Goal: Task Accomplishment & Management: Complete application form

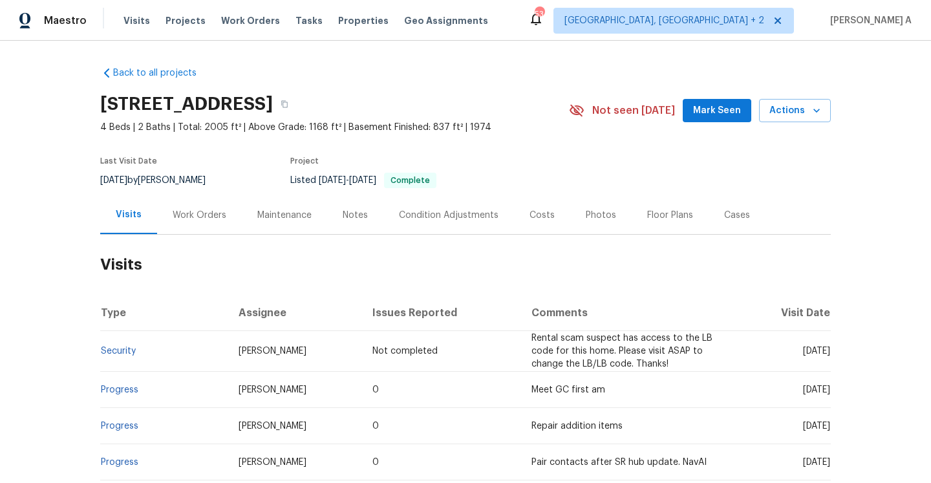
click at [211, 201] on div "Work Orders" at bounding box center [199, 215] width 85 height 38
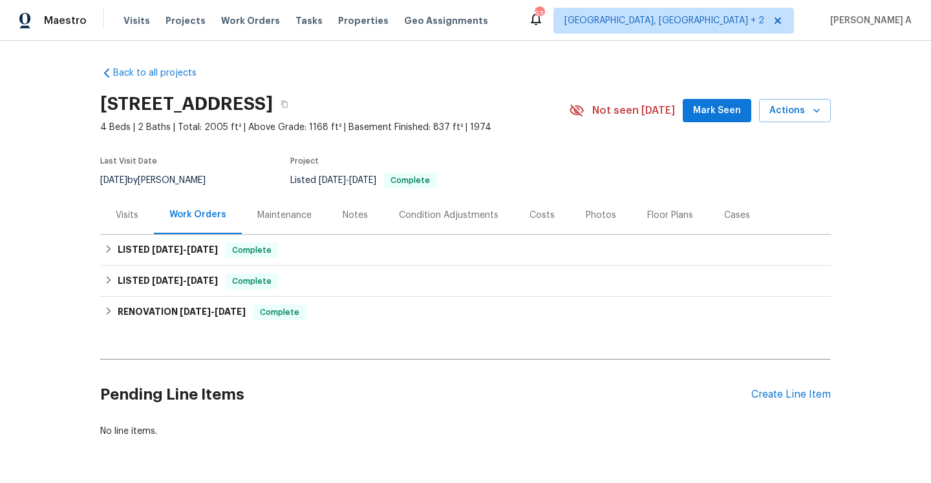
click at [142, 228] on div "Visits" at bounding box center [127, 215] width 54 height 38
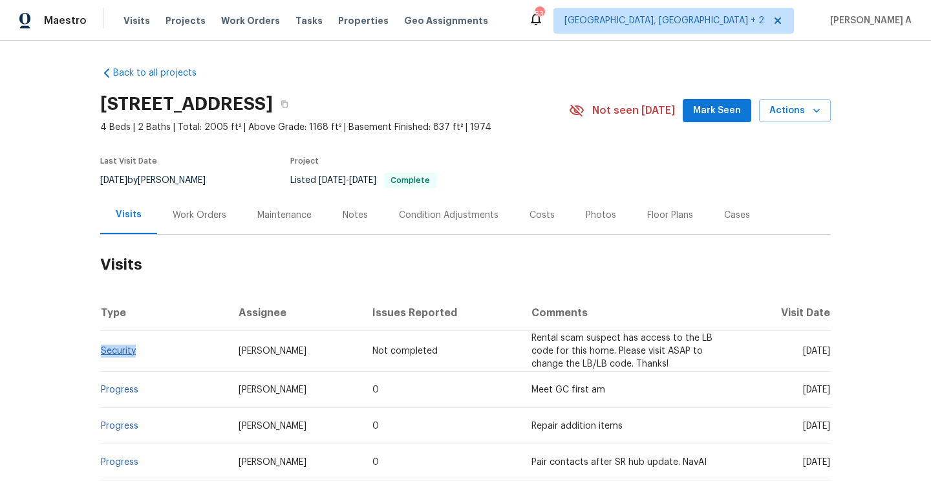
drag, startPoint x: 145, startPoint y: 345, endPoint x: 103, endPoint y: 348, distance: 42.8
click at [103, 348] on td "Security" at bounding box center [164, 351] width 128 height 41
copy link "Security"
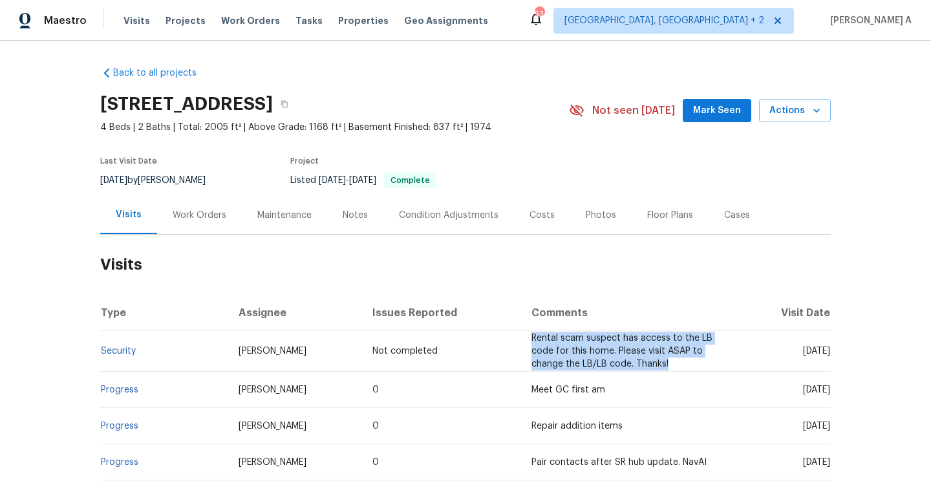
drag, startPoint x: 493, startPoint y: 337, endPoint x: 647, endPoint y: 360, distance: 155.5
click at [647, 360] on td "Rental scam suspect has access to the LB code for this home. Please visit ASAP …" at bounding box center [630, 351] width 219 height 41
copy span "Rental scam suspect has access to the LB code for this home. Please visit ASAP …"
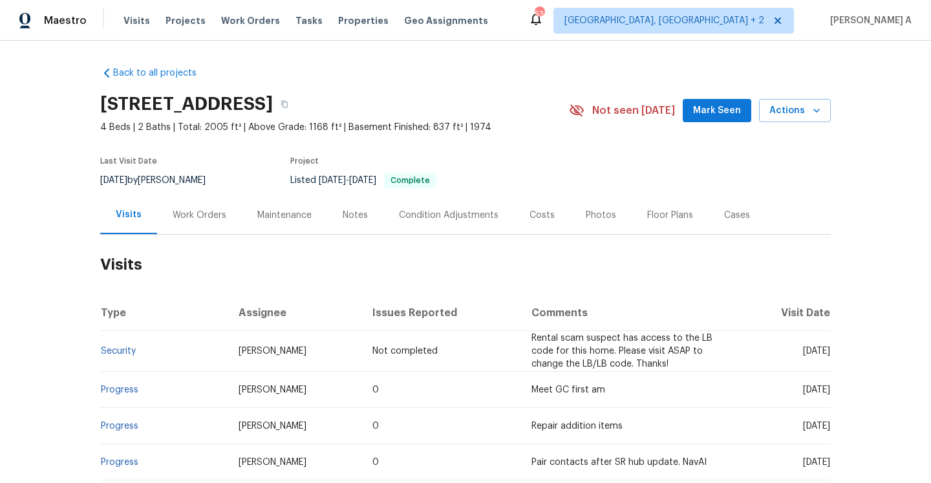
click at [215, 204] on div "Work Orders" at bounding box center [199, 215] width 85 height 38
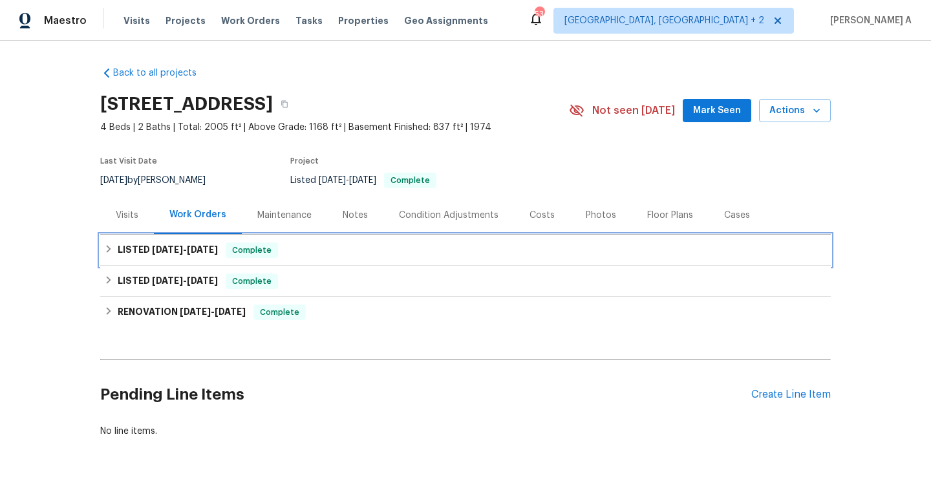
click at [253, 241] on div "LISTED 8/15/25 - 8/15/25 Complete" at bounding box center [465, 250] width 731 height 31
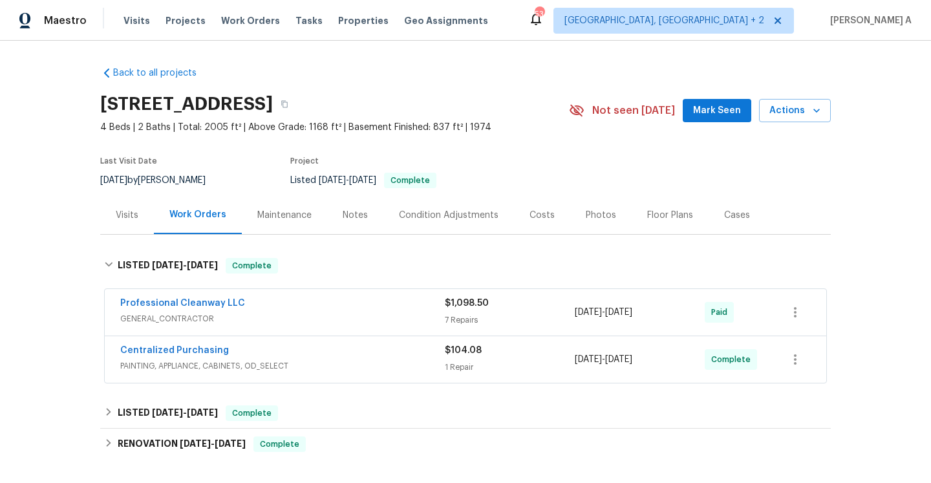
click at [286, 305] on div "Professional Cleanway LLC" at bounding box center [282, 305] width 325 height 16
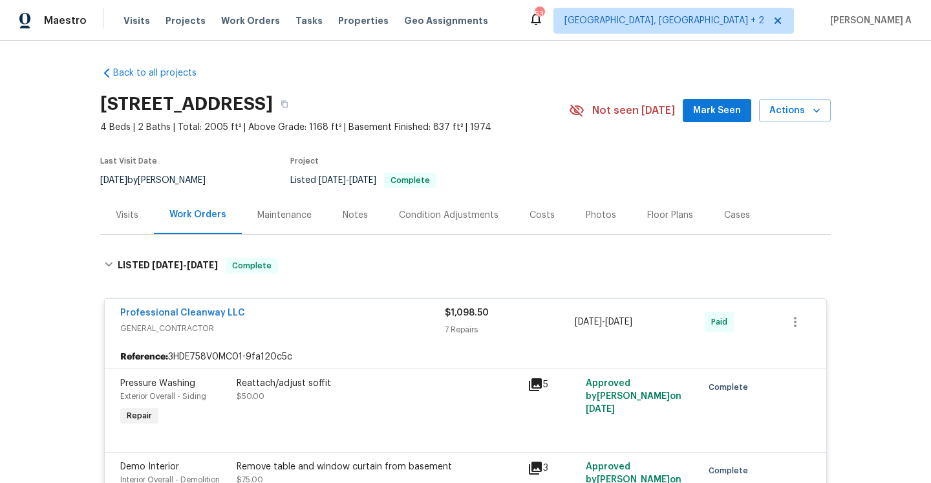
click at [140, 219] on div "Visits" at bounding box center [127, 215] width 54 height 38
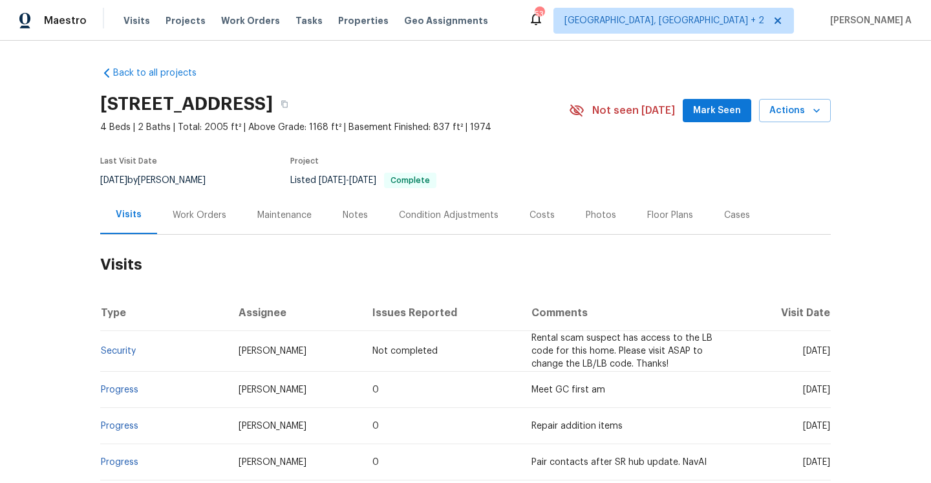
click at [199, 224] on div "Work Orders" at bounding box center [199, 215] width 85 height 38
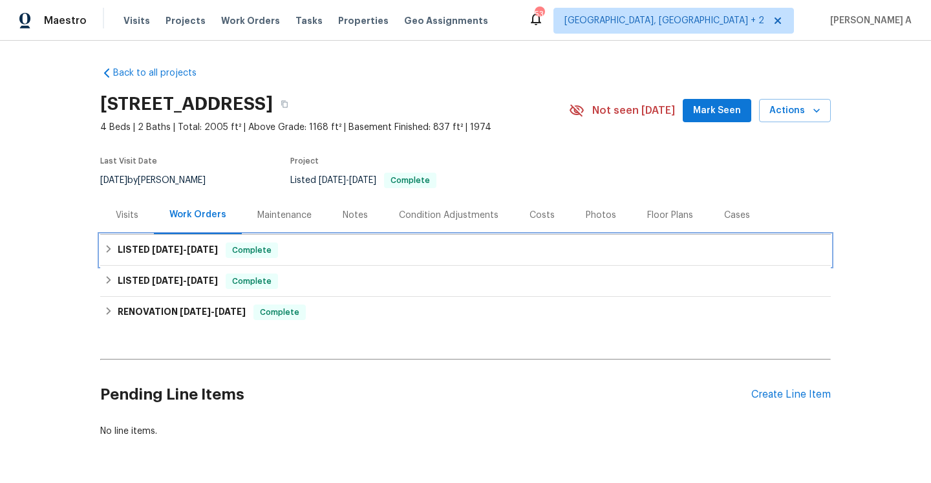
click at [206, 256] on h6 "LISTED 8/15/25 - 8/15/25" at bounding box center [168, 250] width 100 height 16
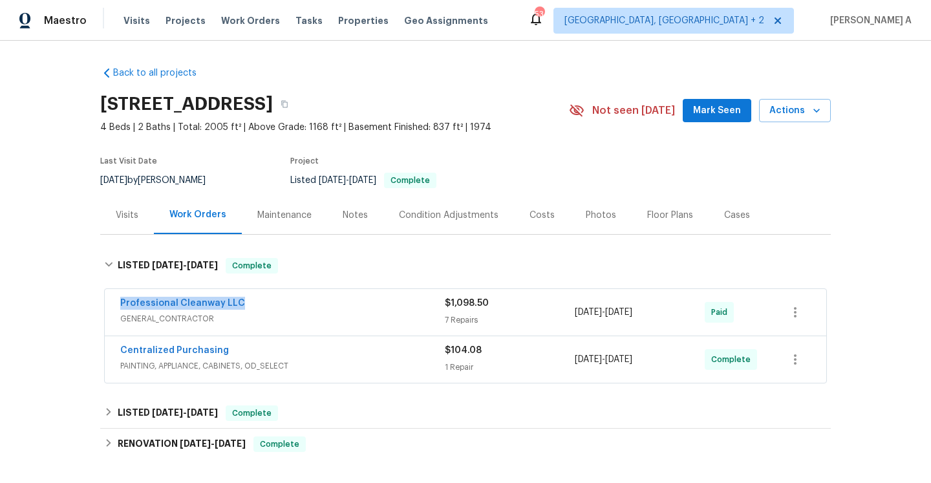
drag, startPoint x: 243, startPoint y: 307, endPoint x: 117, endPoint y: 307, distance: 126.1
click at [117, 307] on div "Professional Cleanway LLC GENERAL_CONTRACTOR $1,098.50 7 Repairs 8/15/2025 - 8/…" at bounding box center [465, 312] width 721 height 47
copy link "Professional Cleanway LLC"
click at [292, 307] on div "Professional Cleanway LLC" at bounding box center [282, 305] width 325 height 16
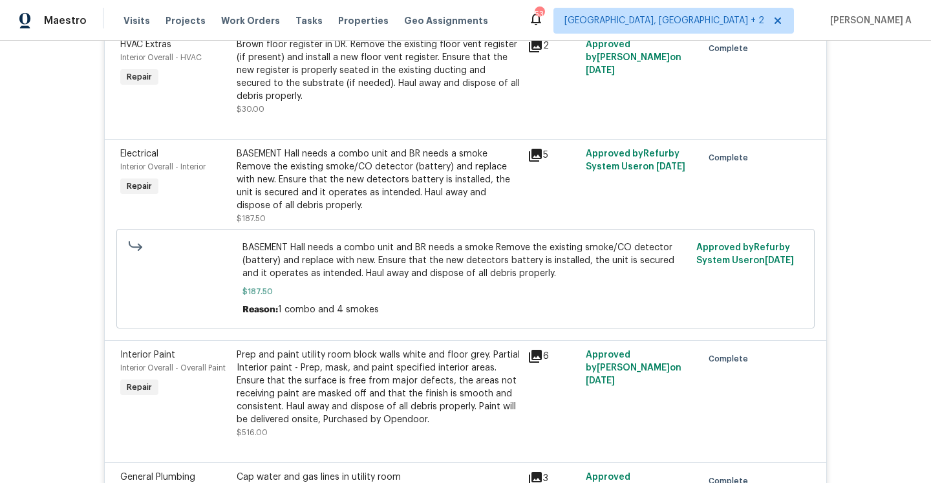
scroll to position [217, 0]
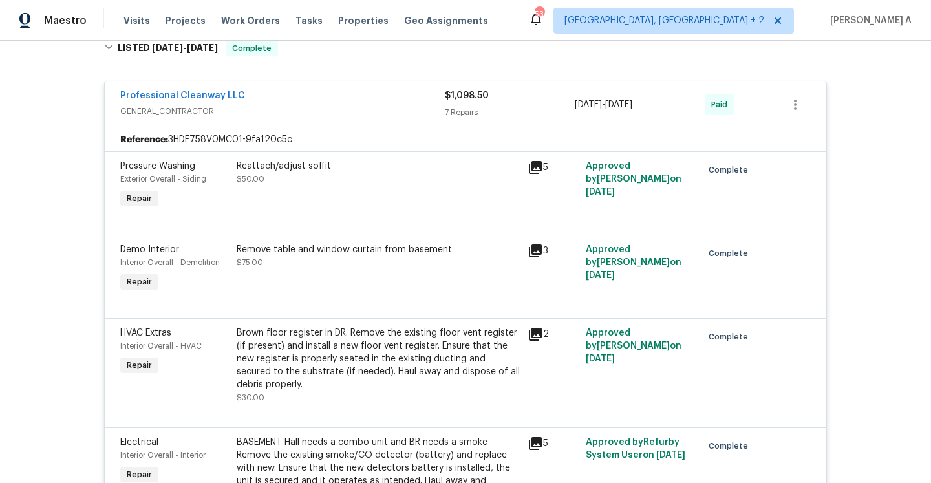
click at [329, 131] on div "Reference: 3HDE758V0MC01-9fa120c5c" at bounding box center [465, 139] width 721 height 23
click at [304, 100] on div "Professional Cleanway LLC" at bounding box center [282, 97] width 325 height 16
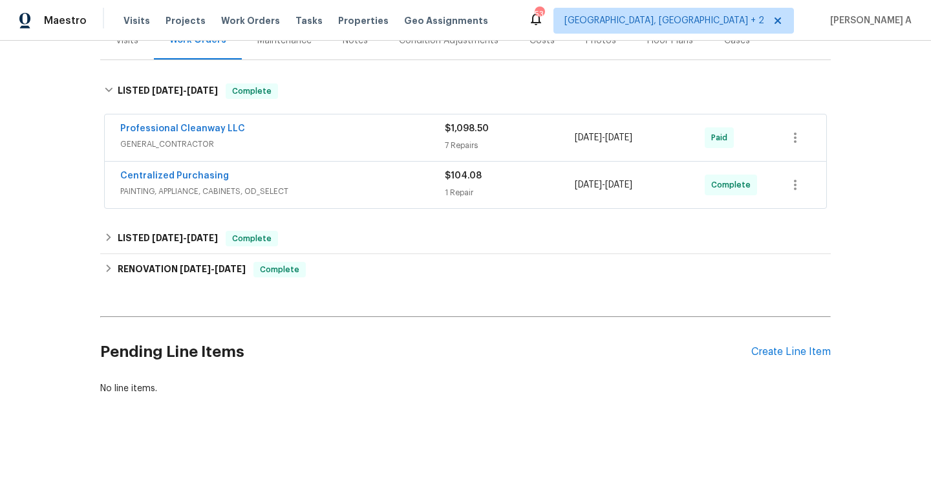
scroll to position [175, 0]
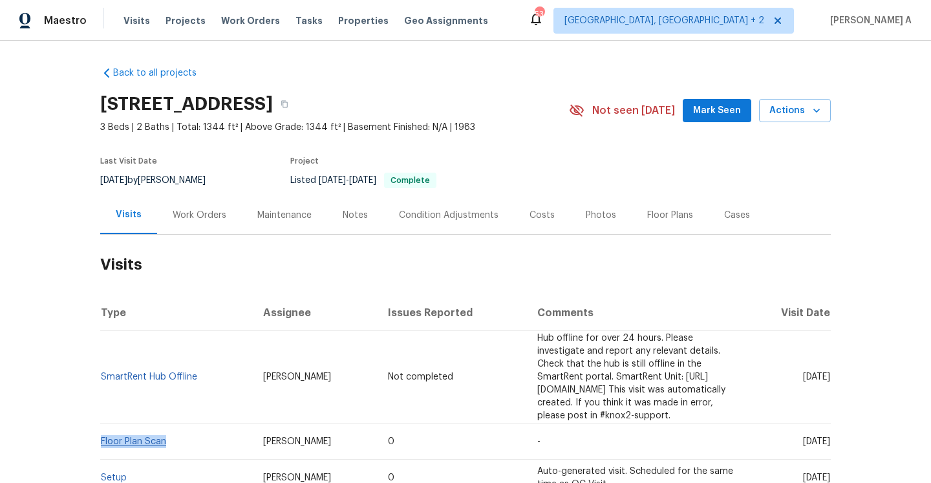
drag, startPoint x: 184, startPoint y: 427, endPoint x: 100, endPoint y: 427, distance: 83.4
click at [100, 427] on td "Floor Plan Scan" at bounding box center [176, 441] width 153 height 36
copy link "Floor Plan Scan"
click at [175, 203] on div "Work Orders" at bounding box center [199, 215] width 85 height 38
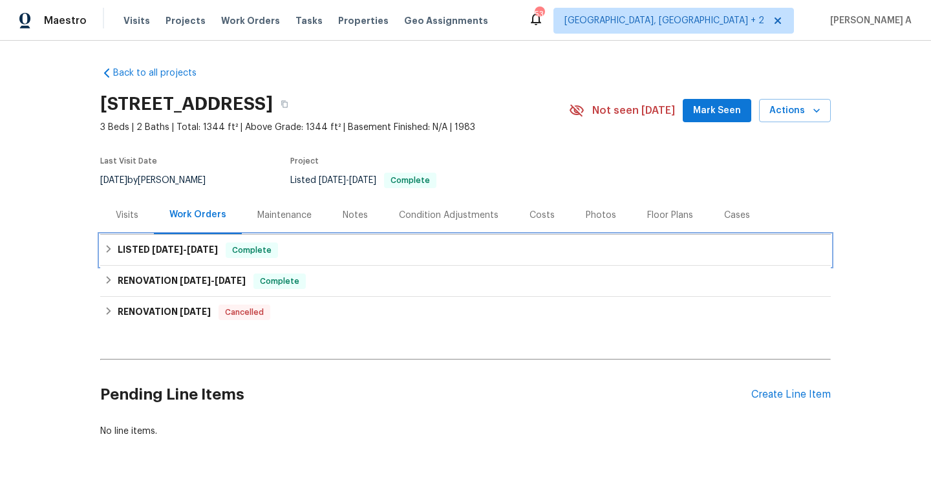
click at [209, 253] on span "6/20/25" at bounding box center [202, 249] width 31 height 9
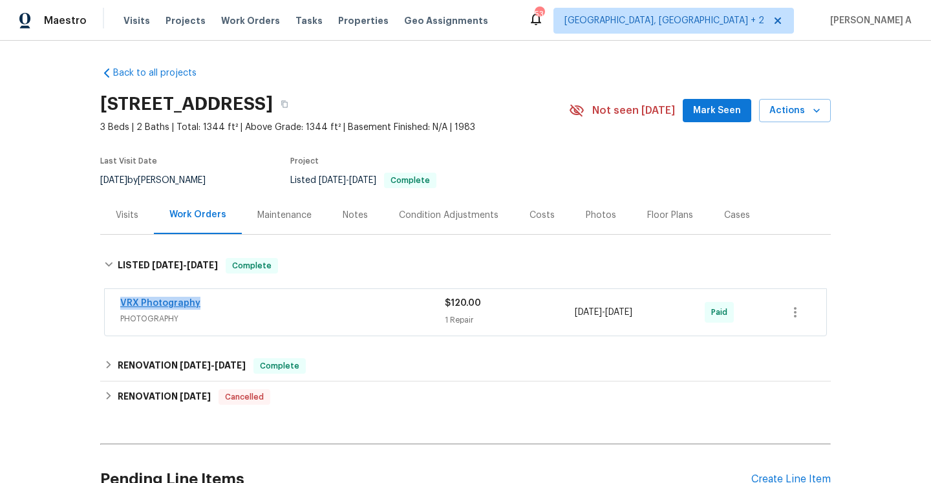
drag, startPoint x: 209, startPoint y: 306, endPoint x: 122, endPoint y: 305, distance: 87.9
click at [122, 305] on div "VRX Photography" at bounding box center [282, 305] width 325 height 16
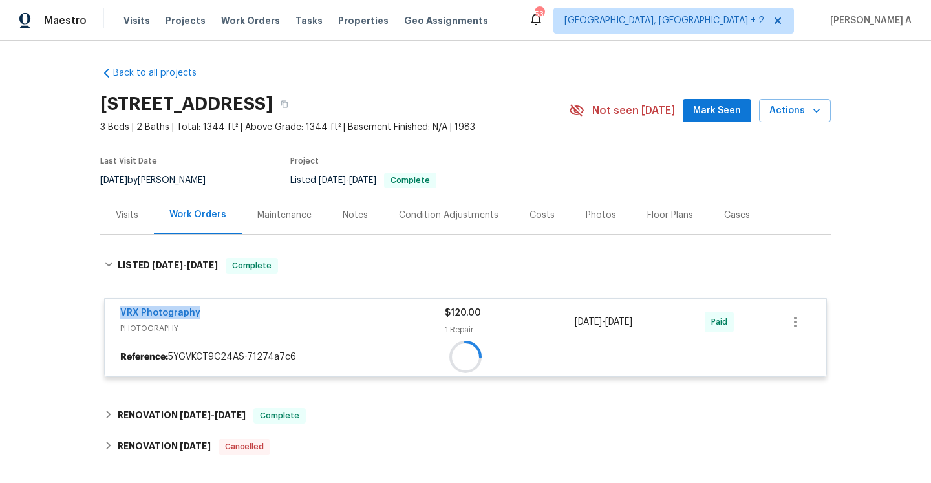
copy link "VRX Photography"
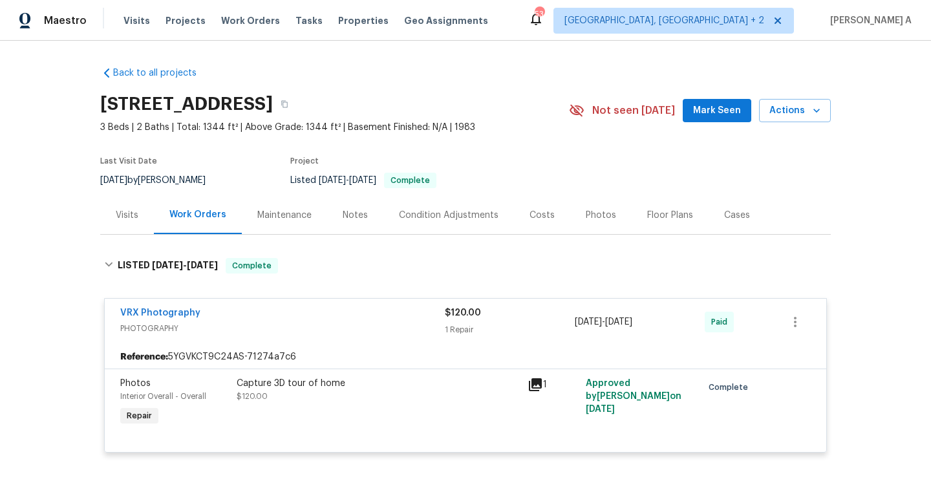
click at [119, 215] on div "Visits" at bounding box center [127, 215] width 23 height 13
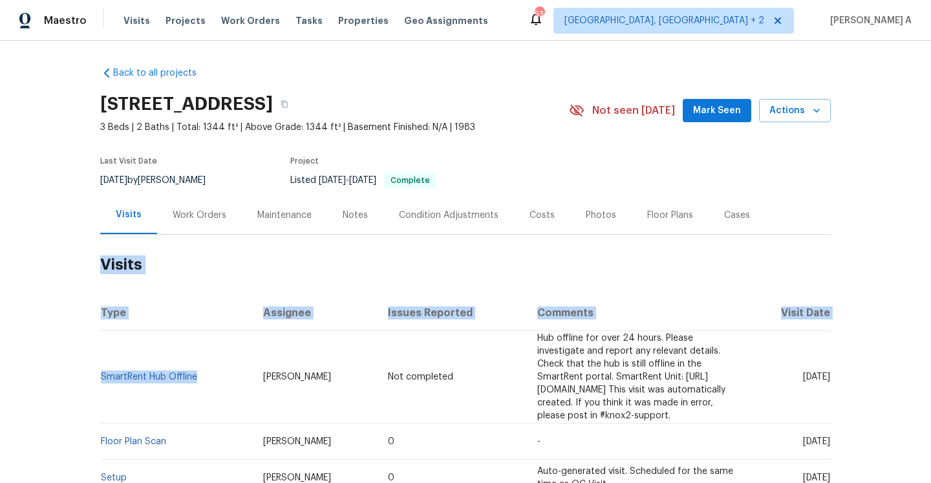
drag, startPoint x: 207, startPoint y: 372, endPoint x: 100, endPoint y: 372, distance: 107.3
click at [100, 372] on td "SmartRent Hub Offline" at bounding box center [176, 377] width 153 height 92
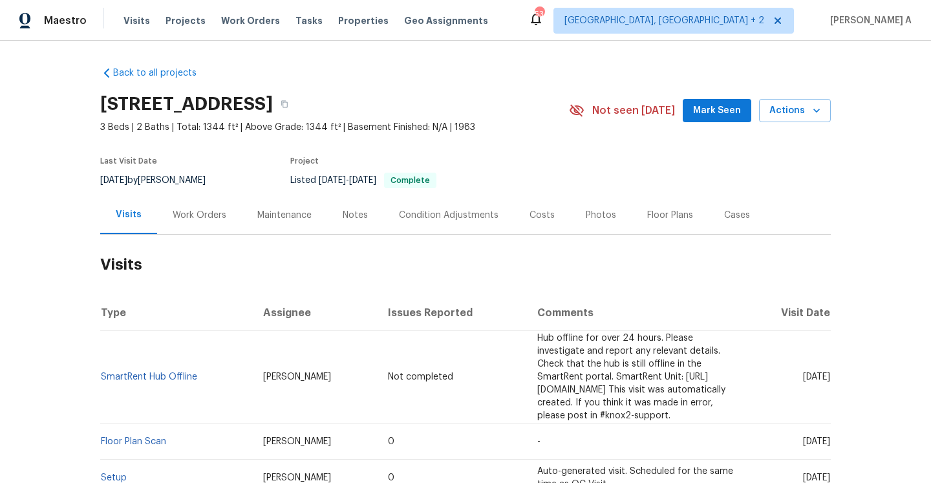
click at [160, 292] on h2 "Visits" at bounding box center [465, 265] width 731 height 60
drag, startPoint x: 199, startPoint y: 369, endPoint x: 103, endPoint y: 372, distance: 96.4
click at [103, 372] on td "SmartRent Hub Offline" at bounding box center [176, 377] width 153 height 92
copy link "SmartRent Hub Offline"
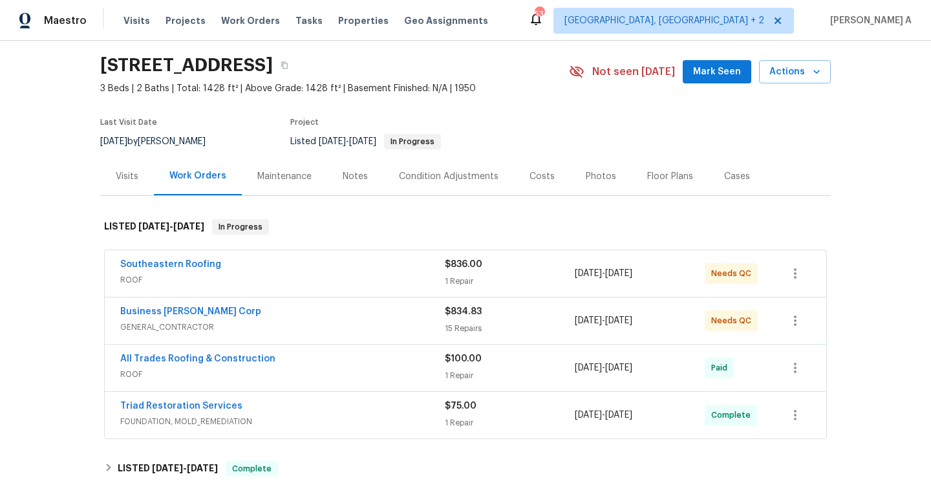
scroll to position [92, 0]
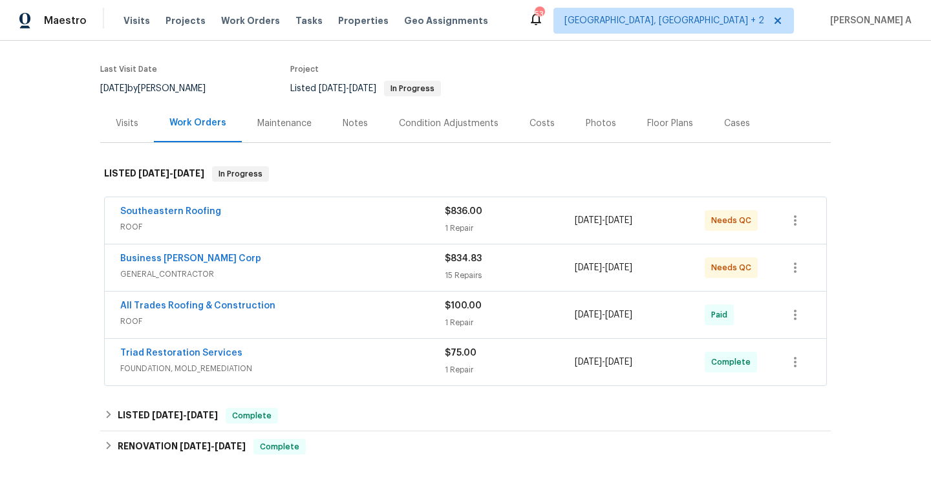
click at [247, 265] on div "Business [PERSON_NAME] Corp" at bounding box center [282, 260] width 325 height 16
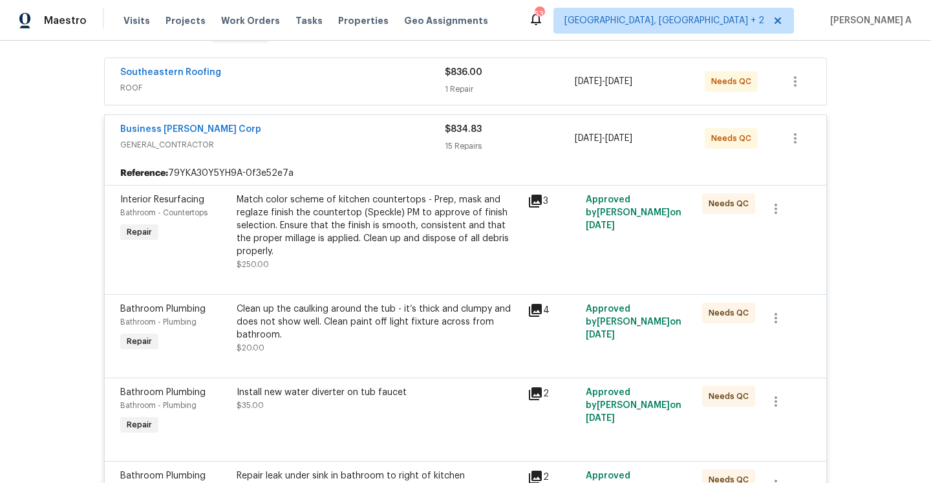
scroll to position [188, 0]
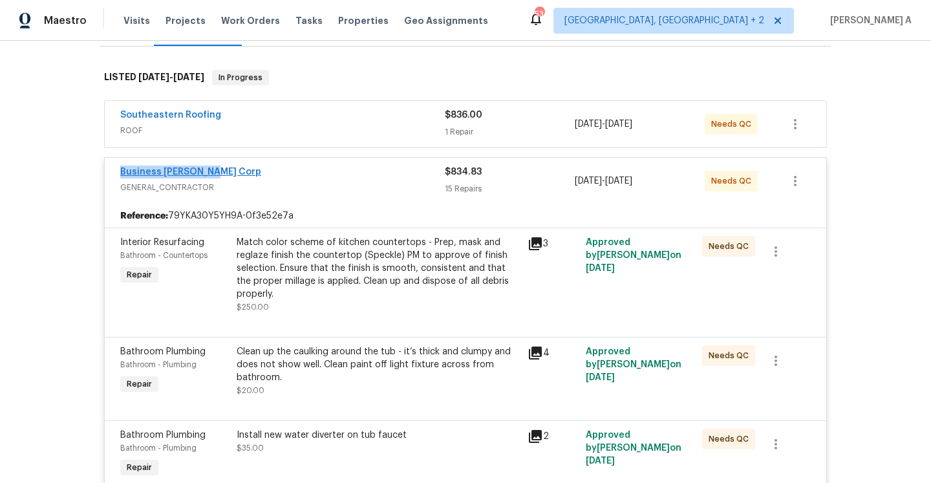
drag, startPoint x: 222, startPoint y: 171, endPoint x: 120, endPoint y: 171, distance: 101.5
click at [120, 171] on div "Business Morel Corp" at bounding box center [282, 174] width 325 height 16
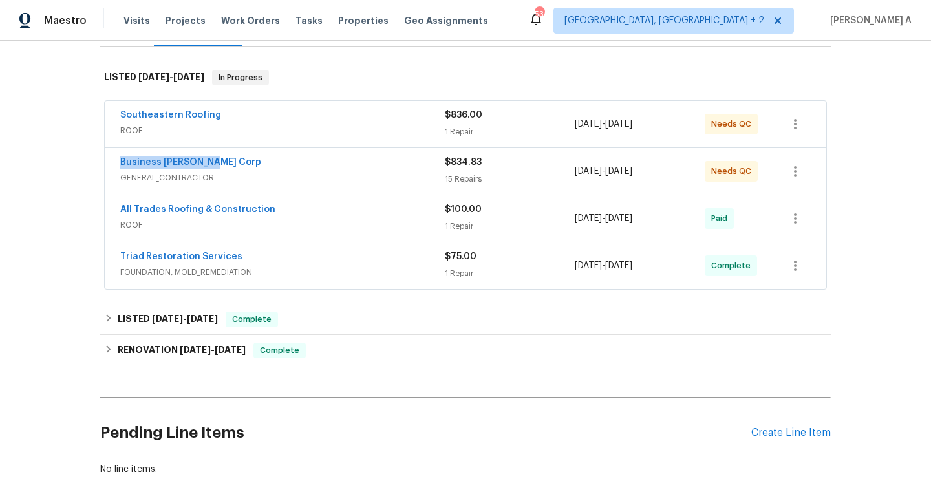
copy link "Business Morel Corp"
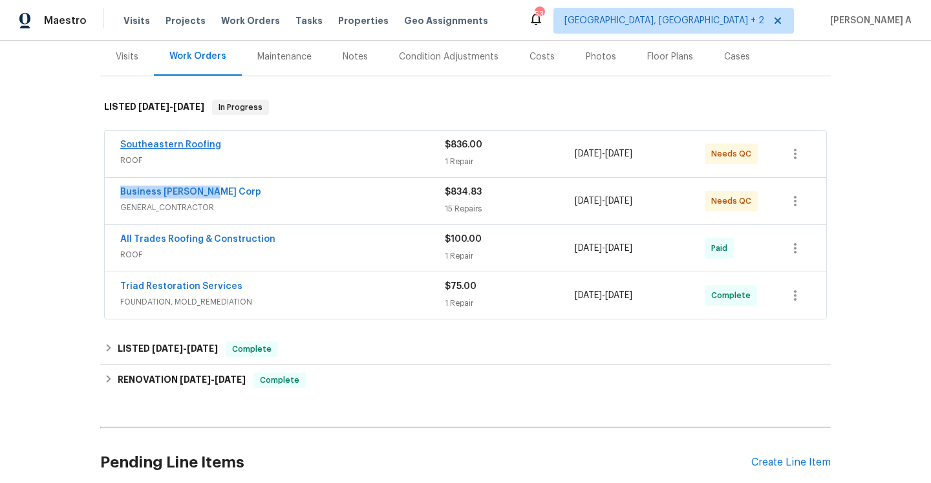
scroll to position [147, 0]
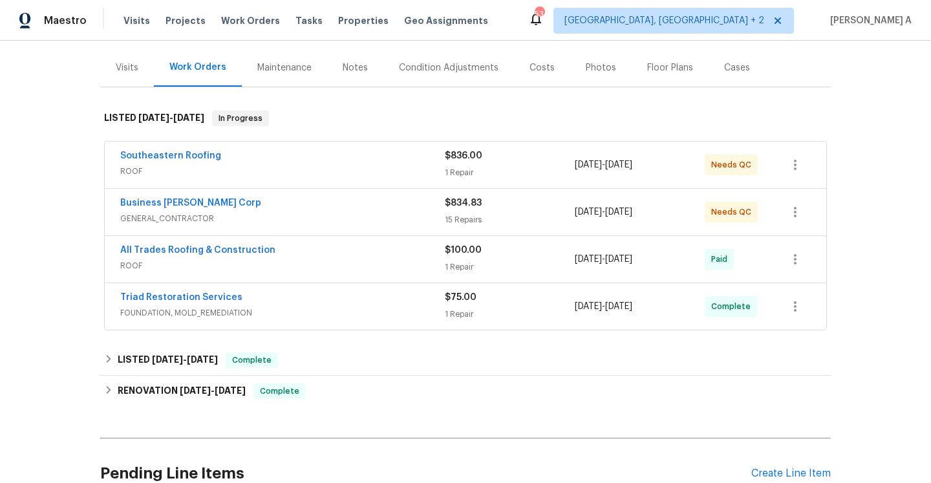
click at [127, 77] on div "Visits" at bounding box center [127, 67] width 54 height 38
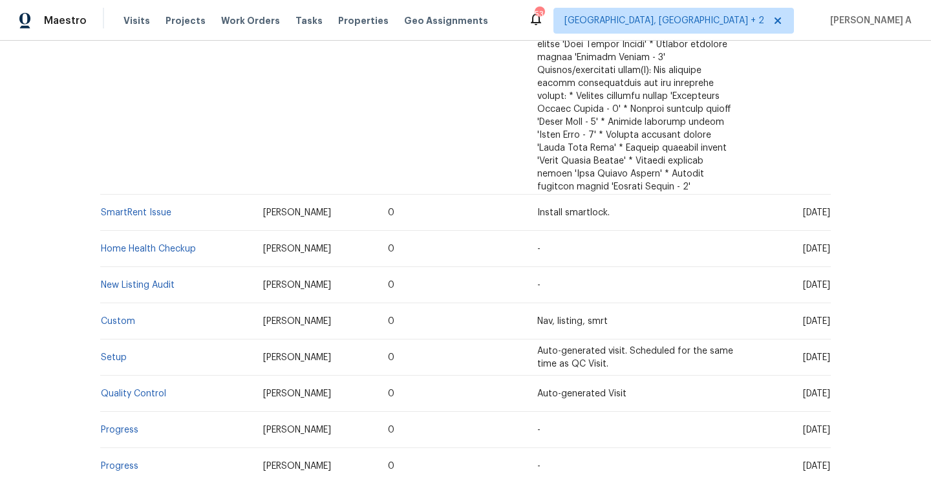
scroll to position [916, 0]
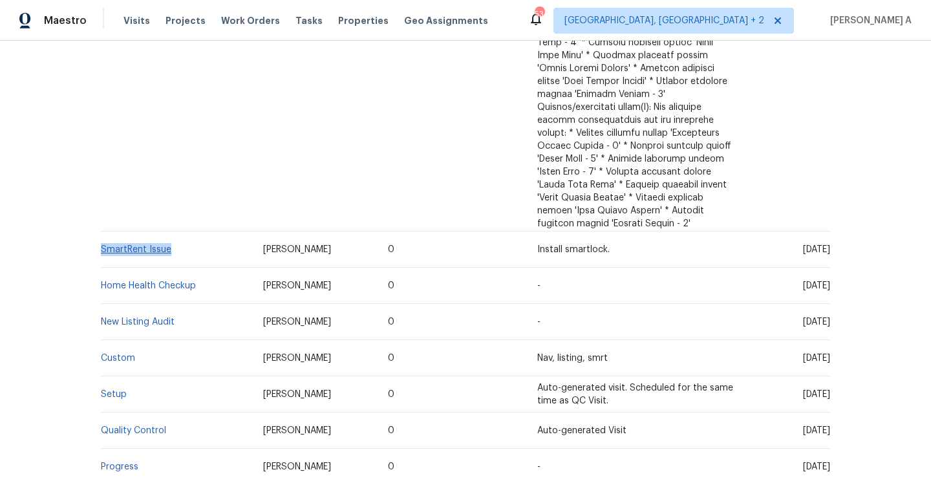
drag, startPoint x: 182, startPoint y: 243, endPoint x: 102, endPoint y: 236, distance: 80.5
click at [102, 236] on td "SmartRent Issue" at bounding box center [176, 249] width 153 height 36
copy link "SmartRent Issue"
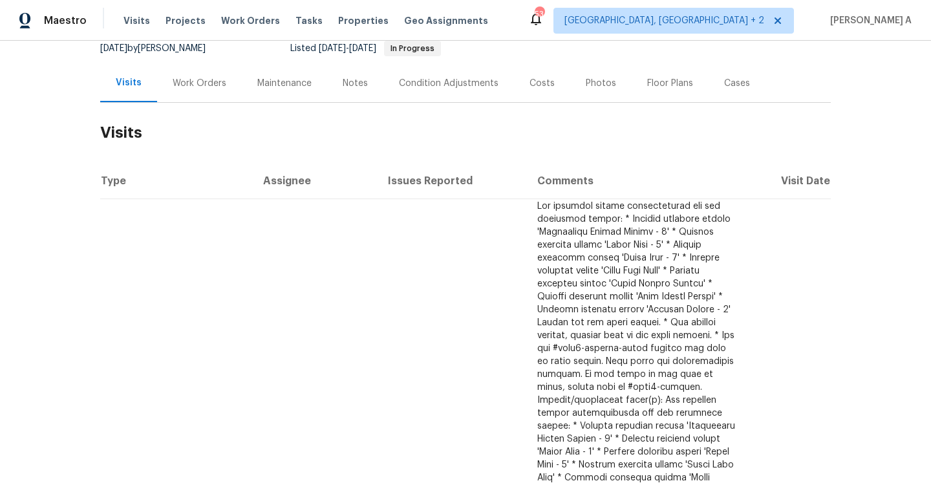
scroll to position [133, 0]
click at [195, 104] on h2 "Visits" at bounding box center [465, 132] width 731 height 60
click at [193, 95] on div "Work Orders" at bounding box center [199, 82] width 85 height 38
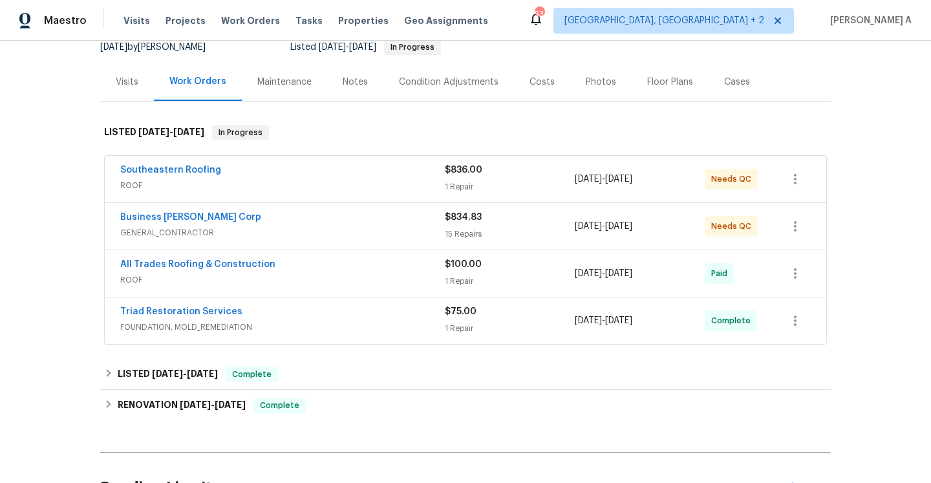
click at [296, 326] on span "FOUNDATION, MOLD_REMEDIATION" at bounding box center [282, 327] width 325 height 13
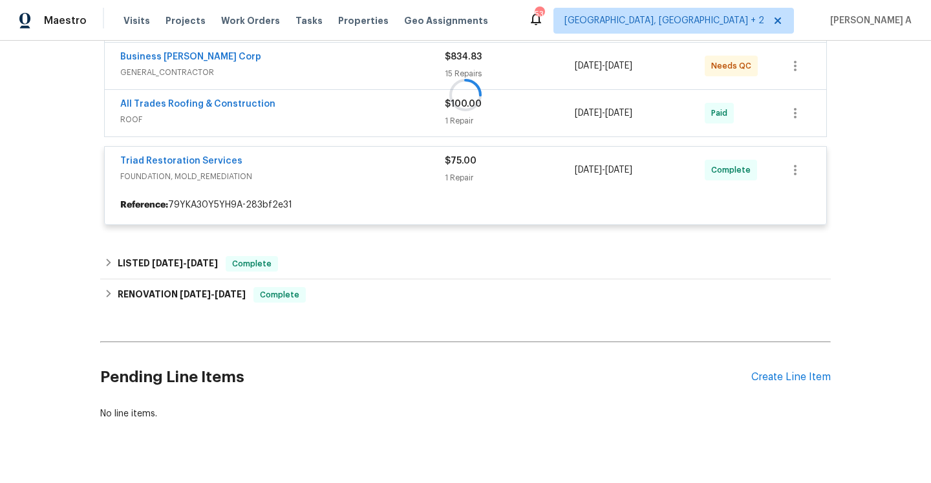
scroll to position [319, 0]
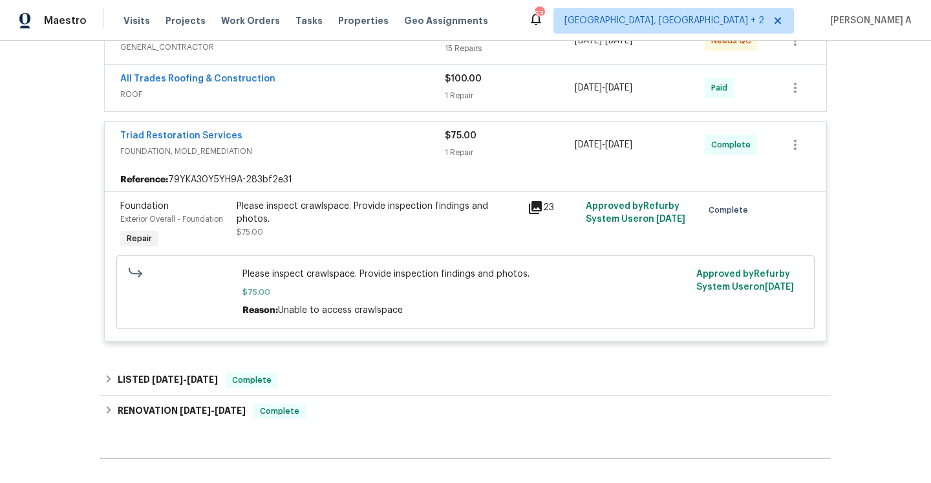
click at [306, 136] on div "Triad Restoration Services" at bounding box center [282, 137] width 325 height 16
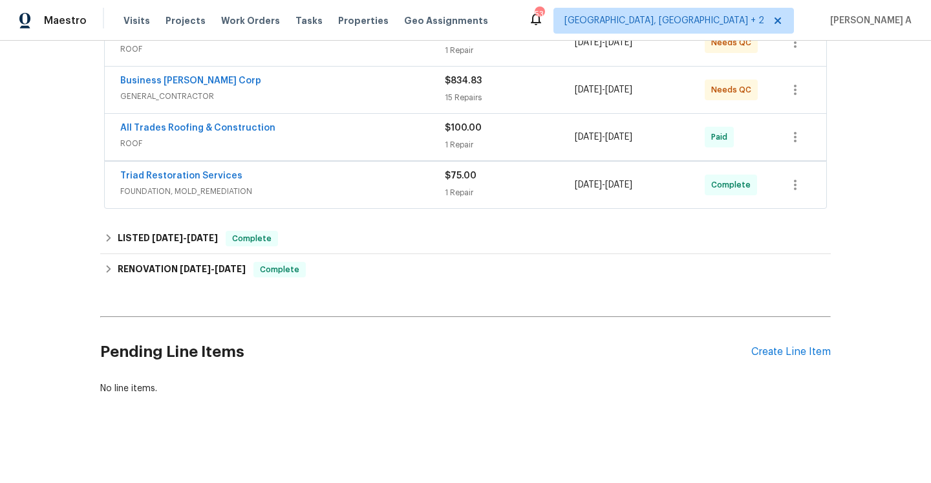
scroll to position [269, 0]
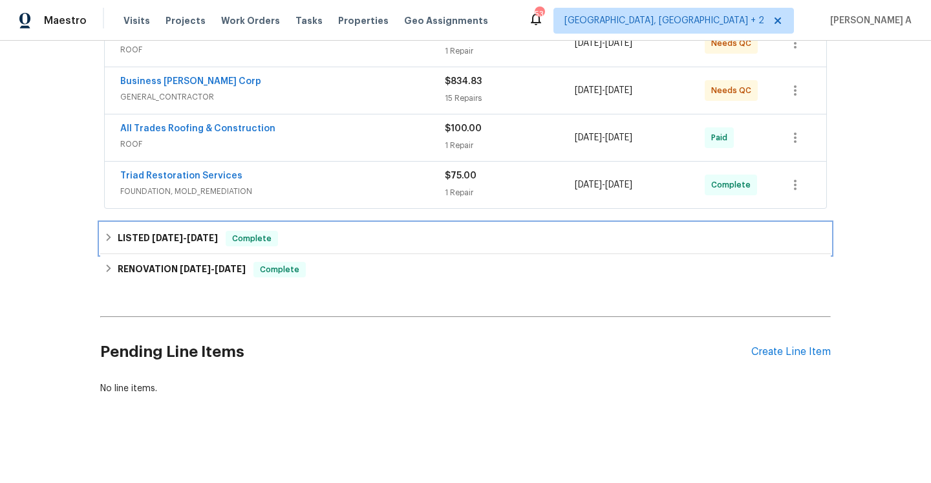
click at [463, 243] on div "LISTED 7/24/25 - 7/25/25 Complete" at bounding box center [465, 239] width 723 height 16
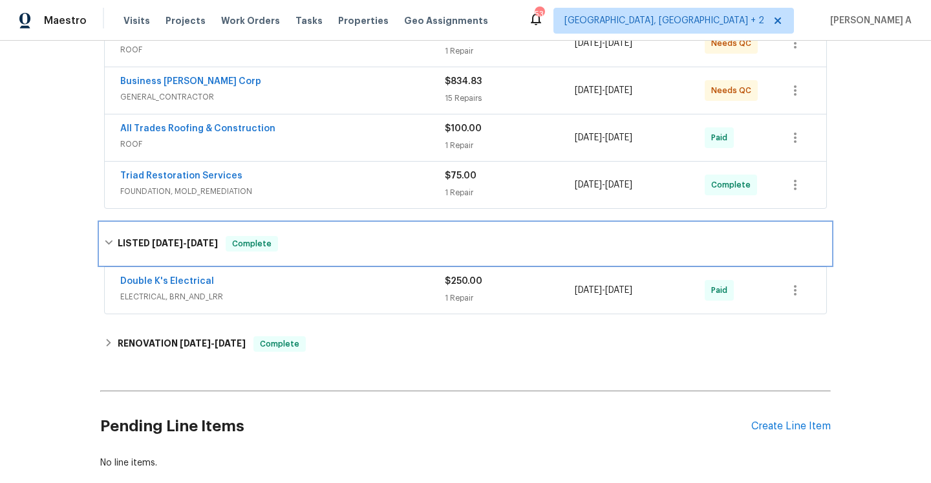
click at [463, 243] on div "LISTED 7/24/25 - 7/25/25 Complete" at bounding box center [465, 244] width 723 height 16
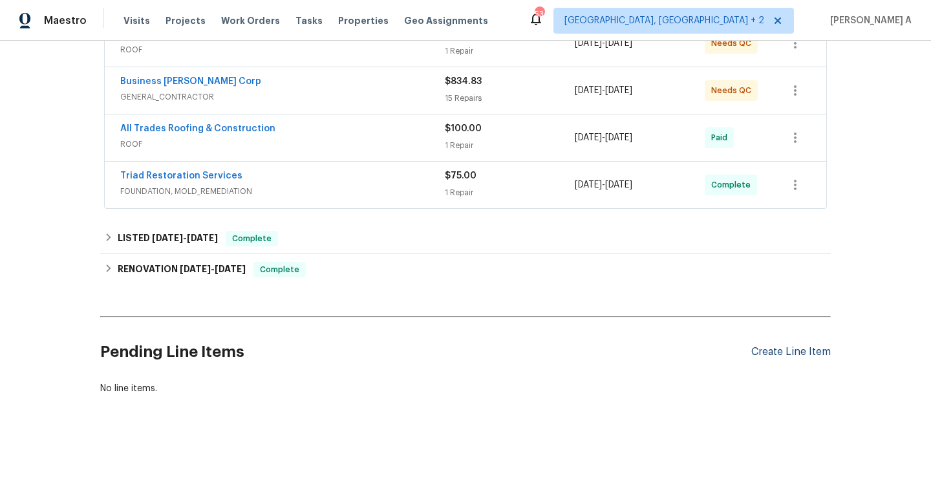
click at [762, 356] on div "Create Line Item" at bounding box center [791, 352] width 80 height 12
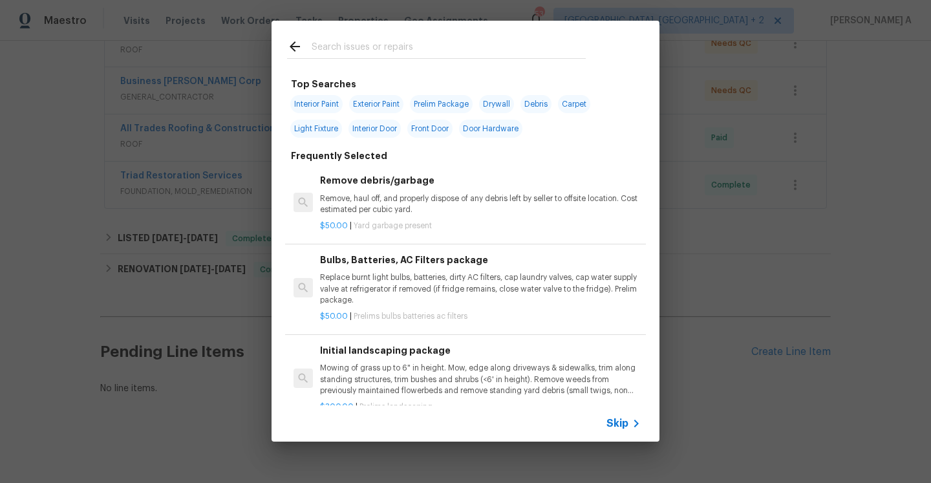
click at [628, 420] on icon at bounding box center [636, 424] width 16 height 16
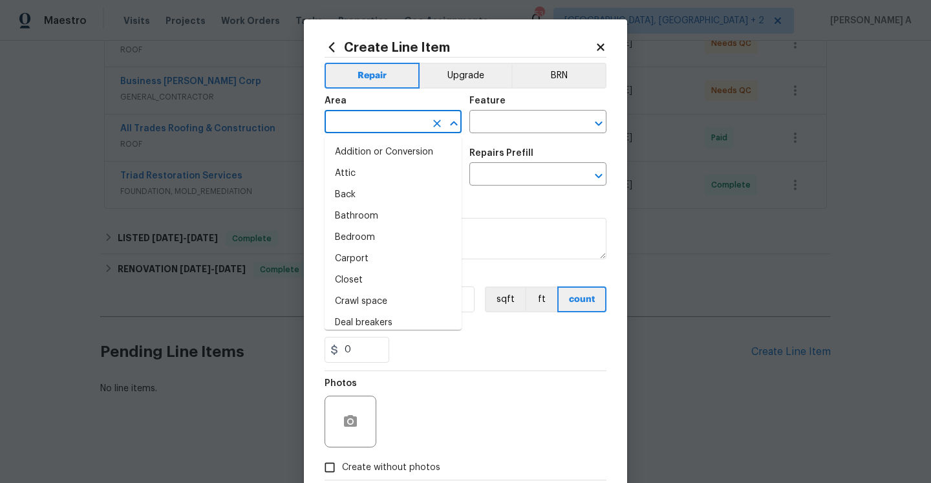
click at [367, 126] on input "text" at bounding box center [375, 123] width 101 height 20
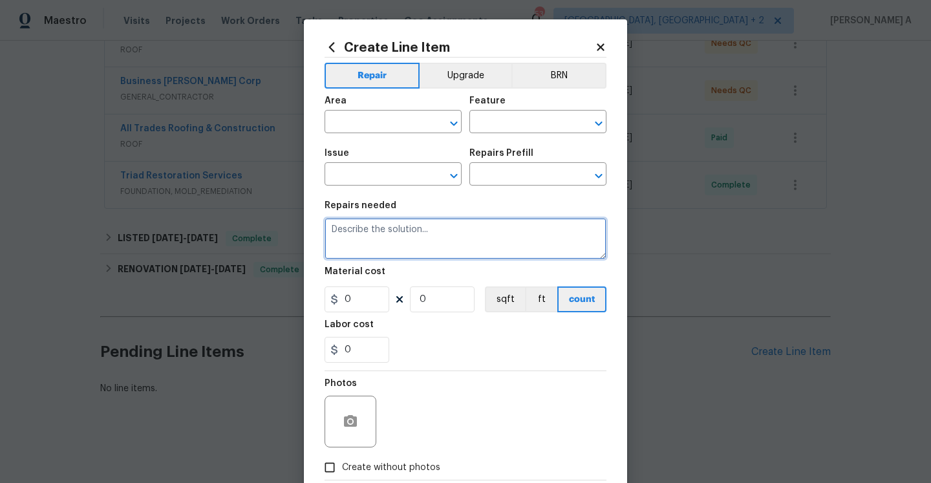
click at [524, 238] on textarea at bounding box center [466, 238] width 282 height 41
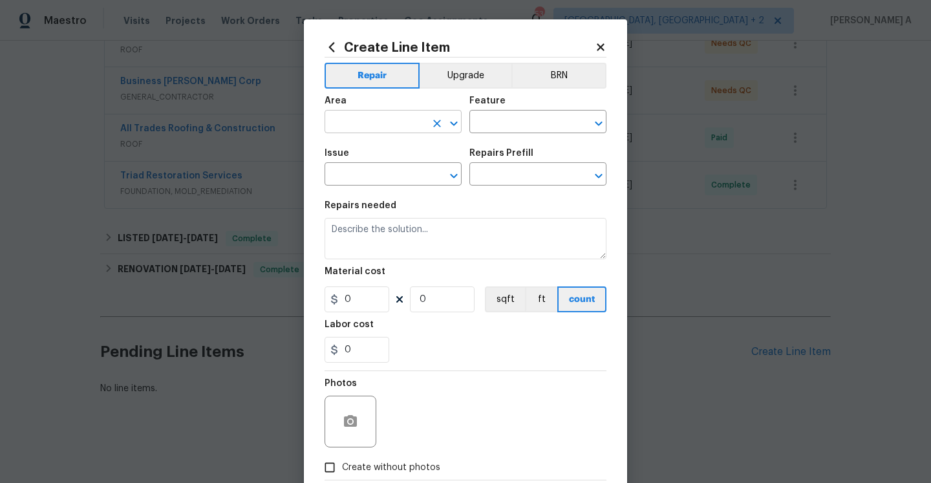
click at [406, 117] on input "text" at bounding box center [375, 123] width 101 height 20
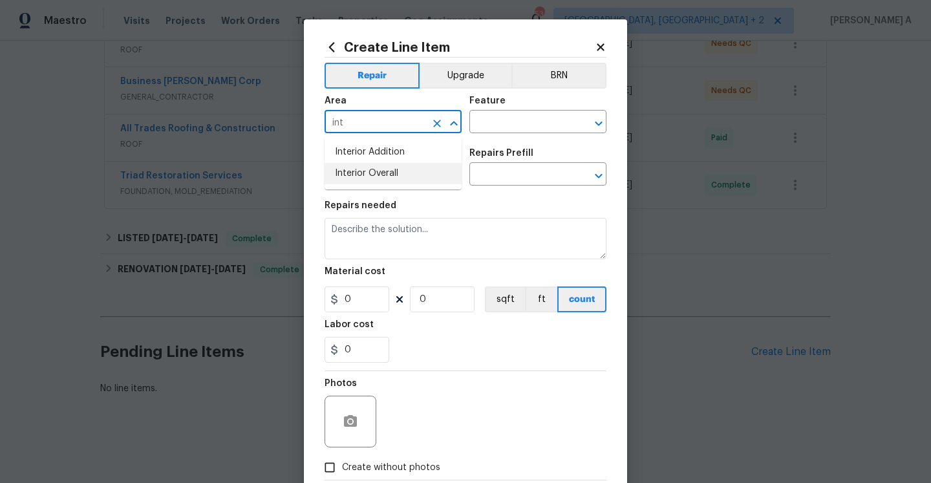
click at [412, 164] on li "Interior Overall" at bounding box center [393, 173] width 137 height 21
type input "Interior Overall"
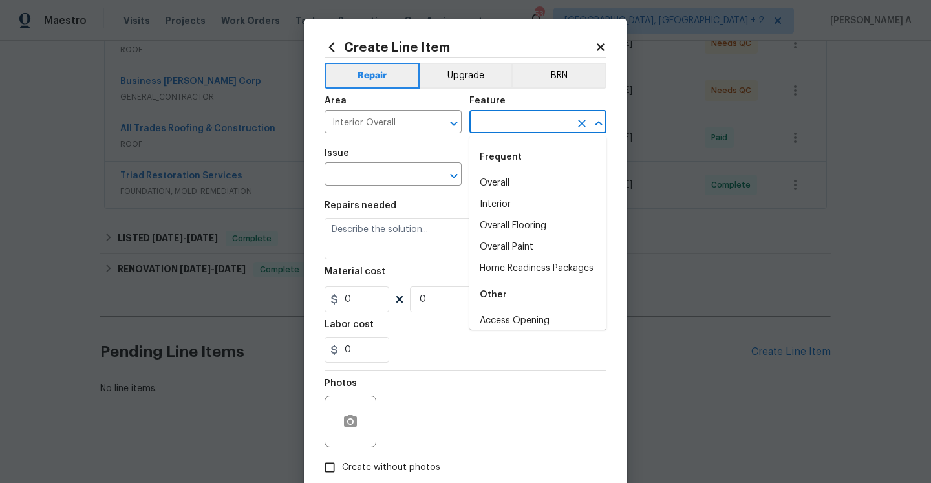
click at [490, 127] on input "text" at bounding box center [519, 123] width 101 height 20
type input "l"
type input "i"
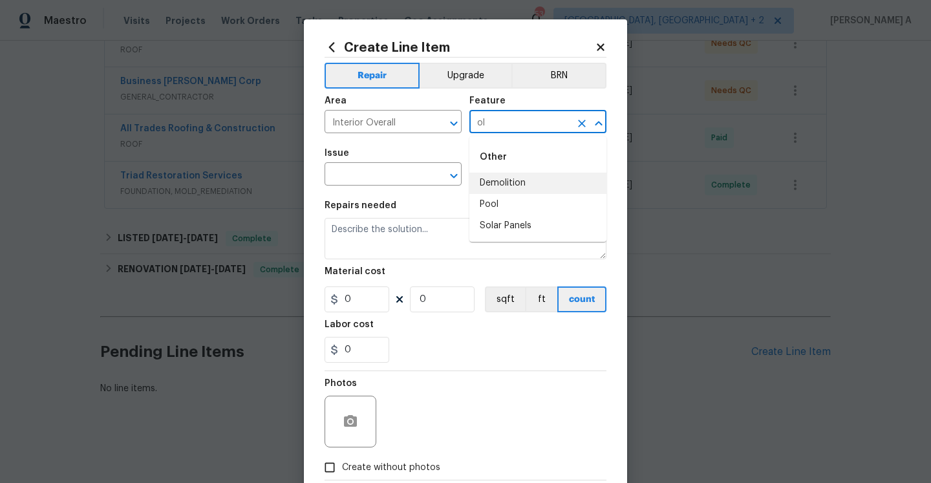
type input "o"
click at [498, 178] on li "Appliances" at bounding box center [537, 183] width 137 height 21
type input "Appliances"
click at [396, 178] on input "text" at bounding box center [375, 176] width 101 height 20
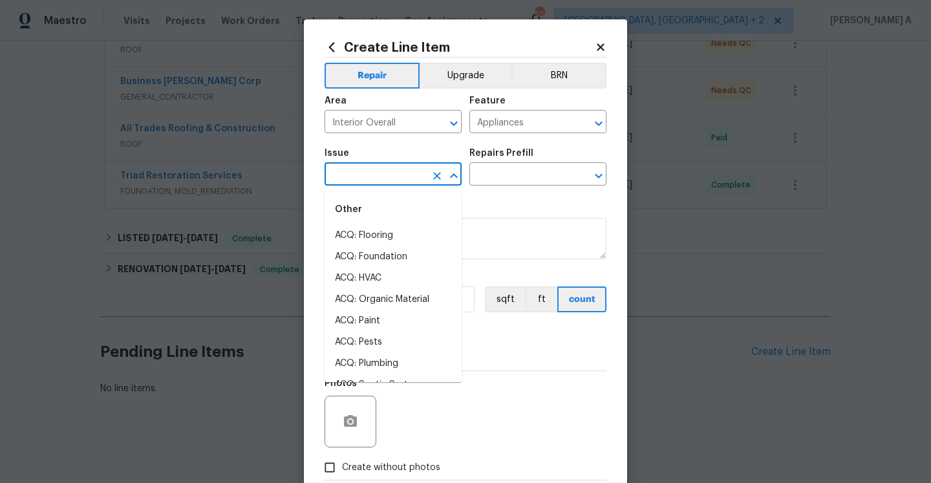
type input "p"
type input "l"
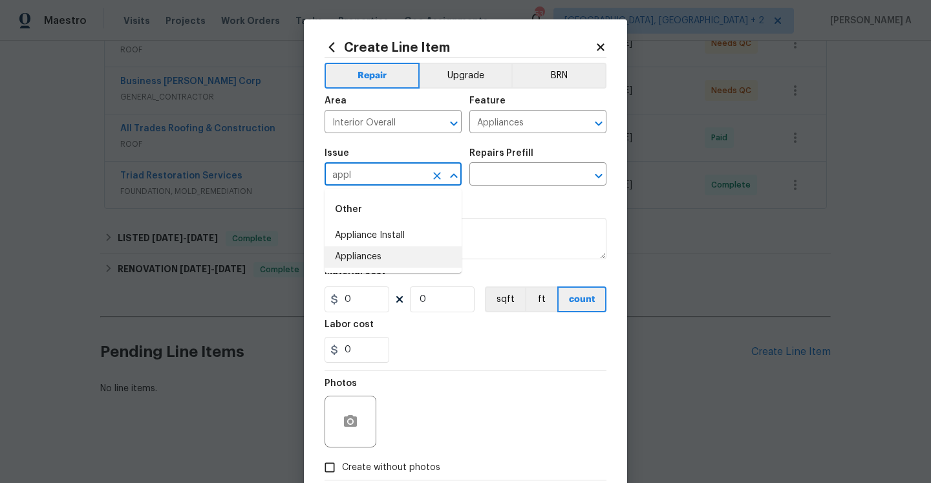
click at [390, 261] on li "Appliances" at bounding box center [393, 256] width 137 height 21
type input "Appliances"
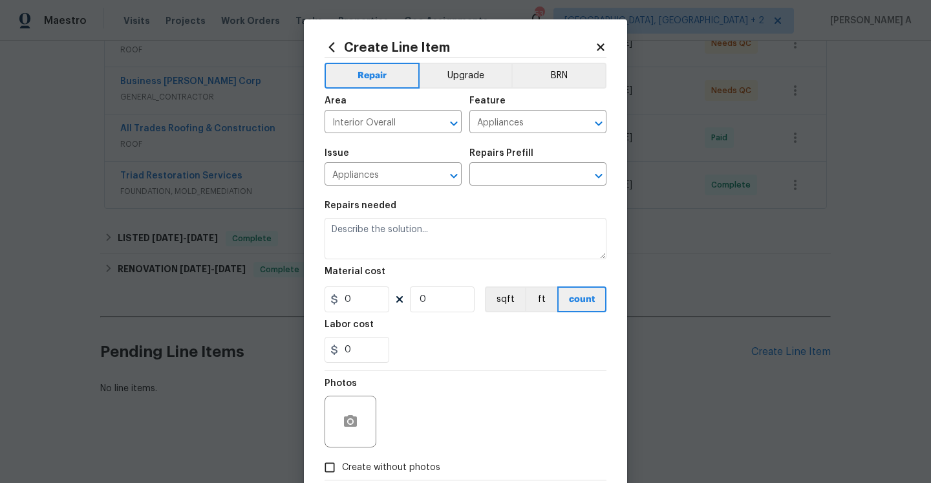
click at [524, 159] on div "Repairs Prefill" at bounding box center [537, 157] width 137 height 17
click at [524, 181] on input "text" at bounding box center [519, 176] width 101 height 20
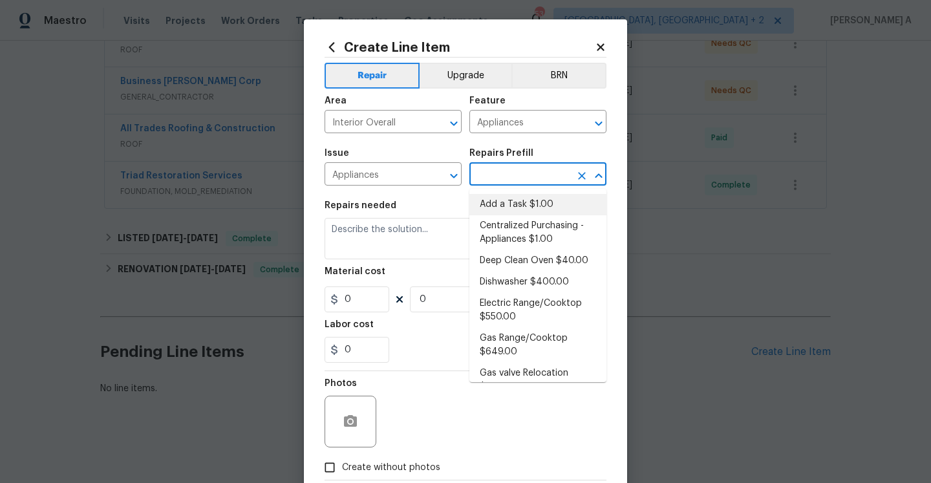
click at [524, 202] on li "Add a Task $1.00" at bounding box center [537, 204] width 137 height 21
type input "Add a Task $1.00"
type textarea "HPM to detail"
type input "1"
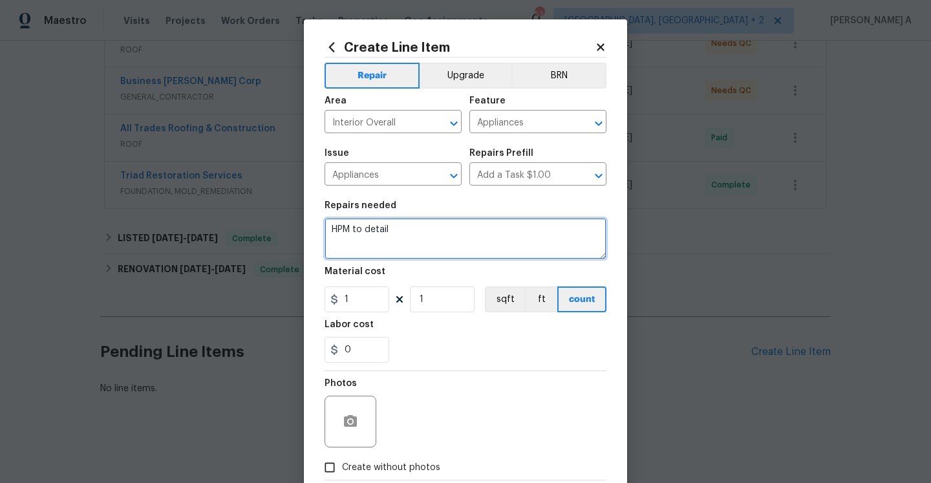
click at [507, 234] on textarea "HPM to detail" at bounding box center [466, 238] width 282 height 41
click at [508, 236] on textarea "HPM to detail" at bounding box center [466, 238] width 282 height 41
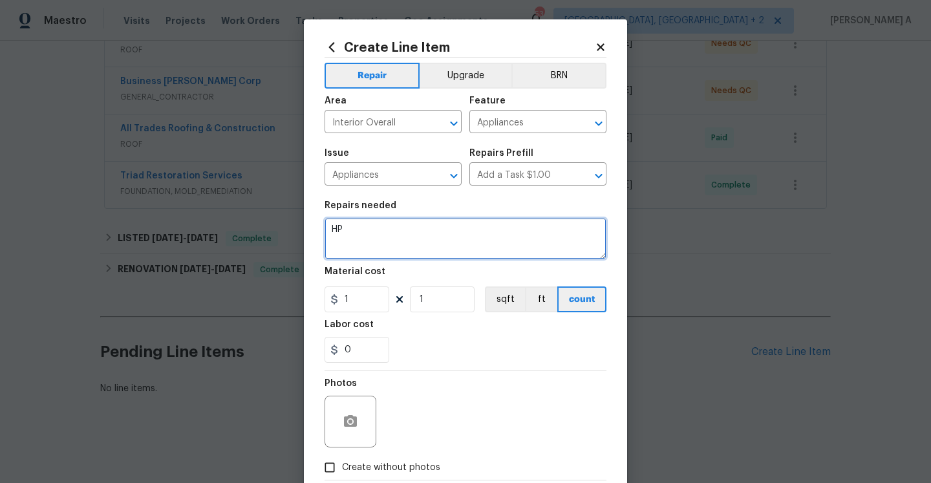
type textarea "H"
paste textarea "laundry room washer is leaking and there is water all over the floor"
click at [447, 230] on textarea "Received feedback stating laundry room washer is leaking and there is water all…" at bounding box center [466, 238] width 282 height 41
click at [446, 232] on textarea "Received feedback stating that the laundry room washer is leaking and there is …" at bounding box center [466, 238] width 282 height 41
click at [530, 248] on textarea "Received feedback stating that the laundry room washer is leaking and there is …" at bounding box center [466, 238] width 282 height 41
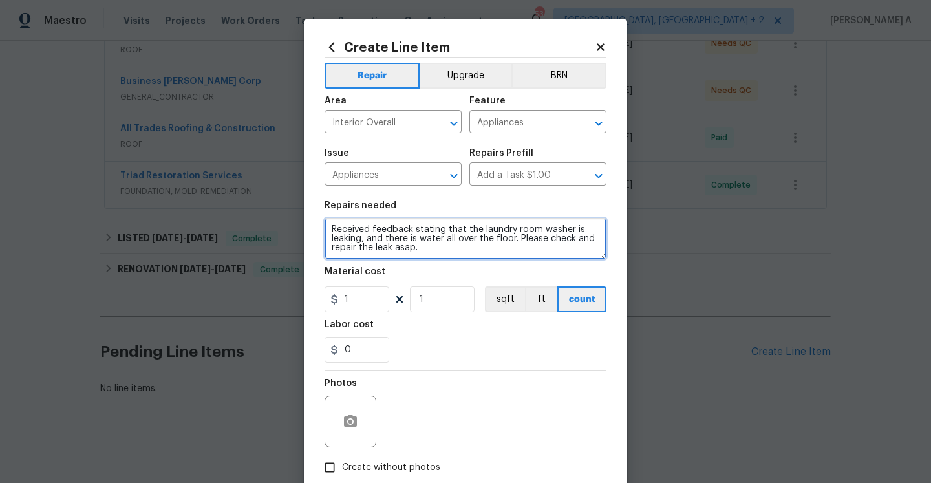
type textarea "Received feedback stating that the laundry room washer is leaking, and there is…"
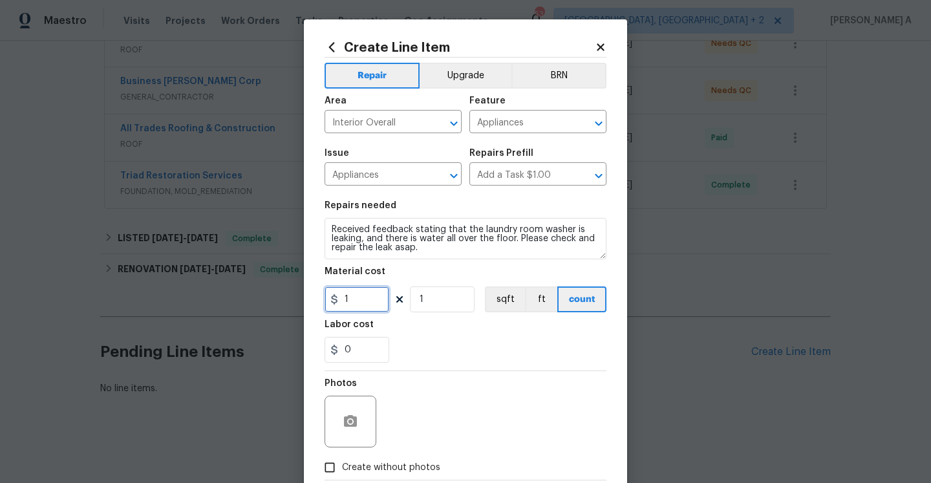
click at [367, 306] on input "1" at bounding box center [357, 299] width 65 height 26
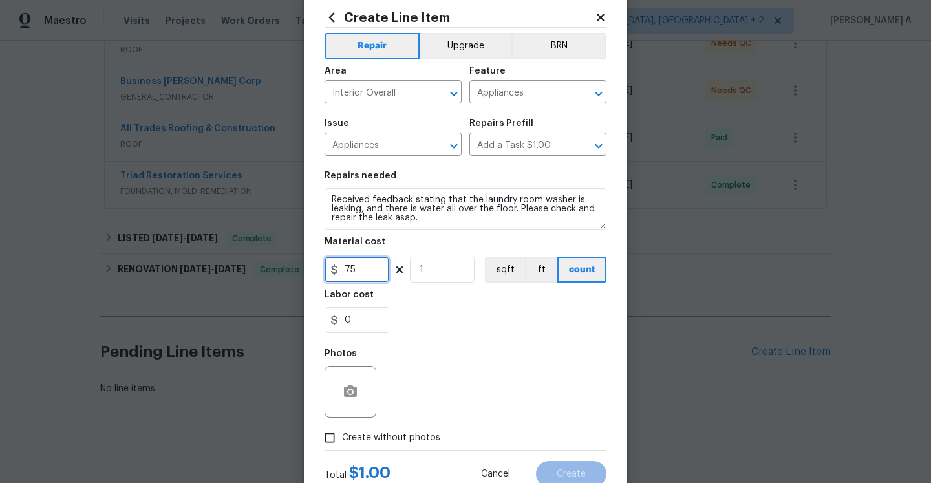
scroll to position [60, 0]
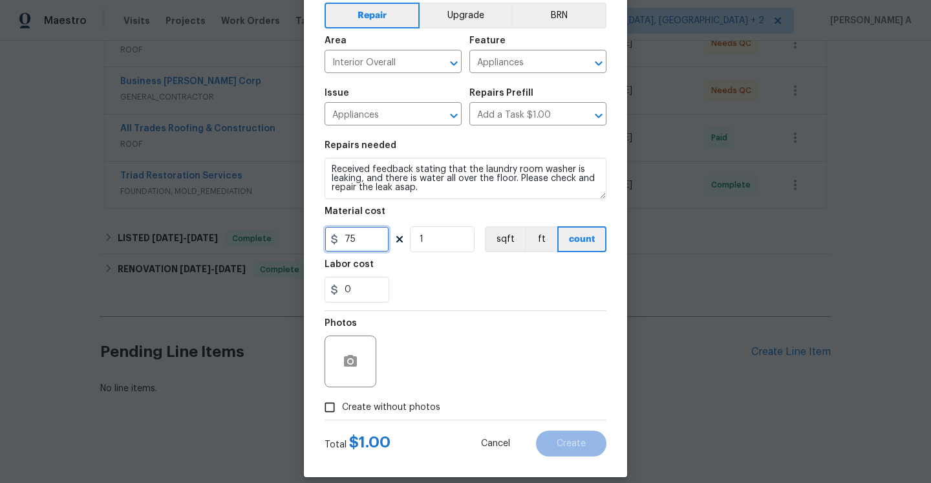
type input "75"
click at [424, 416] on label "Create without photos" at bounding box center [378, 407] width 123 height 25
click at [342, 416] on input "Create without photos" at bounding box center [329, 407] width 25 height 25
checkbox input "true"
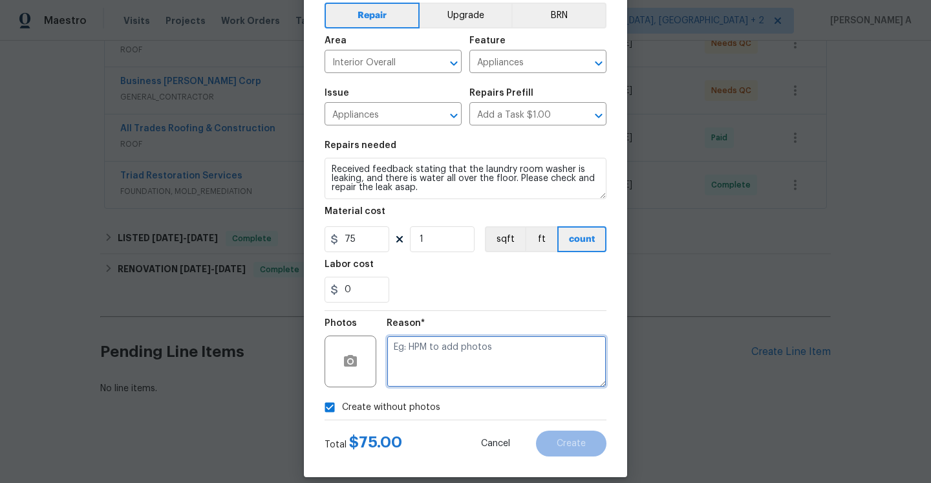
click at [438, 375] on textarea at bounding box center [497, 362] width 220 height 52
type textarea "Na"
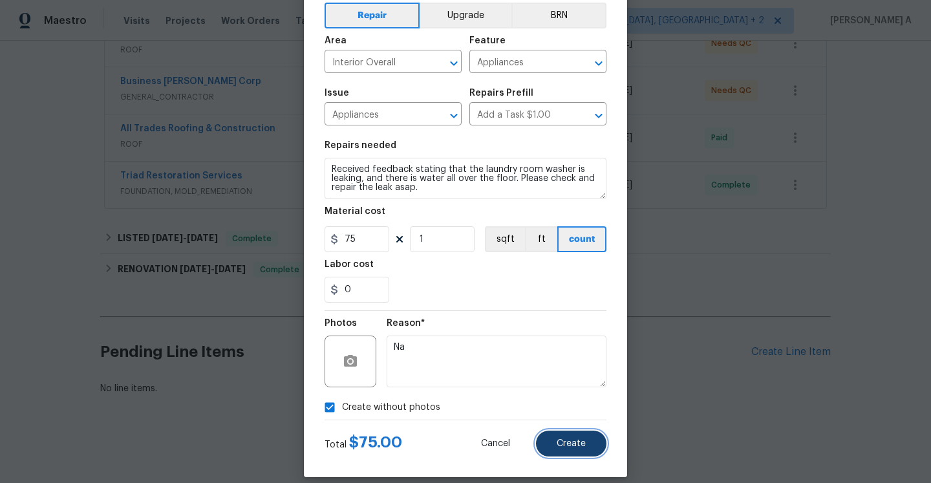
click at [601, 437] on button "Create" at bounding box center [571, 444] width 70 height 26
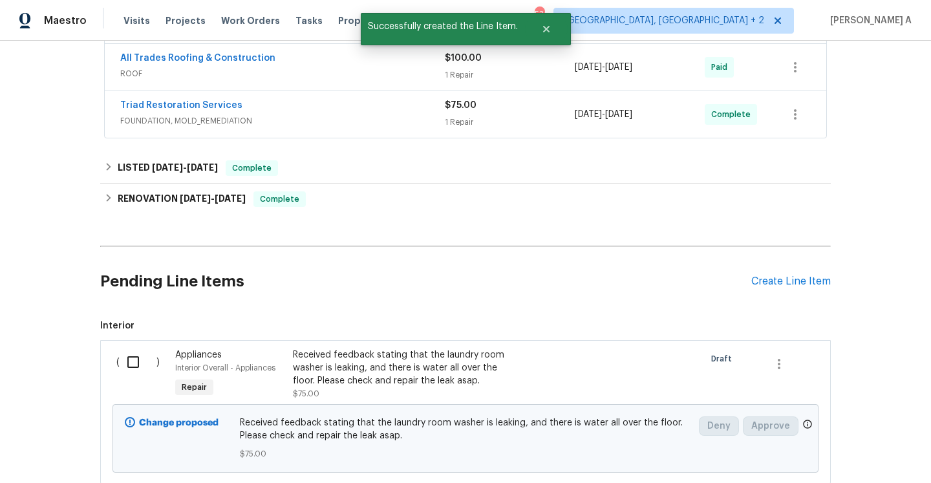
scroll to position [429, 0]
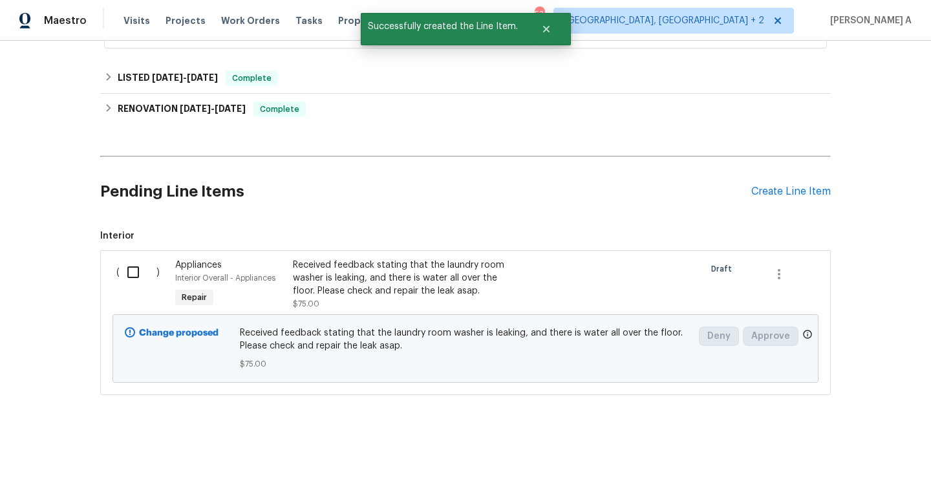
click at [135, 282] on input "checkbox" at bounding box center [138, 272] width 37 height 27
checkbox input "true"
click at [838, 443] on span "Create Work Order" at bounding box center [857, 451] width 86 height 16
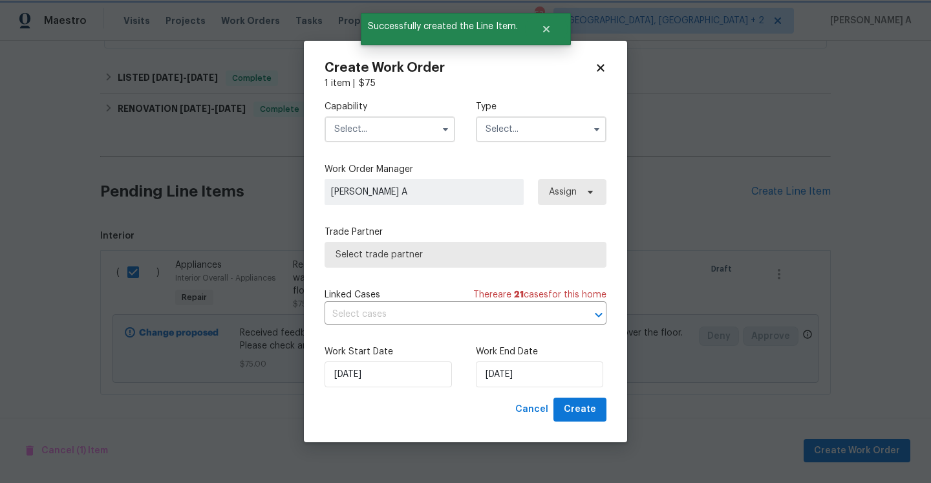
click at [417, 142] on div "Capability Type" at bounding box center [466, 121] width 282 height 63
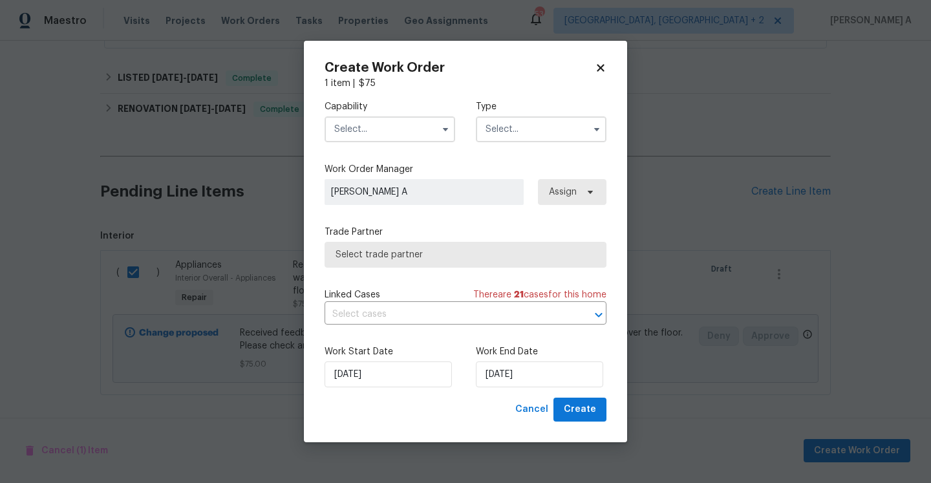
click at [411, 131] on input "text" at bounding box center [390, 129] width 131 height 26
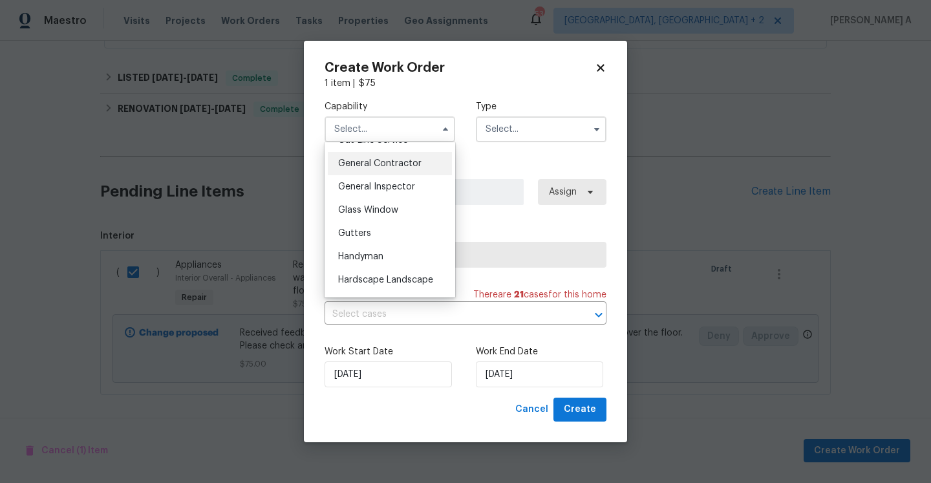
scroll to position [611, 0]
click at [405, 167] on span "General Contractor" at bounding box center [379, 164] width 83 height 9
type input "General Contractor"
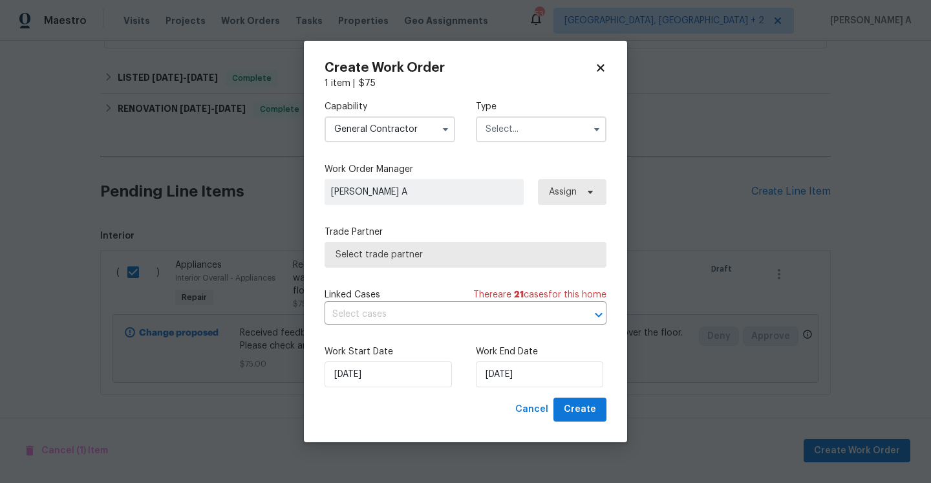
click at [516, 122] on input "text" at bounding box center [541, 129] width 131 height 26
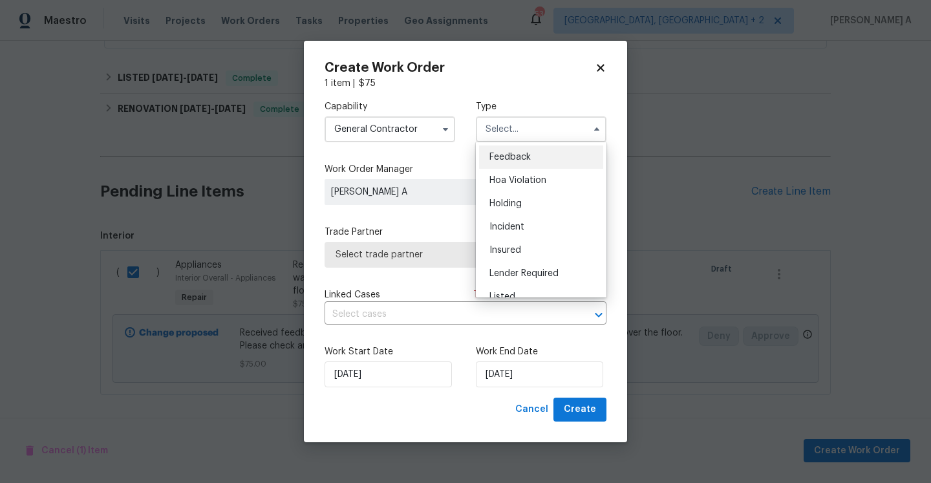
click at [516, 162] on div "Feedback" at bounding box center [541, 156] width 124 height 23
type input "Feedback"
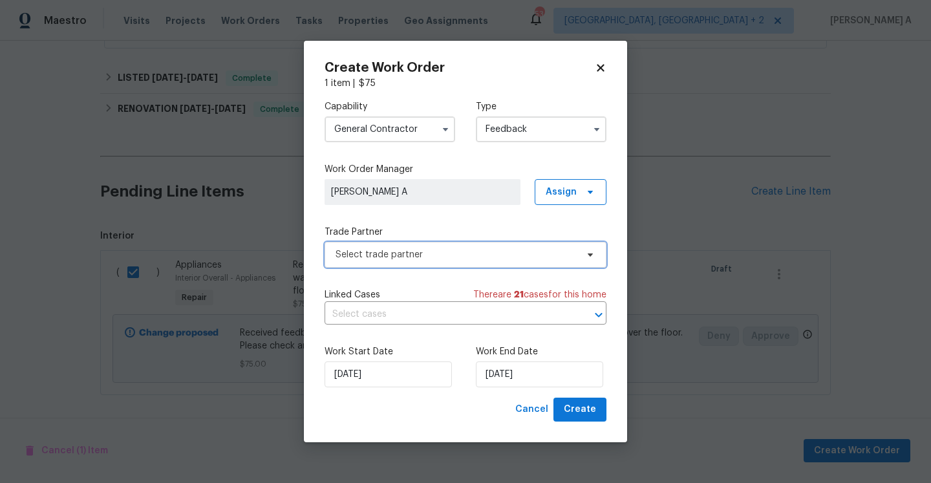
click at [449, 244] on span "Select trade partner" at bounding box center [466, 255] width 282 height 26
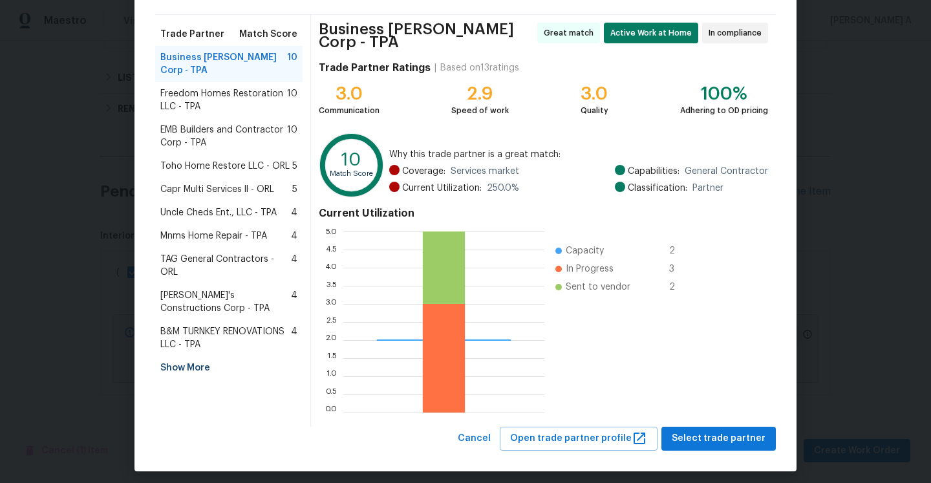
scroll to position [87, 0]
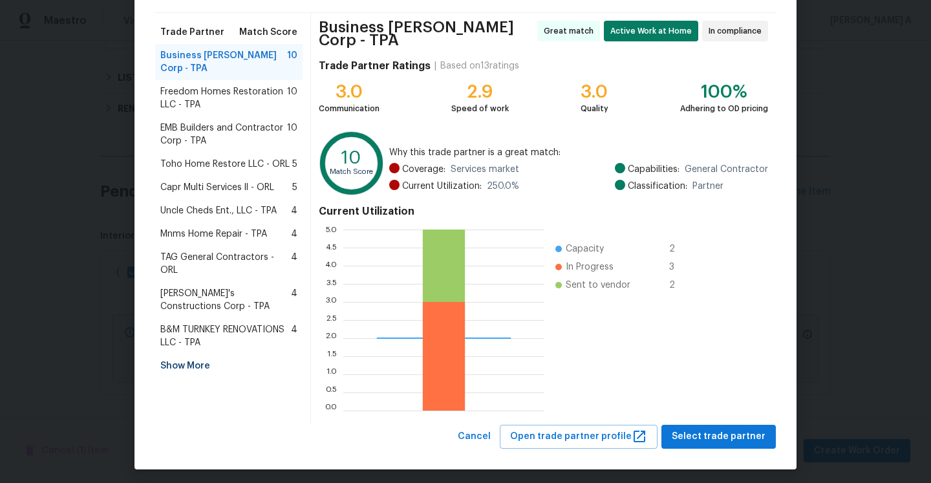
click at [243, 90] on span "Freedom Homes Restoration LLC - TPA" at bounding box center [223, 98] width 127 height 26
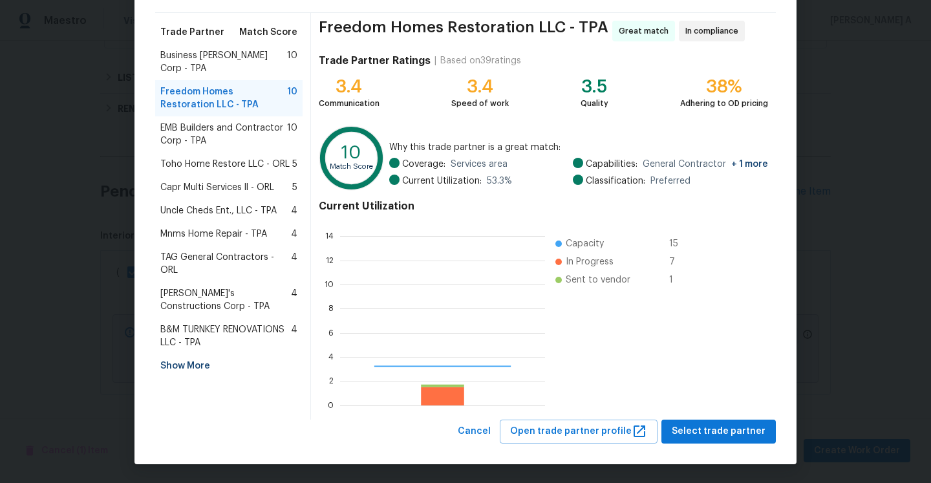
scroll to position [181, 205]
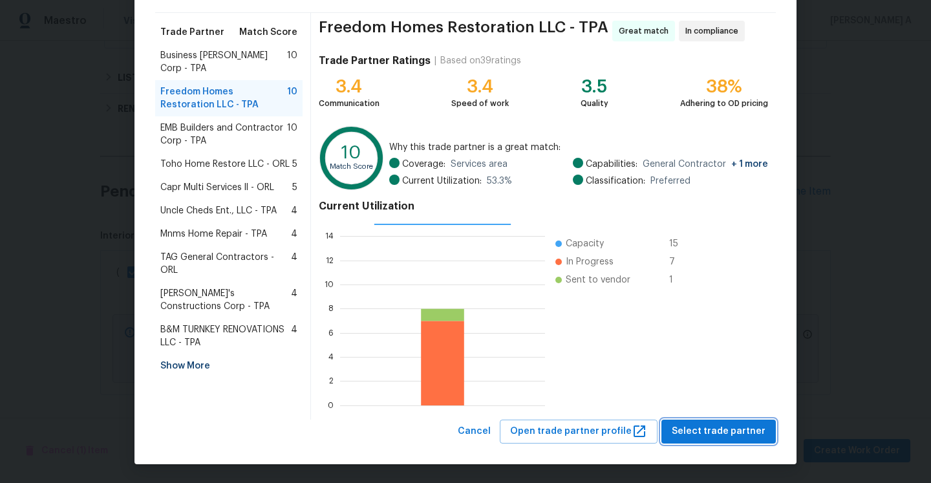
click at [721, 427] on span "Select trade partner" at bounding box center [719, 431] width 94 height 16
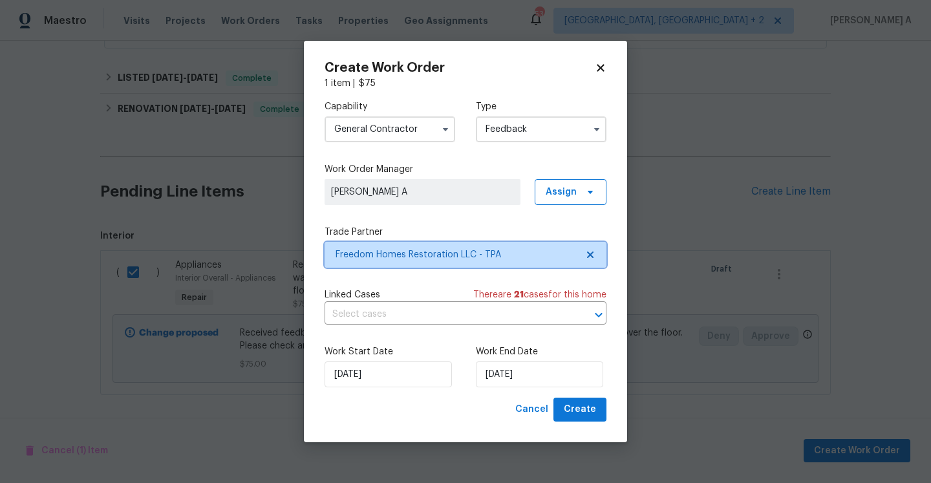
scroll to position [0, 0]
click at [539, 332] on div "Capability General Contractor Type Feedback Work Order Manager Afredi A Assign …" at bounding box center [466, 244] width 282 height 308
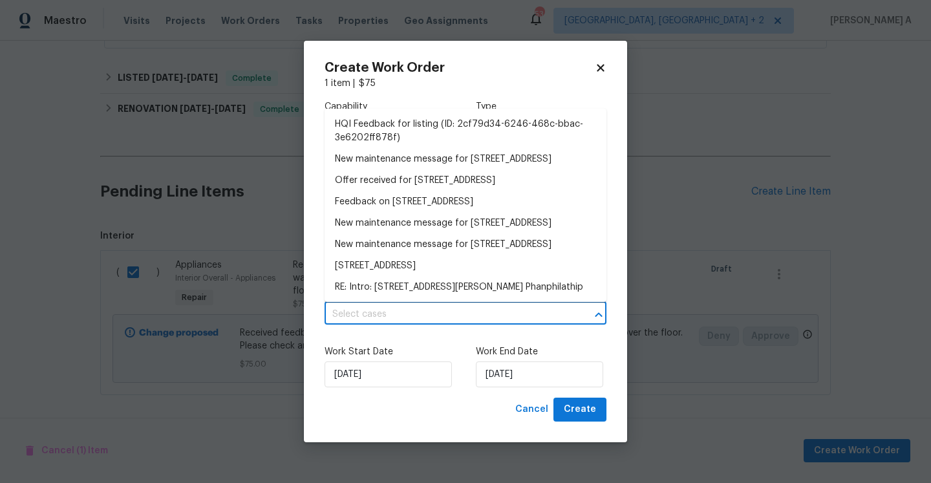
click at [535, 321] on input "text" at bounding box center [448, 315] width 246 height 20
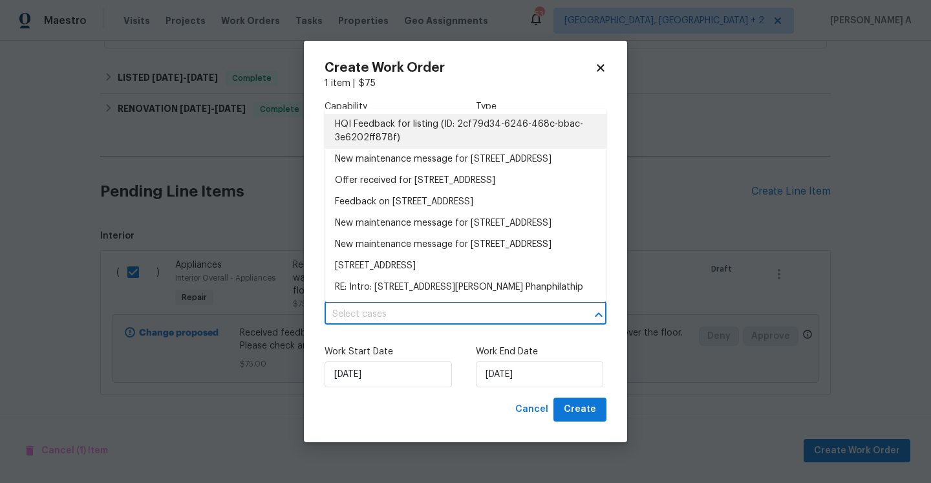
click at [435, 138] on li "HQI Feedback for listing (ID: 2cf79d34-6246-468c-bbac-3e6202ff878f)" at bounding box center [466, 131] width 282 height 35
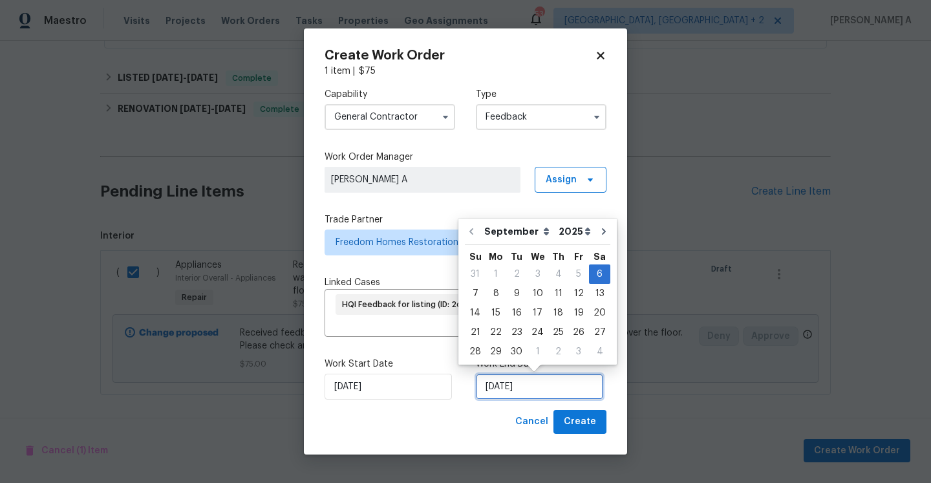
click at [542, 379] on input "[DATE]" at bounding box center [539, 387] width 127 height 26
click at [517, 295] on div "9" at bounding box center [516, 293] width 21 height 18
type input "[DATE]"
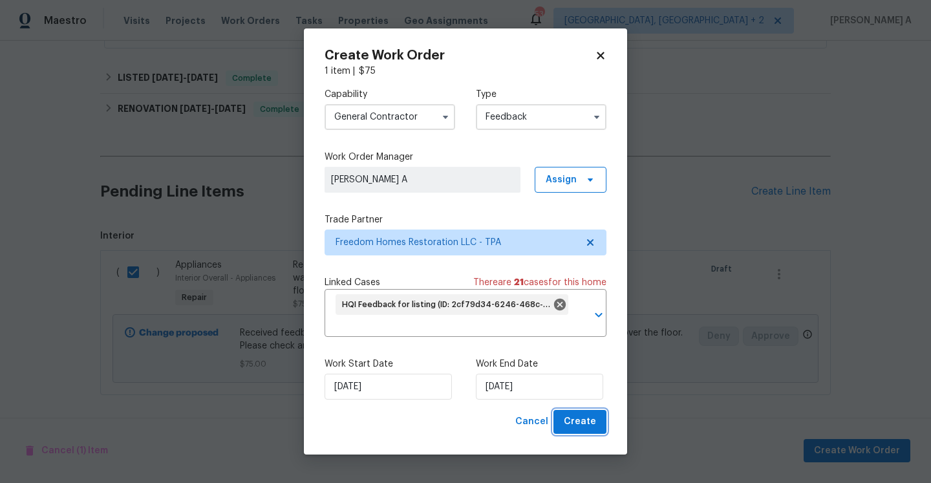
click at [586, 425] on span "Create" at bounding box center [580, 422] width 32 height 16
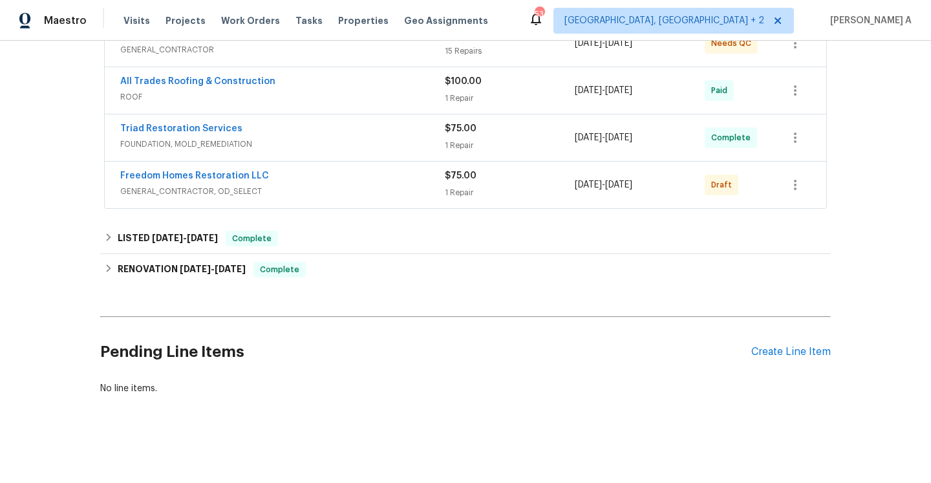
scroll to position [316, 0]
click at [797, 191] on icon "button" at bounding box center [795, 185] width 16 height 16
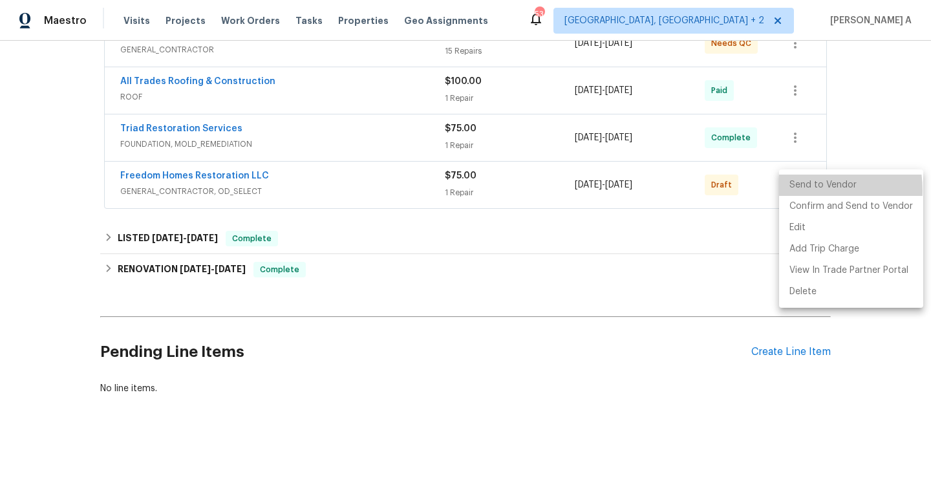
click at [797, 191] on li "Send to Vendor" at bounding box center [851, 185] width 144 height 21
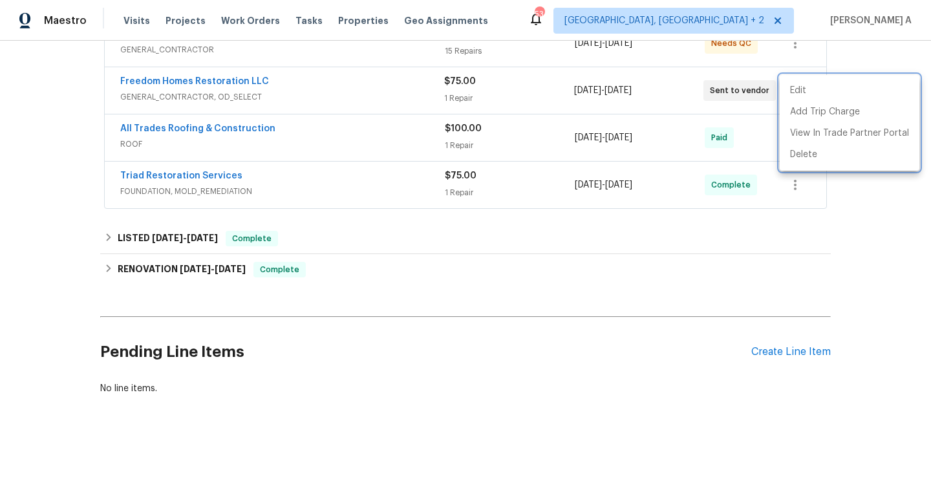
click at [551, 225] on div at bounding box center [465, 241] width 931 height 483
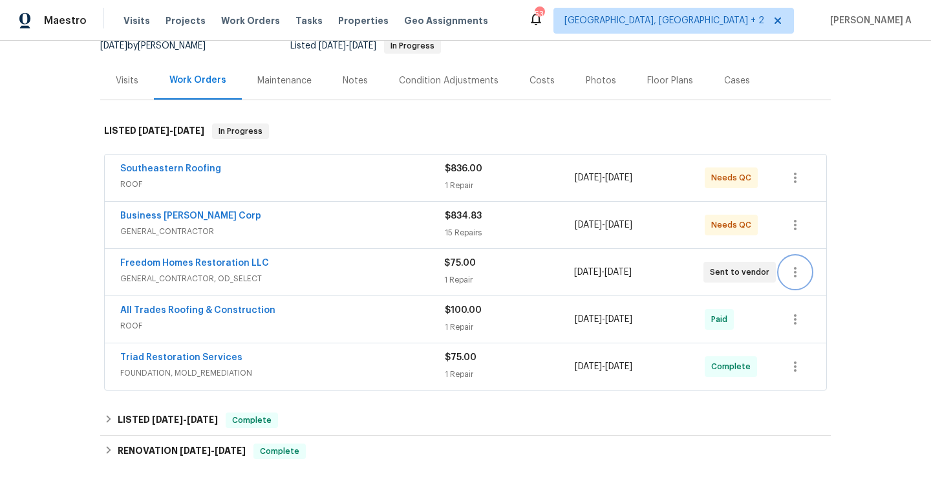
scroll to position [105, 0]
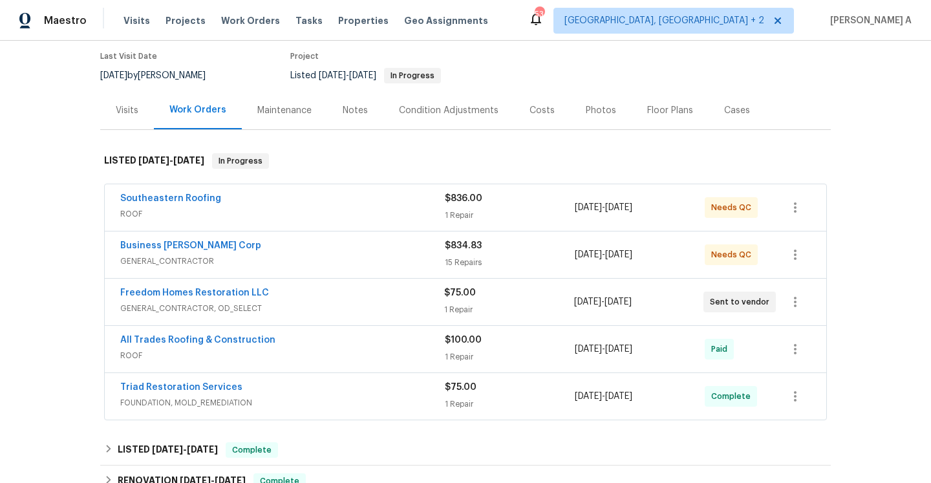
click at [132, 313] on span "GENERAL_CONTRACTOR, OD_SELECT" at bounding box center [282, 308] width 324 height 13
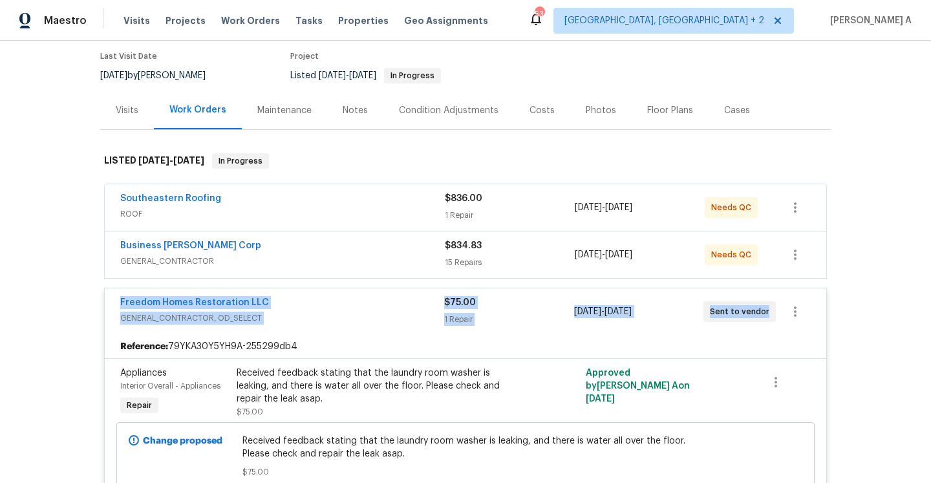
drag, startPoint x: 118, startPoint y: 306, endPoint x: 765, endPoint y: 311, distance: 646.5
click at [765, 311] on div "Freedom Homes Restoration LLC GENERAL_CONTRACTOR, OD_SELECT $75.00 1 Repair 9/6…" at bounding box center [465, 311] width 721 height 47
copy div "Freedom Homes Restoration LLC GENERAL_CONTRACTOR, OD_SELECT $75.00 1 Repair 9/6…"
click at [109, 330] on div "Freedom Homes Restoration LLC GENERAL_CONTRACTOR, OD_SELECT $75.00 1 Repair 9/6…" at bounding box center [465, 311] width 721 height 47
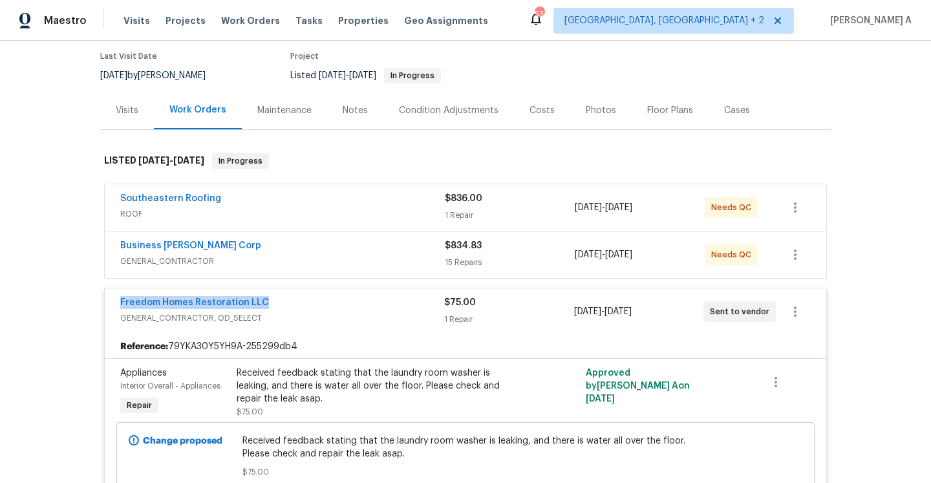
drag, startPoint x: 113, startPoint y: 305, endPoint x: 274, endPoint y: 303, distance: 161.0
click at [274, 303] on div "Freedom Homes Restoration LLC GENERAL_CONTRACTOR, OD_SELECT $75.00 1 Repair 9/6…" at bounding box center [465, 311] width 721 height 47
copy link "Freedom Homes Restoration LLC"
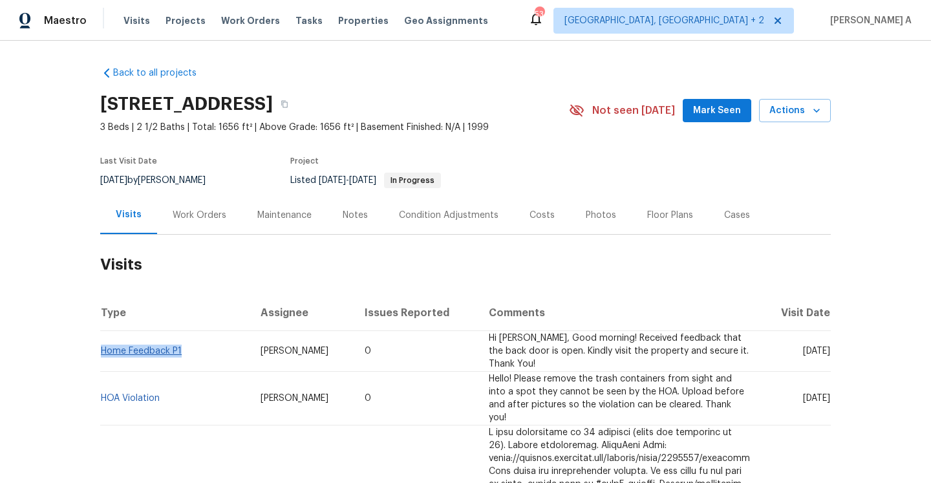
drag, startPoint x: 193, startPoint y: 354, endPoint x: 103, endPoint y: 348, distance: 90.1
click at [103, 348] on td "Home Feedback P1" at bounding box center [175, 351] width 150 height 41
copy link "Home Feedback P1"
click at [200, 225] on div "Work Orders" at bounding box center [199, 215] width 85 height 38
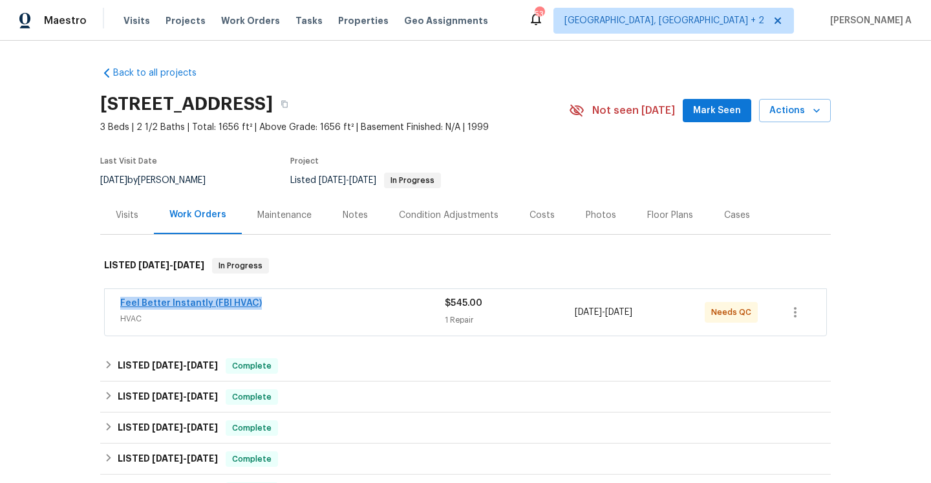
drag, startPoint x: 114, startPoint y: 306, endPoint x: 255, endPoint y: 305, distance: 140.9
click at [255, 305] on div "Feel Better Instantly (FBI HVAC) HVAC $545.00 1 Repair 8/11/2025 - 8/15/2025 Ne…" at bounding box center [465, 312] width 721 height 47
copy link "Feel Better Instantly (FBI HVAC)"
click at [119, 219] on div "Visits" at bounding box center [127, 215] width 23 height 13
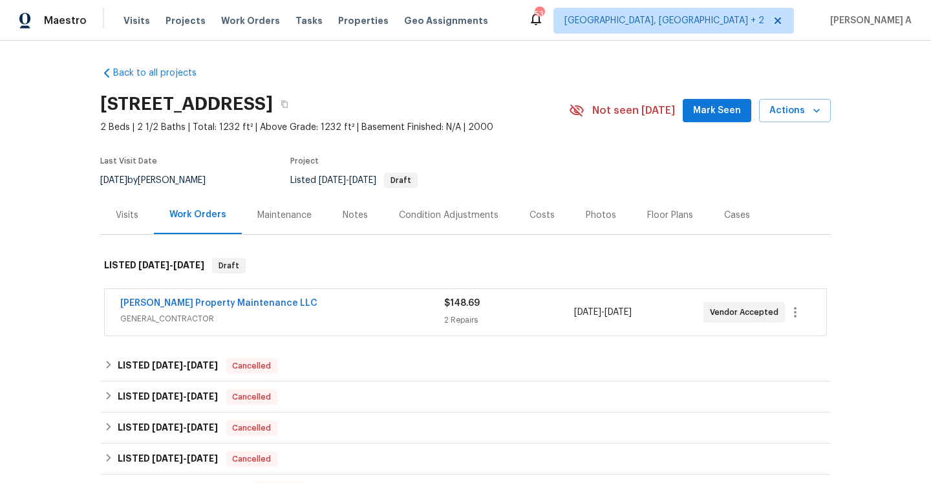
click at [286, 327] on div "[PERSON_NAME] Property Maintenance LLC GENERAL_CONTRACTOR" at bounding box center [282, 312] width 324 height 31
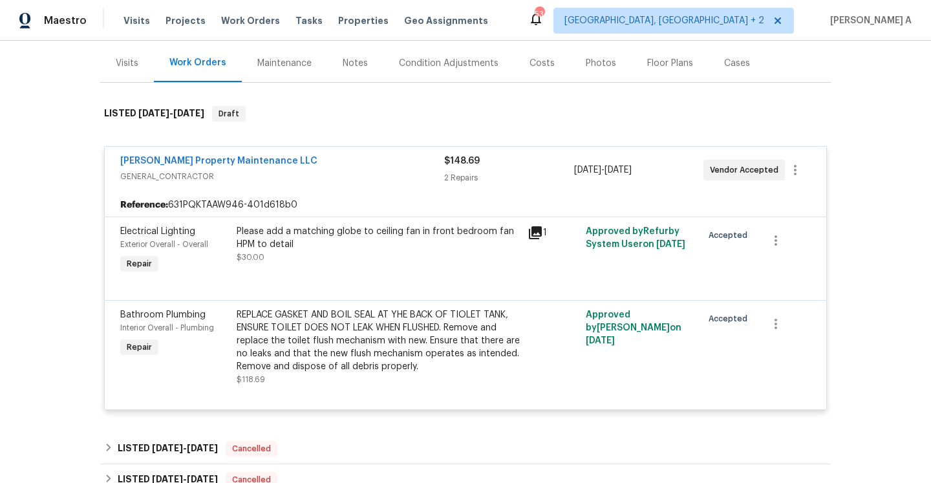
scroll to position [134, 0]
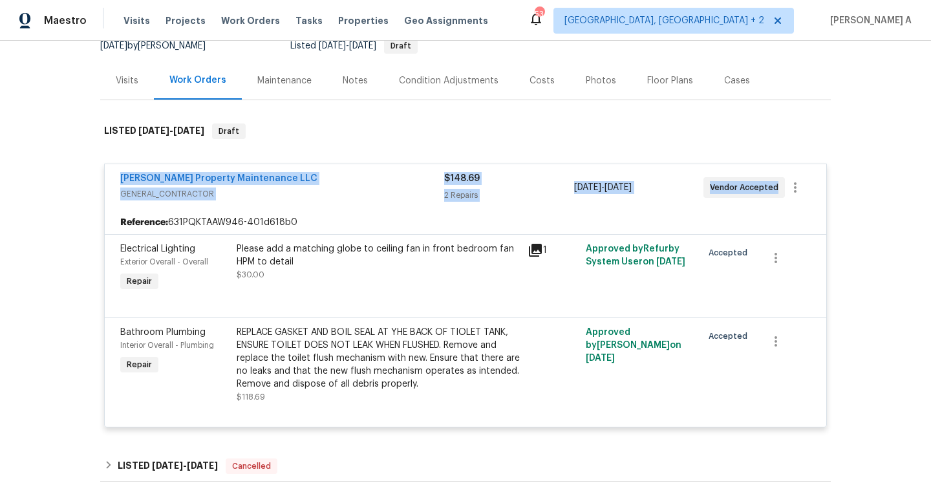
drag, startPoint x: 118, startPoint y: 176, endPoint x: 778, endPoint y: 186, distance: 660.1
click at [778, 186] on div "Glen Property Maintenance LLC GENERAL_CONTRACTOR $148.69 2 Repairs 9/4/2025 - 9…" at bounding box center [465, 187] width 721 height 47
copy div "Glen Property Maintenance LLC GENERAL_CONTRACTOR $148.69 2 Repairs 9/4/2025 - 9…"
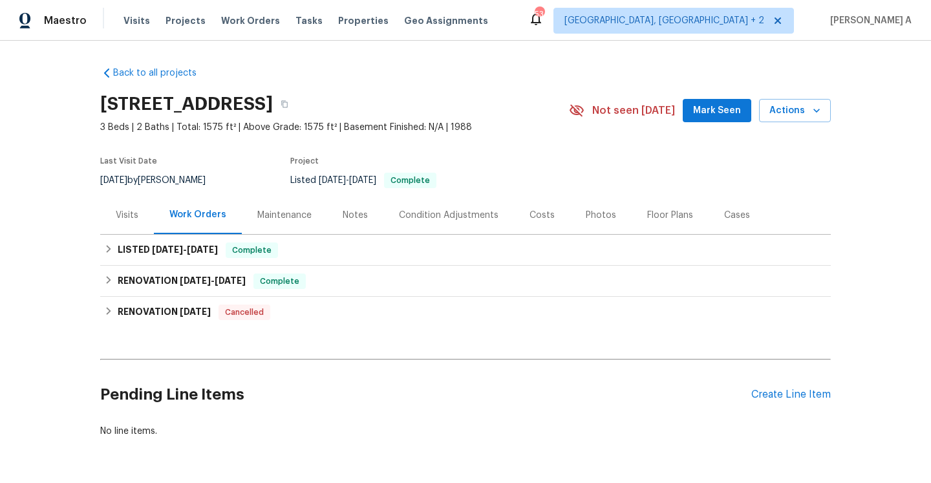
click at [130, 210] on div "Visits" at bounding box center [127, 215] width 23 height 13
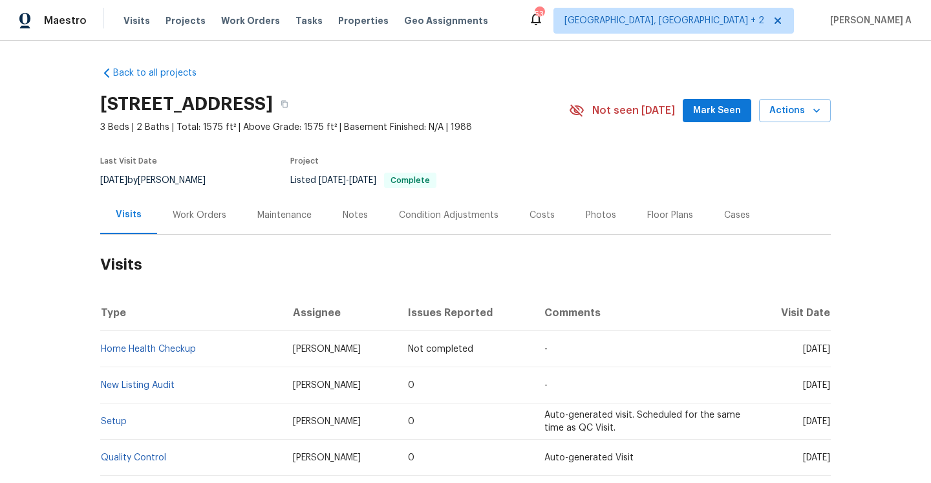
click at [184, 226] on div "Work Orders" at bounding box center [199, 215] width 85 height 38
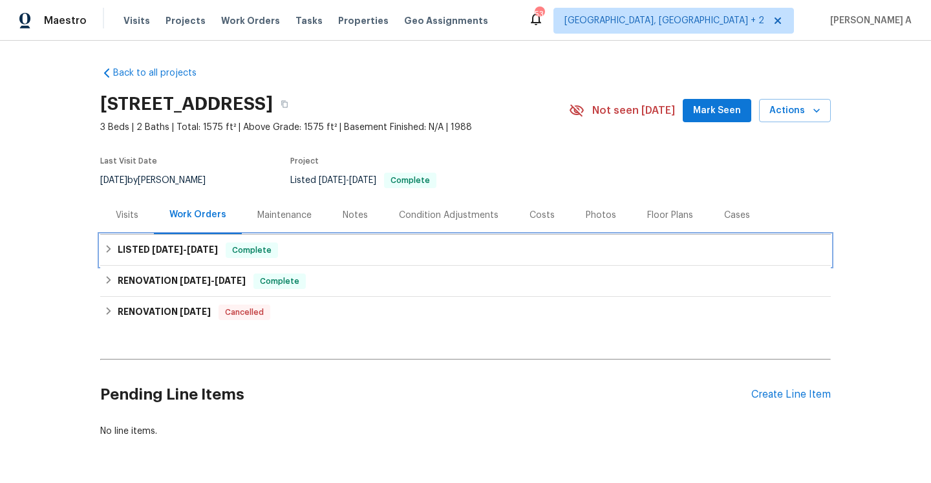
click at [440, 256] on div "LISTED [DATE] - [DATE] Complete" at bounding box center [465, 250] width 723 height 16
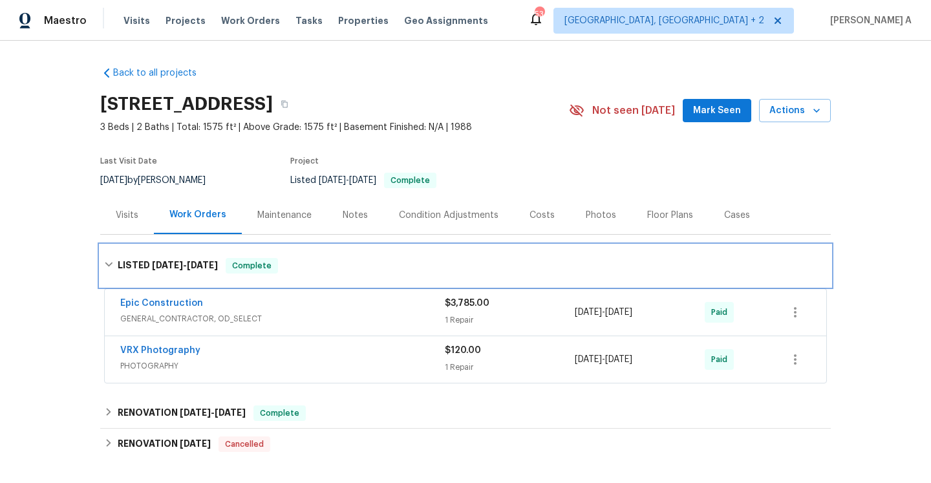
click at [440, 261] on div "LISTED [DATE] - [DATE] Complete" at bounding box center [465, 266] width 723 height 16
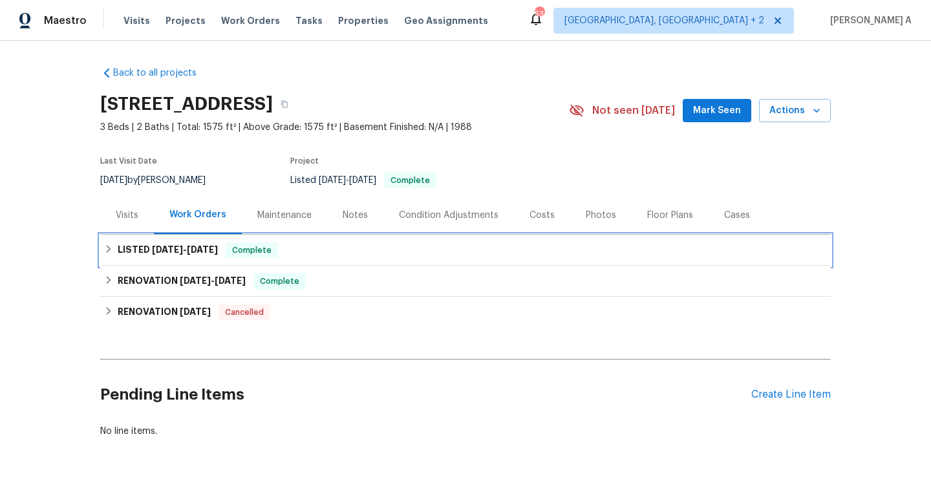
click at [440, 261] on div "LISTED [DATE] - [DATE] Complete" at bounding box center [465, 250] width 731 height 31
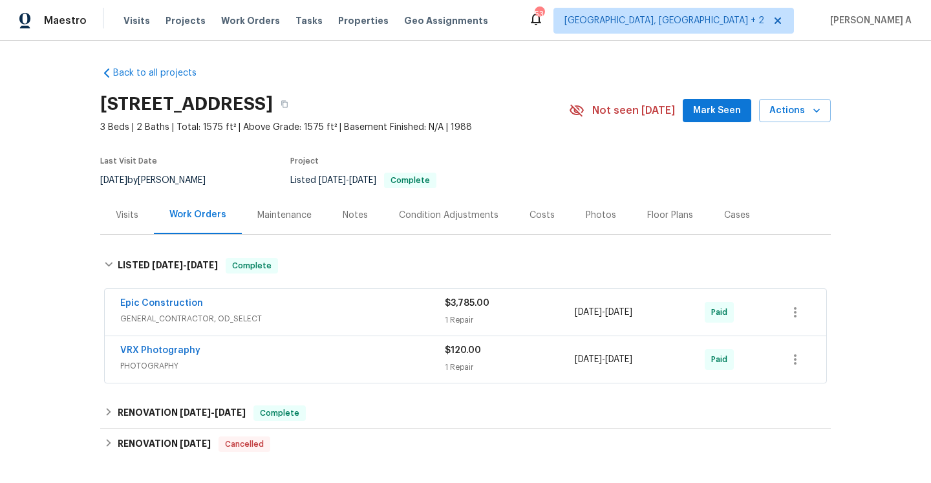
click at [442, 311] on div "Epic Construction" at bounding box center [282, 305] width 325 height 16
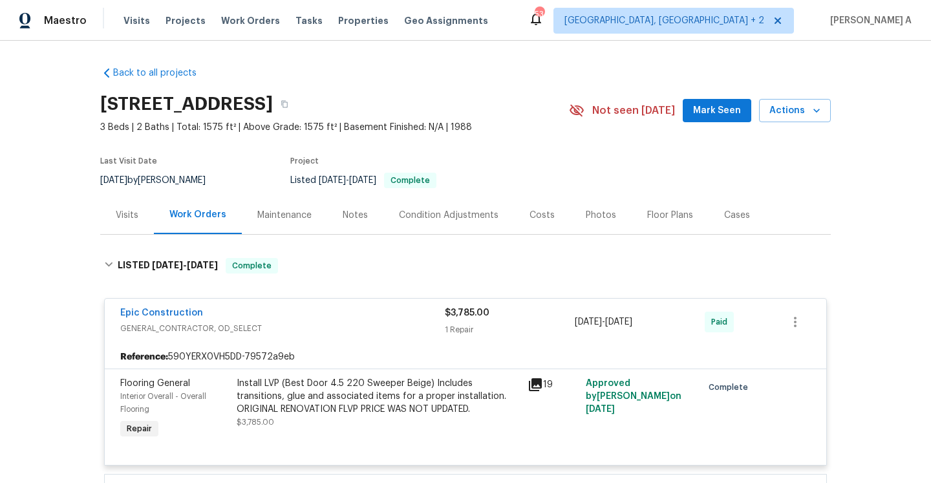
click at [442, 311] on div "Epic Construction" at bounding box center [282, 314] width 325 height 16
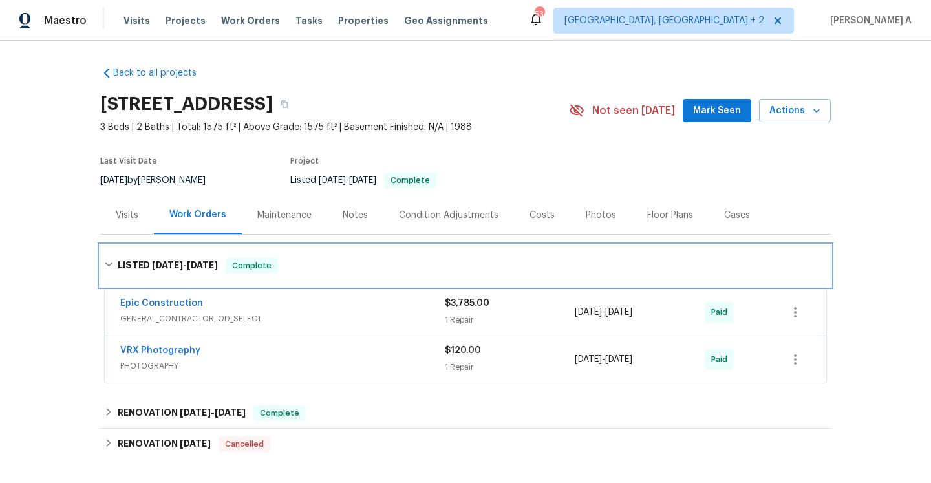
click at [414, 261] on div "LISTED [DATE] - [DATE] Complete" at bounding box center [465, 266] width 723 height 16
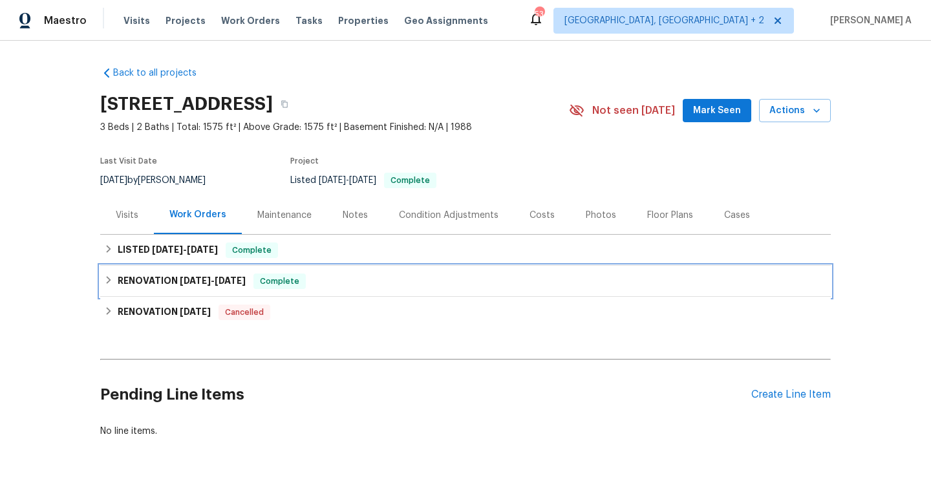
click at [412, 294] on div "RENOVATION [DATE] - [DATE] Complete" at bounding box center [465, 281] width 731 height 31
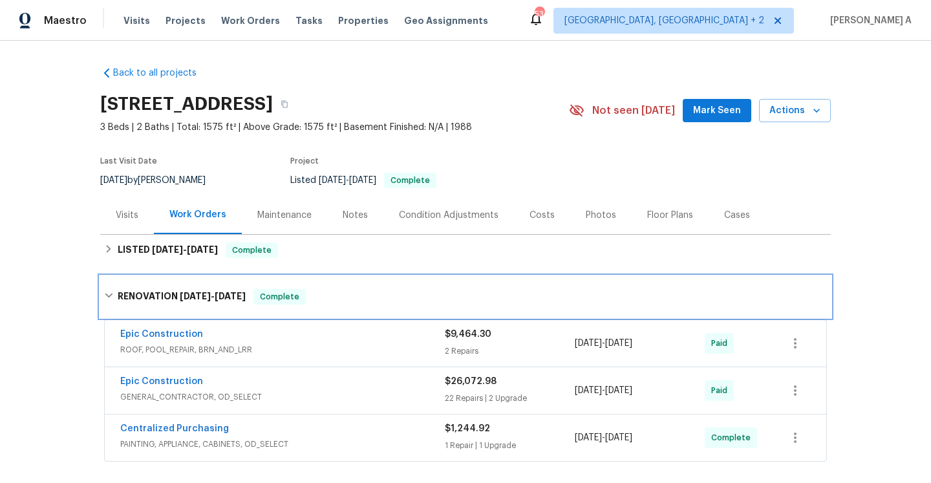
click at [412, 294] on div "RENOVATION [DATE] - [DATE] Complete" at bounding box center [465, 297] width 723 height 16
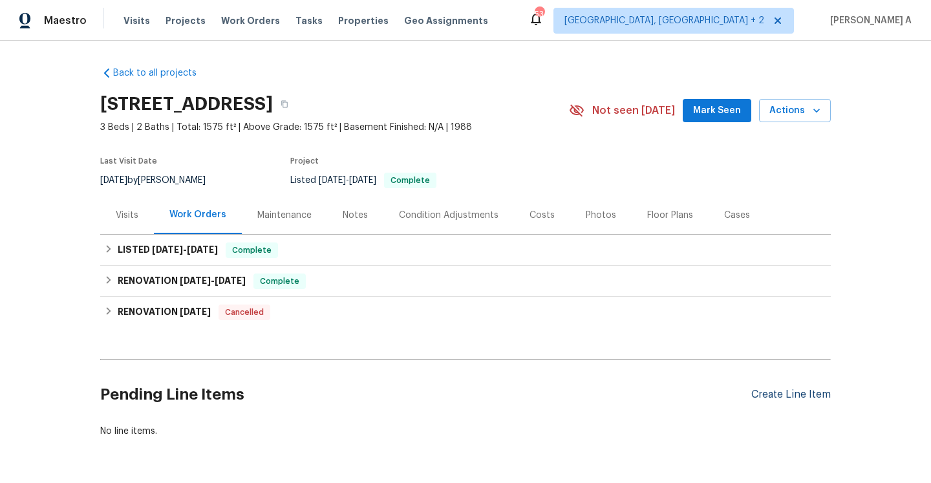
click at [756, 396] on div "Create Line Item" at bounding box center [791, 395] width 80 height 12
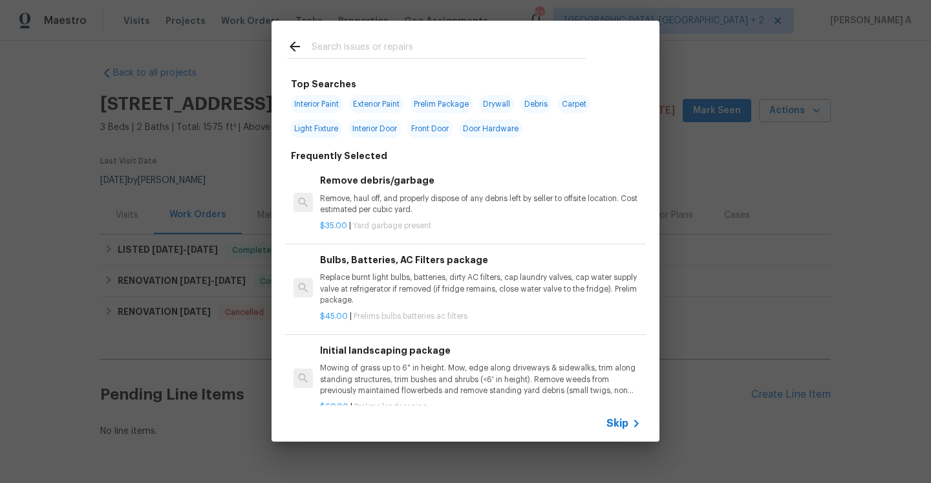
click at [610, 420] on span "Skip" at bounding box center [617, 423] width 22 height 13
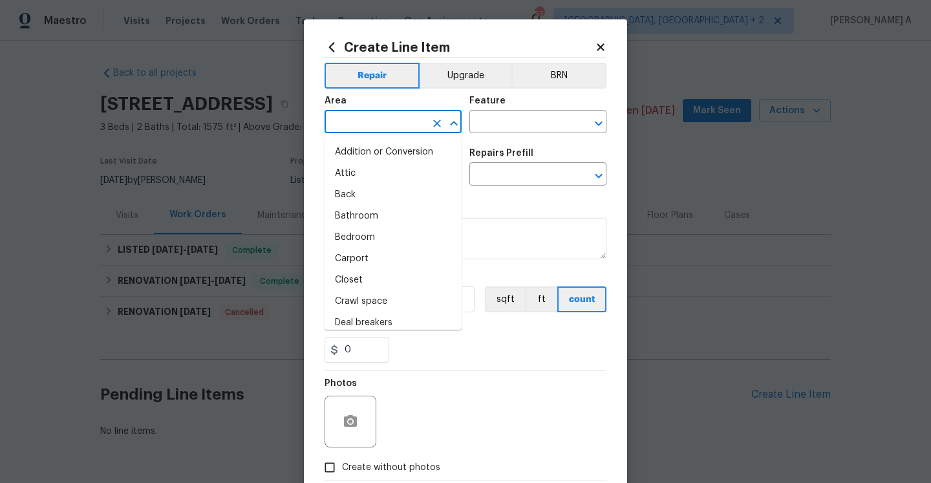
click at [388, 131] on input "text" at bounding box center [375, 123] width 101 height 20
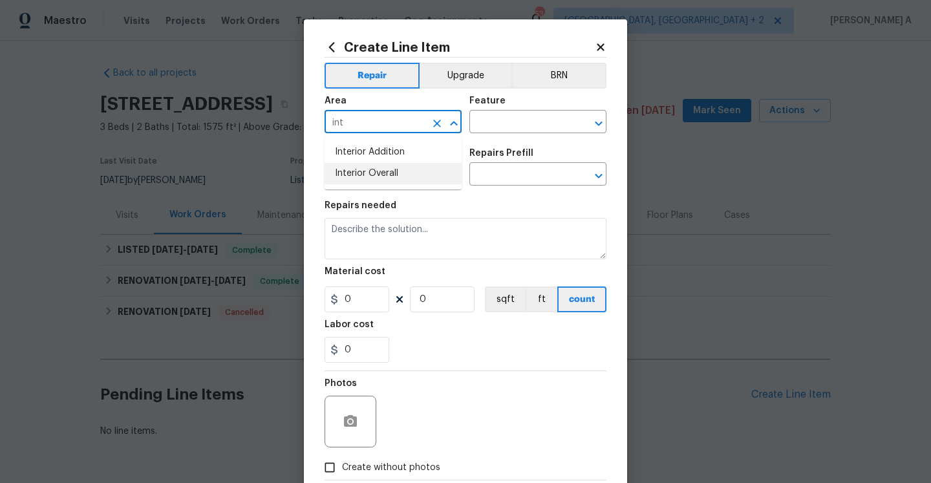
click at [381, 164] on li "Interior Overall" at bounding box center [393, 173] width 137 height 21
type input "Interior Overall"
click at [496, 136] on div "Area Interior Overall ​ Feature ​" at bounding box center [466, 115] width 282 height 52
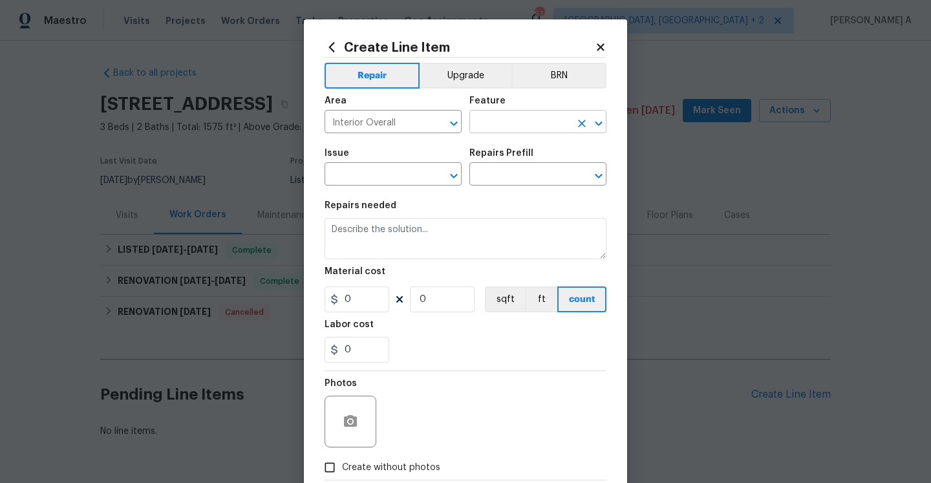
click at [496, 133] on input "text" at bounding box center [519, 123] width 101 height 20
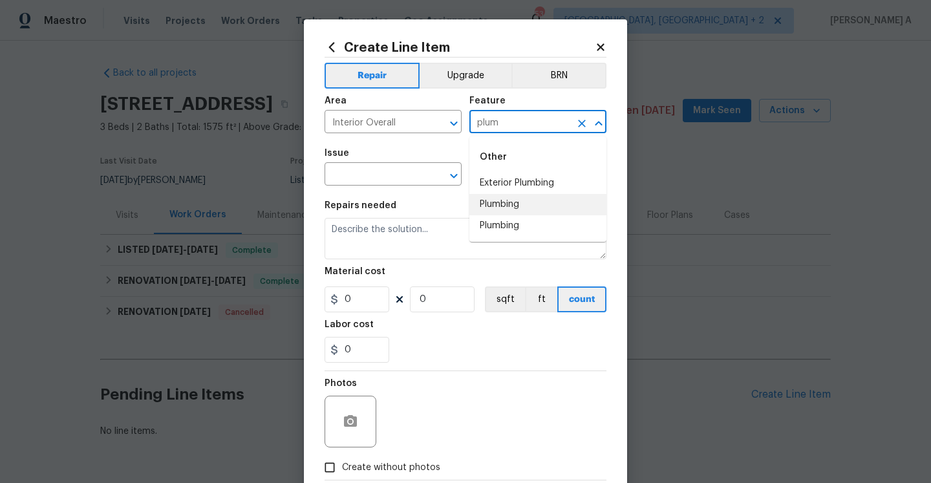
click at [512, 204] on li "Plumbing" at bounding box center [537, 204] width 137 height 21
type input "Plumbing"
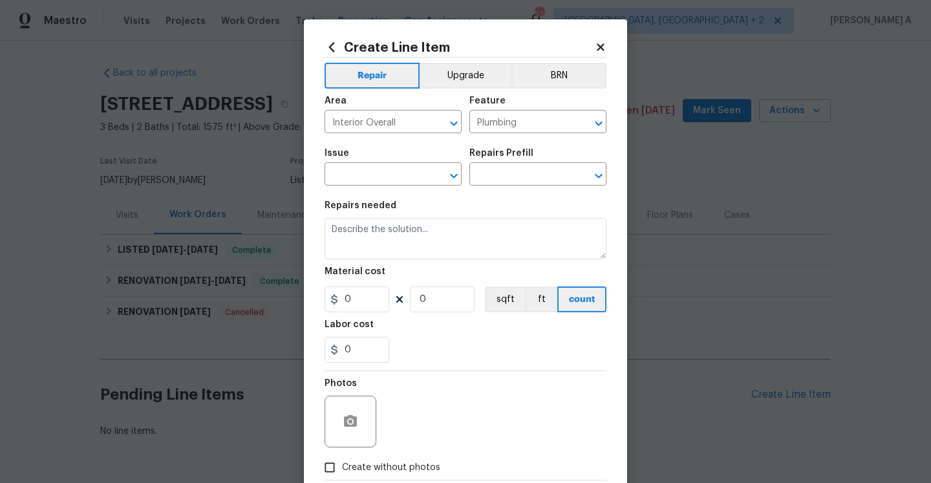
click at [412, 187] on span "Issue ​" at bounding box center [393, 167] width 137 height 52
click at [411, 185] on input "text" at bounding box center [375, 176] width 101 height 20
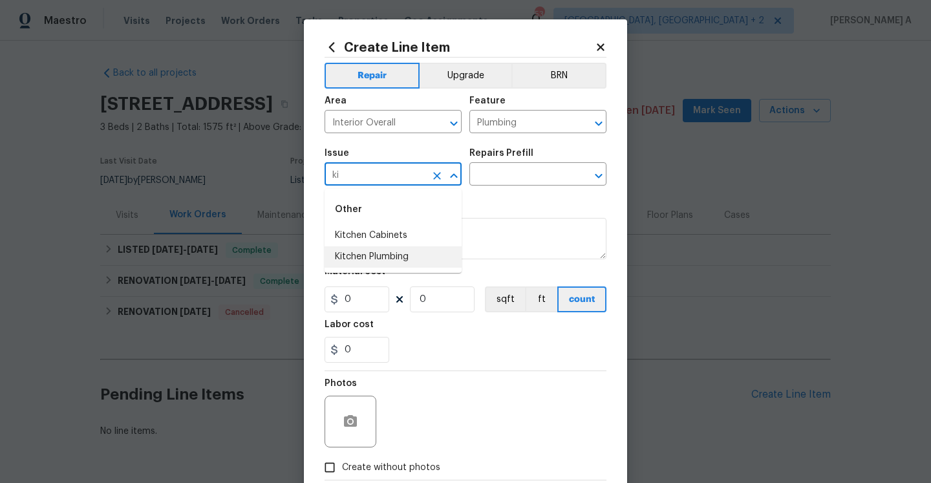
click at [394, 253] on li "Kitchen Plumbing" at bounding box center [393, 256] width 137 height 21
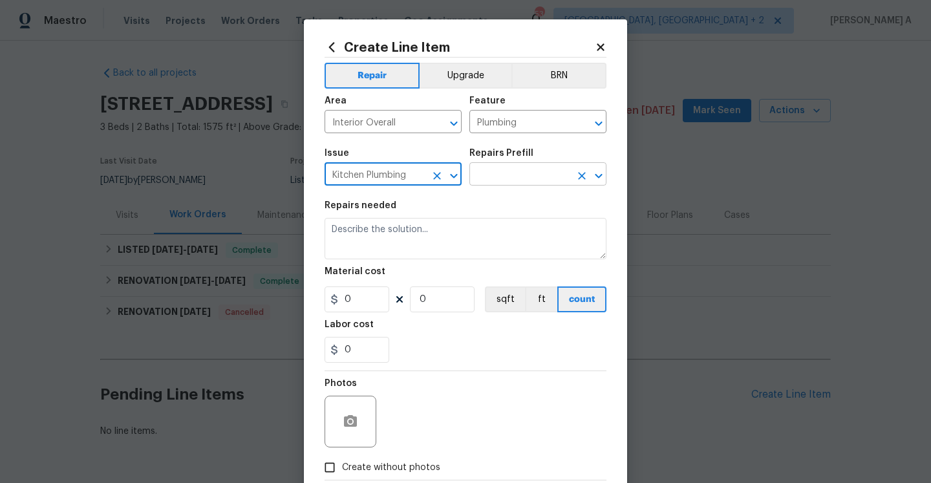
type input "Kitchen Plumbing"
click at [492, 183] on input "text" at bounding box center [519, 176] width 101 height 20
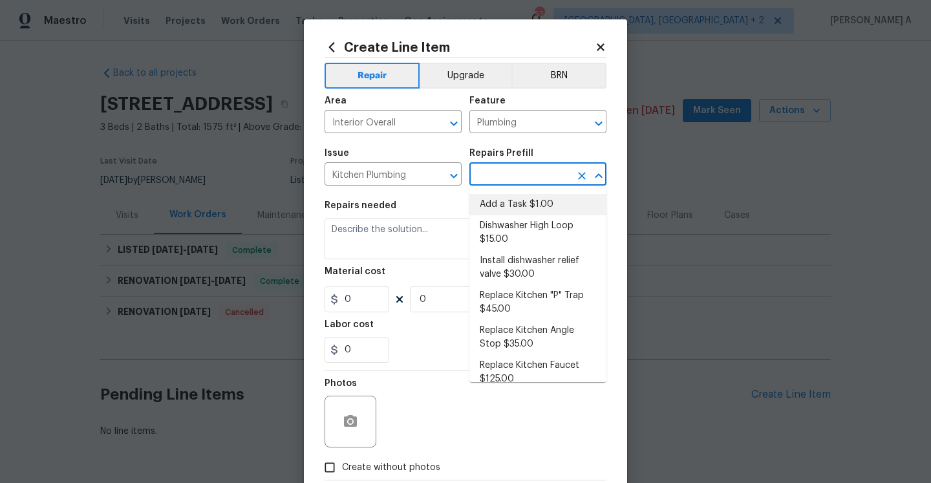
click at [504, 201] on li "Add a Task $1.00" at bounding box center [537, 204] width 137 height 21
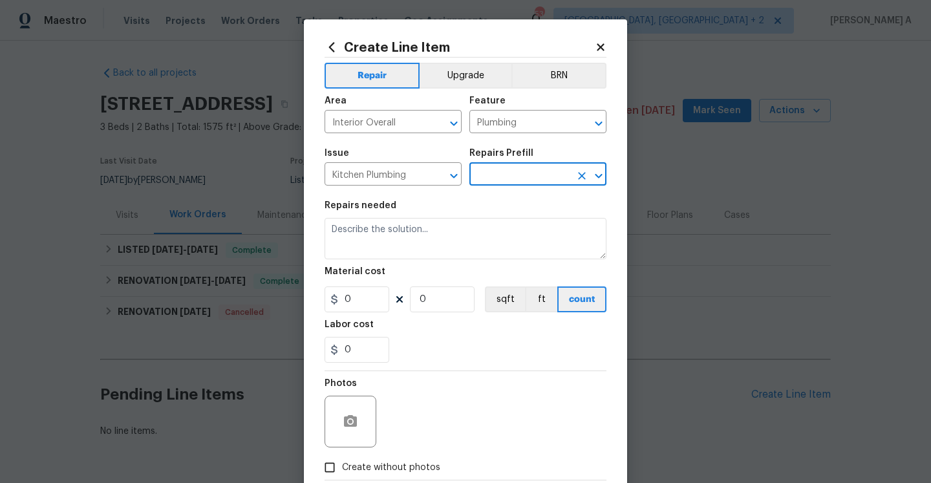
type input "Add a Task $1.00"
type textarea "HPM to detail"
type input "1"
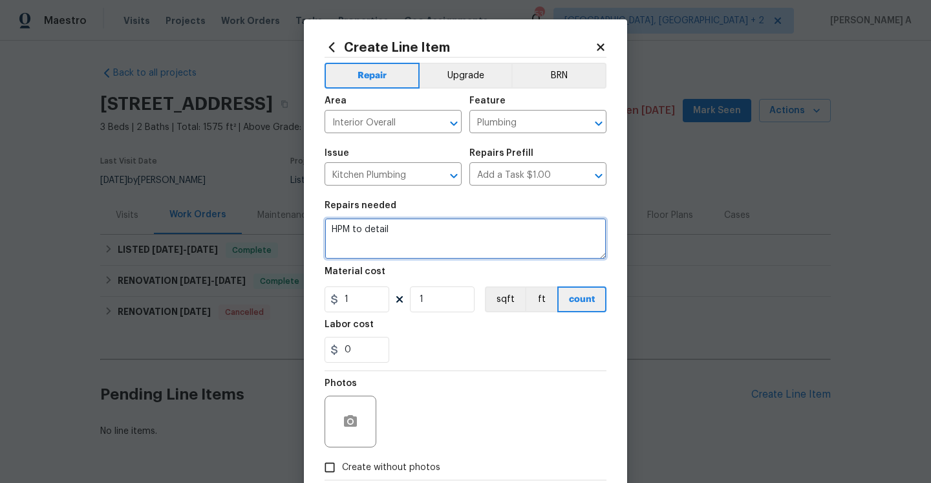
click at [451, 252] on textarea "HPM to detail" at bounding box center [466, 238] width 282 height 41
click at [419, 231] on textarea "Received feedback stating" at bounding box center [466, 238] width 282 height 41
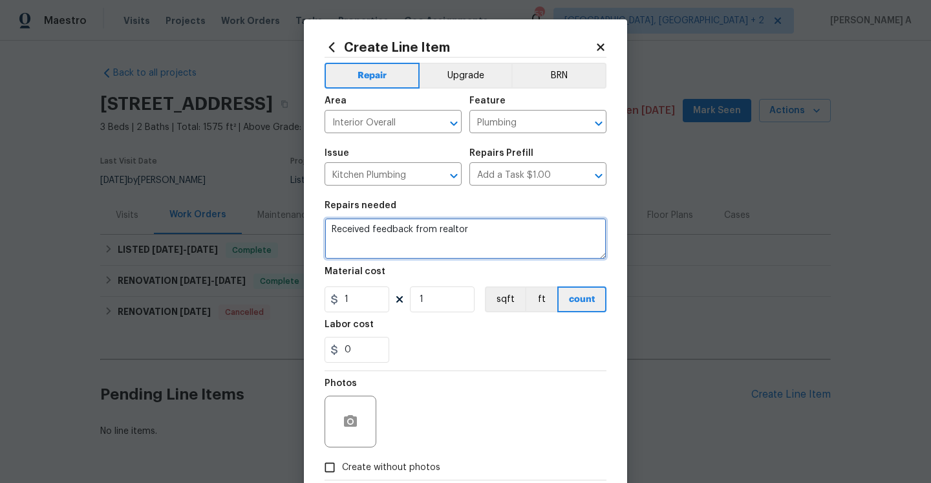
paste textarea "showed the property reported the following: There's a puddle of water in the ki…"
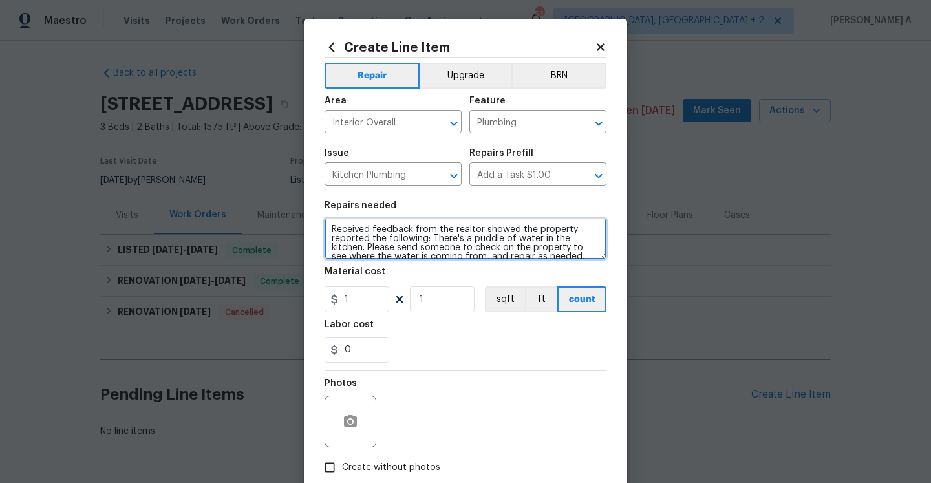
click at [0, 0] on span "Complete the sentence" at bounding box center [0, 0] width 0 height 0
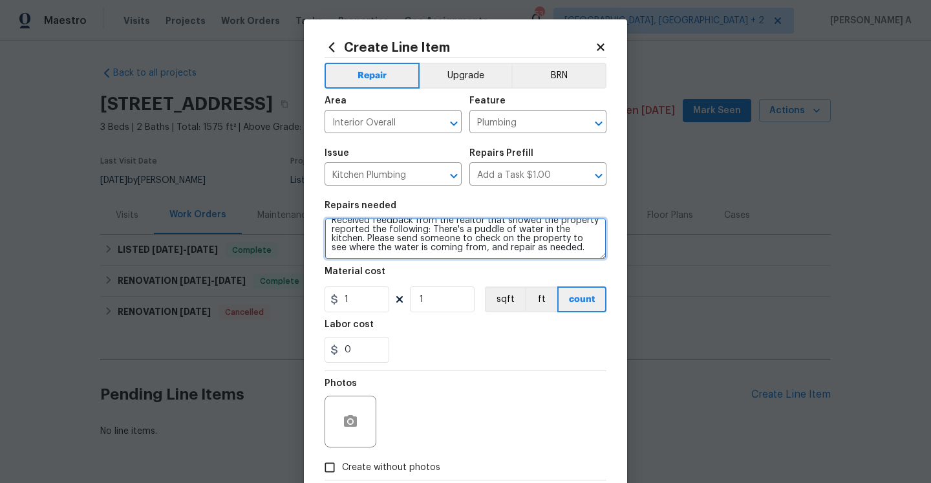
click at [0, 0] on qb-div "Remove the comma from , and" at bounding box center [0, 0] width 0 height 0
type textarea "Received feedback from the realtor that showed the property reported the follow…"
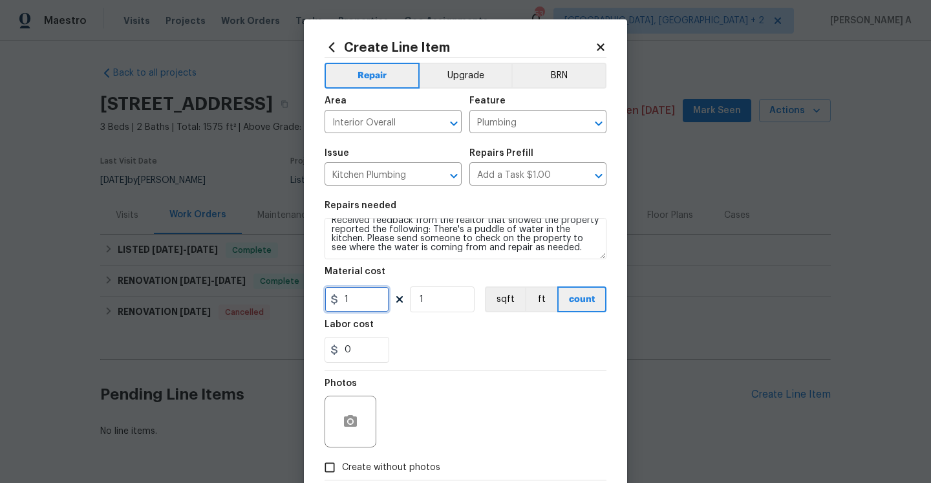
click at [376, 297] on input "1" at bounding box center [357, 299] width 65 height 26
type input "75"
click at [372, 463] on span "Create without photos" at bounding box center [391, 468] width 98 height 14
click at [342, 463] on input "Create without photos" at bounding box center [329, 467] width 25 height 25
checkbox input "true"
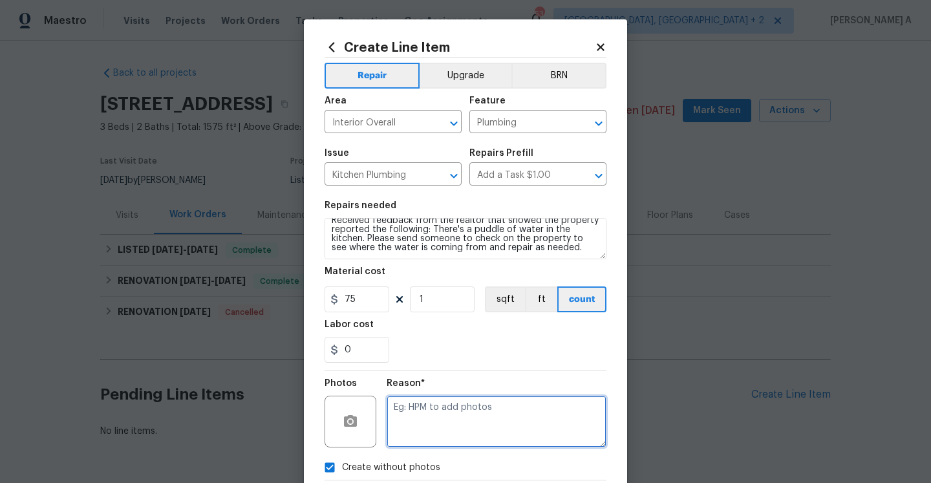
click at [427, 417] on textarea at bounding box center [497, 422] width 220 height 52
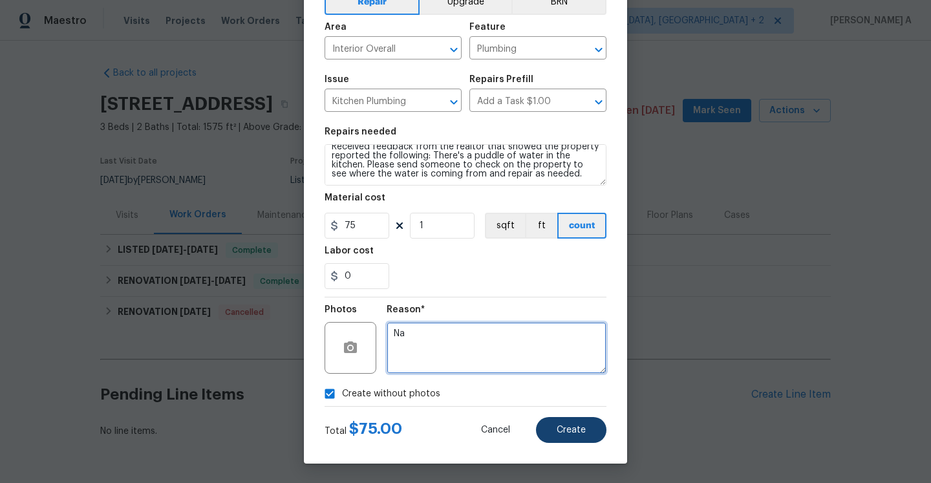
type textarea "Na"
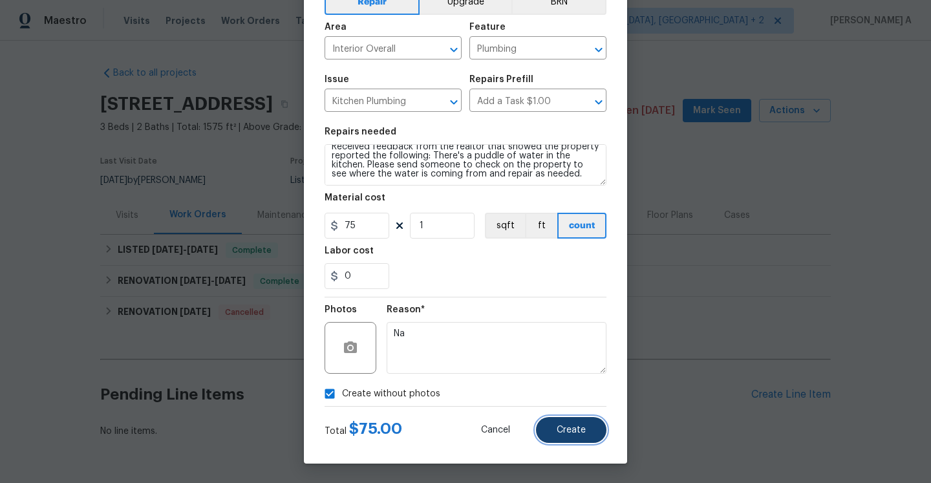
click at [559, 427] on span "Create" at bounding box center [571, 430] width 29 height 10
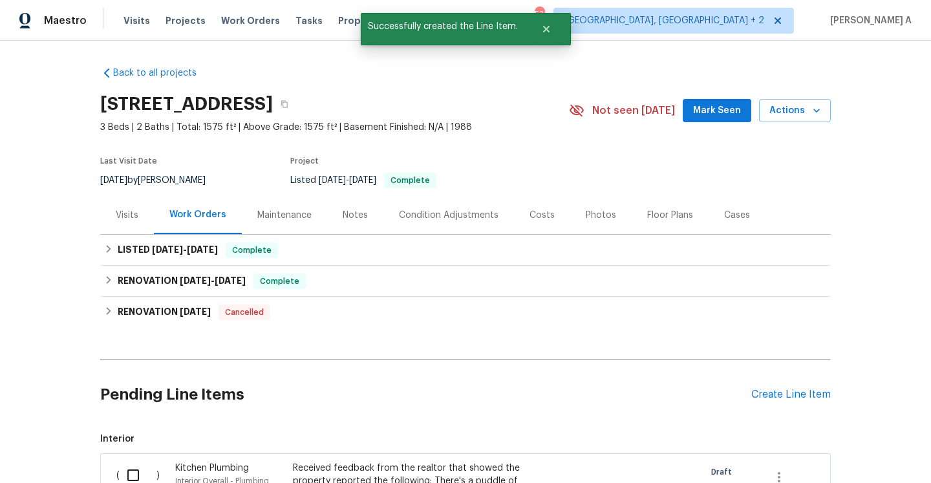
scroll to position [242, 0]
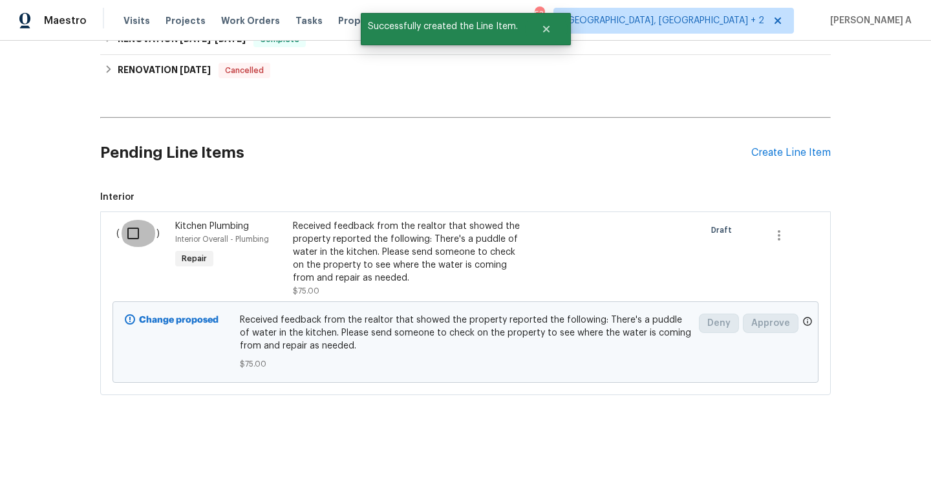
click at [133, 244] on input "checkbox" at bounding box center [138, 233] width 37 height 27
checkbox input "true"
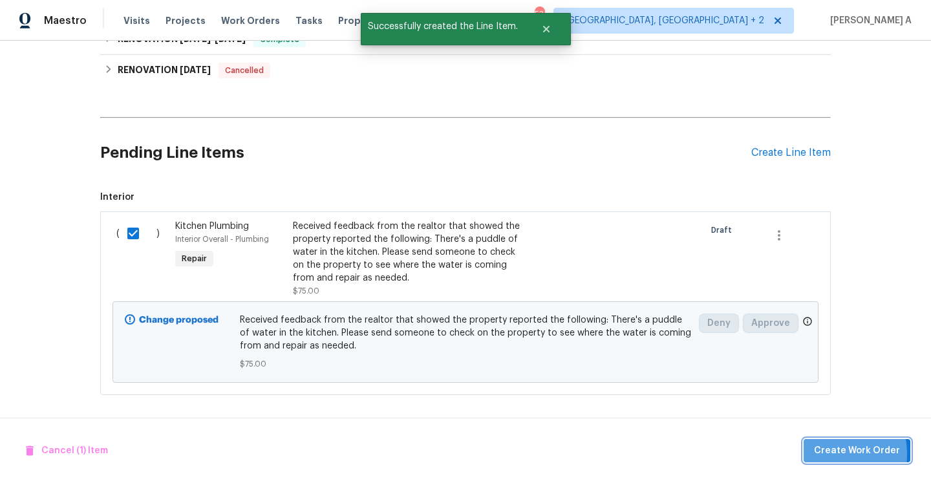
click at [819, 454] on span "Create Work Order" at bounding box center [857, 451] width 86 height 16
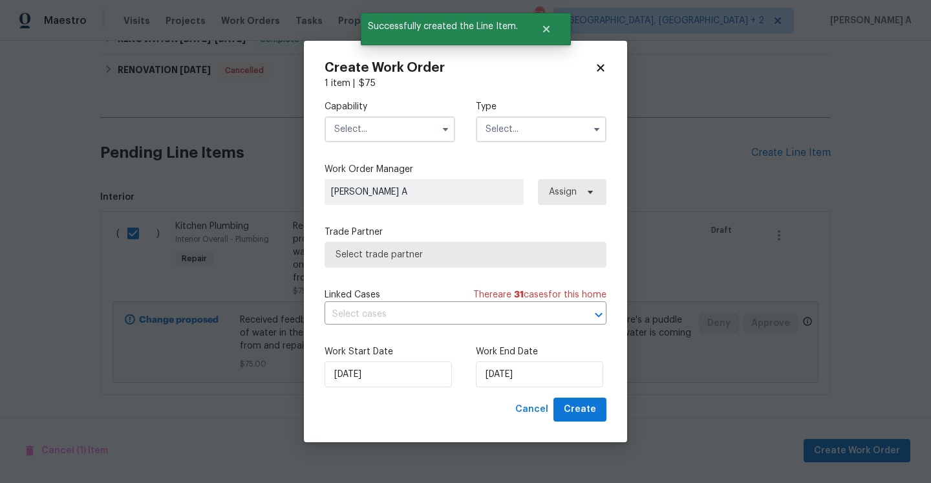
click at [414, 120] on input "text" at bounding box center [390, 129] width 131 height 26
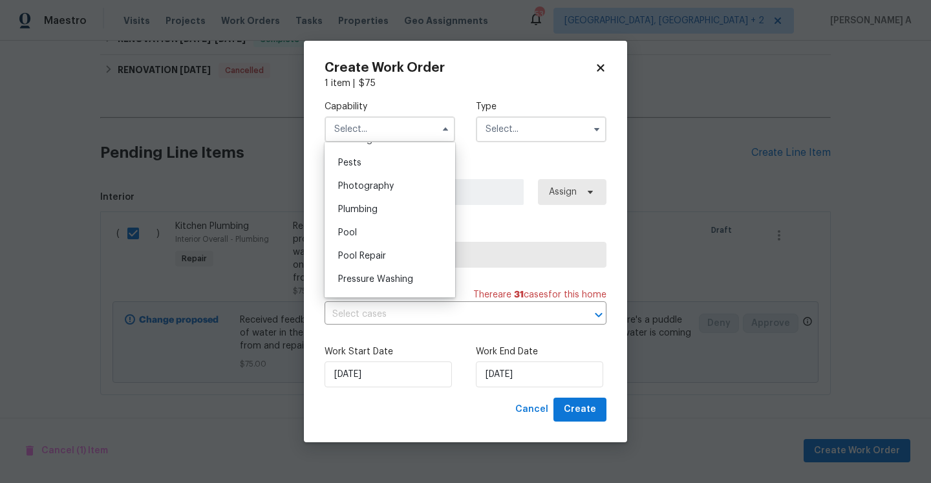
scroll to position [1112, 0]
click at [418, 202] on div "Plumbing" at bounding box center [390, 200] width 124 height 23
type input "Plumbing"
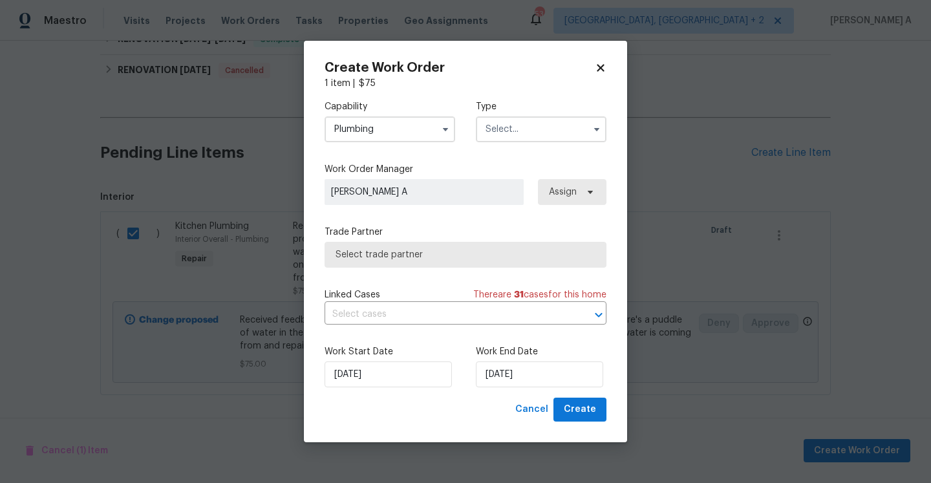
click at [509, 121] on input "text" at bounding box center [541, 129] width 131 height 26
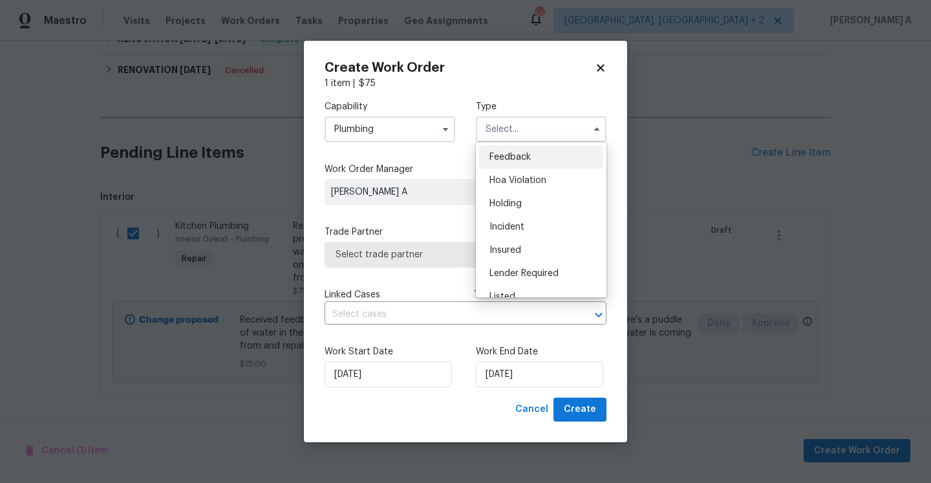
click at [506, 155] on span "Feedback" at bounding box center [509, 157] width 41 height 9
type input "Feedback"
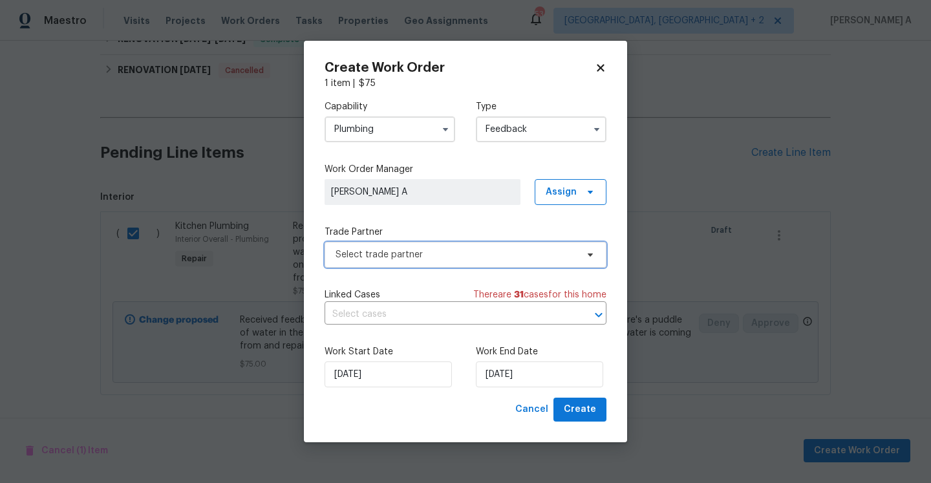
click at [459, 247] on span "Select trade partner" at bounding box center [466, 255] width 282 height 26
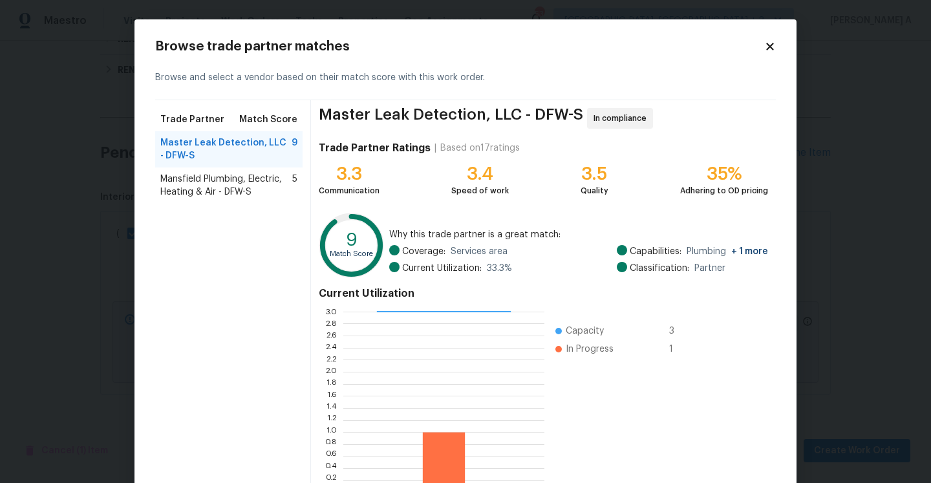
scroll to position [87, 0]
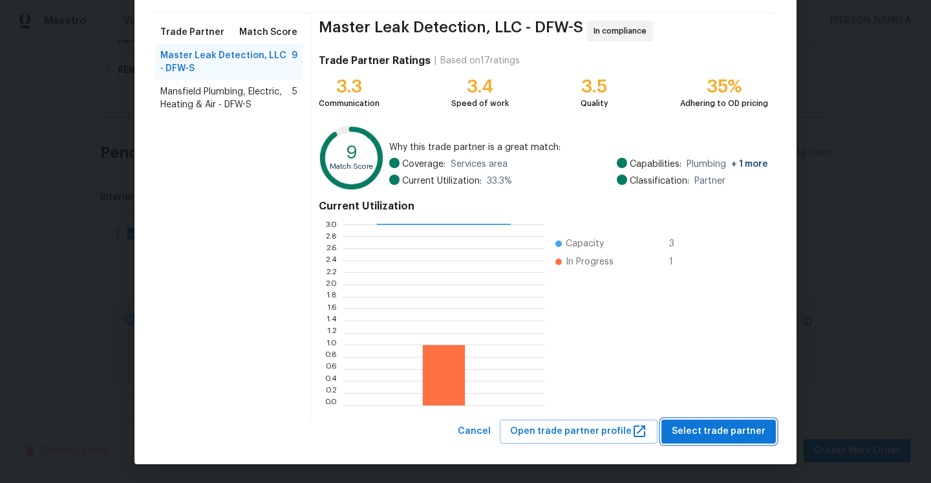
click at [728, 440] on button "Select trade partner" at bounding box center [718, 432] width 114 height 24
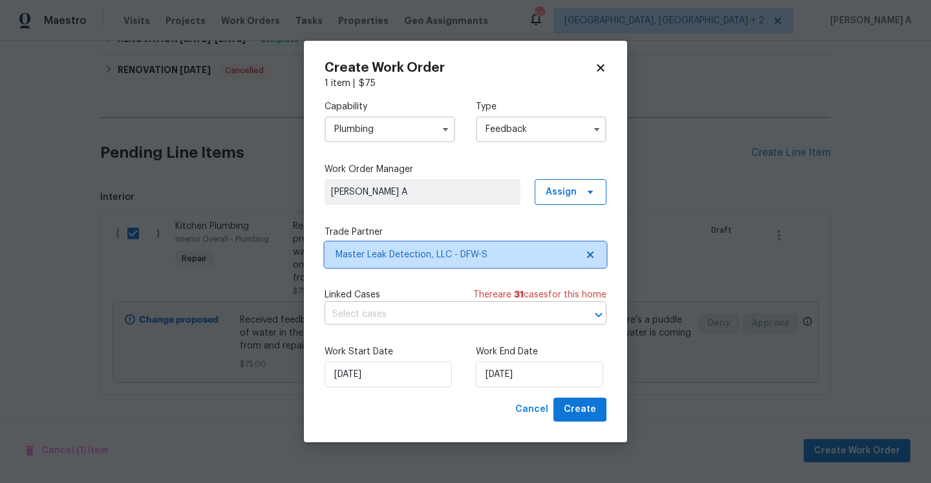
scroll to position [0, 0]
click at [511, 388] on div "Work Start Date 9/6/2025 Work End Date 9/6/2025" at bounding box center [466, 366] width 282 height 63
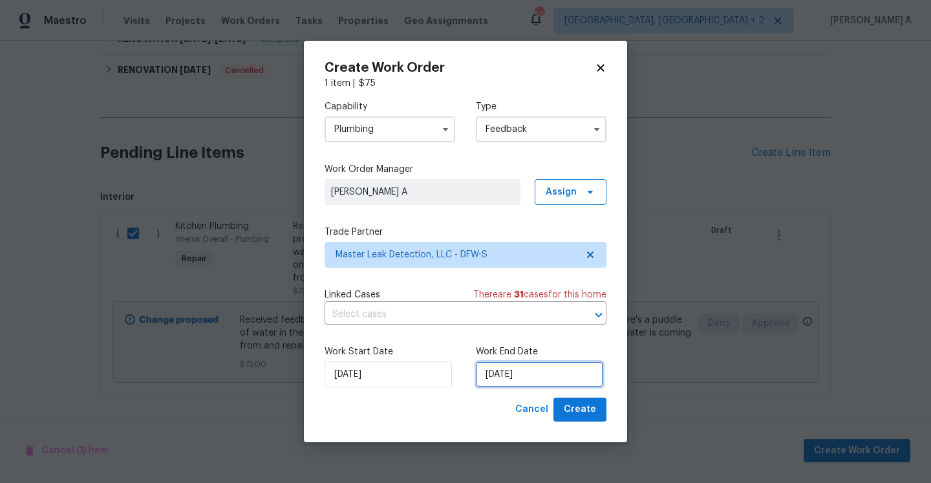
click at [515, 383] on input "[DATE]" at bounding box center [539, 374] width 127 height 26
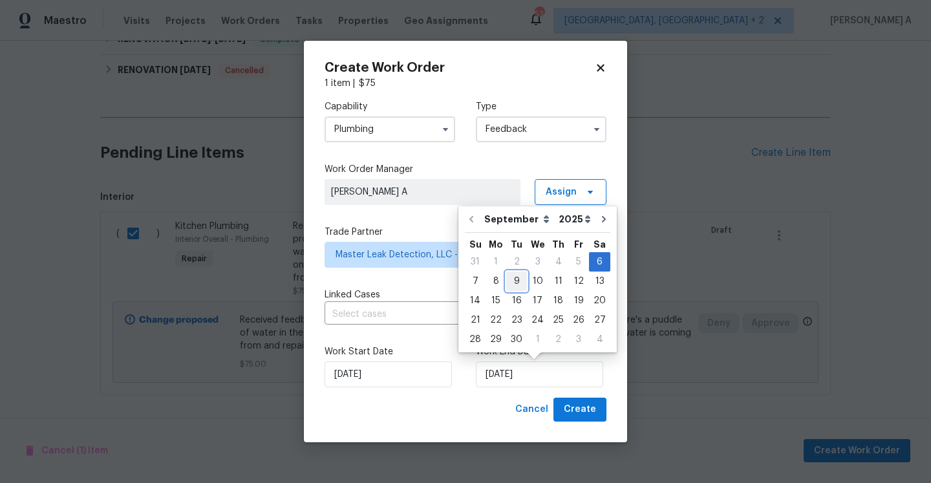
click at [508, 283] on div "9" at bounding box center [516, 281] width 21 height 18
type input "[DATE]"
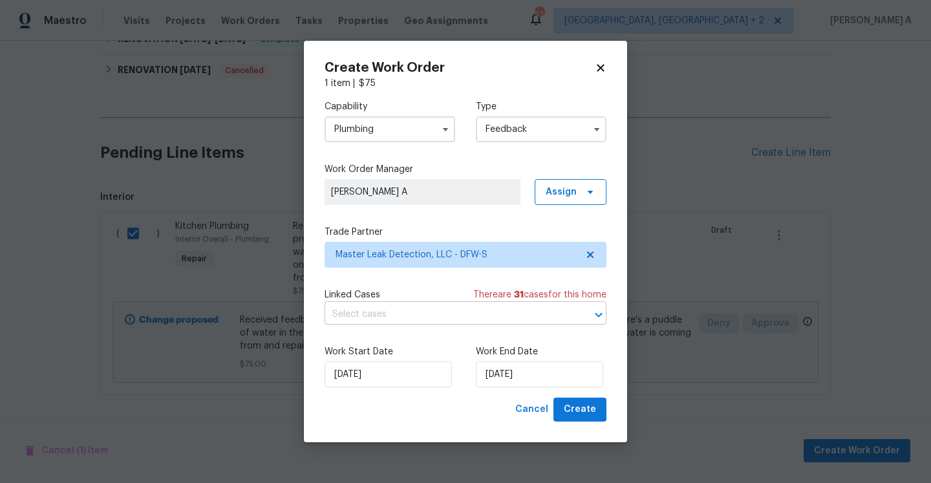
click at [443, 322] on input "text" at bounding box center [448, 315] width 246 height 20
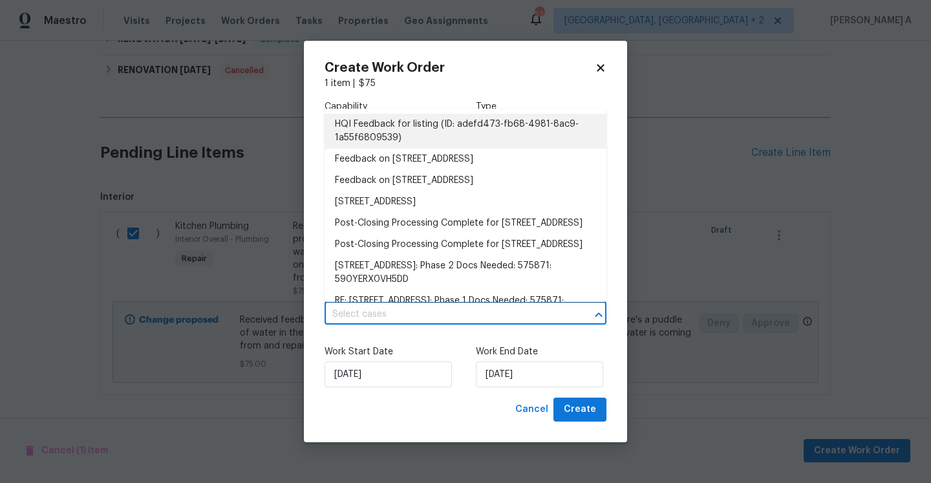
click at [409, 120] on li "HQI Feedback for listing (ID: adefd473-fb68-4981-8ac9-1a55f6809539)" at bounding box center [466, 131] width 282 height 35
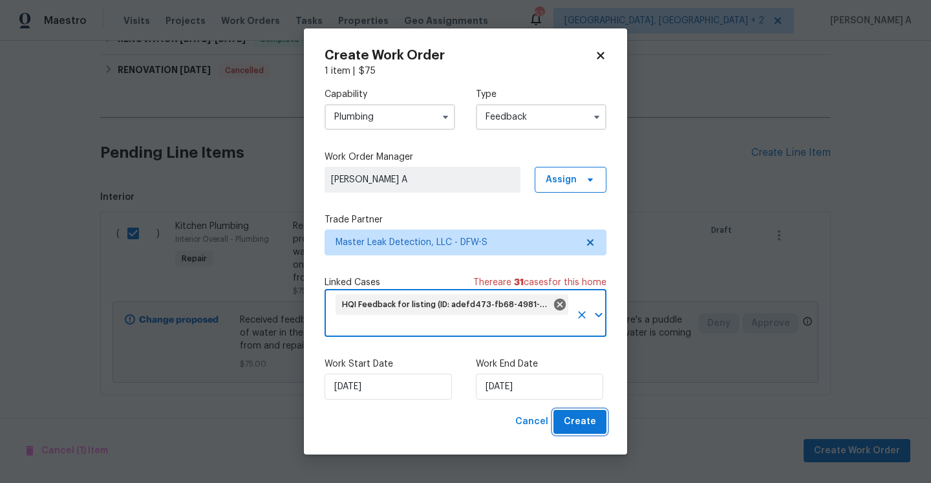
click at [579, 419] on span "Create" at bounding box center [580, 422] width 32 height 16
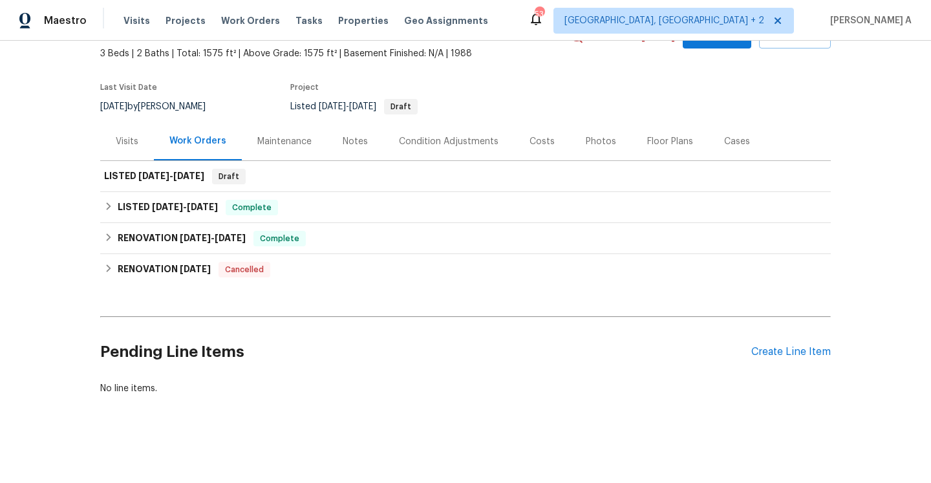
scroll to position [74, 0]
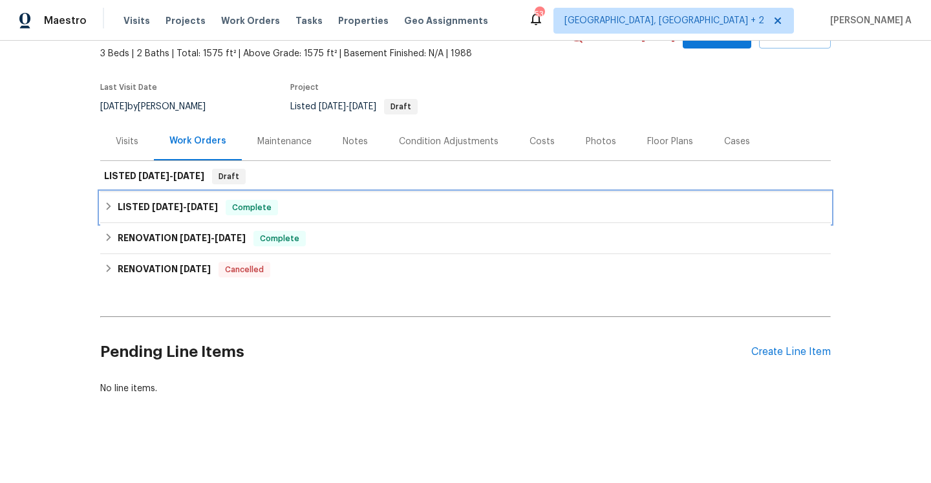
click at [198, 211] on h6 "LISTED 7/23/25 - 7/24/25" at bounding box center [168, 208] width 100 height 16
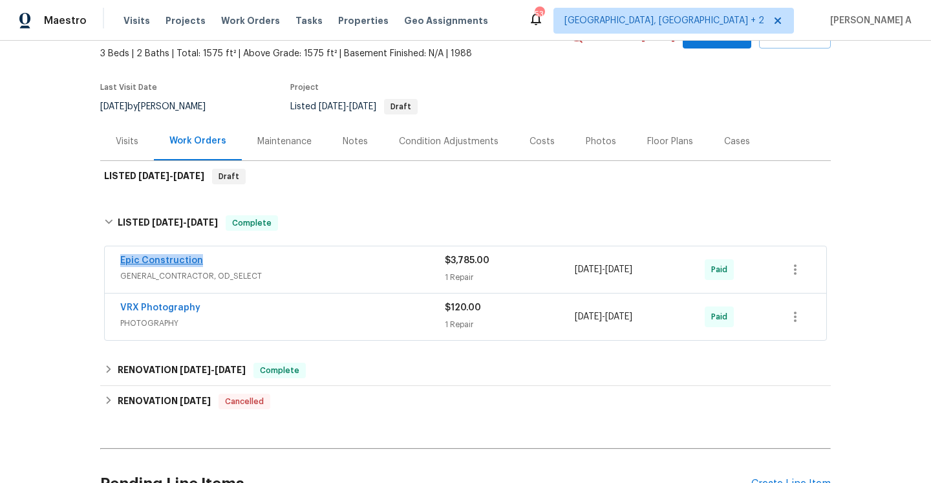
drag, startPoint x: 201, startPoint y: 265, endPoint x: 122, endPoint y: 264, distance: 78.9
click at [122, 264] on div "Epic Construction" at bounding box center [282, 262] width 325 height 16
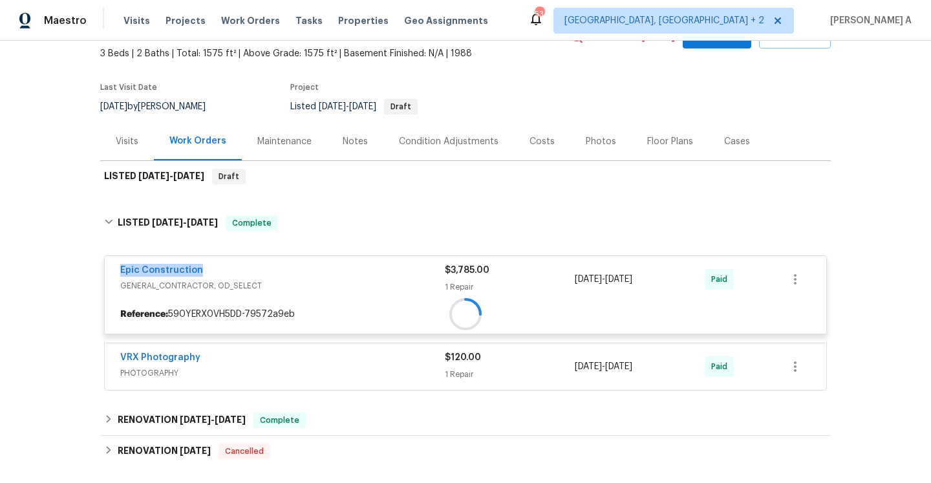
copy link "Epic Construction"
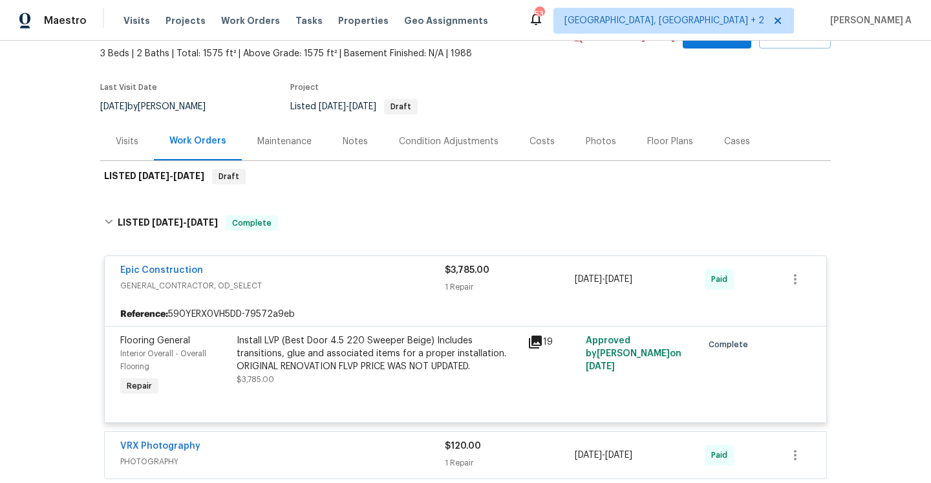
click at [129, 149] on div "Visits" at bounding box center [127, 141] width 54 height 38
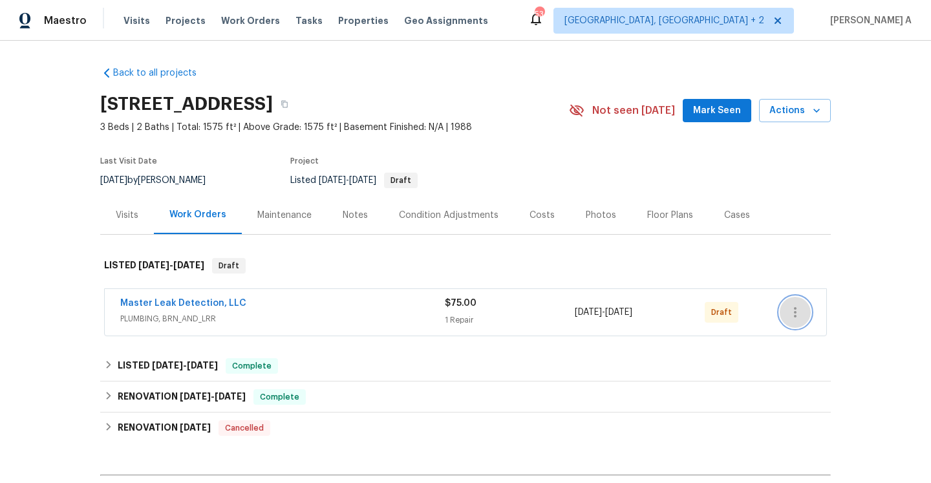
click at [798, 322] on button "button" at bounding box center [795, 312] width 31 height 31
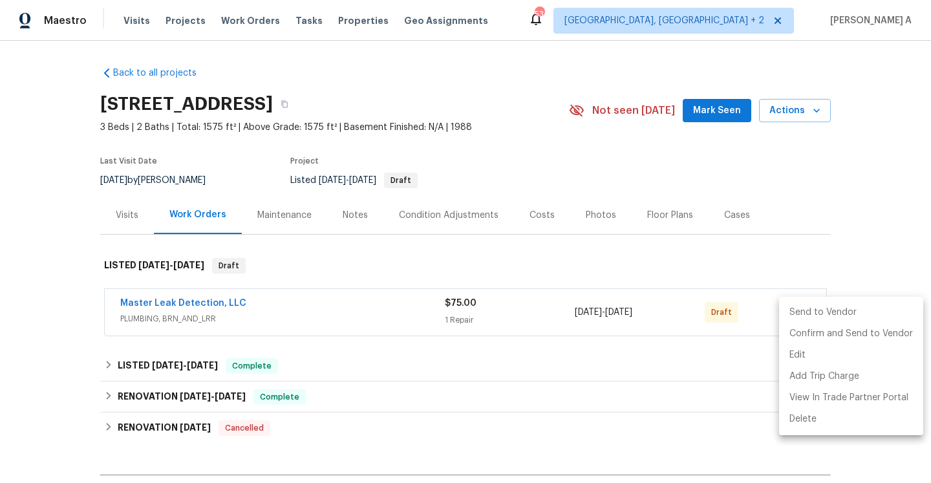
click at [795, 311] on li "Send to Vendor" at bounding box center [851, 312] width 144 height 21
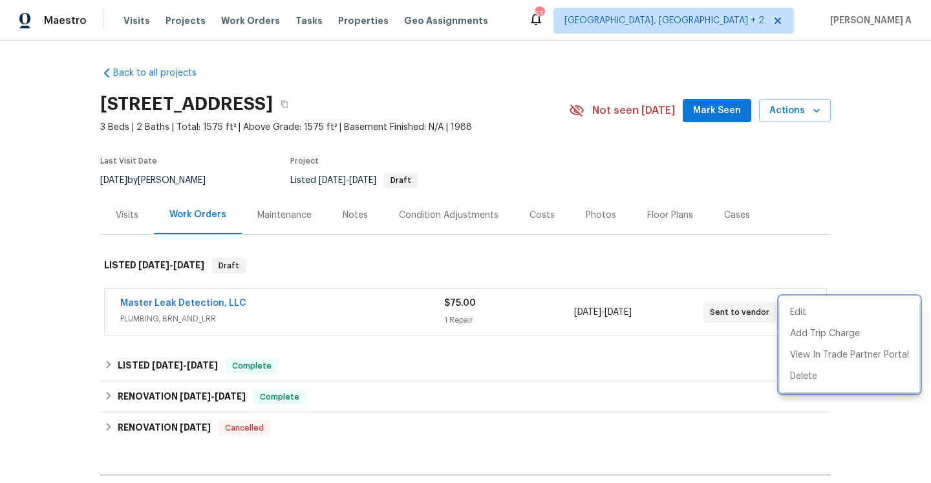
drag, startPoint x: 248, startPoint y: 305, endPoint x: 150, endPoint y: 301, distance: 97.7
click at [150, 301] on div at bounding box center [465, 241] width 931 height 483
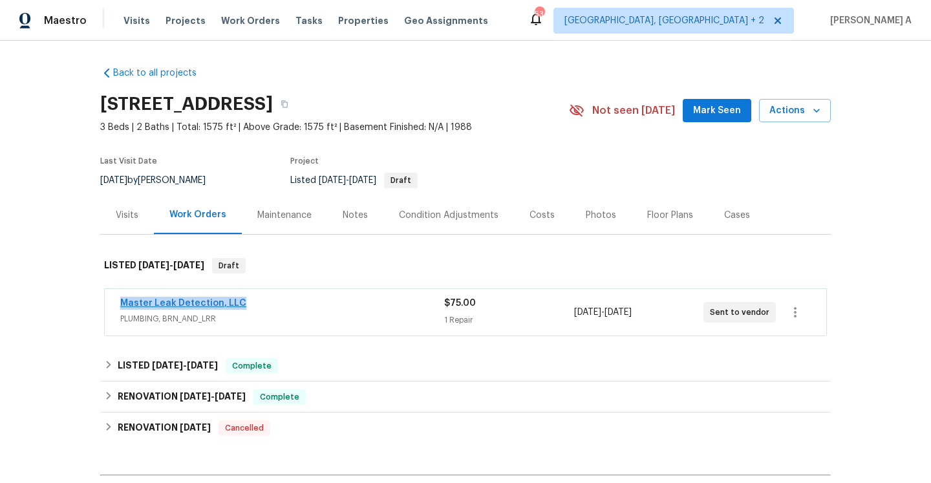
drag, startPoint x: 243, startPoint y: 305, endPoint x: 123, endPoint y: 301, distance: 120.3
click at [123, 301] on div "Master Leak Detection, LLC" at bounding box center [282, 305] width 324 height 16
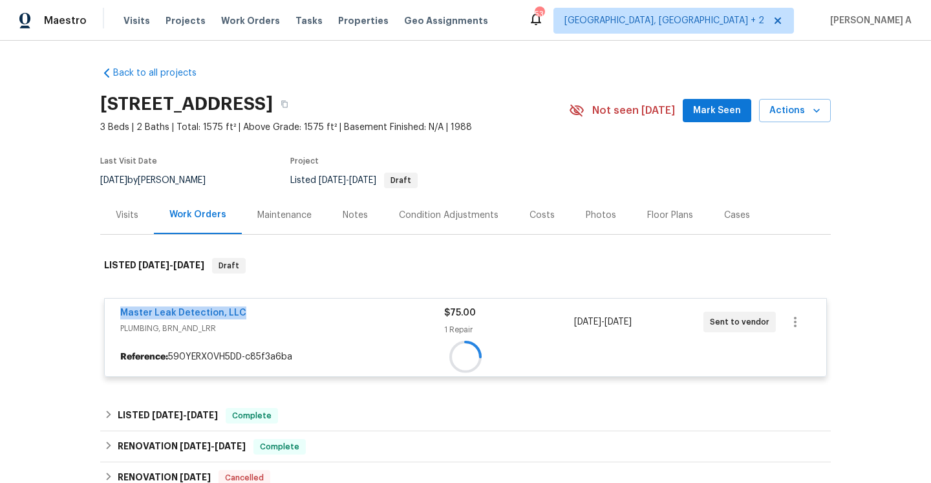
copy link "Master Leak Detection, LLC"
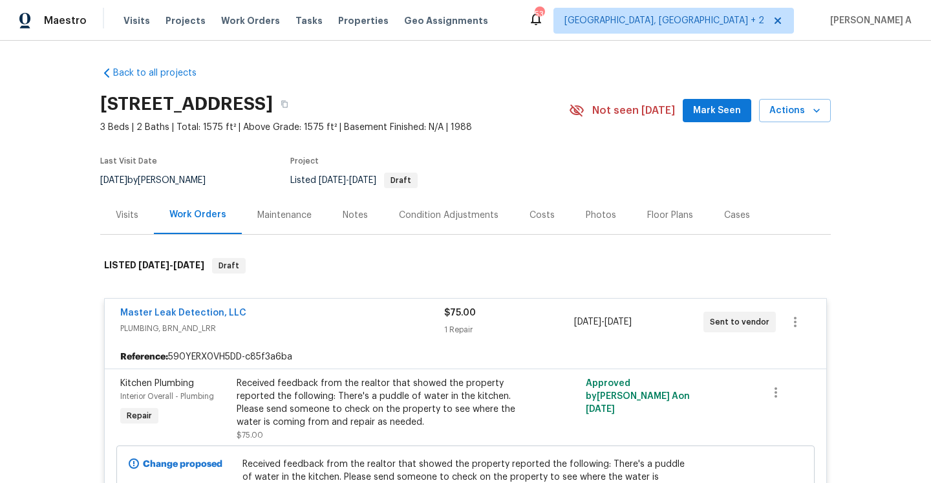
click at [109, 202] on div "Visits" at bounding box center [127, 215] width 54 height 38
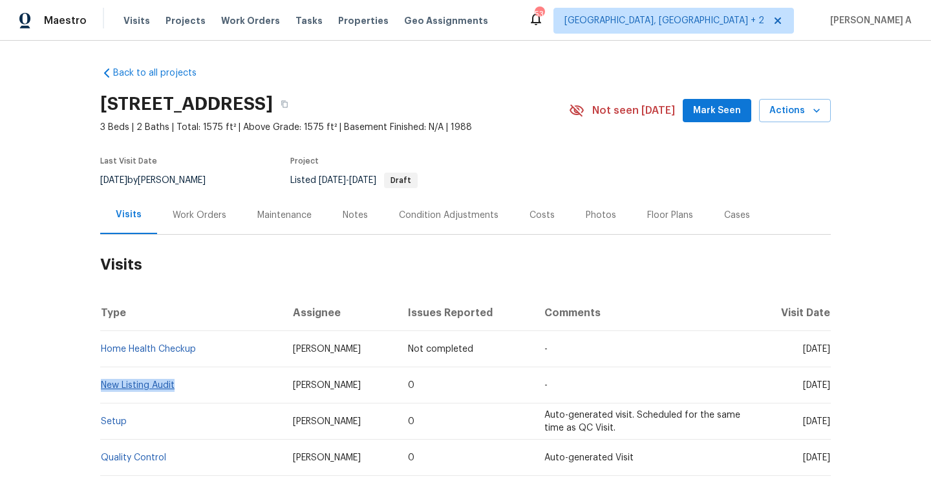
drag, startPoint x: 189, startPoint y: 380, endPoint x: 103, endPoint y: 383, distance: 85.4
click at [103, 383] on td "New Listing Audit" at bounding box center [191, 385] width 182 height 36
copy link "New Listing Audit"
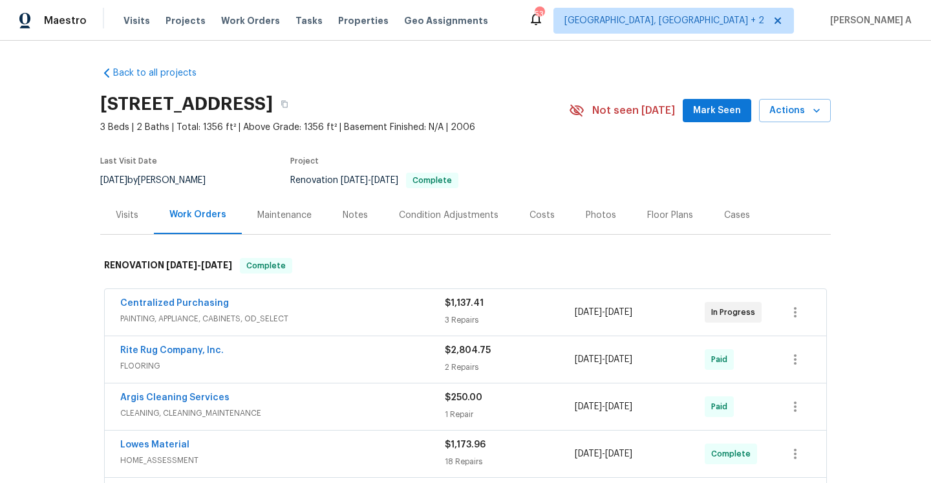
click at [130, 229] on div "Visits" at bounding box center [127, 215] width 54 height 38
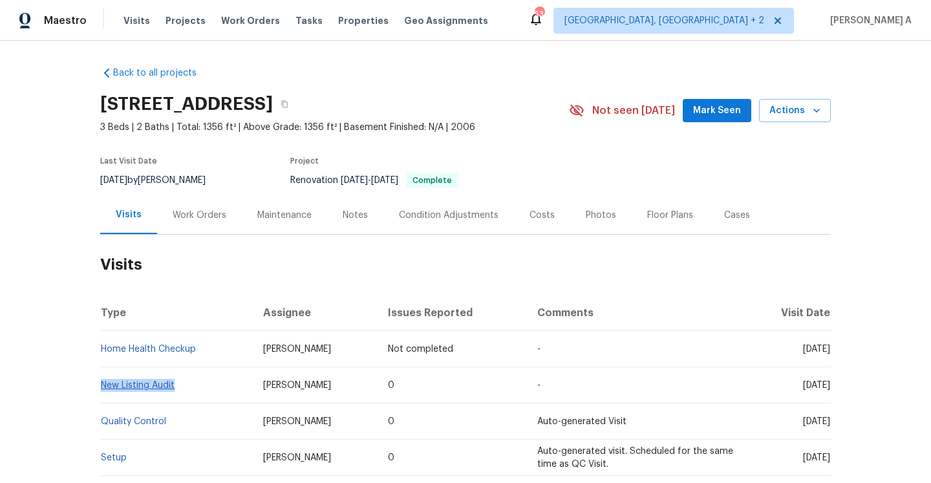
drag, startPoint x: 187, startPoint y: 385, endPoint x: 103, endPoint y: 381, distance: 84.2
click at [103, 381] on td "New Listing Audit" at bounding box center [176, 385] width 153 height 36
copy link "New Listing Audit"
click at [208, 225] on div "Work Orders" at bounding box center [199, 215] width 85 height 38
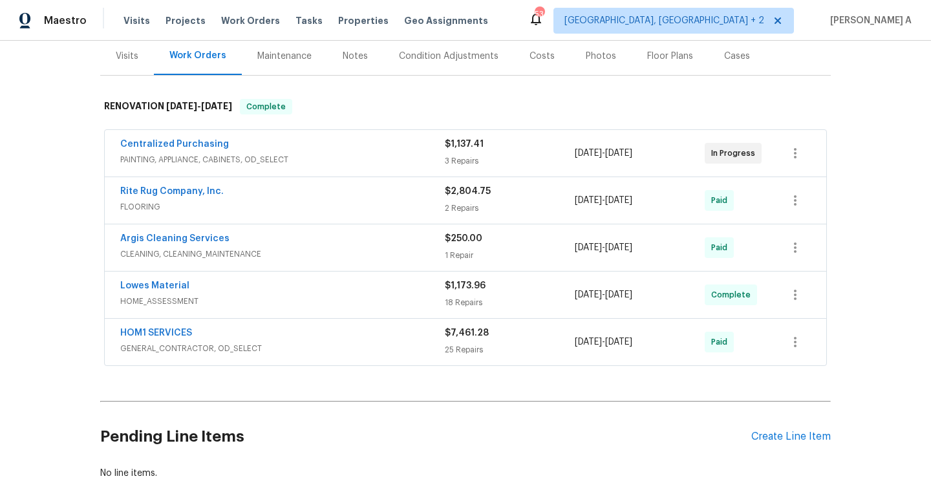
scroll to position [137, 0]
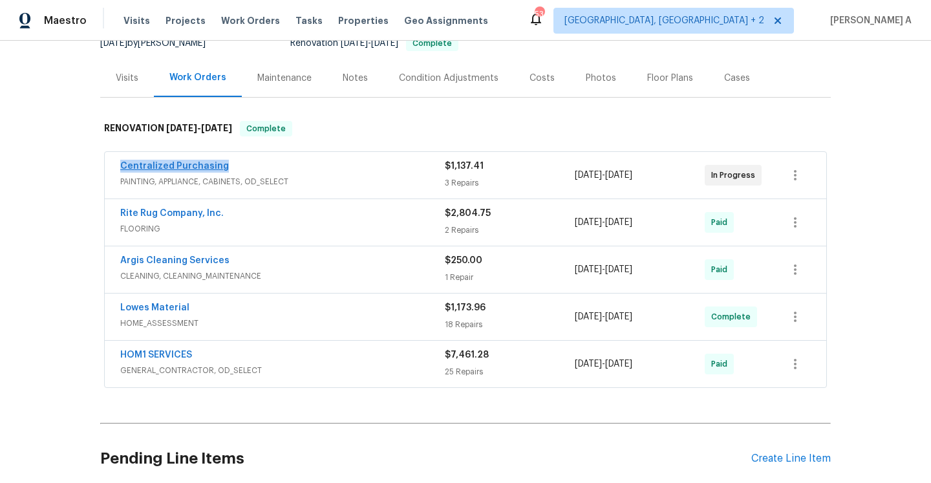
drag, startPoint x: 231, startPoint y: 173, endPoint x: 122, endPoint y: 169, distance: 109.3
click at [122, 169] on div "Centralized Purchasing" at bounding box center [282, 168] width 325 height 16
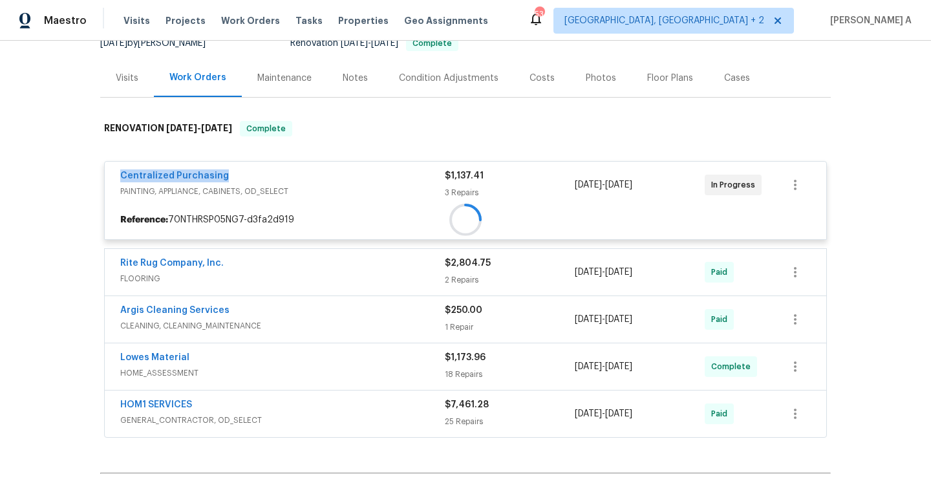
copy link "Centralized Purchasing"
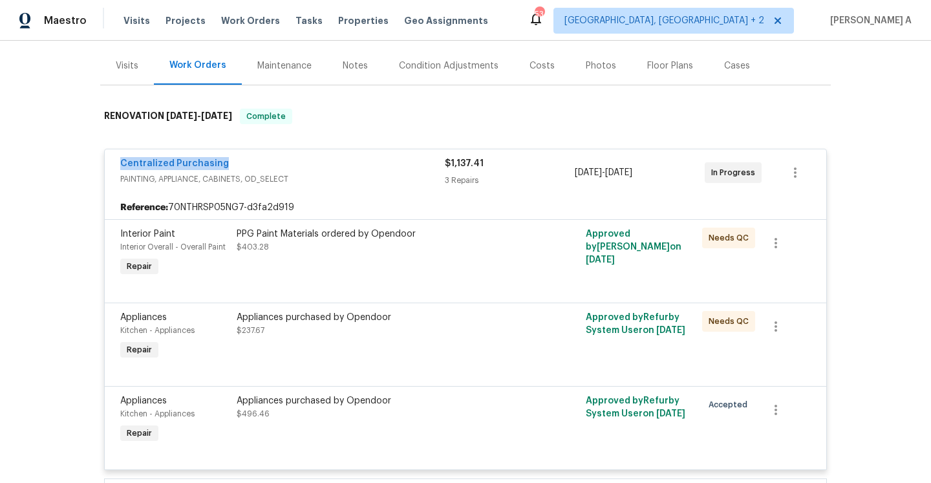
scroll to position [136, 0]
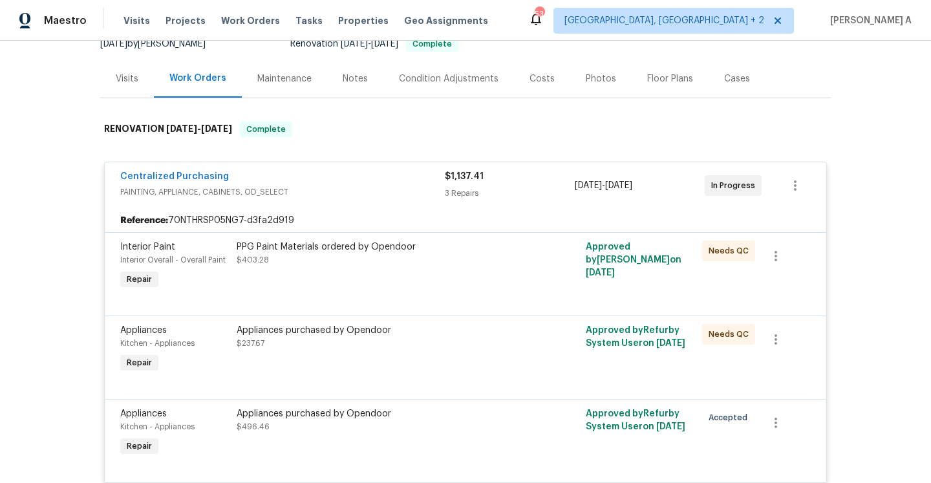
click at [330, 190] on span "PAINTING, APPLIANCE, CABINETS, OD_SELECT" at bounding box center [282, 192] width 325 height 13
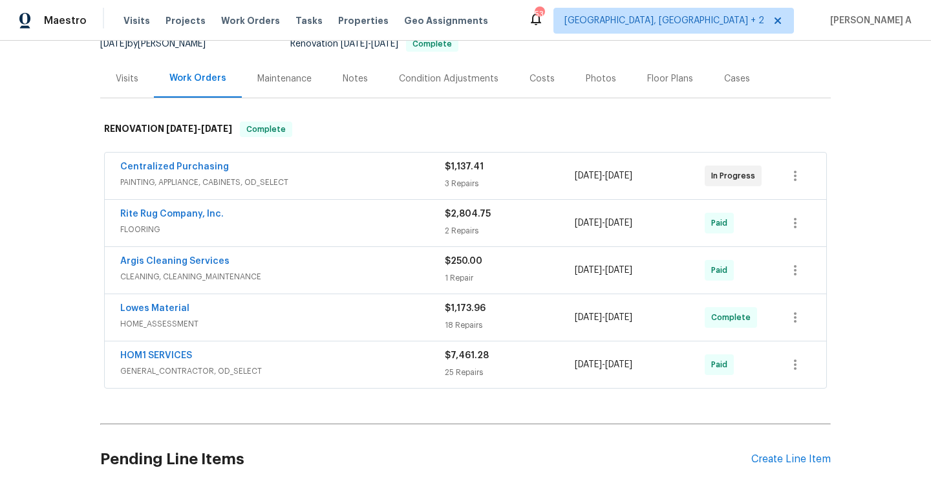
click at [330, 190] on div "Centralized Purchasing PAINTING, APPLIANCE, CABINETS, OD_SELECT" at bounding box center [282, 175] width 325 height 31
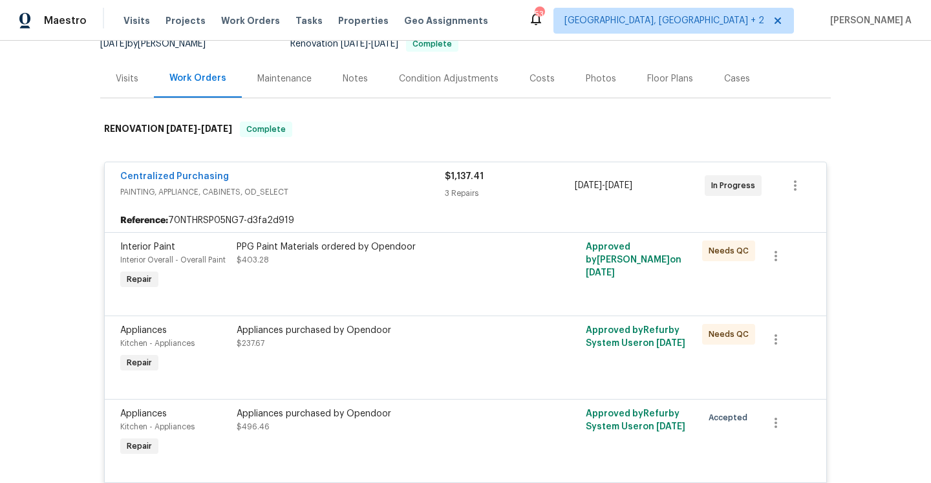
click at [329, 190] on span "PAINTING, APPLIANCE, CABINETS, OD_SELECT" at bounding box center [282, 192] width 325 height 13
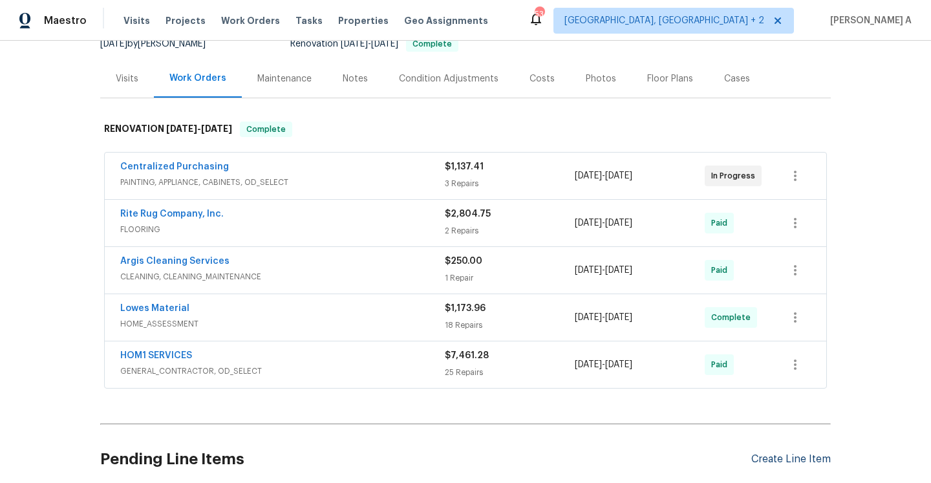
click at [786, 454] on div "Create Line Item" at bounding box center [791, 459] width 80 height 12
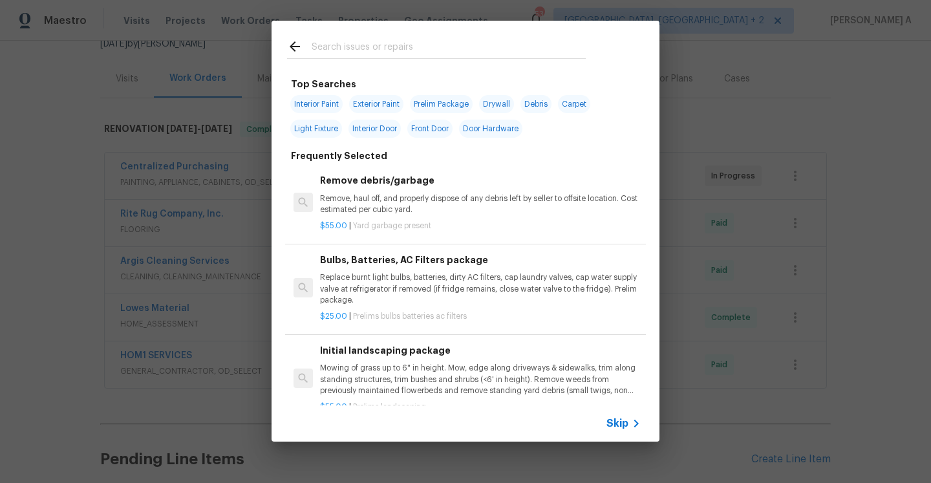
click at [633, 425] on icon at bounding box center [636, 424] width 16 height 16
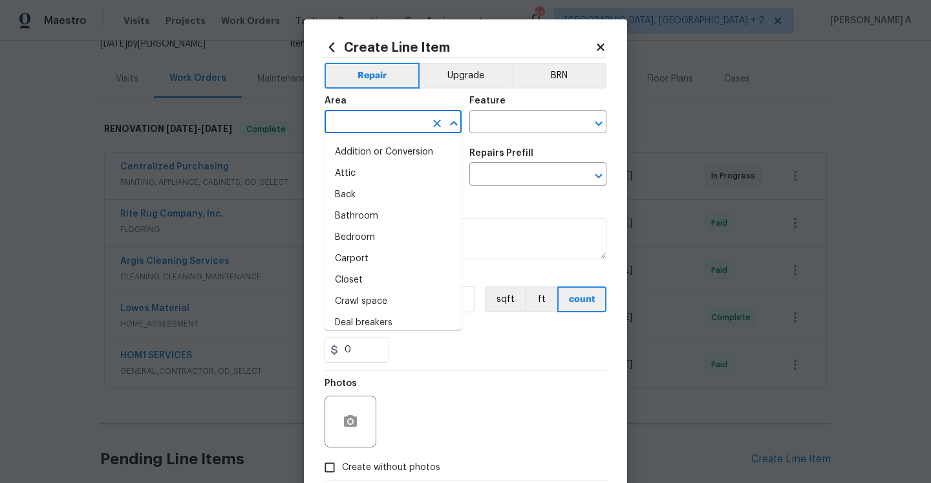
click at [395, 127] on input "text" at bounding box center [375, 123] width 101 height 20
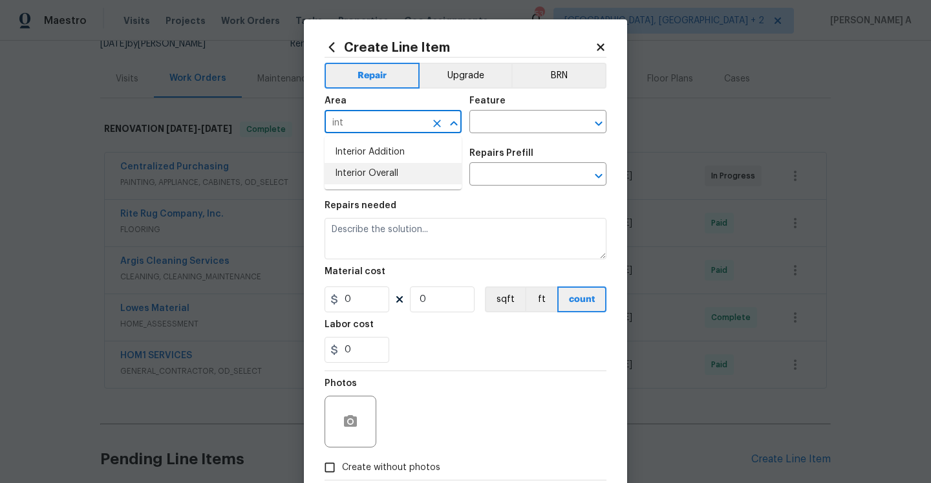
click at [402, 171] on li "Interior Overall" at bounding box center [393, 173] width 137 height 21
type input "Interior Overall"
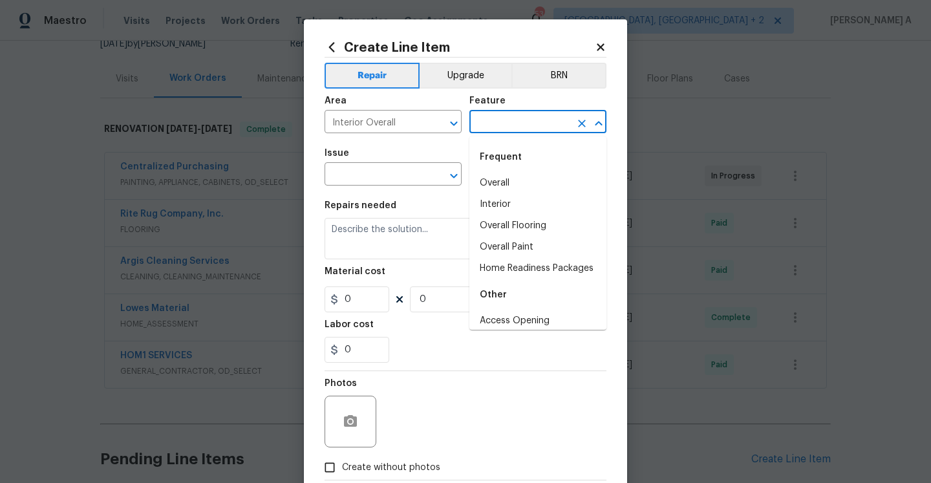
click at [491, 130] on input "text" at bounding box center [519, 123] width 101 height 20
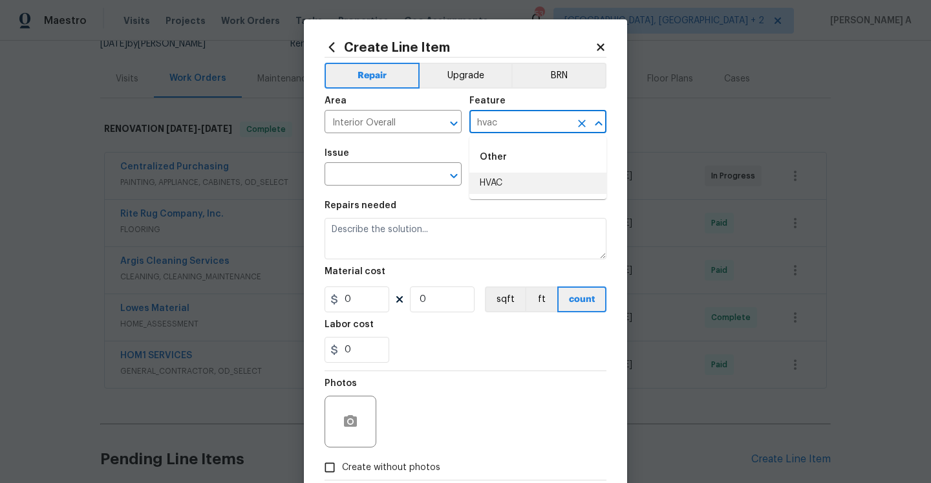
click at [513, 182] on li "HVAC" at bounding box center [537, 183] width 137 height 21
type input "HVAC"
click at [412, 178] on input "text" at bounding box center [375, 176] width 101 height 20
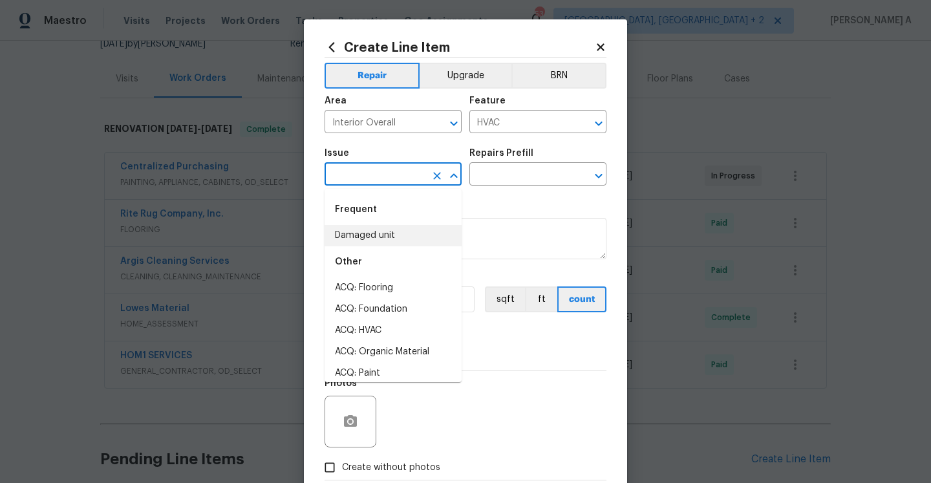
click at [414, 242] on li "Damaged unit" at bounding box center [393, 235] width 137 height 21
type input "Damaged unit"
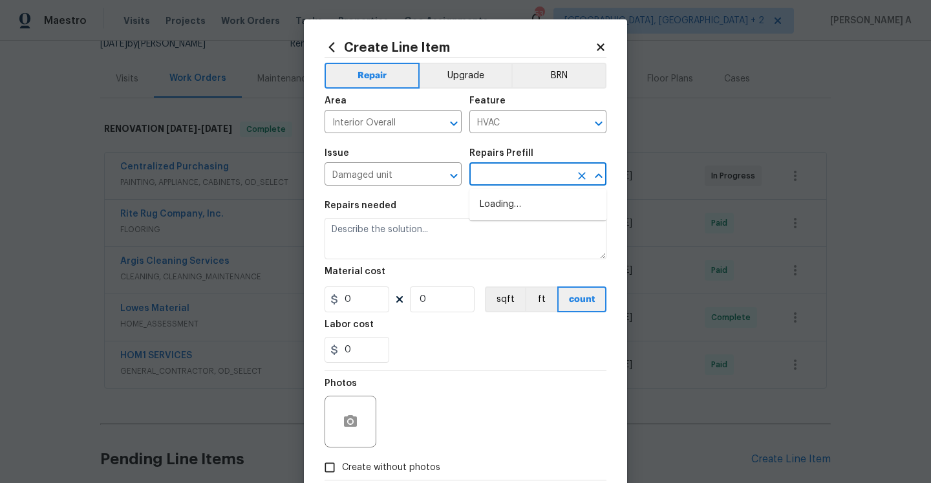
click at [503, 182] on input "text" at bounding box center [519, 176] width 101 height 20
click at [504, 204] on li "Partial System Replacement $4,025.00" at bounding box center [537, 211] width 137 height 35
type input "Partial System Replacement $4,025.00"
type textarea "Acquisition Scope: Non-Functional HVAC. Partial System Replacement"
type input "4025"
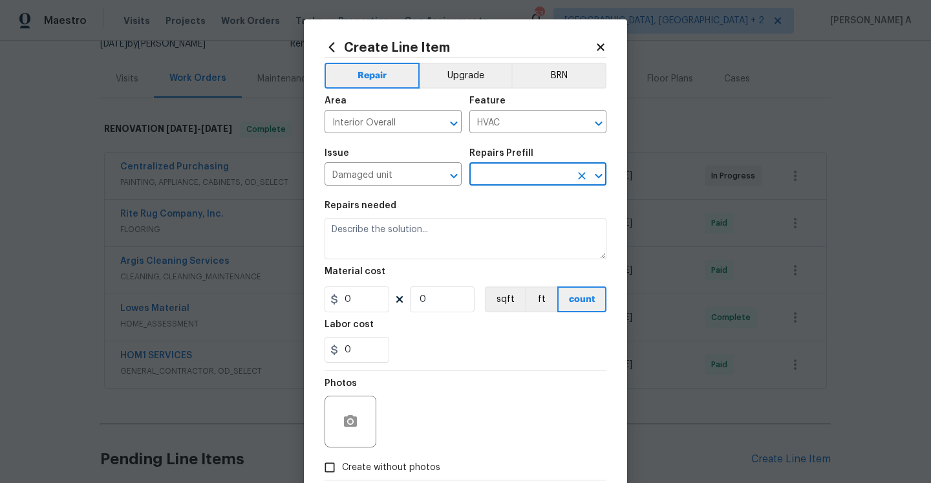
type input "1"
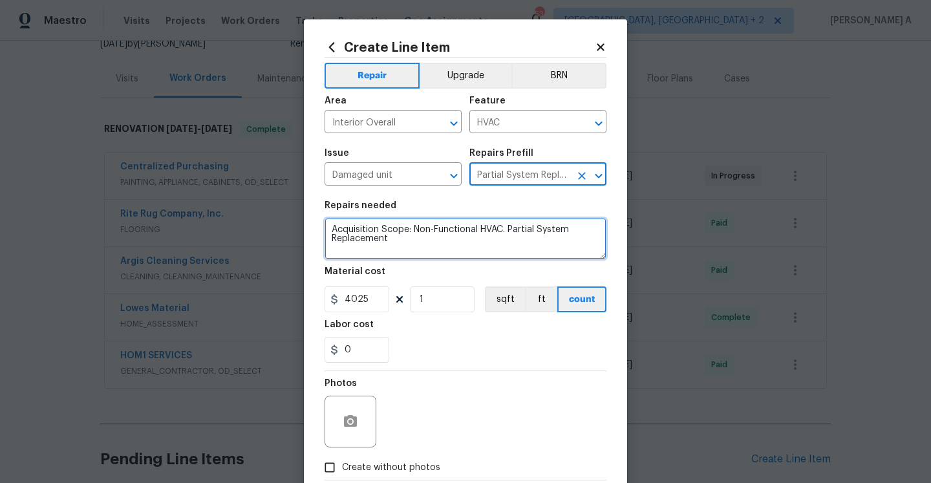
click at [498, 238] on textarea "Acquisition Scope: Non-Functional HVAC. Partial System Replacement" at bounding box center [466, 238] width 282 height 41
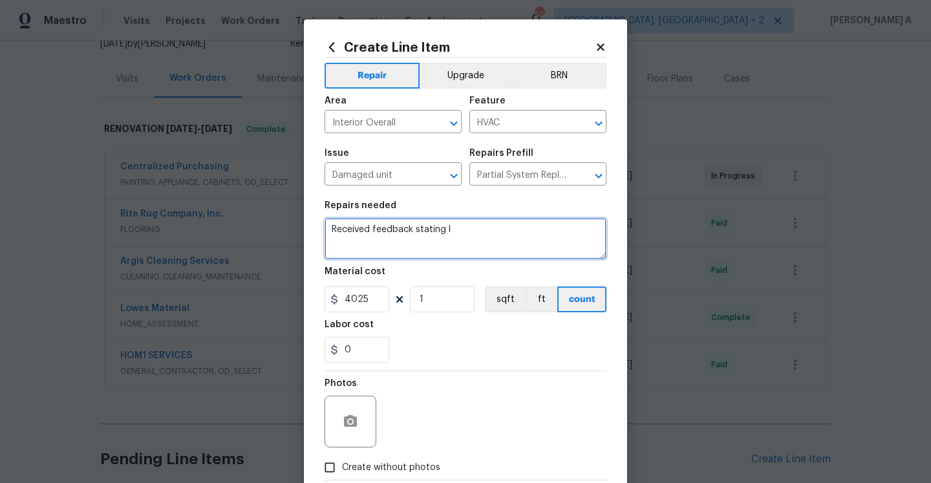
paste textarea "eaking from the HVAC."
paste textarea "Carpet is soaked. Baseboards are wet and soft"
paste textarea "There is a pretty good side area that's wet and active mold from condensation o…"
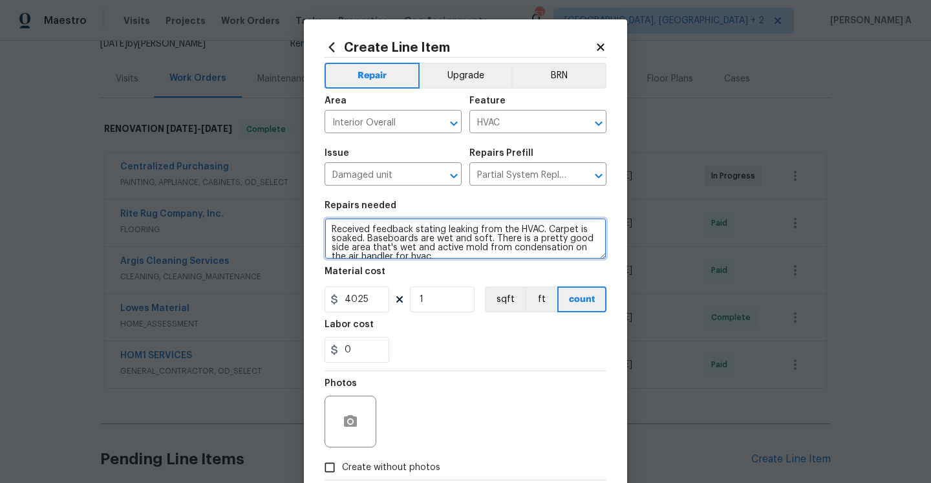
scroll to position [3, 0]
type textarea "Received feedback stating leaking from the HVAC. The carpet is soaked. Baseboar…"
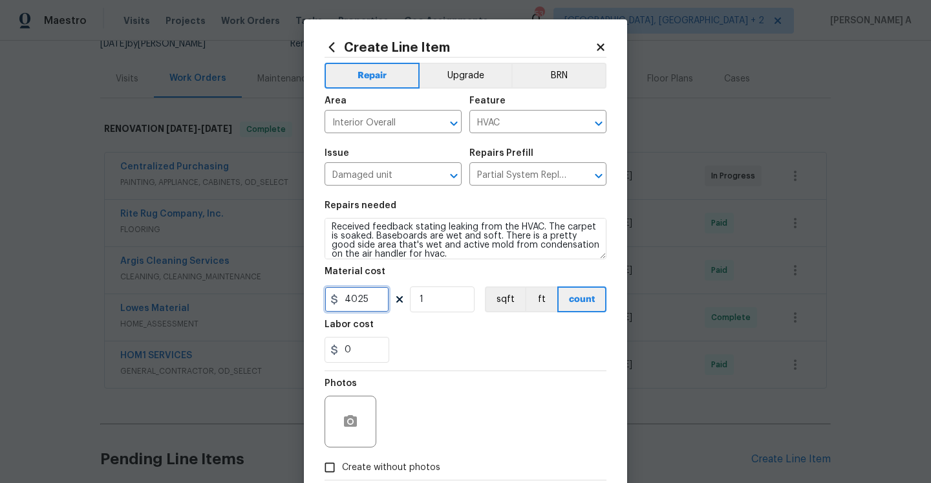
click at [376, 302] on input "4025" at bounding box center [357, 299] width 65 height 26
type input "75"
click at [345, 422] on icon "button" at bounding box center [350, 421] width 13 height 12
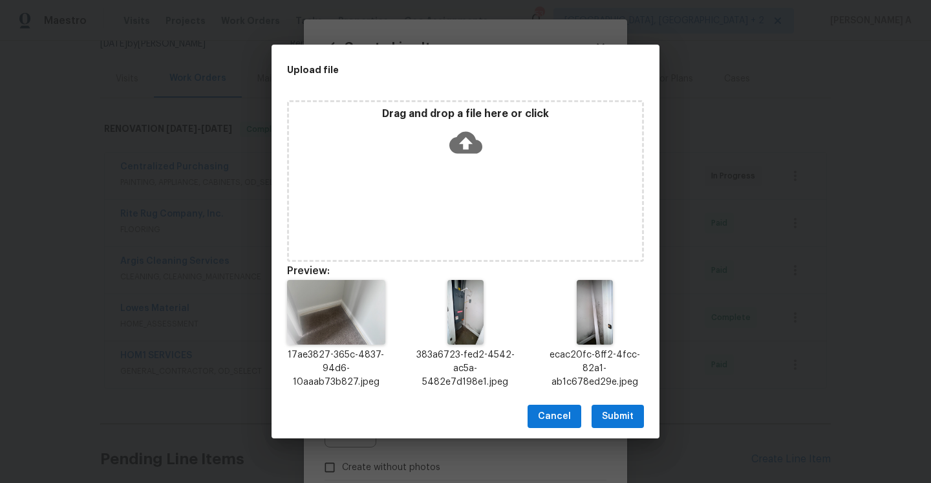
click at [620, 411] on span "Submit" at bounding box center [618, 417] width 32 height 16
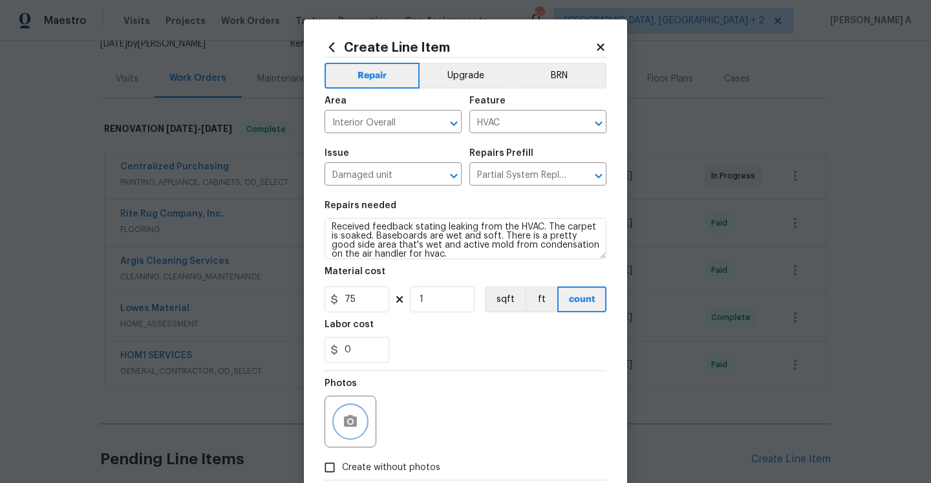
scroll to position [74, 0]
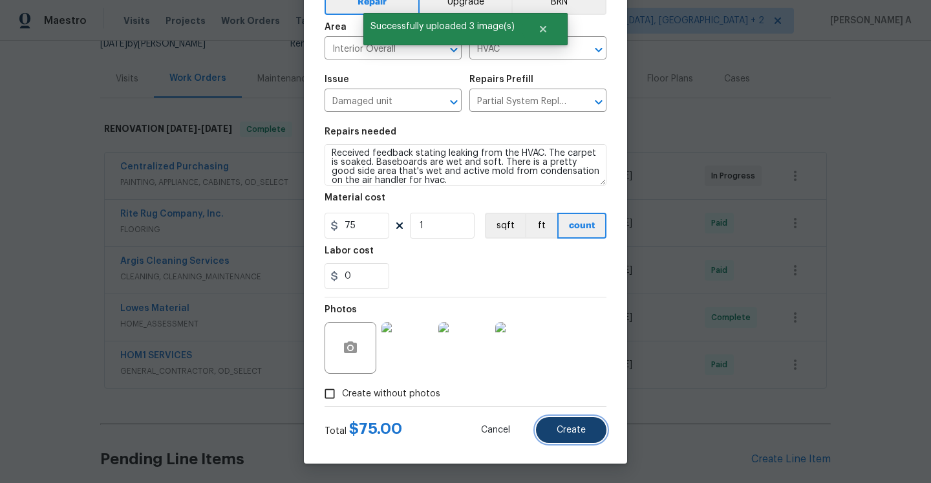
click at [580, 429] on span "Create" at bounding box center [571, 430] width 29 height 10
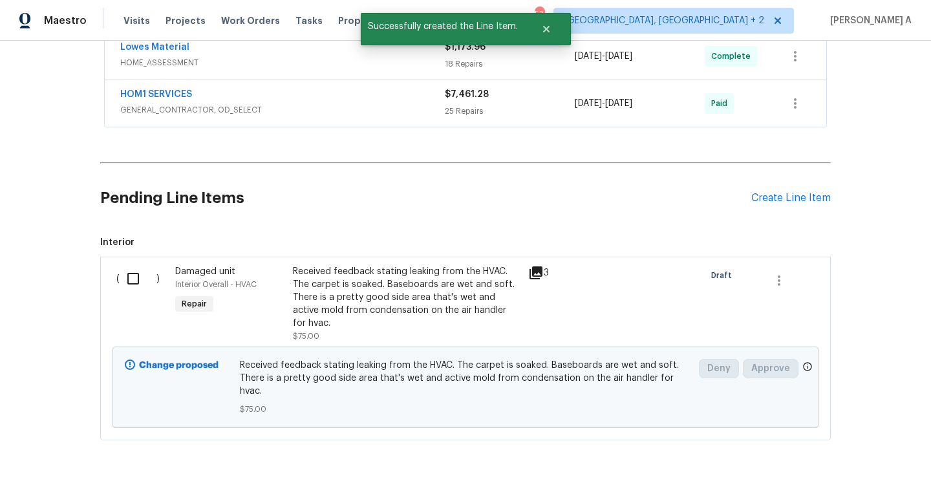
scroll to position [417, 0]
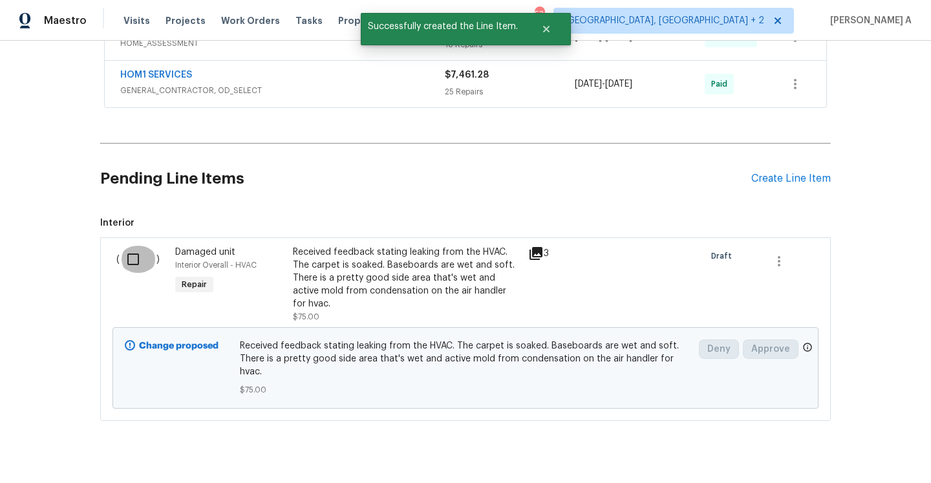
click at [135, 262] on input "checkbox" at bounding box center [138, 259] width 37 height 27
checkbox input "true"
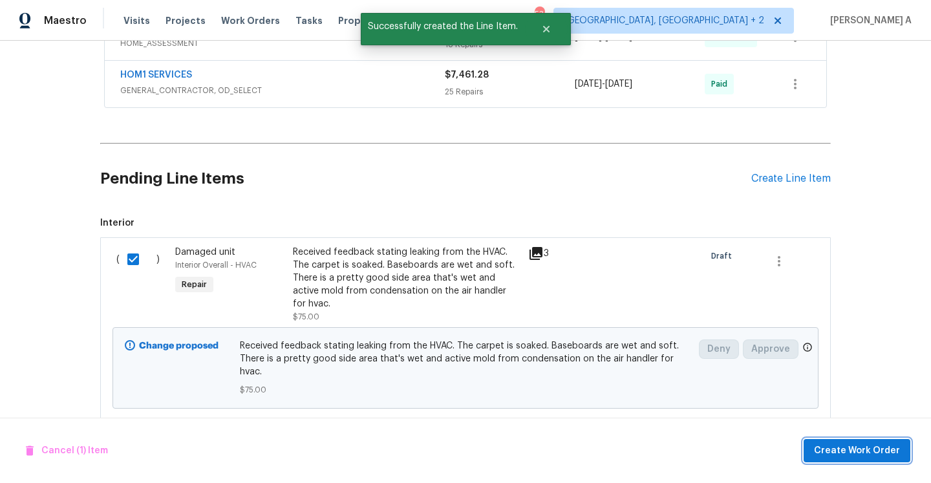
click at [842, 449] on span "Create Work Order" at bounding box center [857, 451] width 86 height 16
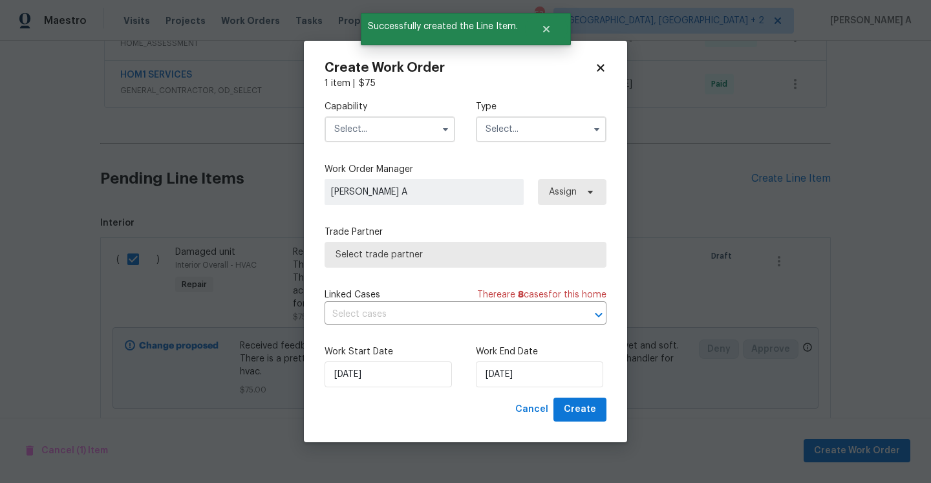
click at [419, 135] on input "text" at bounding box center [390, 129] width 131 height 26
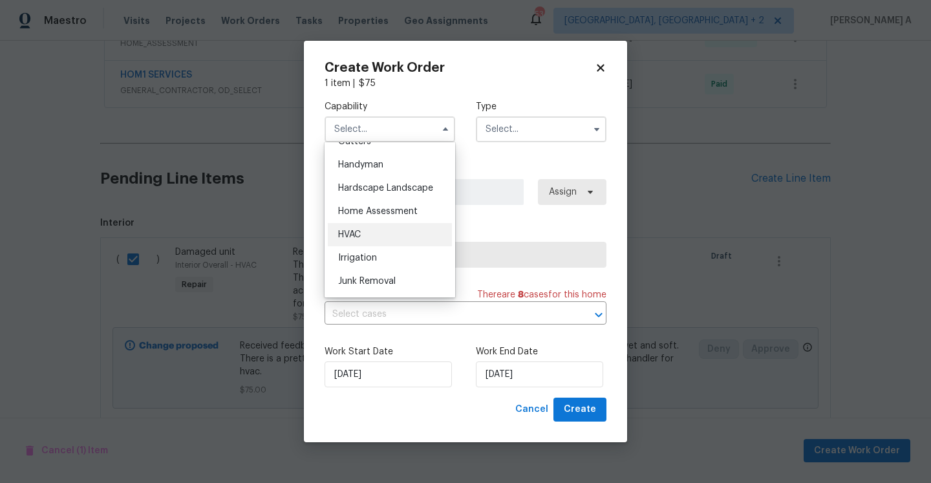
scroll to position [704, 0]
click at [409, 241] on div "HVAC" at bounding box center [390, 233] width 124 height 23
type input "HVAC"
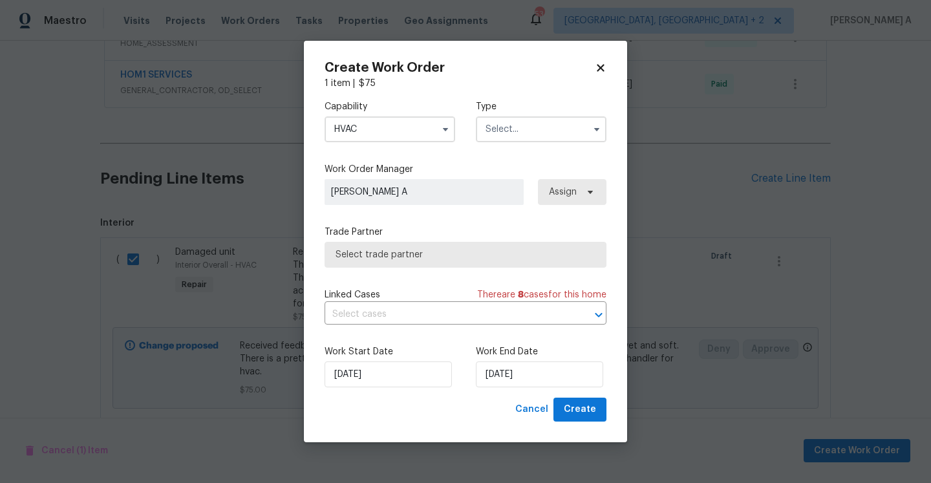
click at [513, 131] on input "text" at bounding box center [541, 129] width 131 height 26
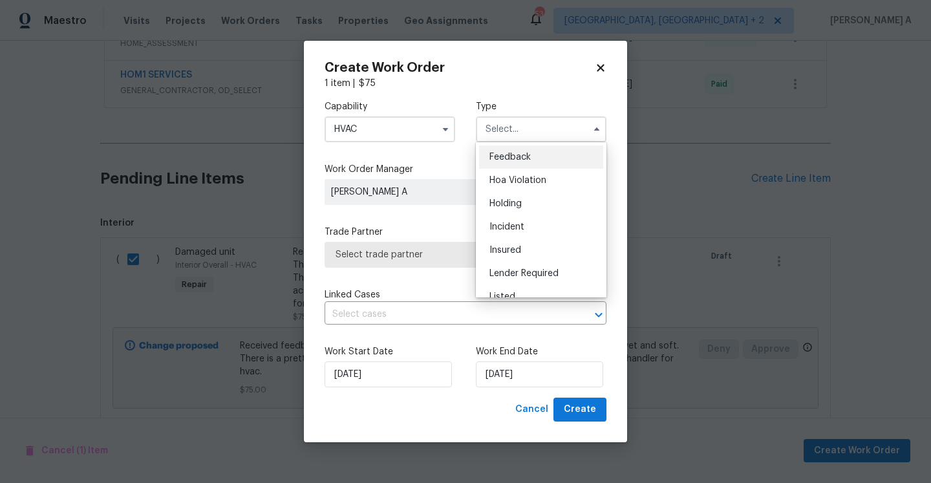
click at [514, 149] on div "Feedback" at bounding box center [541, 156] width 124 height 23
type input "Feedback"
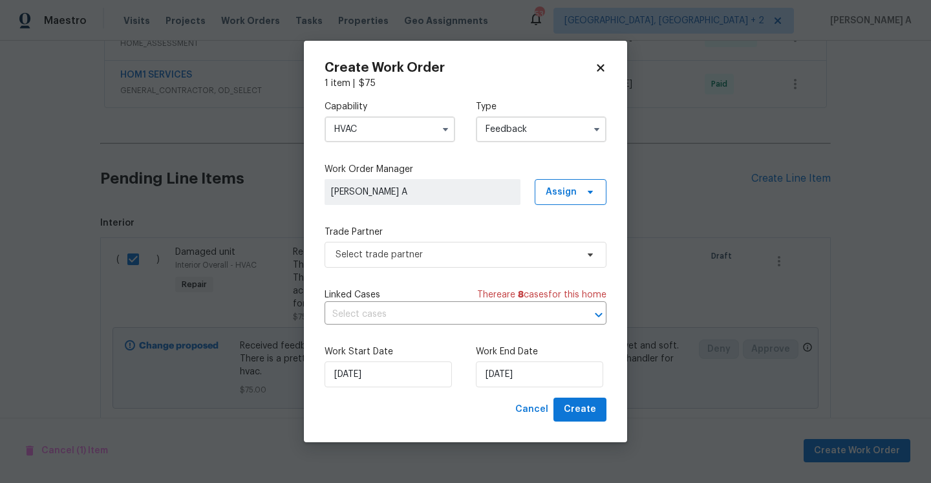
click at [477, 235] on label "Trade Partner" at bounding box center [466, 232] width 282 height 13
click at [477, 250] on span "Select trade partner" at bounding box center [456, 254] width 241 height 13
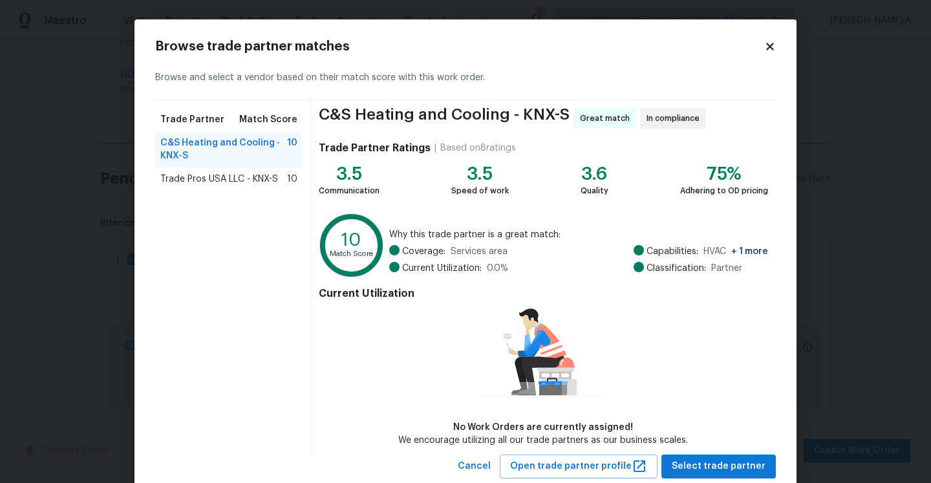
click at [769, 47] on icon at bounding box center [769, 46] width 7 height 7
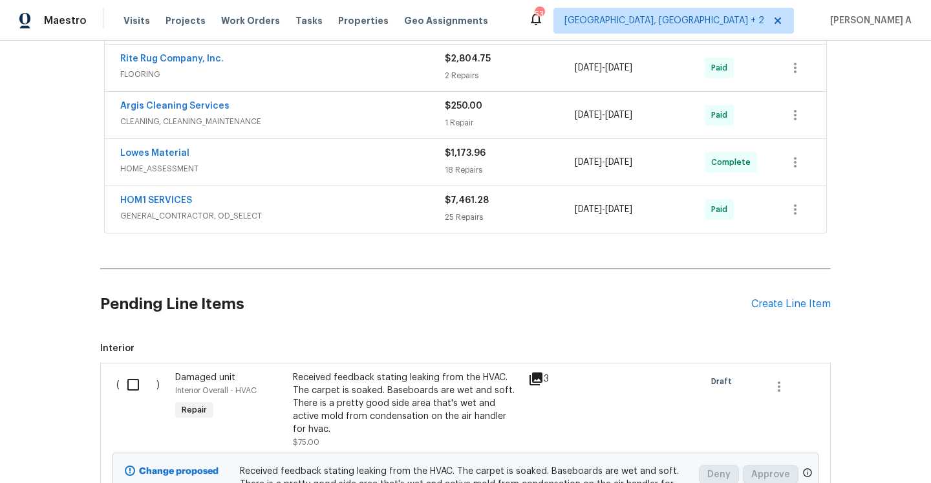
scroll to position [299, 0]
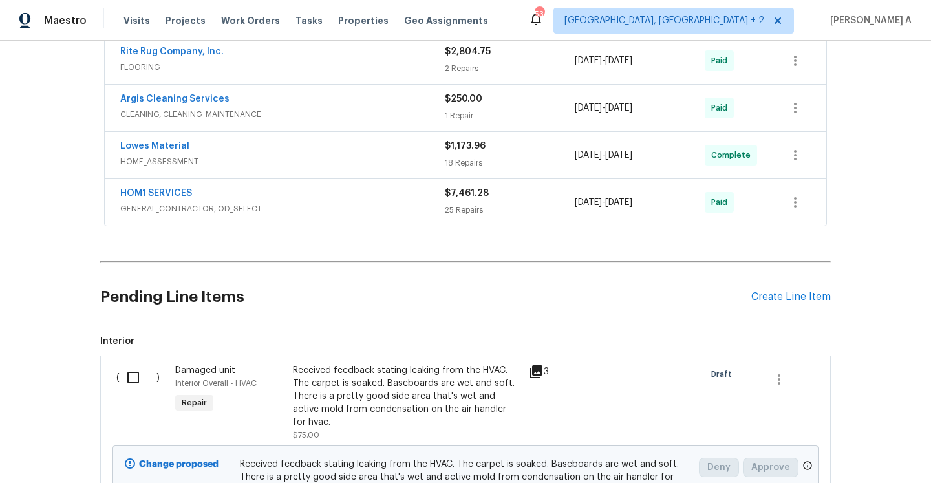
click at [137, 372] on input "checkbox" at bounding box center [138, 377] width 37 height 27
checkbox input "true"
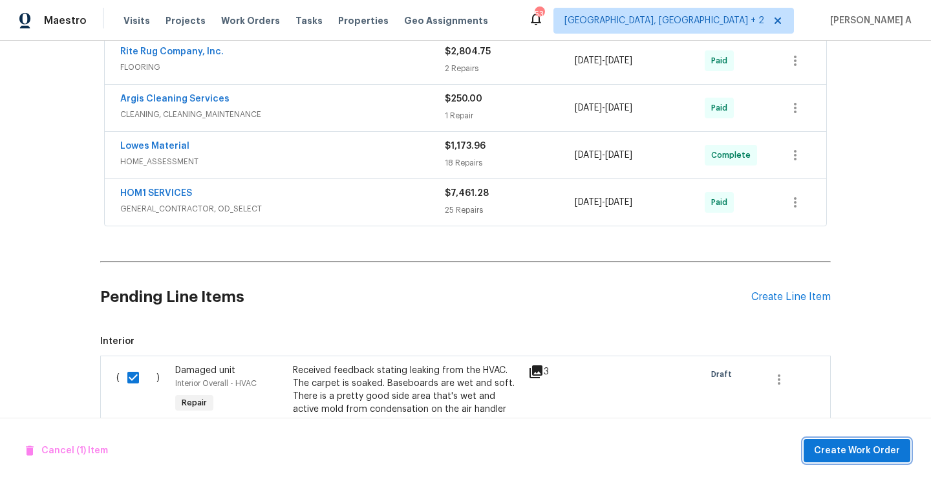
click at [894, 446] on span "Create Work Order" at bounding box center [857, 451] width 86 height 16
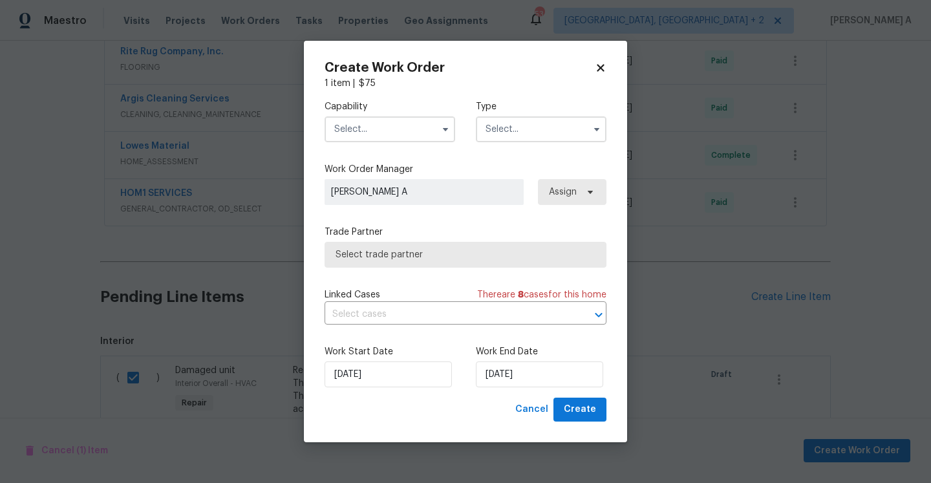
click at [425, 134] on input "text" at bounding box center [390, 129] width 131 height 26
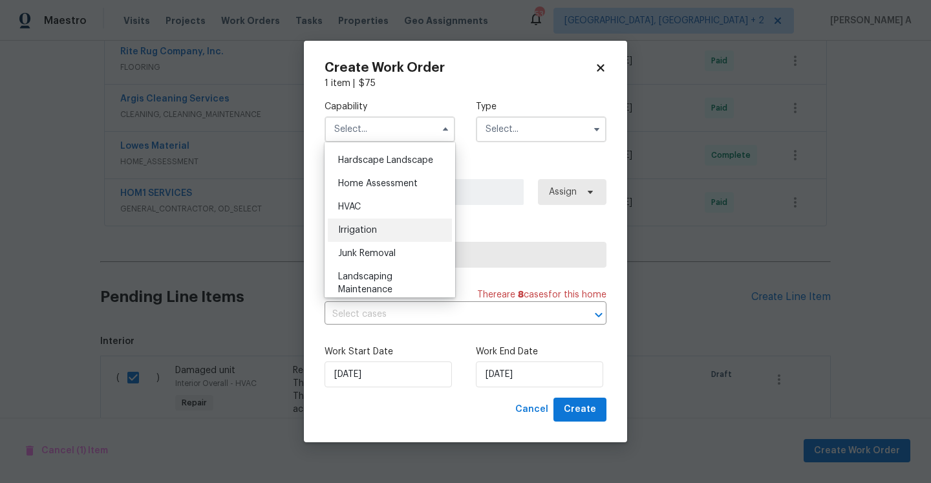
scroll to position [734, 0]
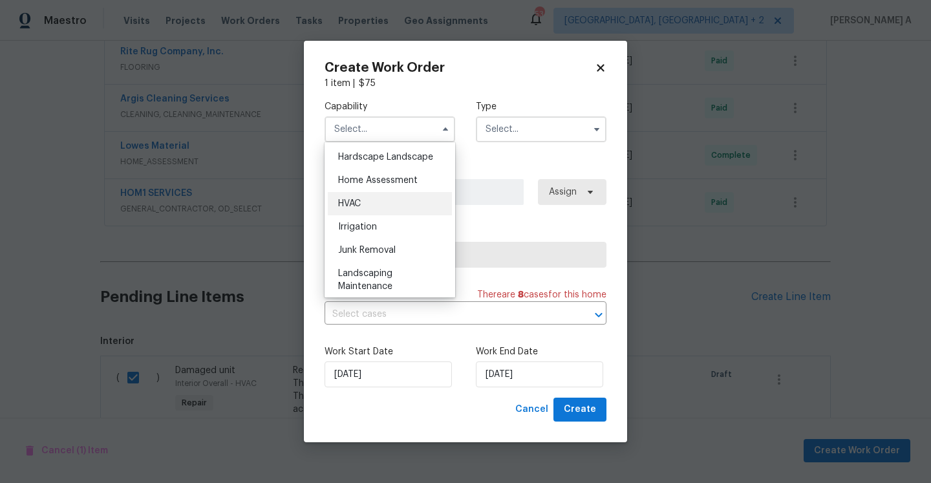
click at [387, 198] on div "HVAC" at bounding box center [390, 203] width 124 height 23
type input "HVAC"
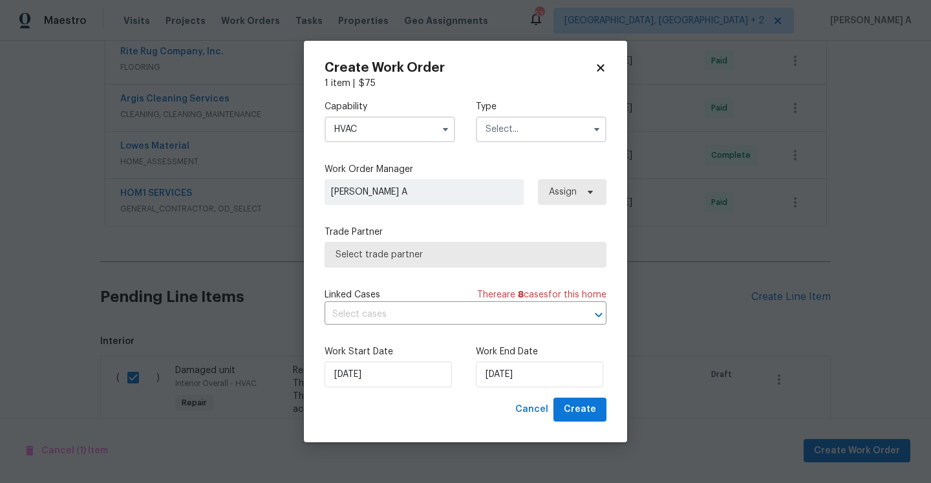
click at [502, 130] on input "text" at bounding box center [541, 129] width 131 height 26
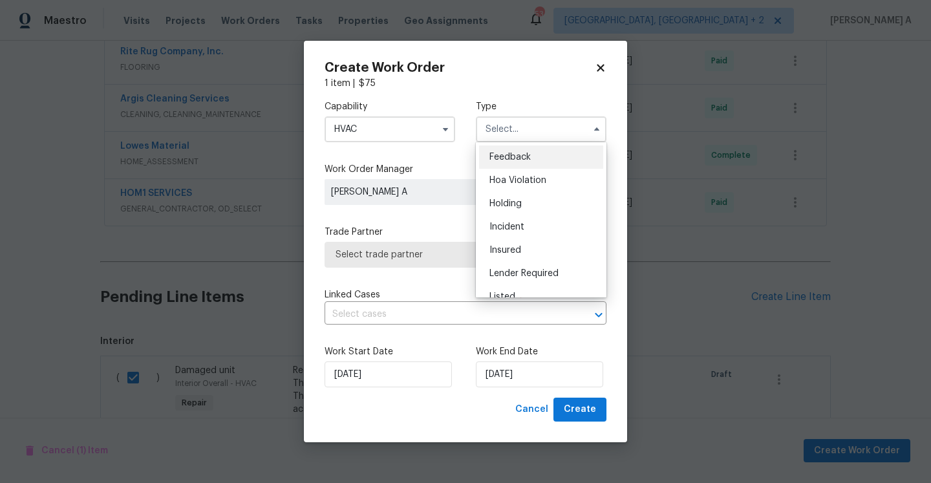
click at [503, 157] on span "Feedback" at bounding box center [509, 157] width 41 height 9
type input "Feedback"
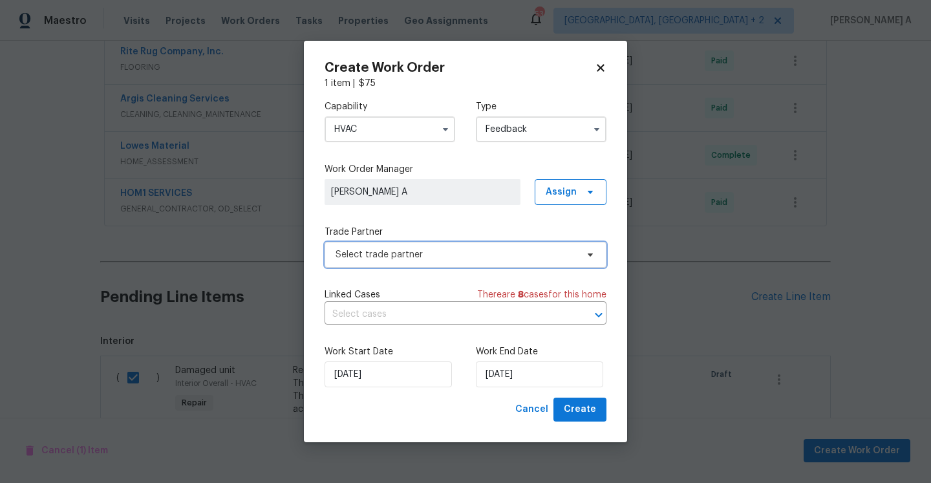
click at [457, 267] on span "Select trade partner" at bounding box center [466, 255] width 282 height 26
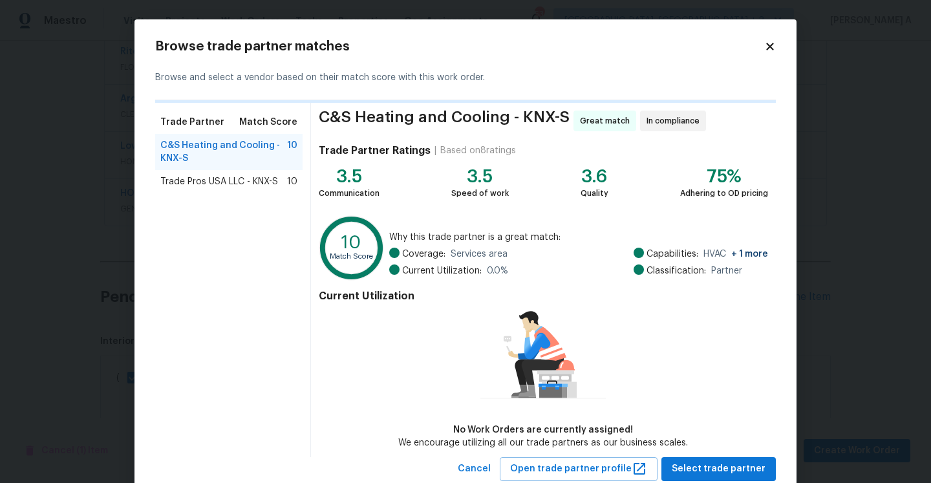
click at [270, 180] on span "Trade Pros USA LLC - KNX-S" at bounding box center [219, 181] width 118 height 13
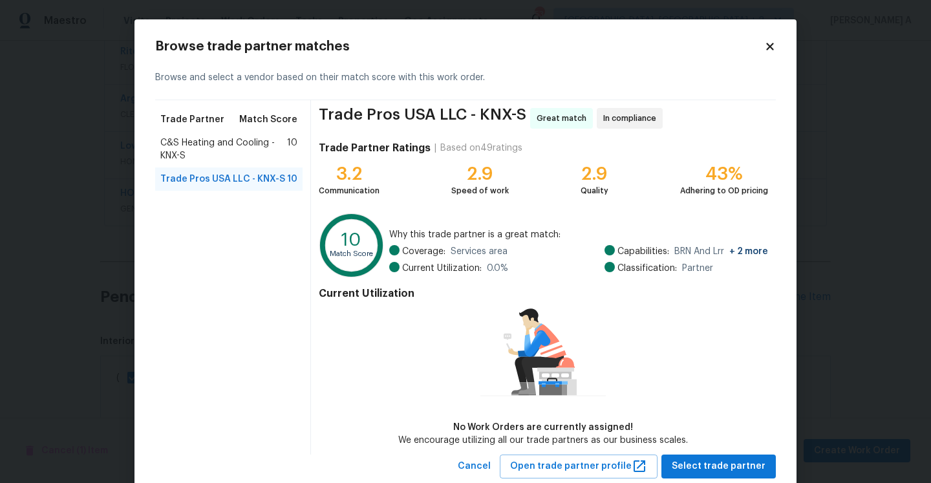
click at [246, 157] on span "C&S Heating and Cooling - KNX-S" at bounding box center [223, 149] width 127 height 26
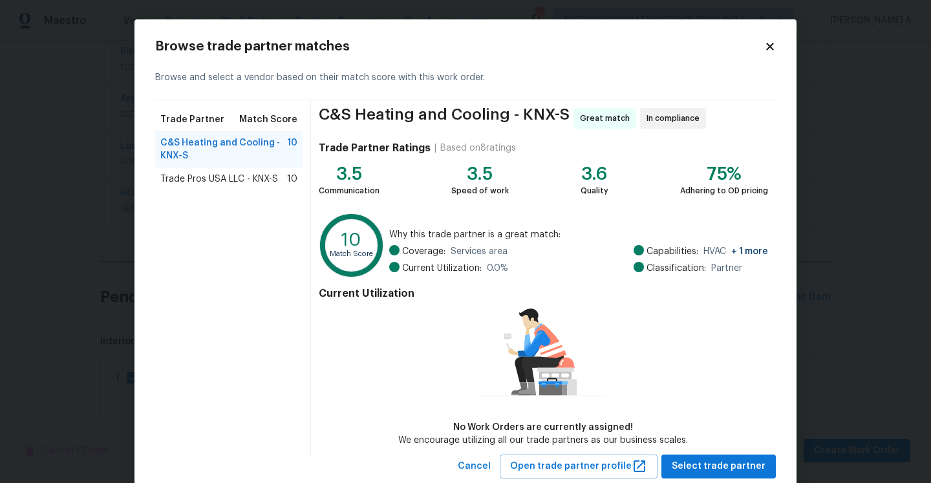
scroll to position [34, 0]
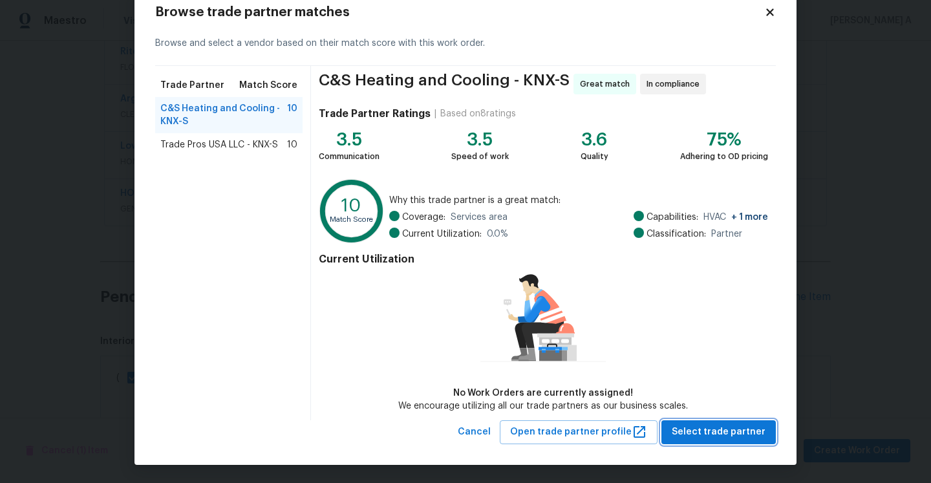
click at [721, 433] on span "Select trade partner" at bounding box center [719, 432] width 94 height 16
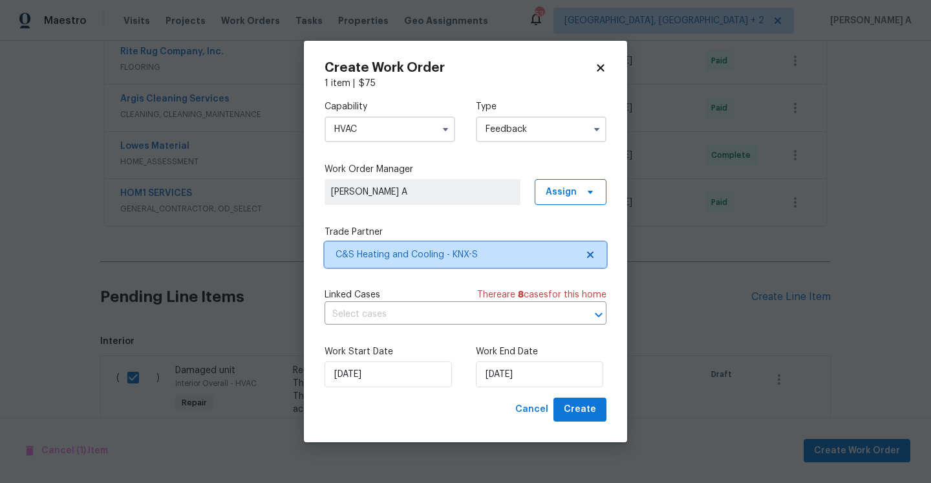
scroll to position [0, 0]
click at [504, 323] on input "text" at bounding box center [448, 315] width 246 height 20
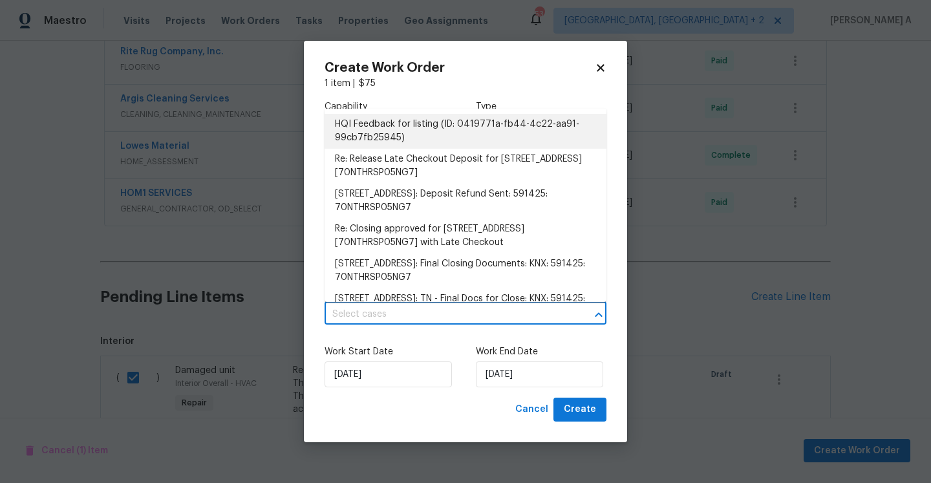
click at [461, 146] on li "HQI Feedback for listing (ID: 0419771a-fb44-4c22-aa91-99cb7fb25945)" at bounding box center [466, 131] width 282 height 35
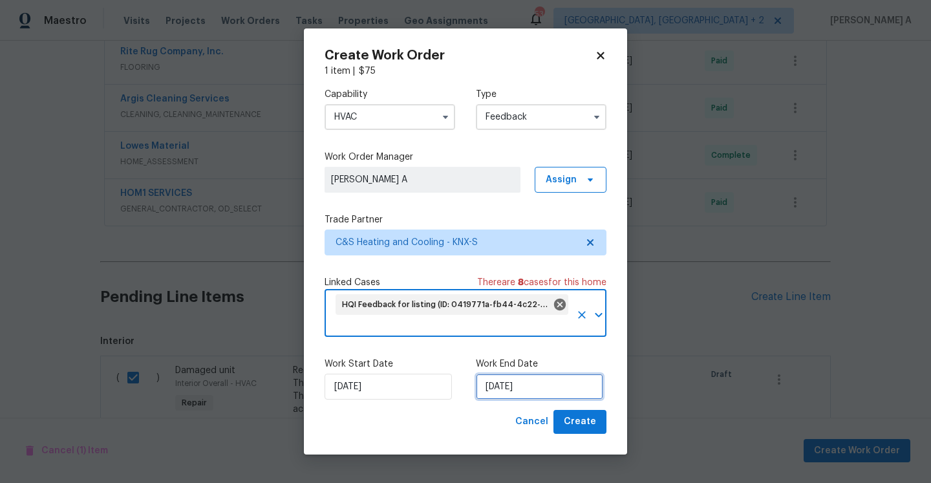
click at [550, 381] on input "[DATE]" at bounding box center [539, 387] width 127 height 26
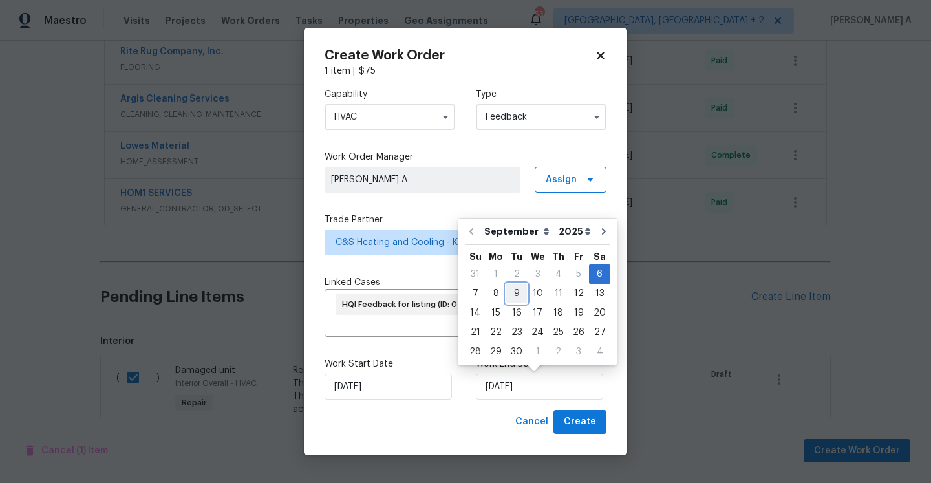
click at [520, 297] on div "9" at bounding box center [516, 293] width 21 height 18
type input "[DATE]"
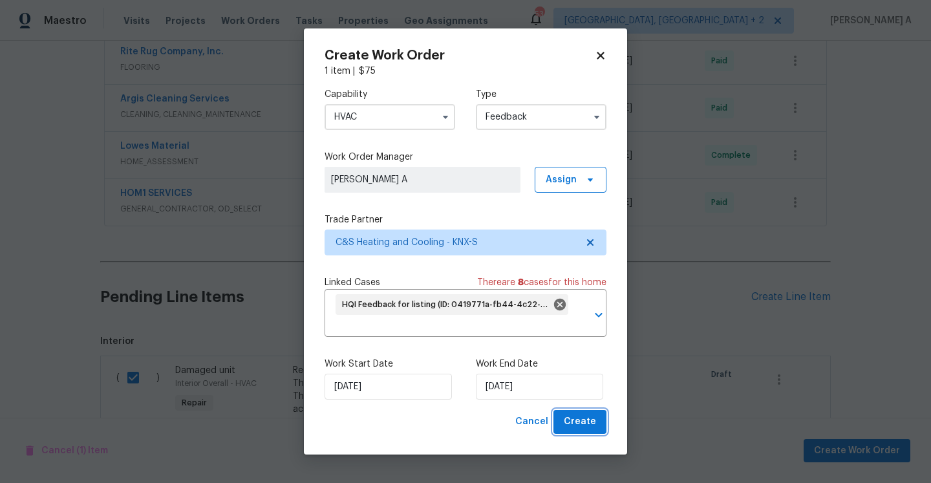
click at [597, 428] on button "Create" at bounding box center [579, 422] width 53 height 24
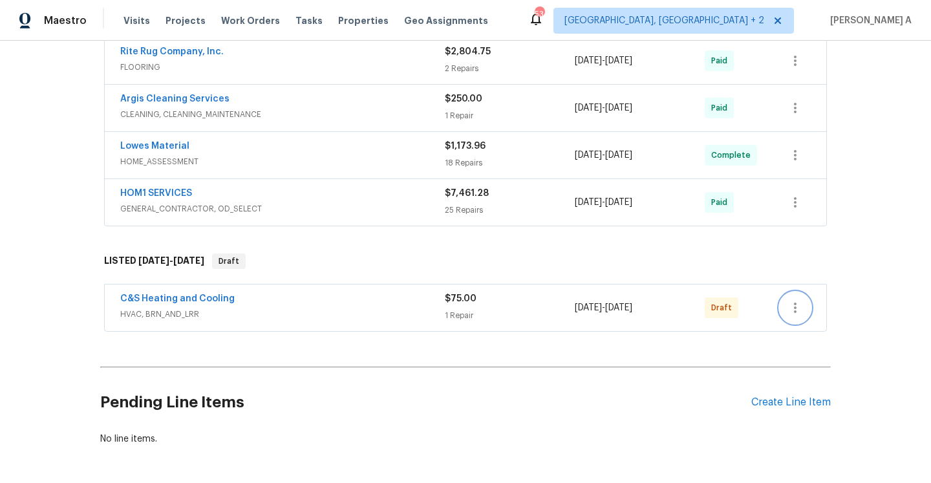
click at [799, 304] on icon "button" at bounding box center [795, 308] width 16 height 16
click at [798, 301] on li "Send to Vendor" at bounding box center [850, 307] width 140 height 21
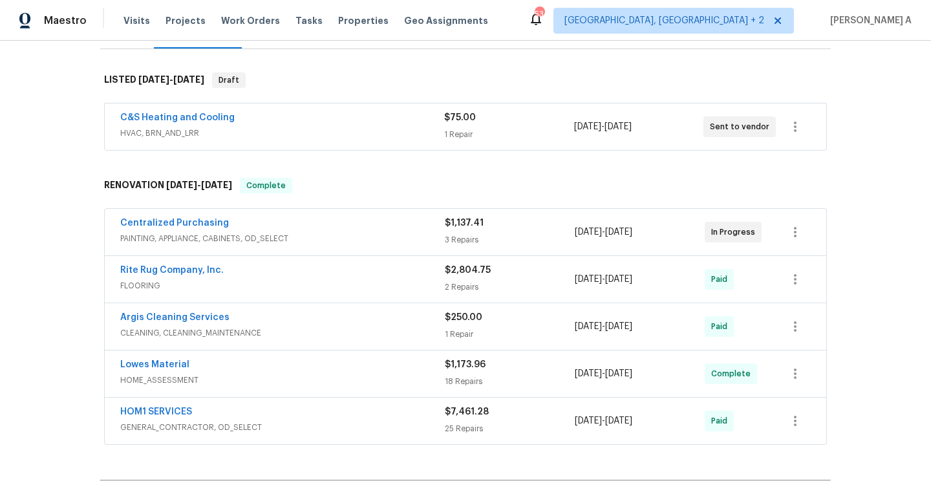
scroll to position [147, 0]
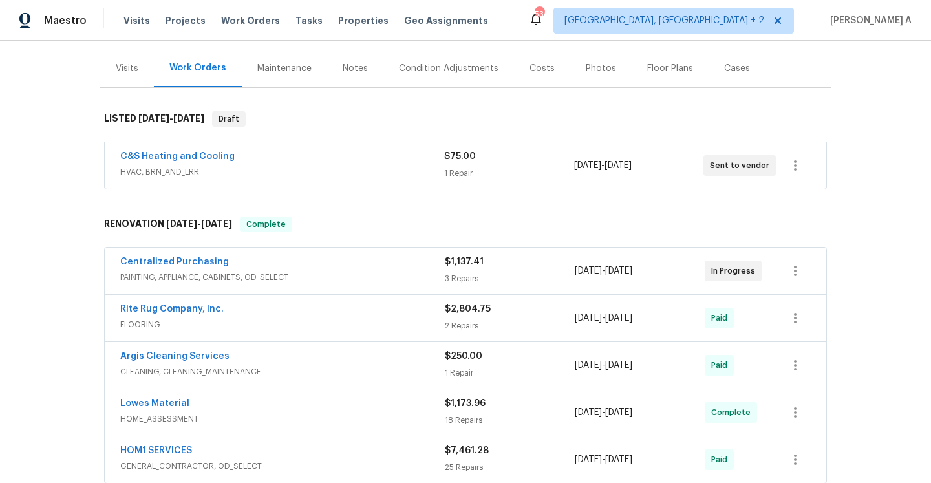
click at [105, 162] on div "C&S Heating and Cooling HVAC, BRN_AND_LRR $75.00 1 Repair 9/6/2025 - 9/9/2025 S…" at bounding box center [465, 165] width 721 height 47
click at [89, 173] on div "Back to all projects 4228 Miracle Ln, Knoxville, TN 37938 3 Beds | 2 Baths | To…" at bounding box center [465, 262] width 931 height 442
drag, startPoint x: 113, startPoint y: 160, endPoint x: 237, endPoint y: 160, distance: 123.5
click at [237, 160] on div "C&S Heating and Cooling HVAC, BRN_AND_LRR $75.00 1 Repair 9/6/2025 - 9/9/2025 S…" at bounding box center [465, 165] width 721 height 47
copy link "C&S Heating and Cooling"
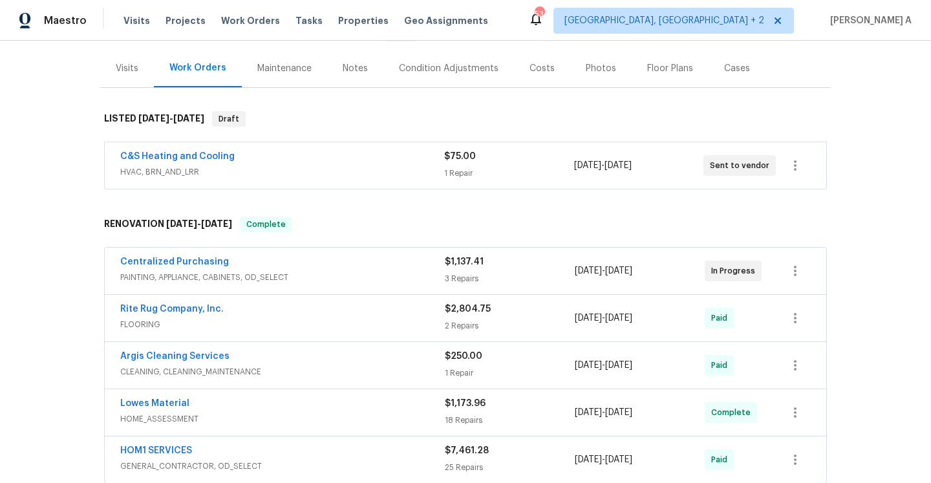
click at [131, 199] on div "Back to all projects 4228 Miracle Ln, Knoxville, TN 37938 3 Beds | 2 Baths | To…" at bounding box center [465, 258] width 731 height 698
drag, startPoint x: 116, startPoint y: 156, endPoint x: 236, endPoint y: 158, distance: 120.3
click at [236, 158] on div "C&S Heating and Cooling HVAC, BRN_AND_LRR $75.00 1 Repair 9/6/2025 - 9/9/2025 S…" at bounding box center [465, 165] width 721 height 47
copy link "C&S Heating and Cooling"
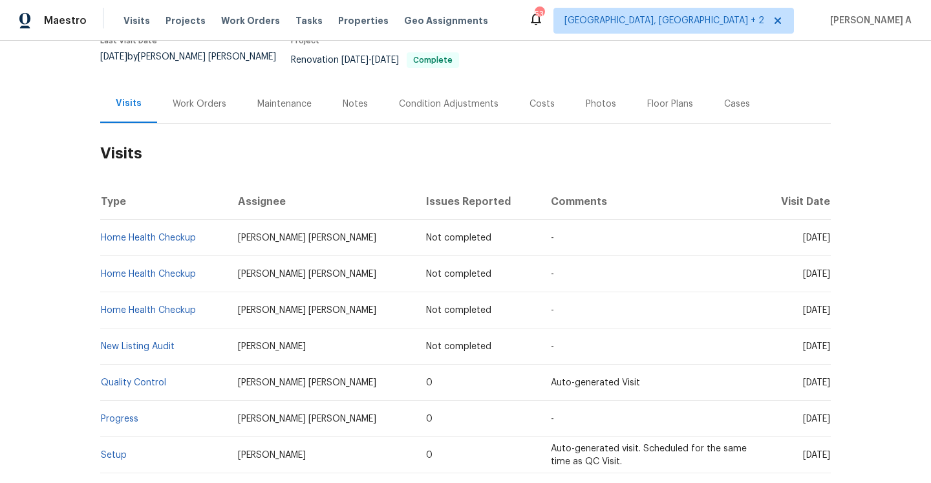
scroll to position [140, 0]
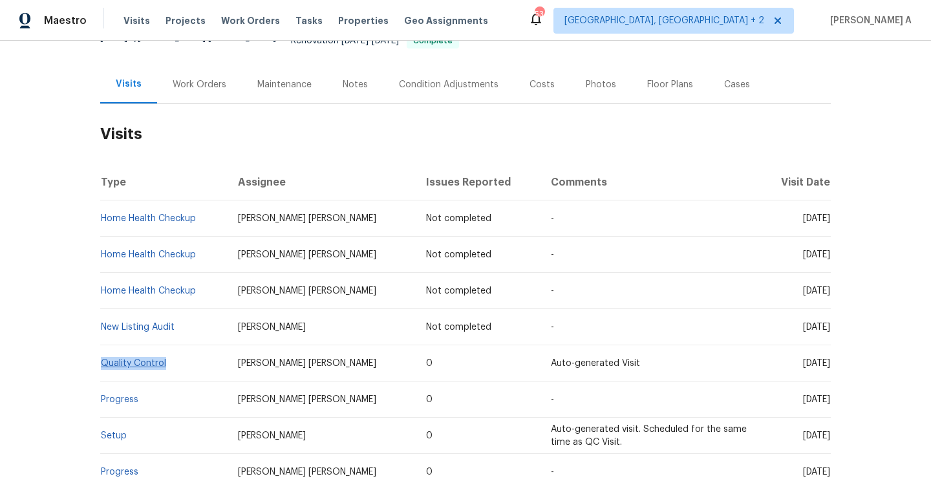
drag, startPoint x: 178, startPoint y: 359, endPoint x: 103, endPoint y: 358, distance: 74.4
click at [103, 358] on td "Quality Control" at bounding box center [163, 363] width 127 height 36
copy link "Quality Control"
click at [186, 78] on div "Work Orders" at bounding box center [200, 84] width 54 height 13
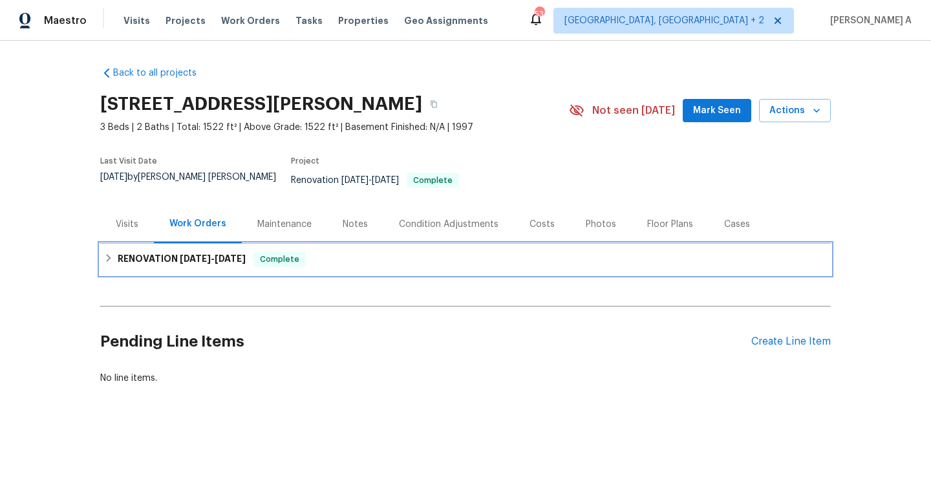
click at [259, 264] on div "RENOVATION 8/14/25 - 8/22/25 Complete" at bounding box center [465, 259] width 731 height 31
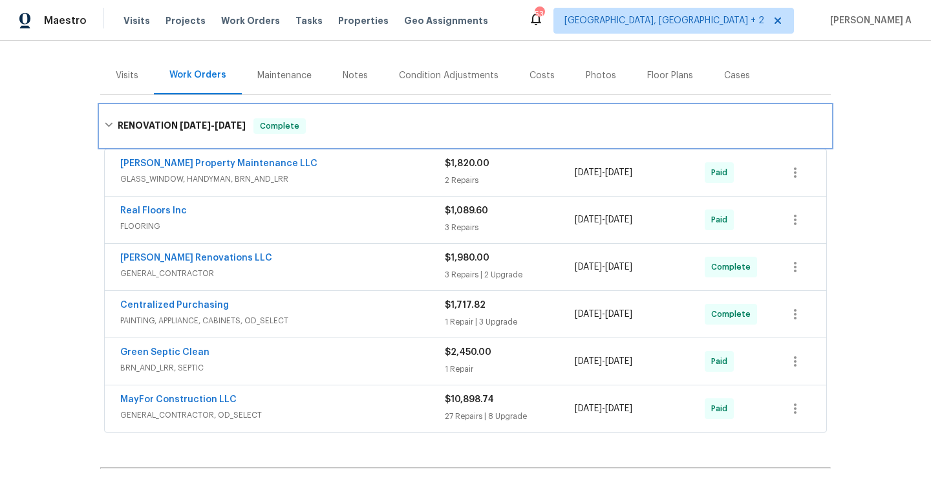
scroll to position [195, 0]
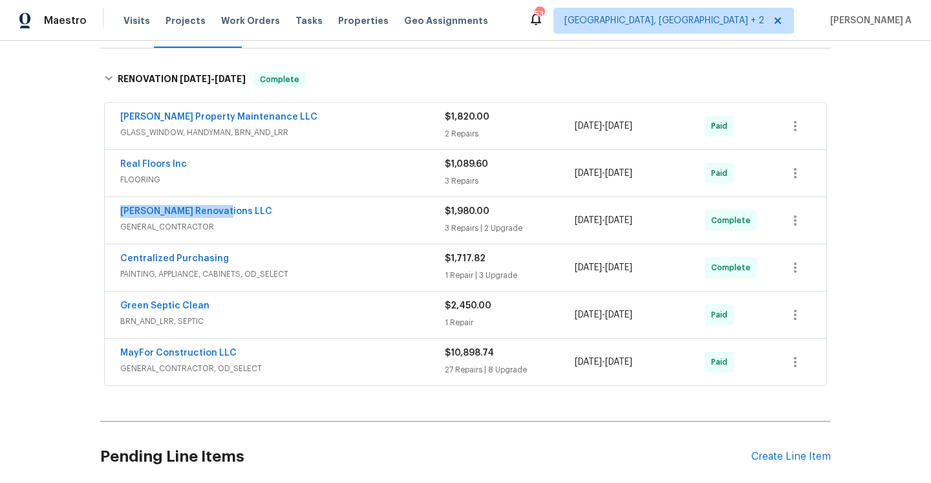
drag, startPoint x: 238, startPoint y: 205, endPoint x: 118, endPoint y: 206, distance: 120.3
click at [118, 206] on div "Aseem Renovations LLC GENERAL_CONTRACTOR $1,980.00 3 Repairs | 2 Upgrade 8/14/2…" at bounding box center [465, 220] width 721 height 47
copy link "Aseem Renovations LLC"
click at [319, 223] on span "GENERAL_CONTRACTOR" at bounding box center [282, 226] width 325 height 13
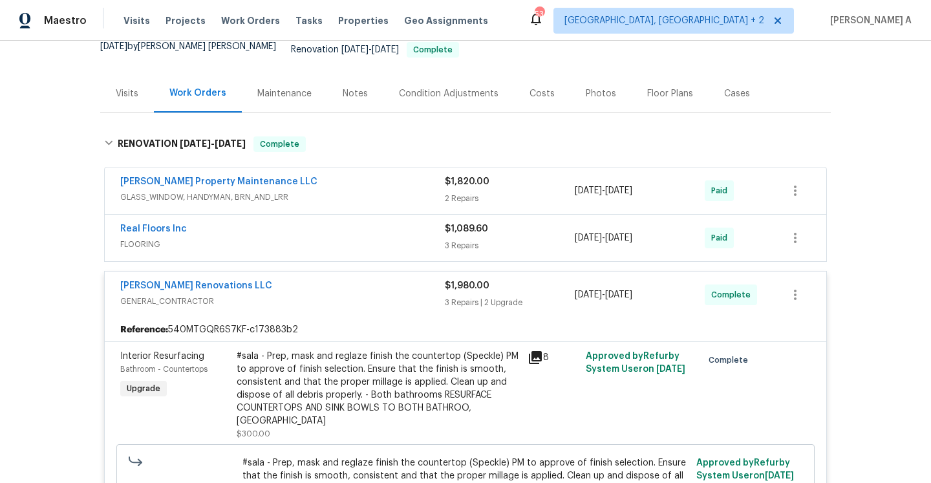
scroll to position [19, 0]
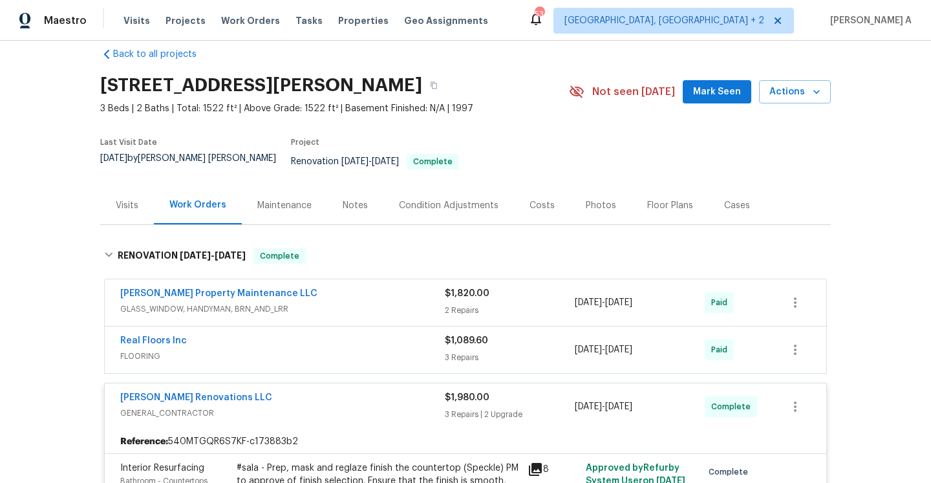
click at [137, 199] on div "Visits" at bounding box center [127, 205] width 23 height 13
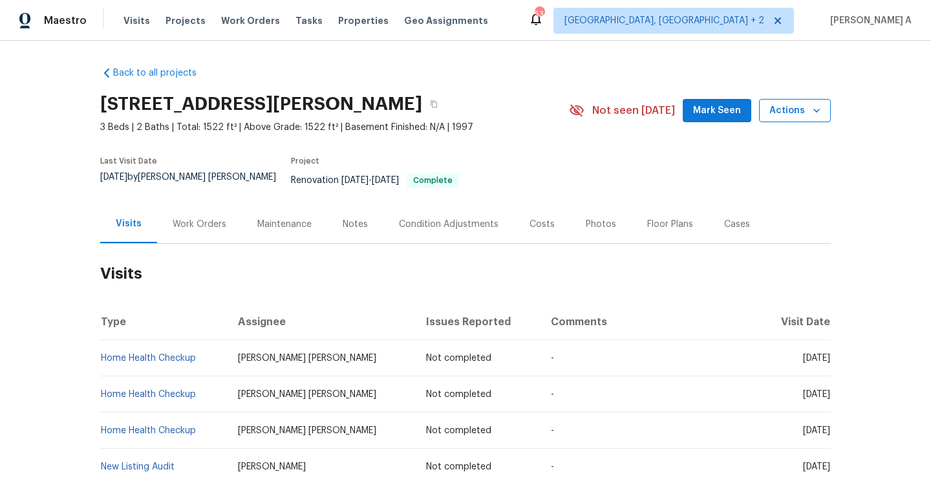
click at [775, 118] on span "Actions" at bounding box center [794, 111] width 51 height 16
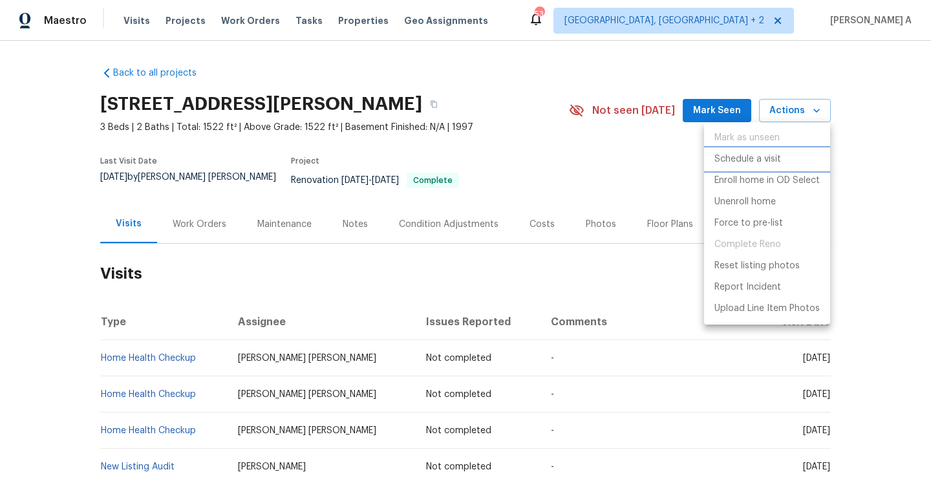
click at [765, 153] on p "Schedule a visit" at bounding box center [747, 160] width 67 height 14
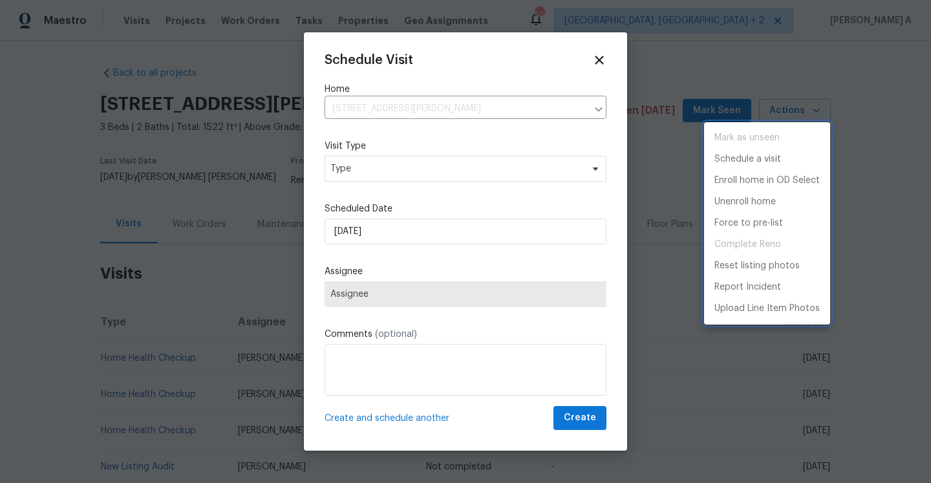
click at [473, 152] on div at bounding box center [465, 241] width 931 height 483
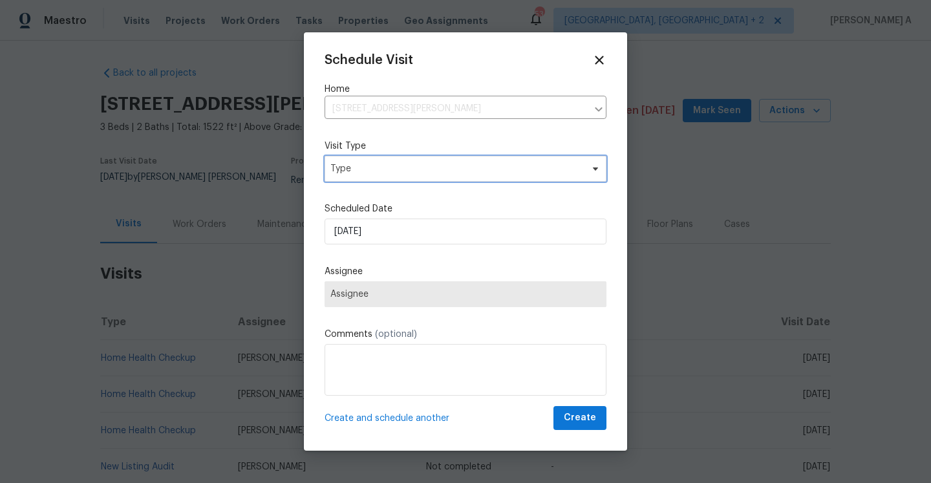
click at [473, 166] on span "Type" at bounding box center [466, 169] width 282 height 26
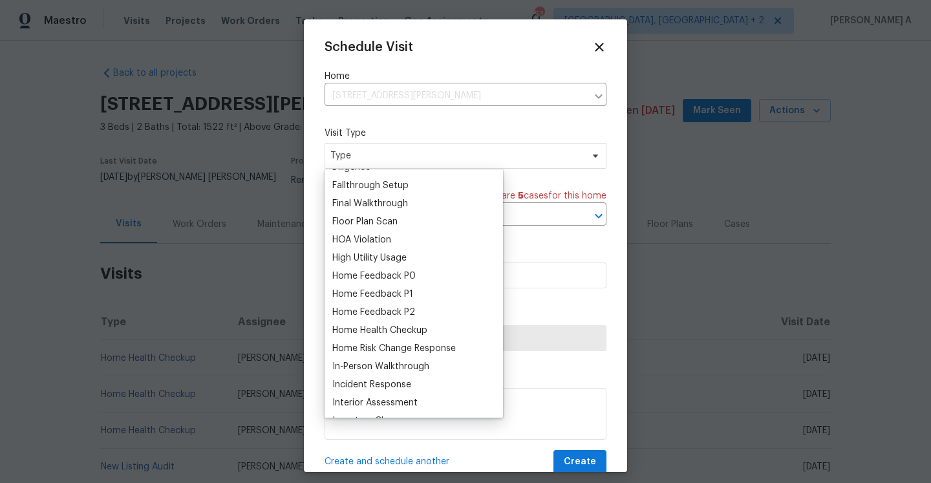
scroll to position [325, 0]
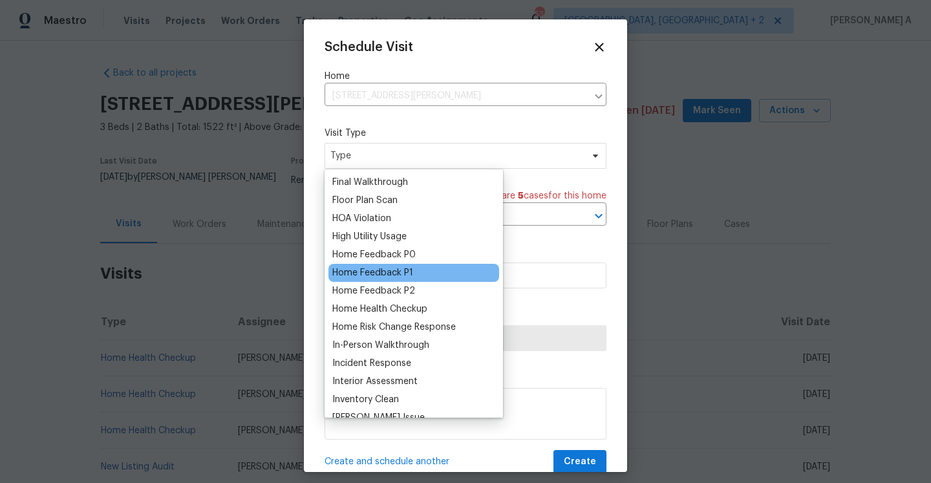
click at [407, 273] on div "Home Feedback P1" at bounding box center [372, 272] width 81 height 13
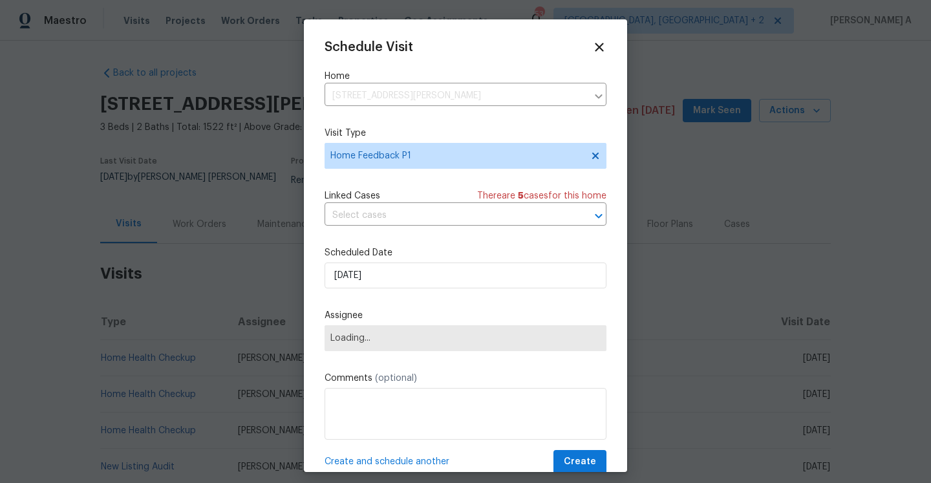
click at [405, 233] on div "Schedule Visit Home 172 Stokes Dr, Stockbridge, GA 30281 ​ Visit Type Home Feed…" at bounding box center [466, 257] width 282 height 434
click at [405, 226] on div "Schedule Visit Home 172 Stokes Dr, Stockbridge, GA 30281 ​ Visit Type Home Feed…" at bounding box center [466, 257] width 282 height 434
click at [401, 220] on input "text" at bounding box center [448, 216] width 246 height 20
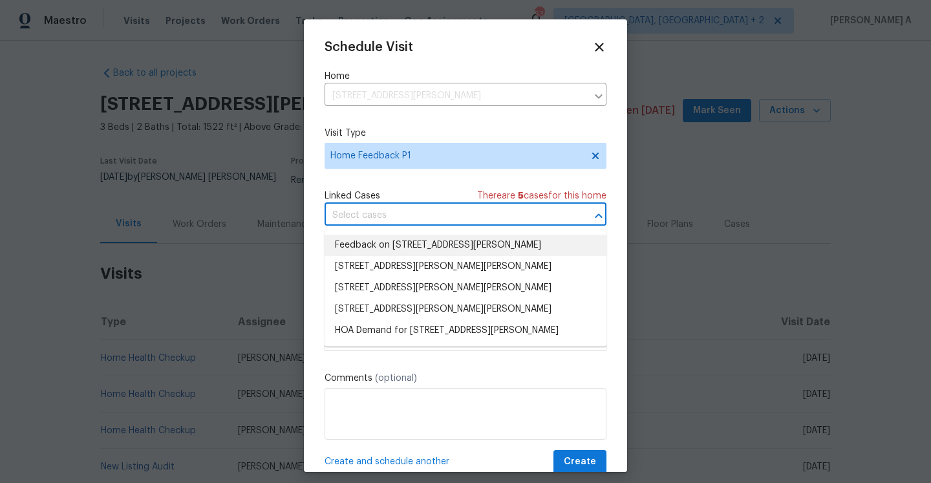
click at [401, 237] on li "Feedback on 172 Stokes Dr, Stockbridge, GA 30281" at bounding box center [466, 245] width 282 height 21
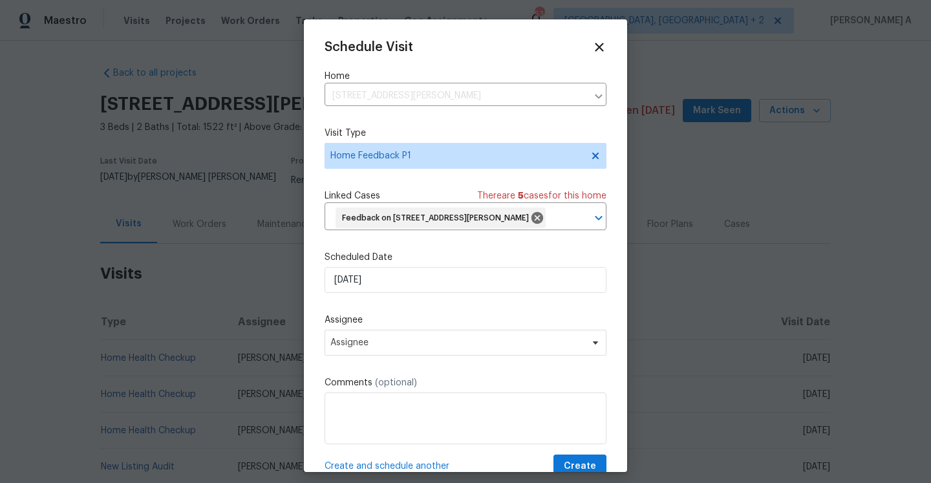
click at [408, 295] on div "Schedule Visit Home 172 Stokes Dr, Stockbridge, GA 30281 ​ Visit Type Home Feed…" at bounding box center [466, 259] width 282 height 438
click at [408, 286] on input "9/6/2025" at bounding box center [466, 280] width 282 height 26
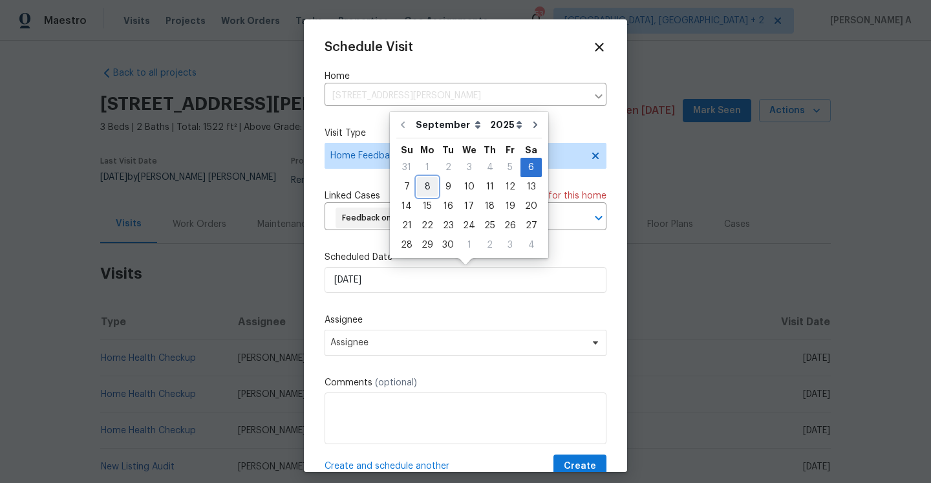
click at [428, 191] on div "8" at bounding box center [427, 187] width 21 height 18
type input "9/8/2025"
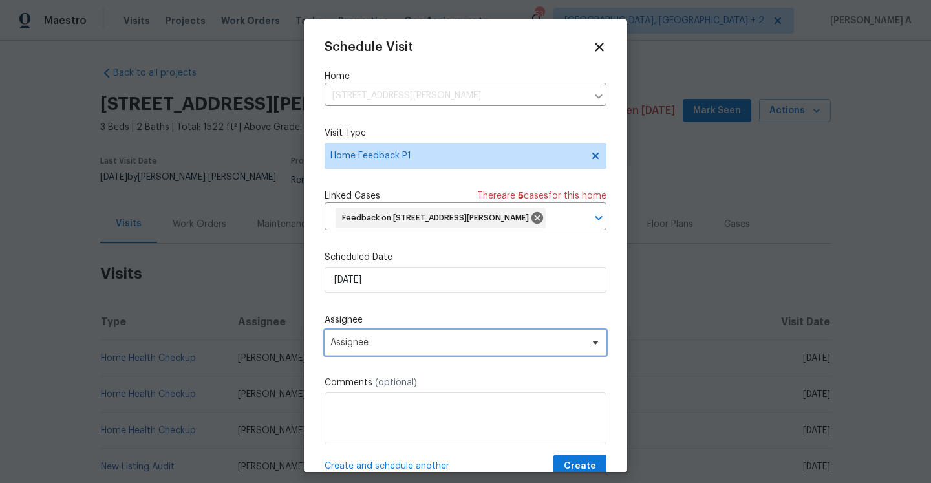
click at [420, 350] on span "Assignee" at bounding box center [466, 343] width 282 height 26
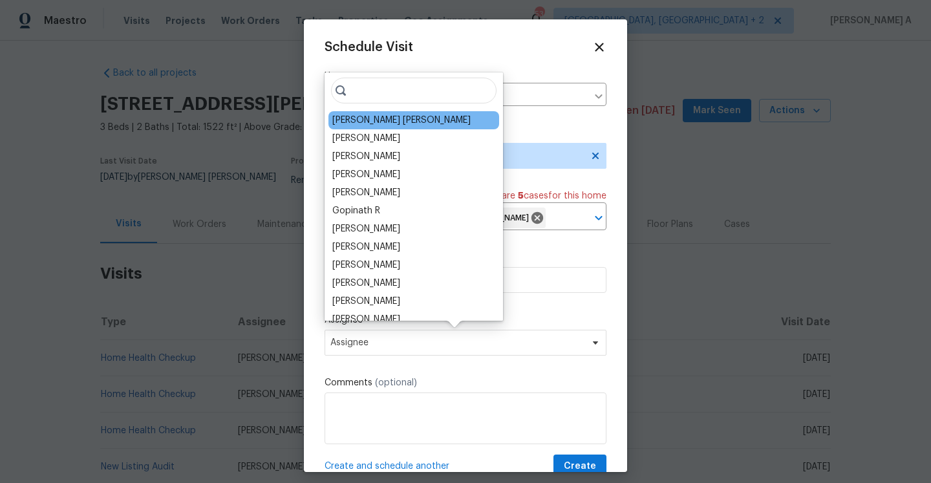
click at [367, 120] on div "Marcos Ricardo Resendiz" at bounding box center [401, 120] width 138 height 13
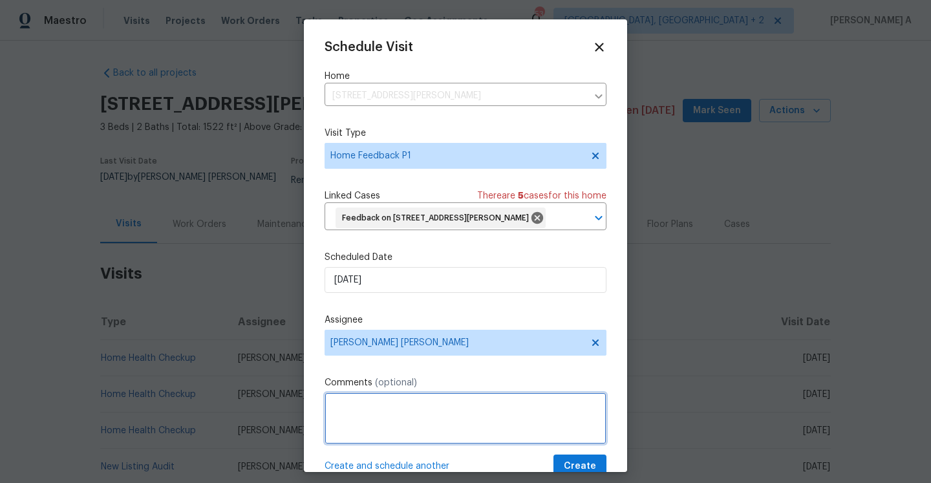
click at [390, 401] on textarea at bounding box center [466, 418] width 282 height 52
paste textarea "the door doesnt lock"
click at [0, 0] on span "Fix the apostrophe" at bounding box center [0, 0] width 0 height 0
click at [454, 411] on textarea "the door doesn't lock." at bounding box center [466, 418] width 282 height 52
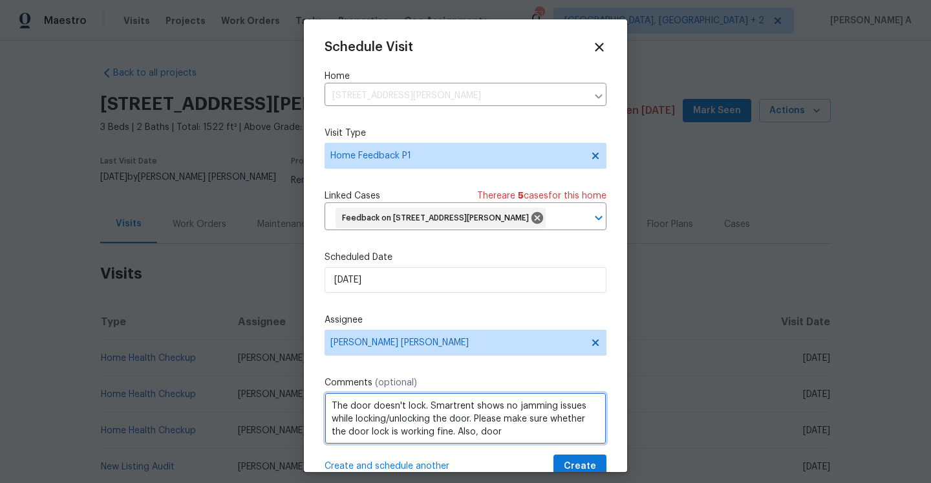
click at [516, 438] on textarea "The door doesn't lock. Smartrent shows no jamming issues while locking/unlockin…" at bounding box center [466, 418] width 282 height 52
type textarea "The door doesn't lock. Smartrent shows no jamming issues while locking/unlockin…"
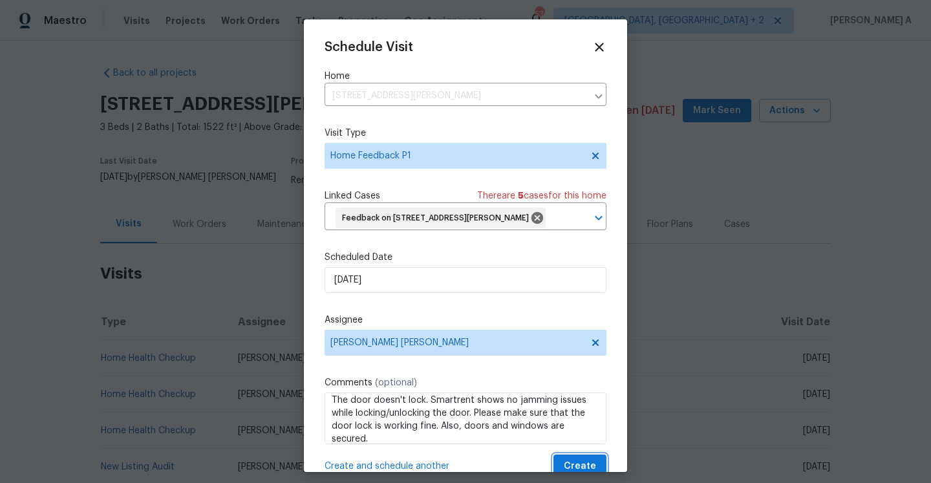
click at [593, 465] on span "Create" at bounding box center [580, 466] width 32 height 16
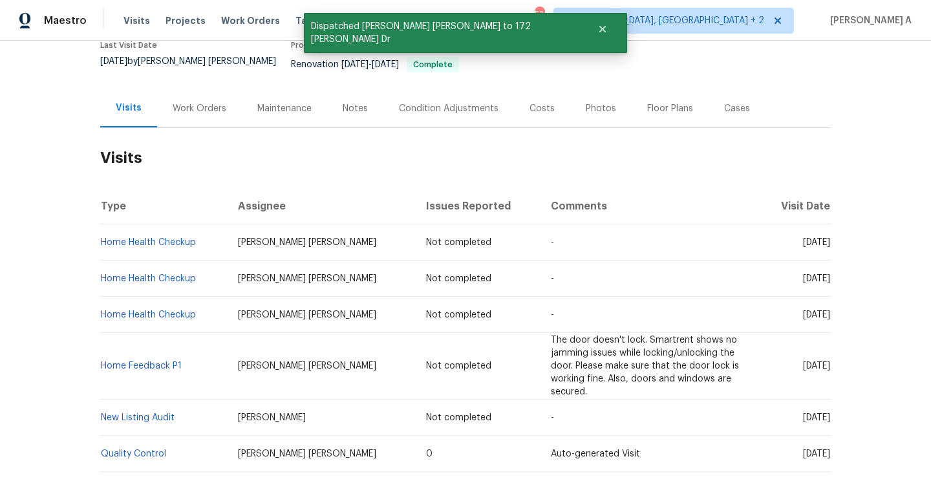
scroll to position [209, 0]
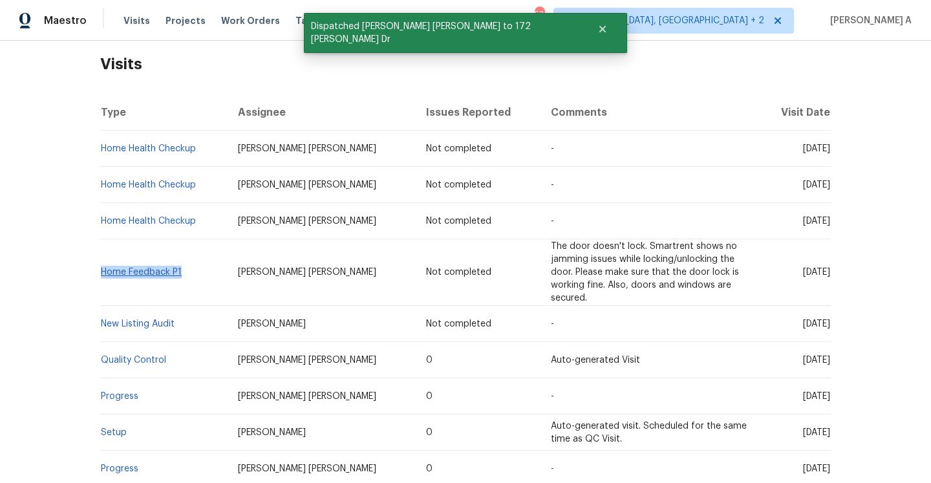
drag, startPoint x: 187, startPoint y: 267, endPoint x: 103, endPoint y: 264, distance: 83.5
click at [103, 264] on td "Home Feedback P1" at bounding box center [163, 272] width 127 height 67
copy link "Home Feedback P1"
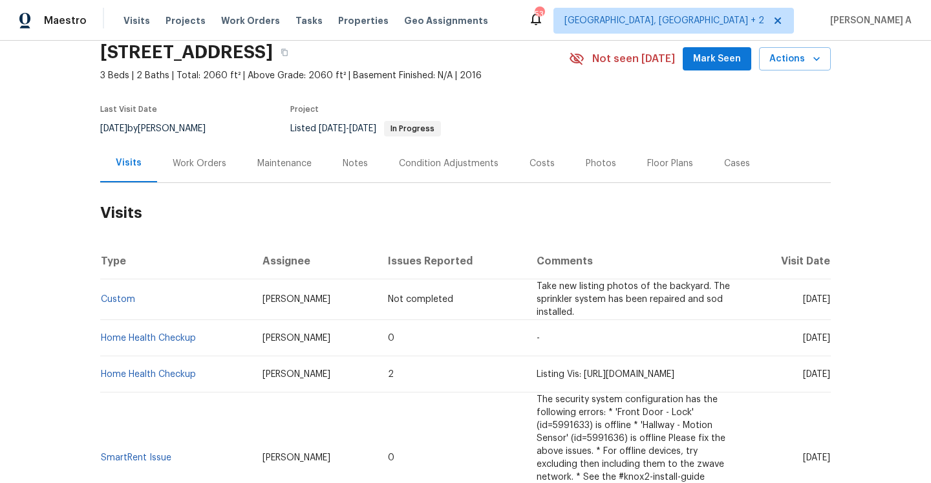
scroll to position [14, 0]
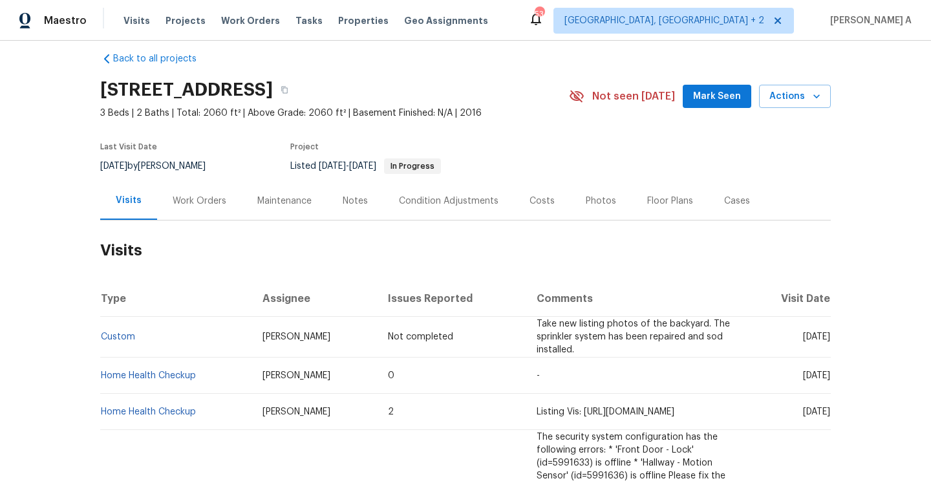
click at [158, 310] on th "Type" at bounding box center [176, 299] width 152 height 36
drag, startPoint x: 203, startPoint y: 370, endPoint x: 102, endPoint y: 367, distance: 101.6
click at [102, 367] on td "Home Health Checkup" at bounding box center [176, 376] width 152 height 36
copy link "Home Health Checkup"
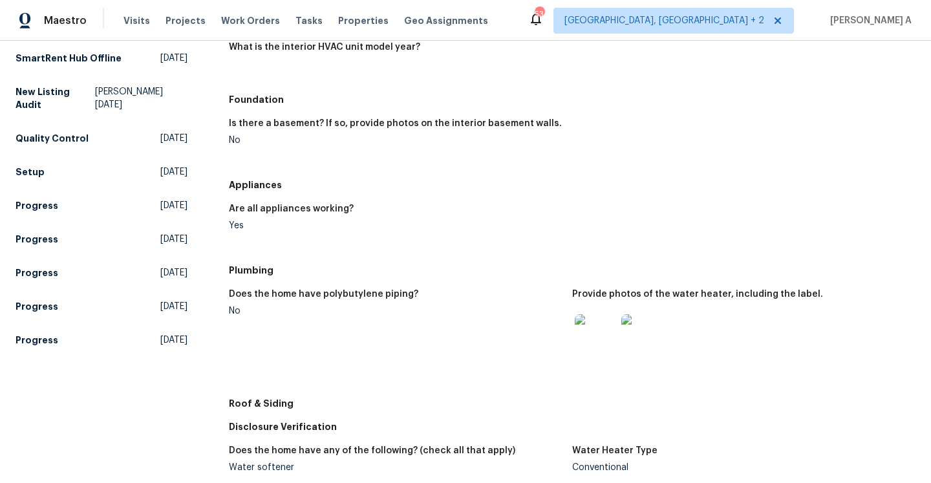
scroll to position [257, 0]
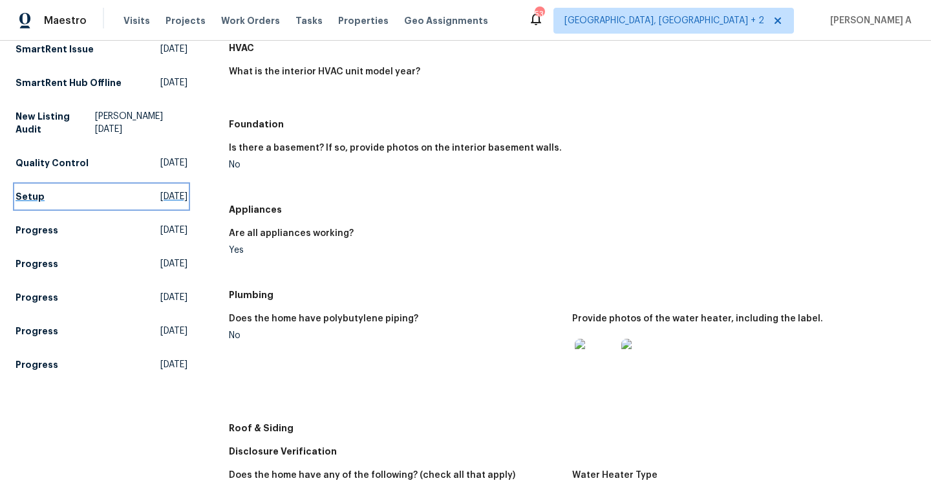
click at [160, 194] on span "[DATE]" at bounding box center [173, 196] width 27 height 13
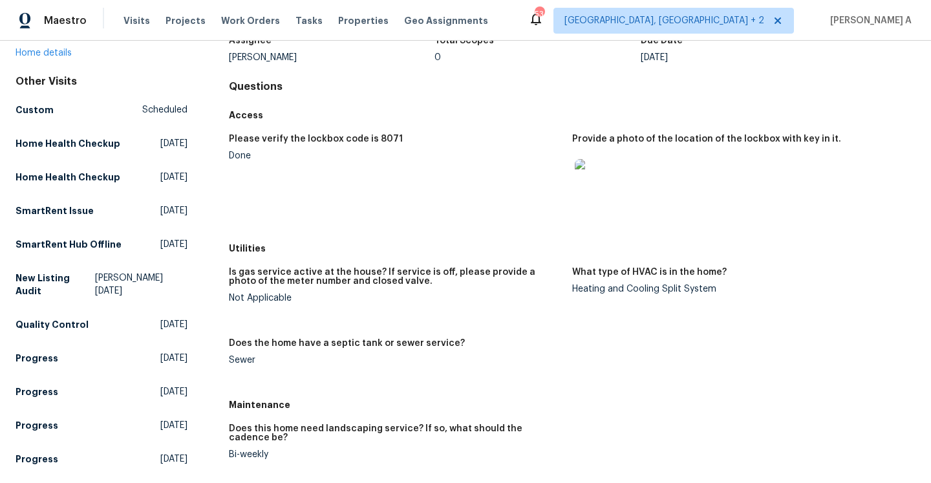
scroll to position [98, 0]
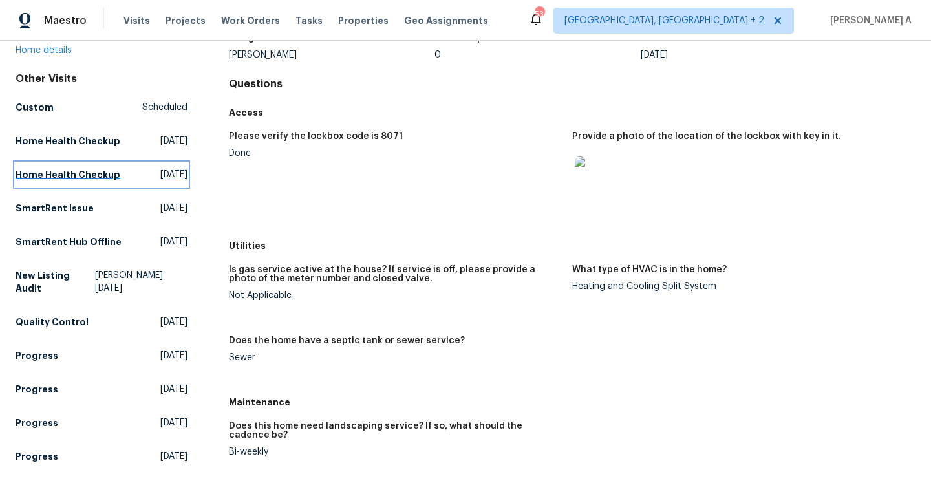
click at [160, 178] on span "[DATE]" at bounding box center [173, 174] width 27 height 13
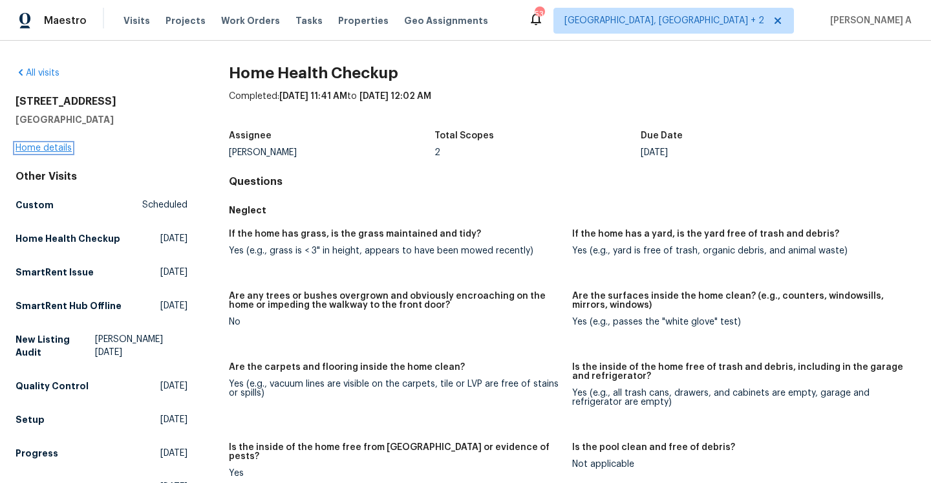
click at [47, 147] on link "Home details" at bounding box center [44, 148] width 56 height 9
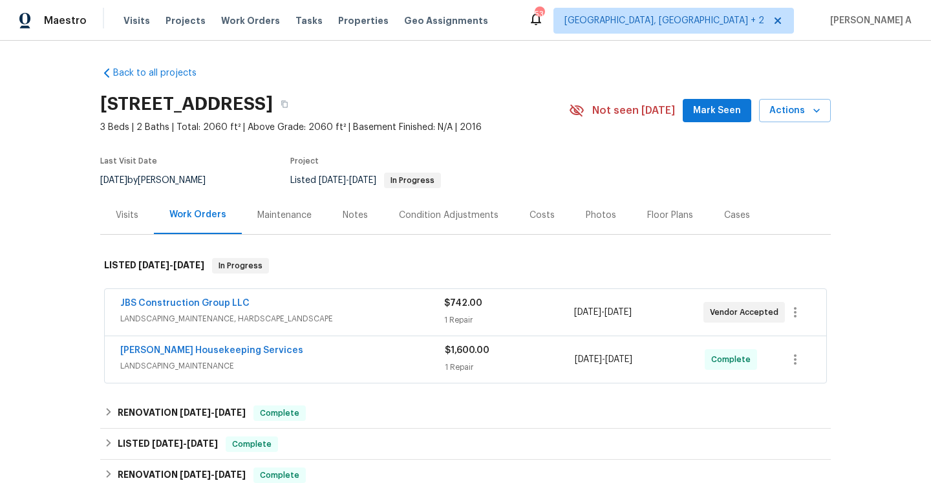
click at [296, 314] on span "LANDSCAPING_MAINTENANCE, HARDSCAPE_LANDSCAPE" at bounding box center [282, 318] width 324 height 13
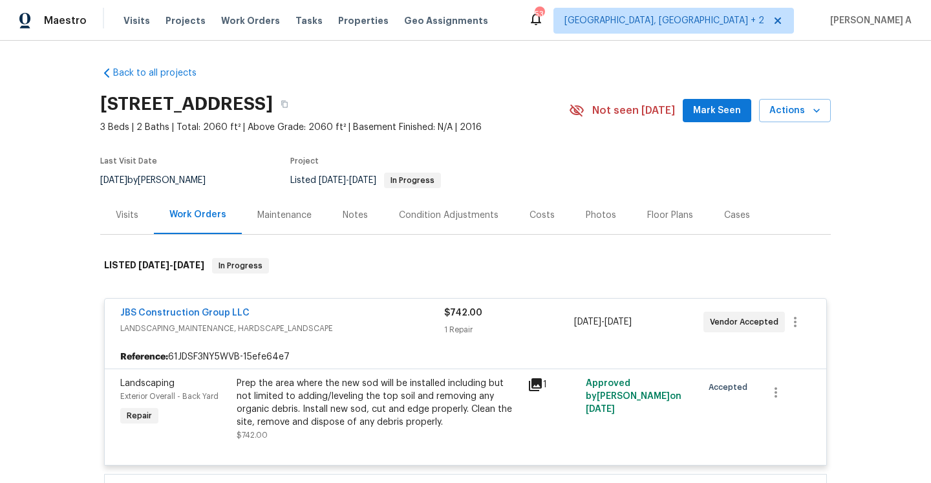
click at [296, 314] on div "JBS Construction Group LLC" at bounding box center [282, 314] width 324 height 16
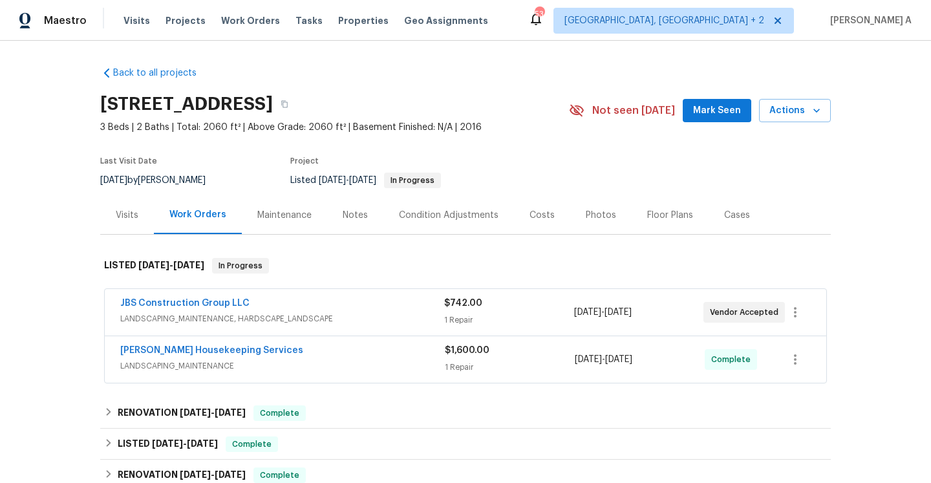
click at [296, 314] on span "LANDSCAPING_MAINTENANCE, HARDSCAPE_LANDSCAPE" at bounding box center [282, 318] width 324 height 13
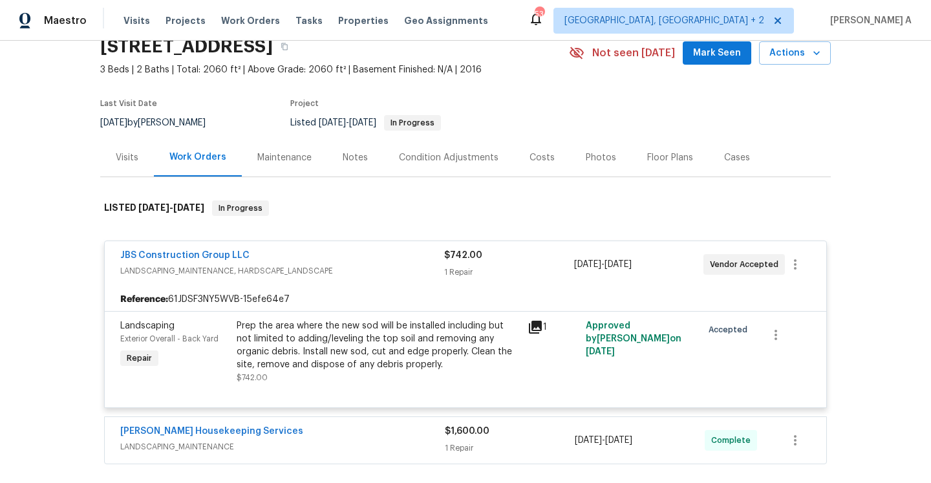
scroll to position [68, 0]
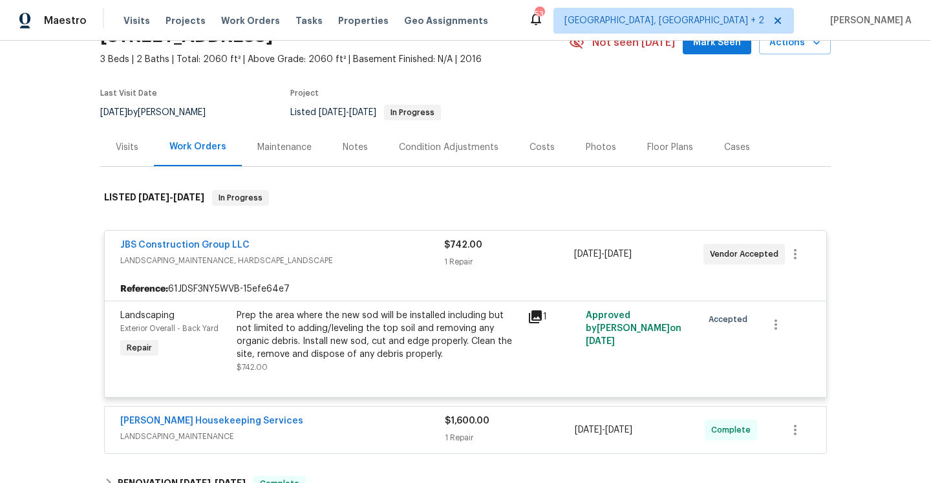
click at [405, 332] on div "Prep the area where the new sod will be installed including but not limited to …" at bounding box center [378, 335] width 283 height 52
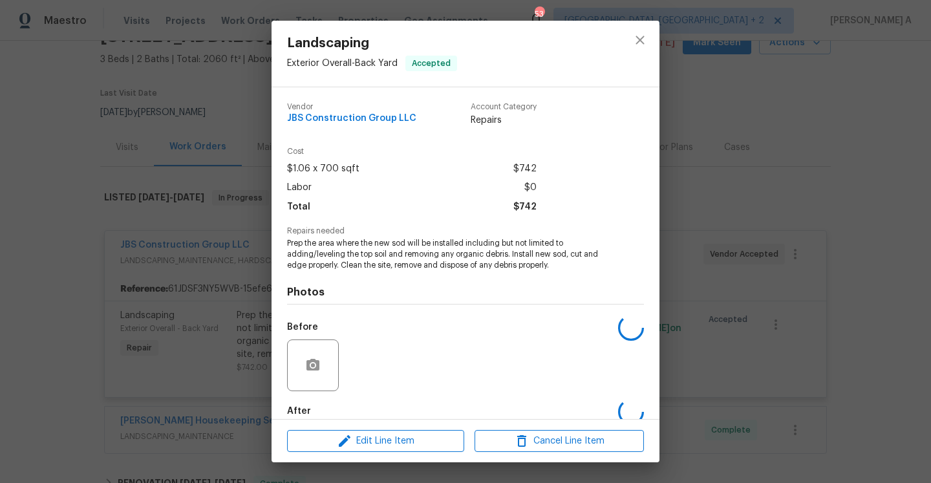
scroll to position [69, 0]
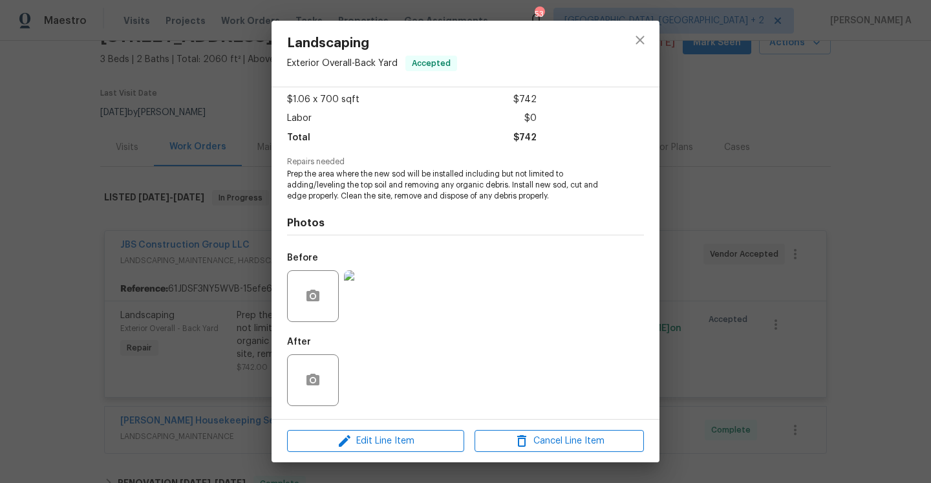
click at [379, 299] on img at bounding box center [370, 296] width 52 height 52
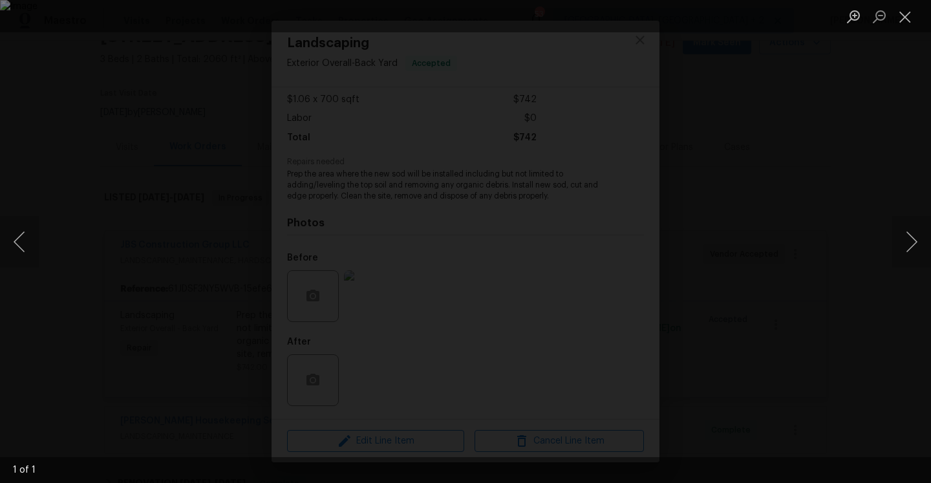
click at [853, 292] on div "Lightbox" at bounding box center [465, 241] width 931 height 483
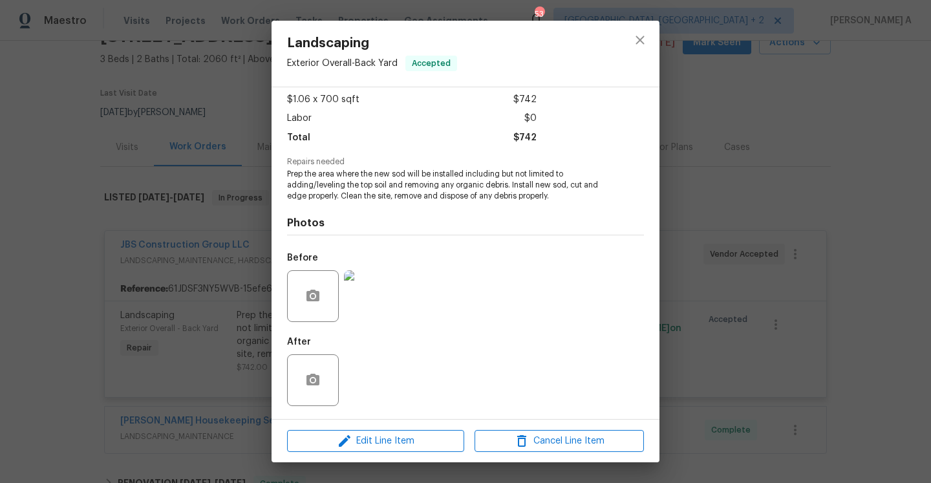
click at [720, 279] on div "Landscaping Exterior Overall - Back Yard Accepted Vendor JBS Construction Group…" at bounding box center [465, 241] width 931 height 483
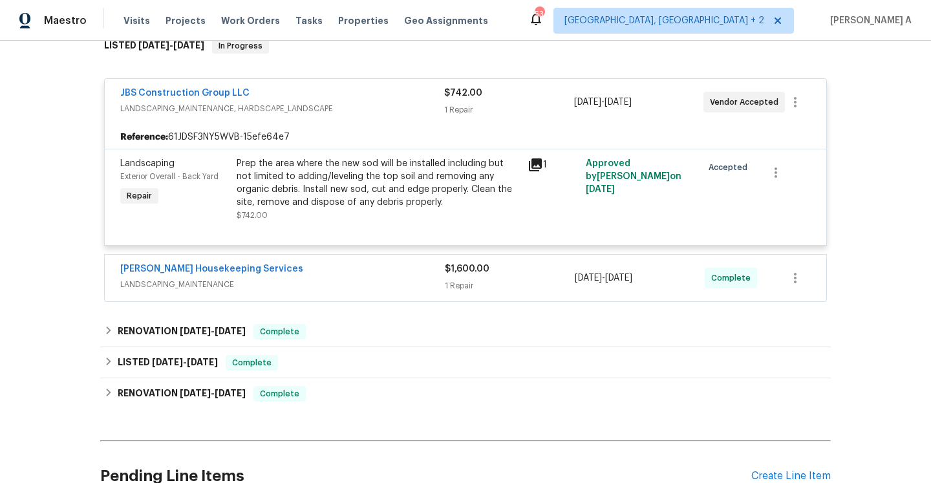
scroll to position [292, 0]
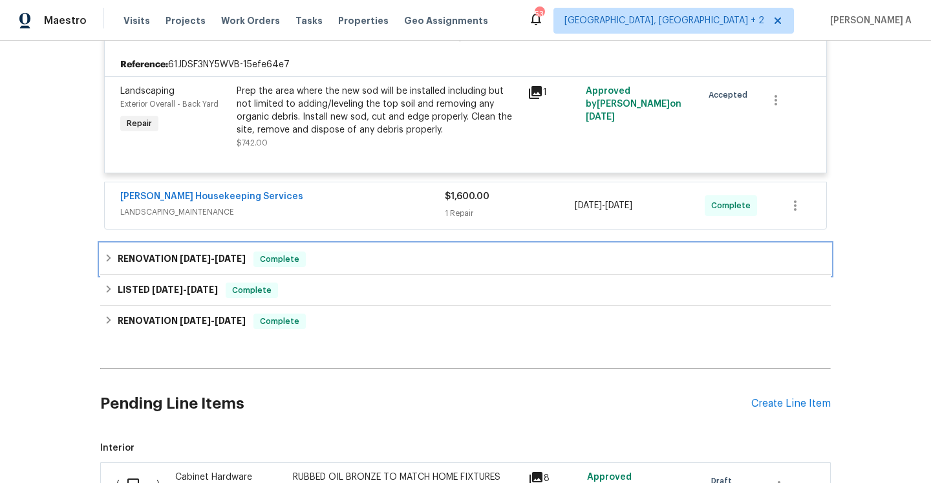
click at [349, 254] on div "RENOVATION [DATE] - [DATE] Complete" at bounding box center [465, 259] width 723 height 16
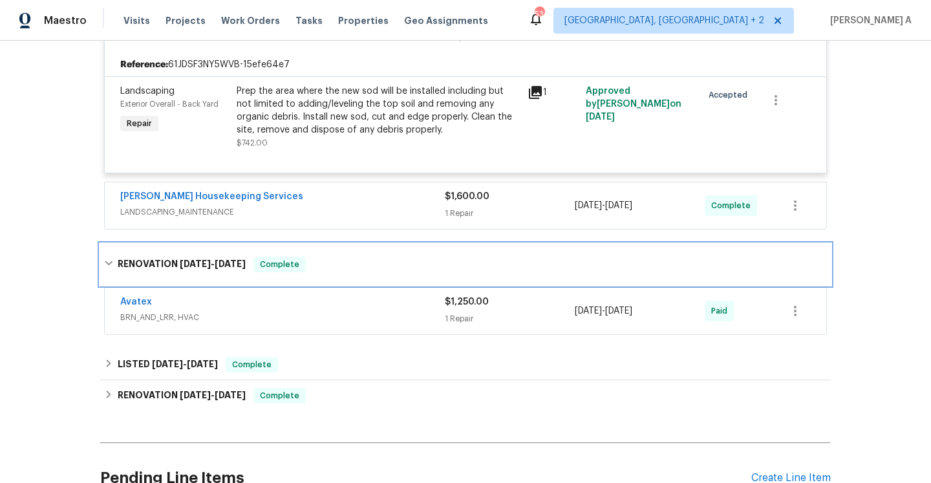
click at [352, 272] on div "RENOVATION [DATE] - [DATE] Complete" at bounding box center [465, 264] width 731 height 41
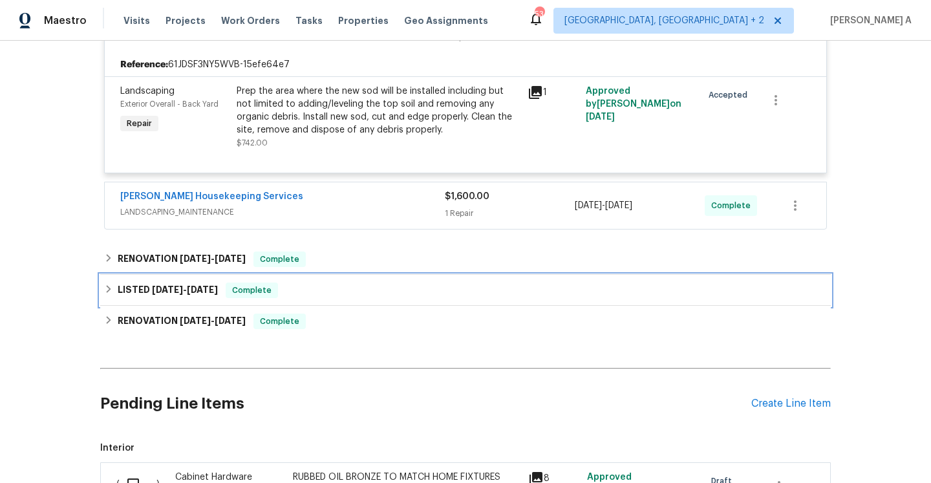
click at [353, 298] on div "LISTED [DATE] - [DATE] Complete" at bounding box center [465, 290] width 731 height 31
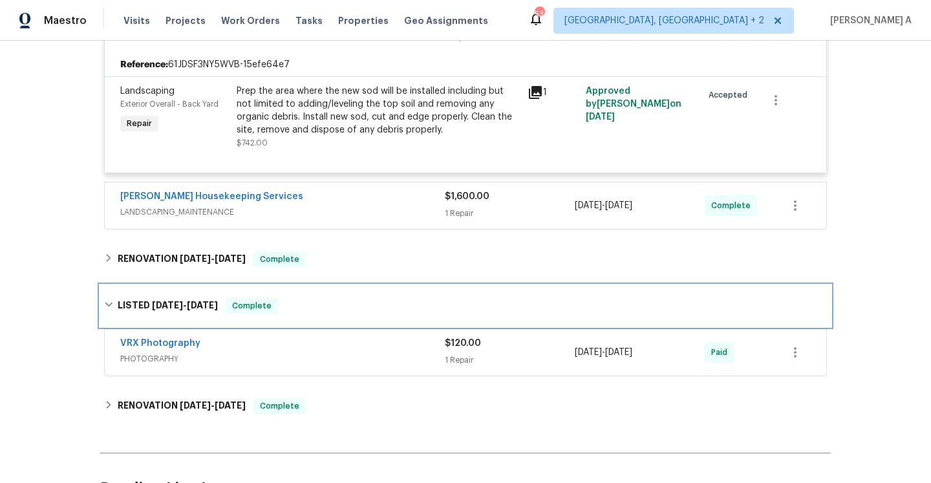
click at [366, 318] on div "LISTED [DATE] - [DATE] Complete" at bounding box center [465, 305] width 731 height 41
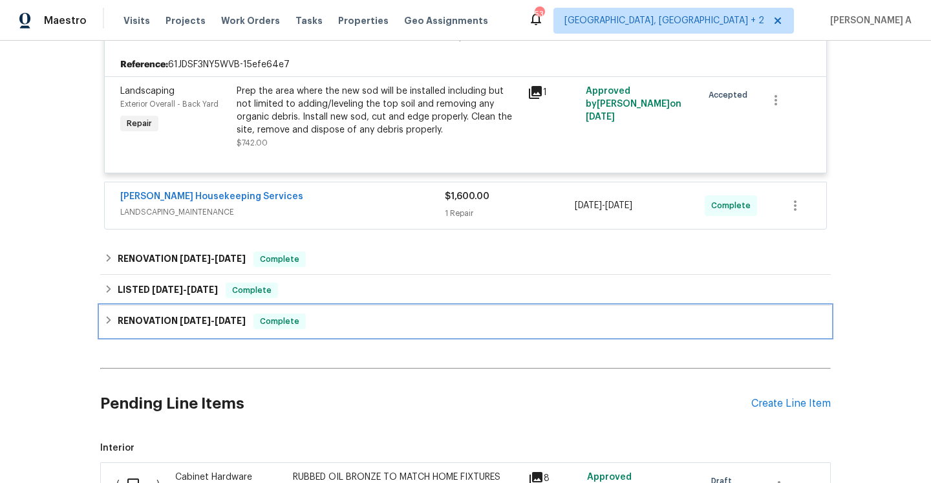
click at [360, 326] on div "RENOVATION [DATE] - [DATE] Complete" at bounding box center [465, 322] width 723 height 16
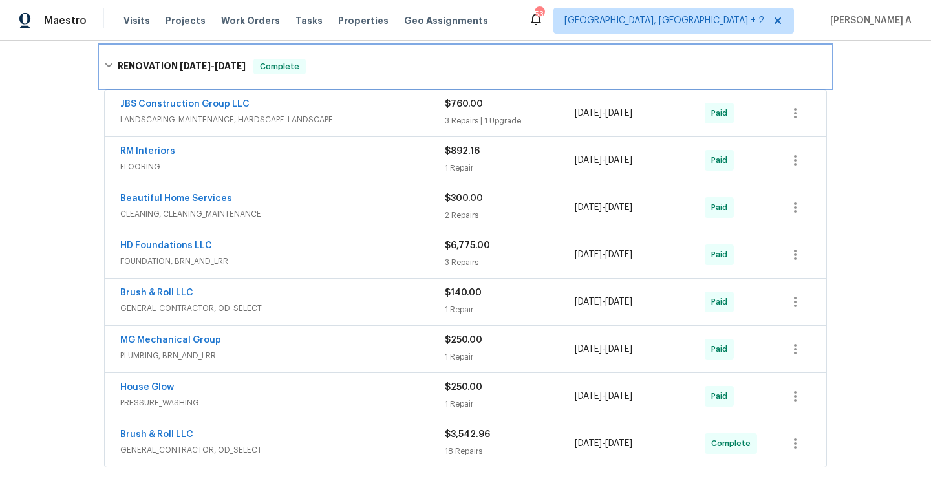
scroll to position [574, 0]
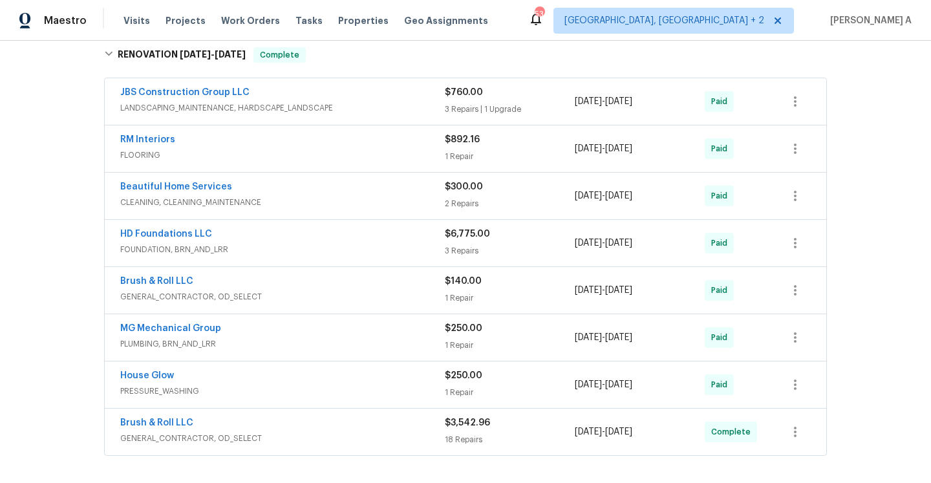
click at [322, 231] on div "HD Foundations LLC" at bounding box center [282, 236] width 325 height 16
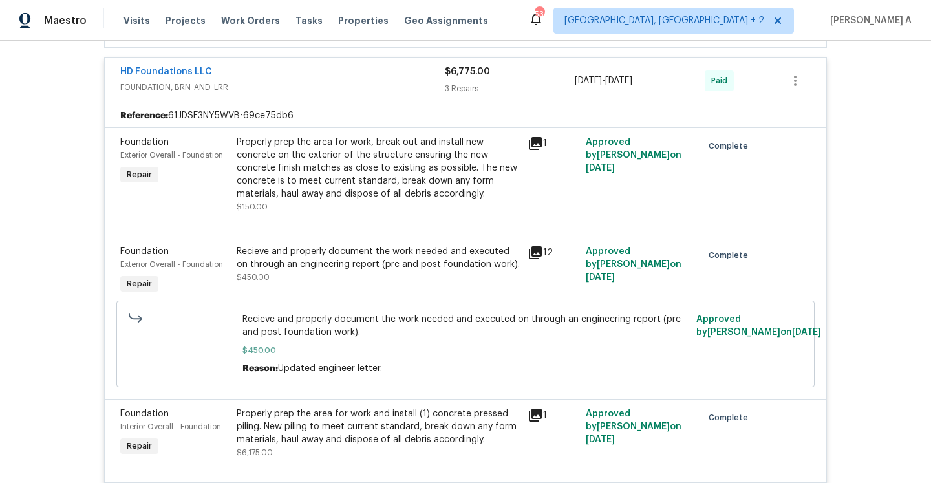
scroll to position [694, 0]
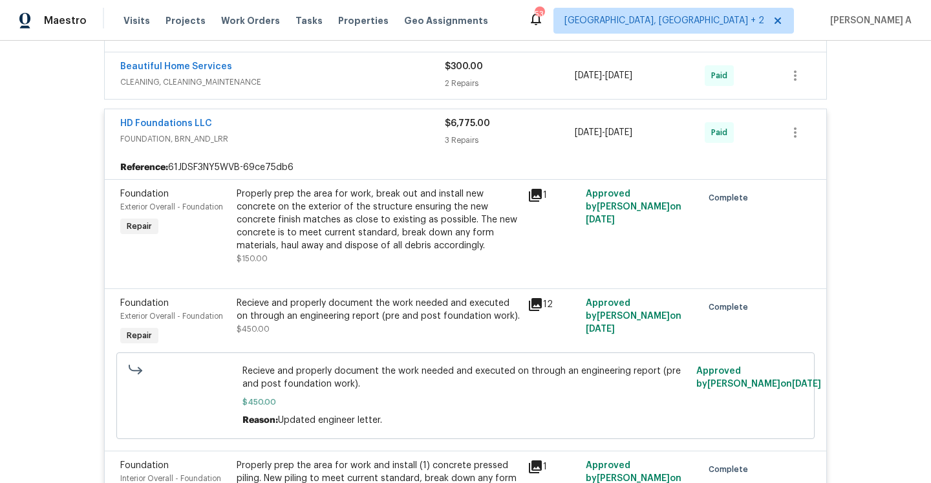
drag, startPoint x: 118, startPoint y: 124, endPoint x: 682, endPoint y: 130, distance: 563.8
click at [684, 130] on div "HD Foundations LLC FOUNDATION, BRN_AND_LRR $6,775.00 3 Repairs [DATE] - [DATE] …" at bounding box center [465, 132] width 721 height 47
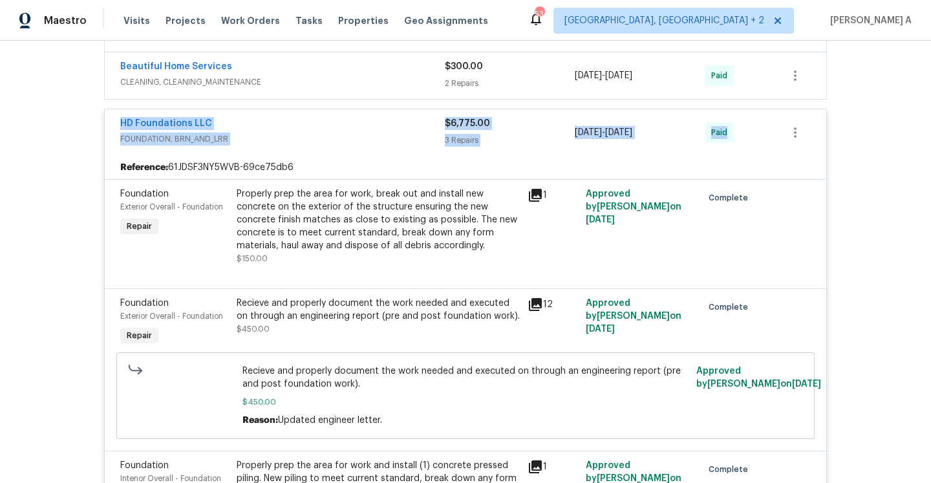
copy div "HD Foundations LLC FOUNDATION, BRN_AND_LRR $6,775.00 3 Repairs [DATE] - [DATE] …"
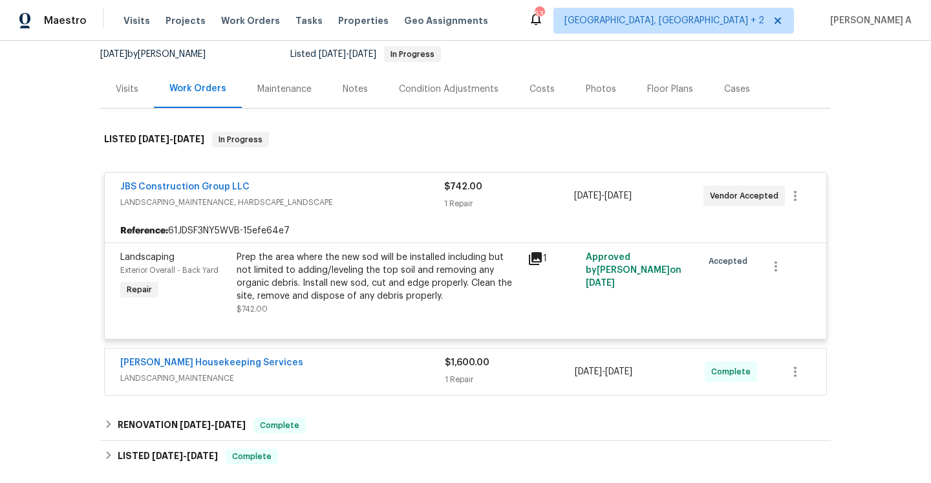
scroll to position [0, 0]
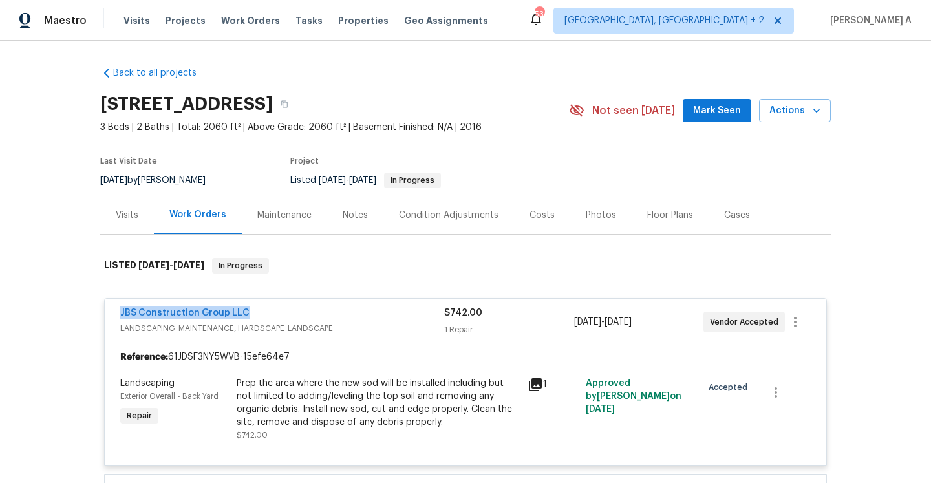
drag, startPoint x: 244, startPoint y: 311, endPoint x: 117, endPoint y: 310, distance: 126.7
click at [117, 310] on div "JBS Construction Group LLC LANDSCAPING_MAINTENANCE, HARDSCAPE_LANDSCAPE $742.00…" at bounding box center [465, 322] width 721 height 47
copy link "JBS Construction Group LLC"
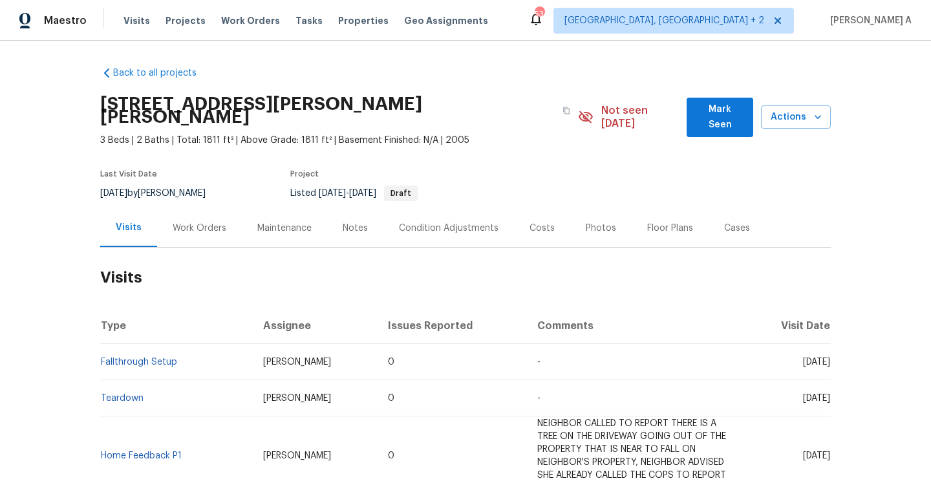
click at [184, 222] on div "Work Orders" at bounding box center [199, 228] width 85 height 38
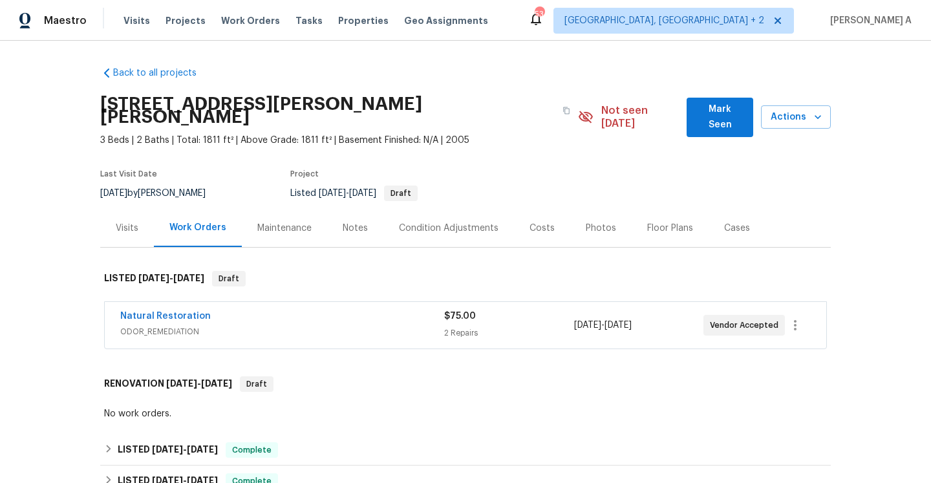
click at [256, 325] on span "ODOR_REMEDIATION" at bounding box center [282, 331] width 324 height 13
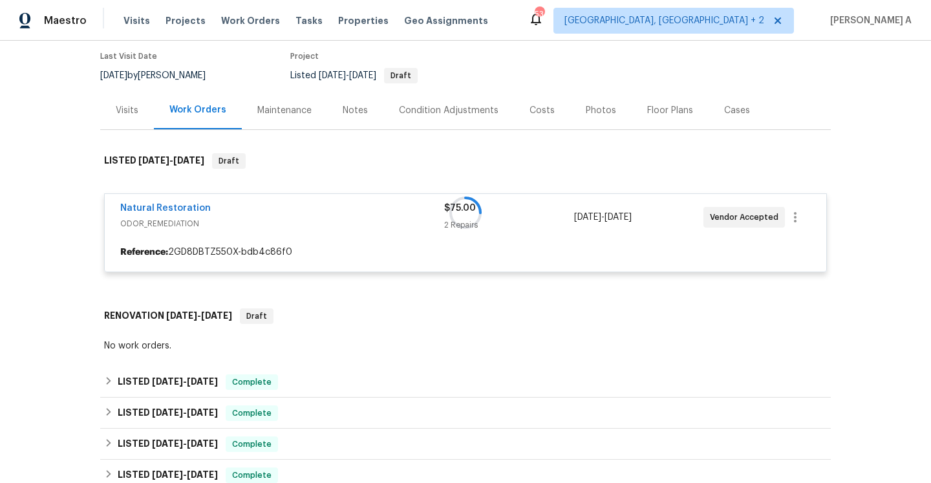
scroll to position [192, 0]
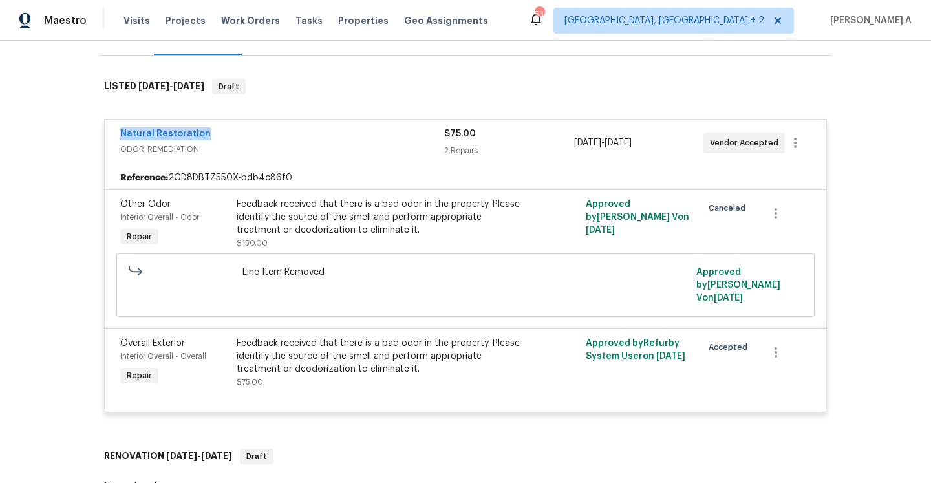
drag, startPoint x: 206, startPoint y: 123, endPoint x: 120, endPoint y: 123, distance: 86.6
click at [120, 123] on div "Natural Restoration ODOR_REMEDIATION $75.00 2 Repairs [DATE] - [DATE] Vendor Ac…" at bounding box center [465, 143] width 721 height 47
copy link "Natural Restoration"
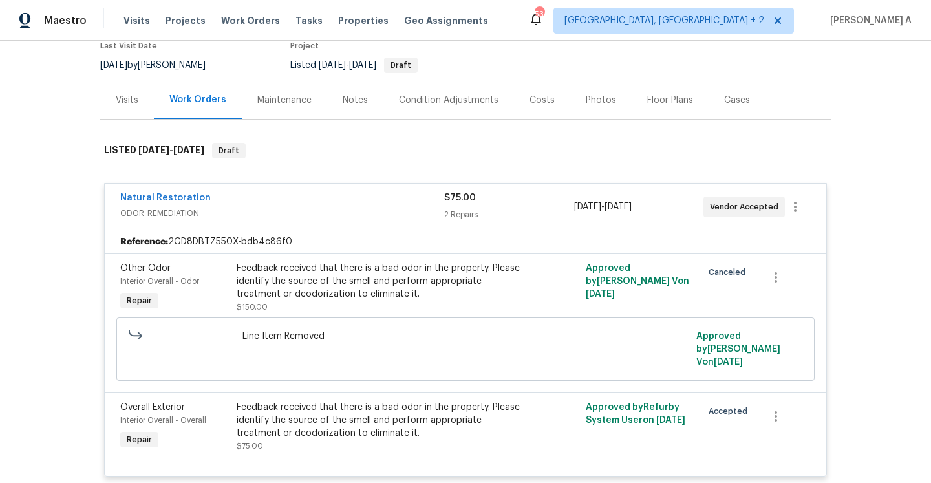
click at [135, 94] on div "Visits" at bounding box center [127, 100] width 23 height 13
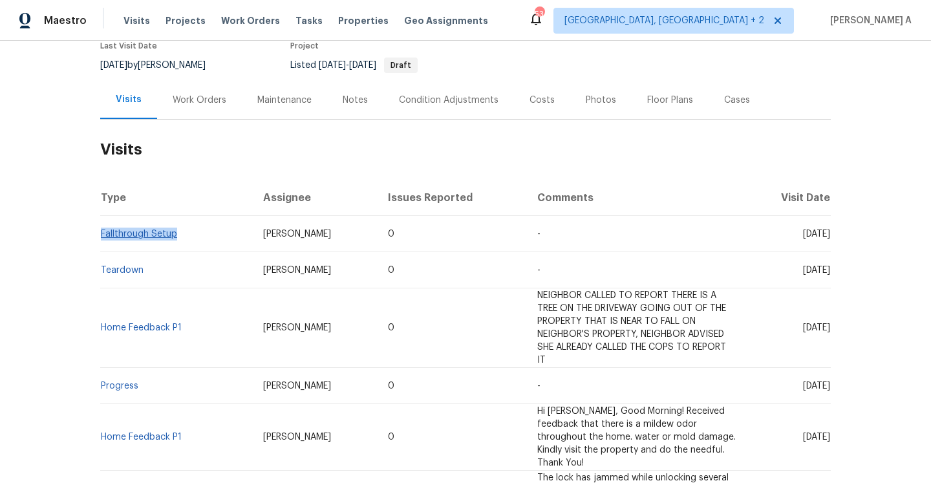
drag, startPoint x: 187, startPoint y: 222, endPoint x: 102, endPoint y: 222, distance: 86.0
click at [102, 222] on td "Fallthrough Setup" at bounding box center [176, 234] width 153 height 36
copy link "Fallthrough Setup"
click at [167, 92] on div "Work Orders" at bounding box center [199, 100] width 85 height 38
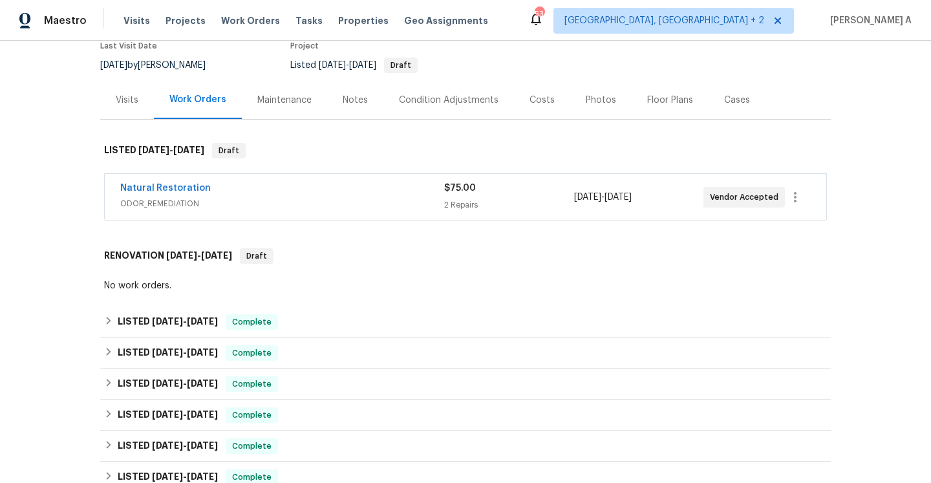
click at [139, 92] on div "Visits" at bounding box center [127, 100] width 54 height 38
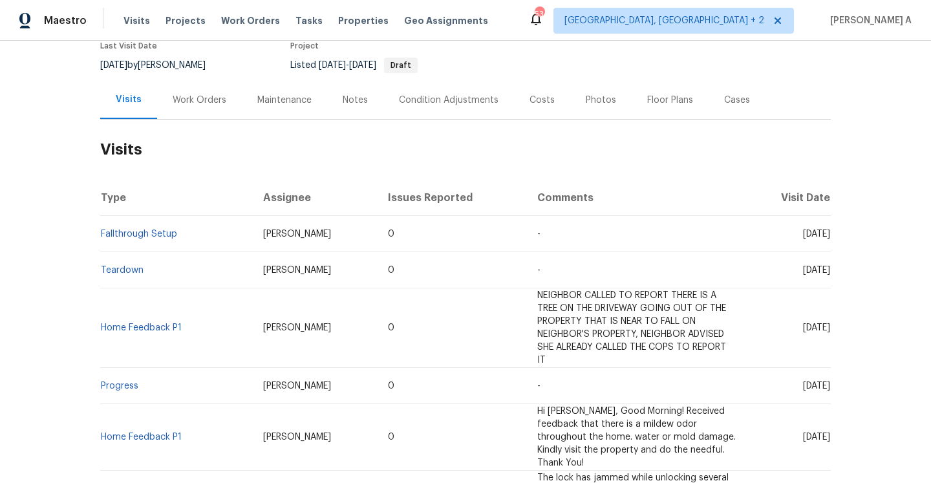
click at [191, 97] on div "Work Orders" at bounding box center [199, 100] width 85 height 38
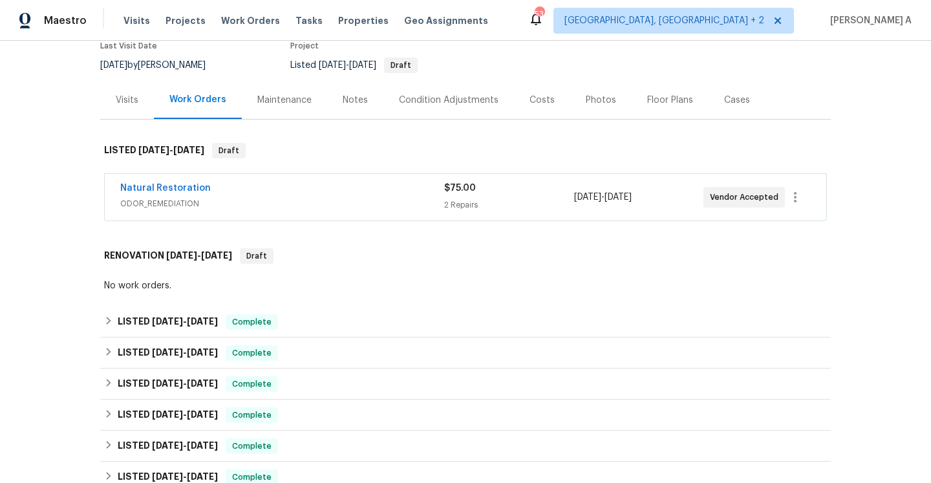
click at [150, 197] on span "ODOR_REMEDIATION" at bounding box center [282, 203] width 324 height 13
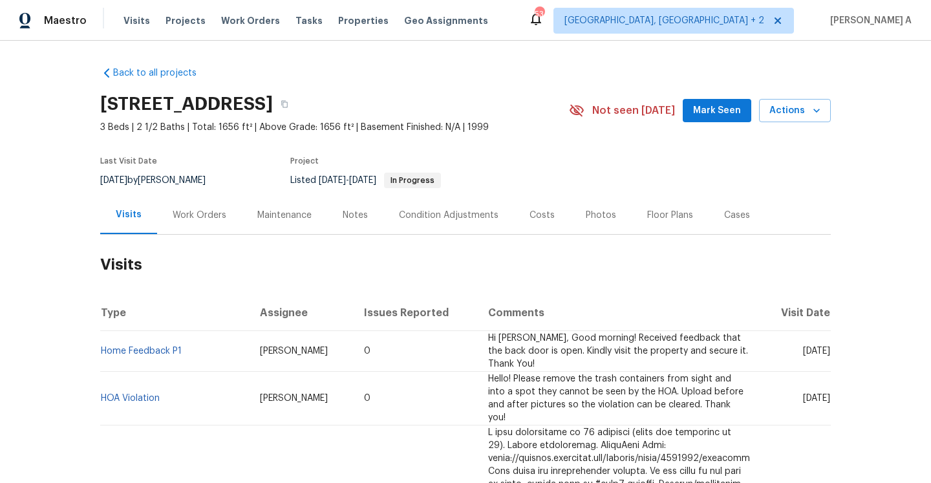
click at [202, 231] on div "Work Orders" at bounding box center [199, 215] width 85 height 38
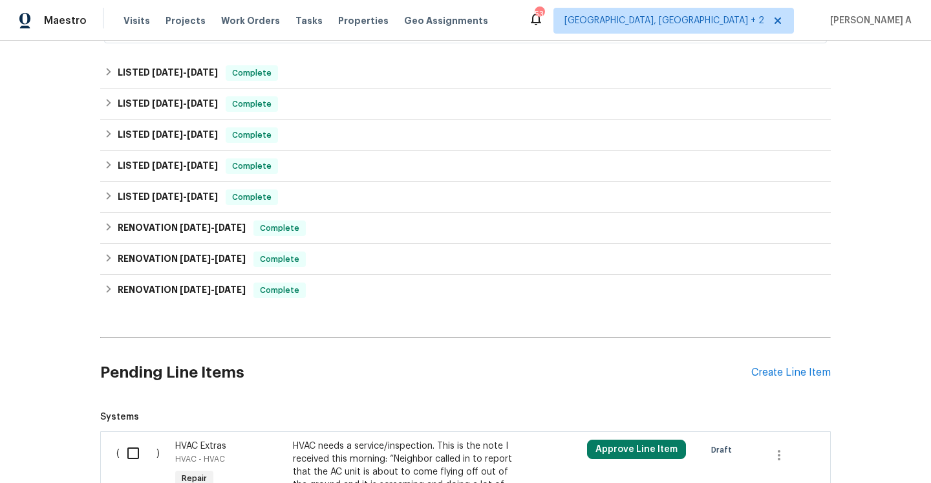
scroll to position [478, 0]
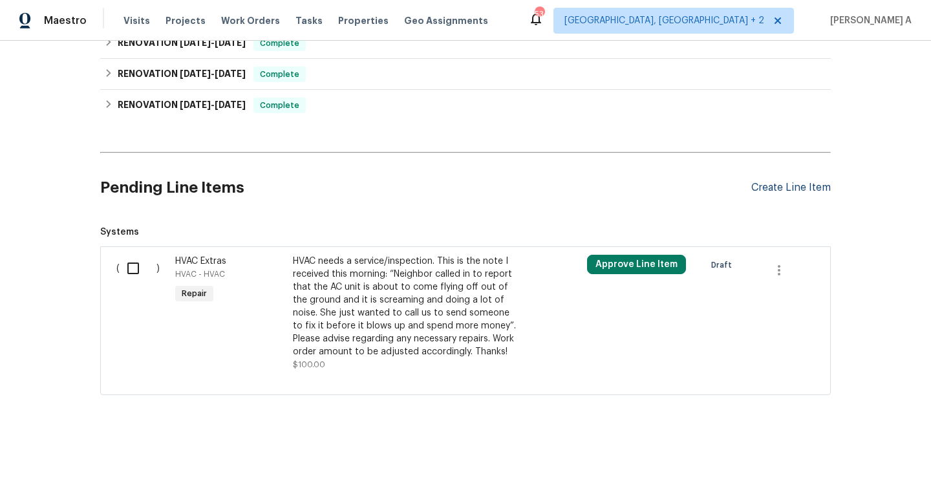
click at [764, 182] on div "Create Line Item" at bounding box center [791, 188] width 80 height 12
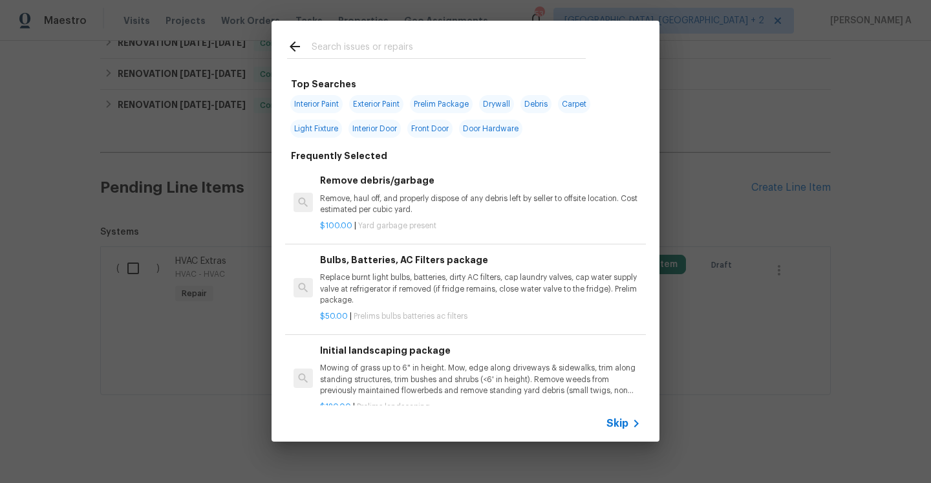
click at [607, 416] on div "Skip" at bounding box center [624, 424] width 37 height 16
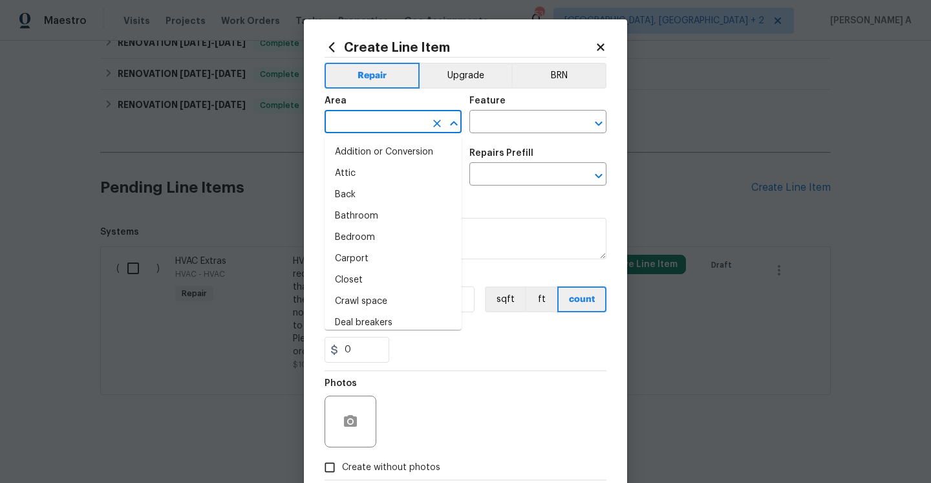
click at [404, 129] on input "text" at bounding box center [375, 123] width 101 height 20
type input "i"
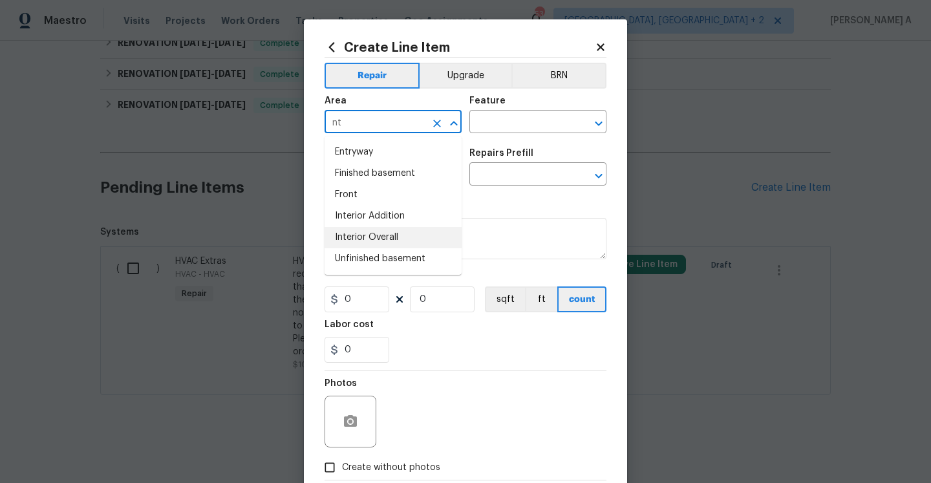
click at [407, 230] on li "Interior Overall" at bounding box center [393, 237] width 137 height 21
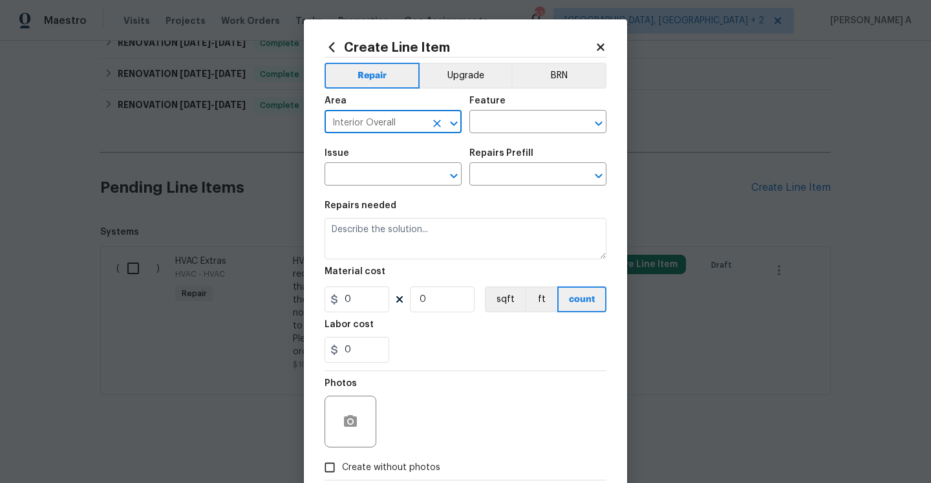
type input "Interior Overall"
click at [484, 136] on div "Area Interior Overall ​ Feature ​" at bounding box center [466, 115] width 282 height 52
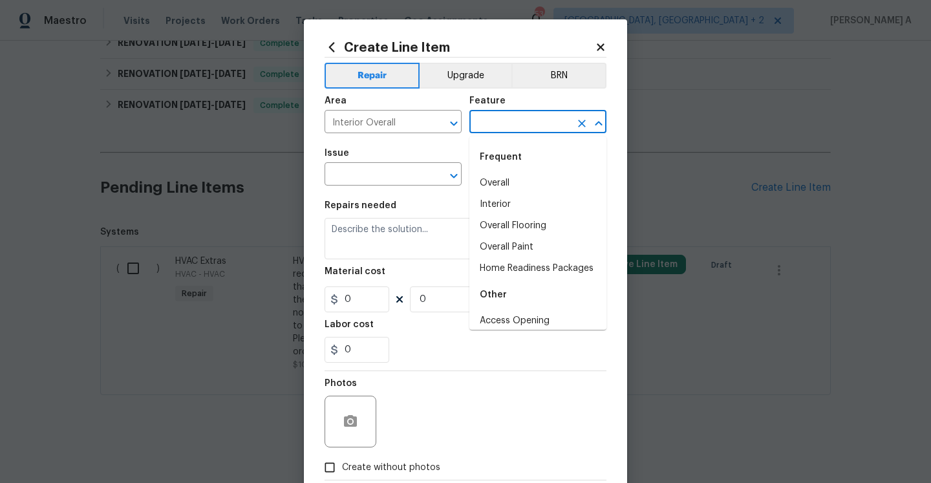
click at [484, 127] on input "text" at bounding box center [519, 123] width 101 height 20
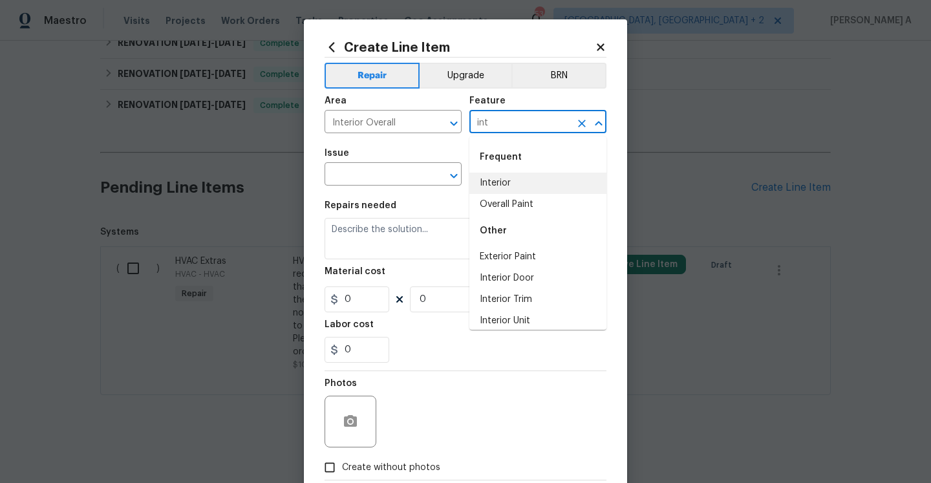
click at [488, 184] on li "Interior" at bounding box center [537, 183] width 137 height 21
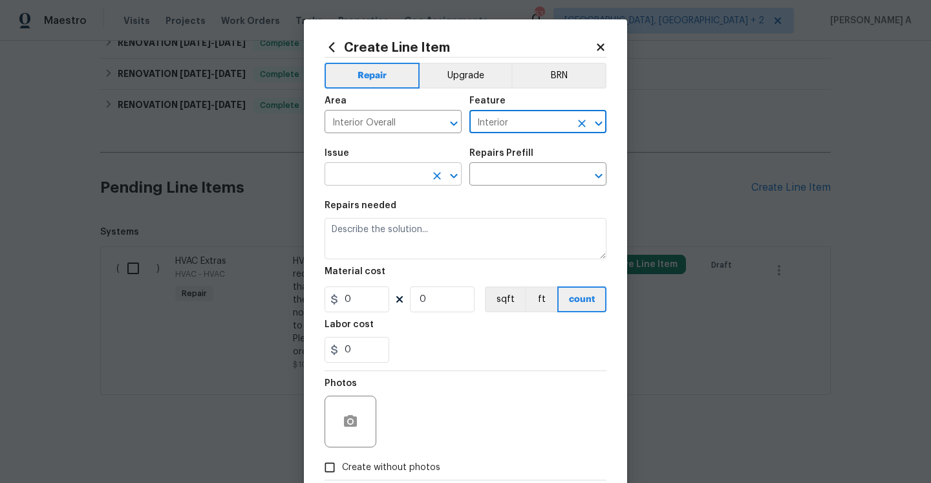
type input "Interior"
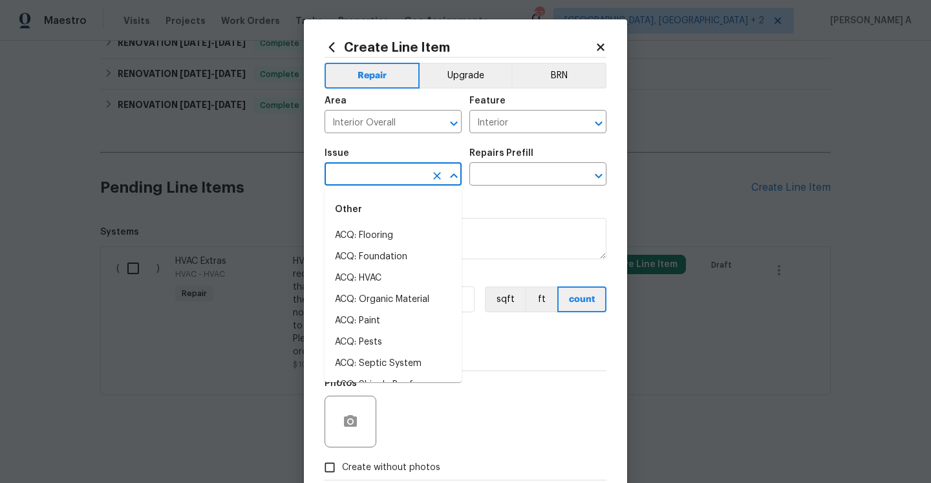
click at [399, 182] on input "text" at bounding box center [375, 176] width 101 height 20
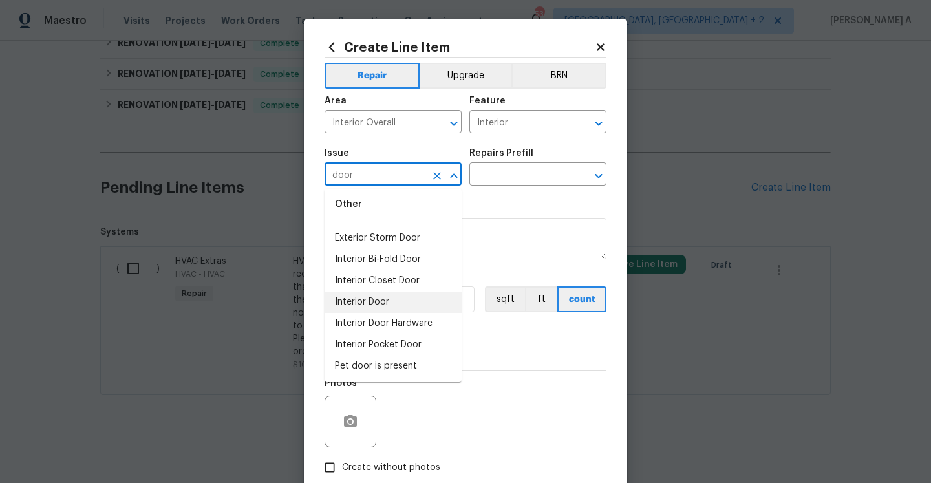
click at [410, 296] on li "Interior Door" at bounding box center [393, 302] width 137 height 21
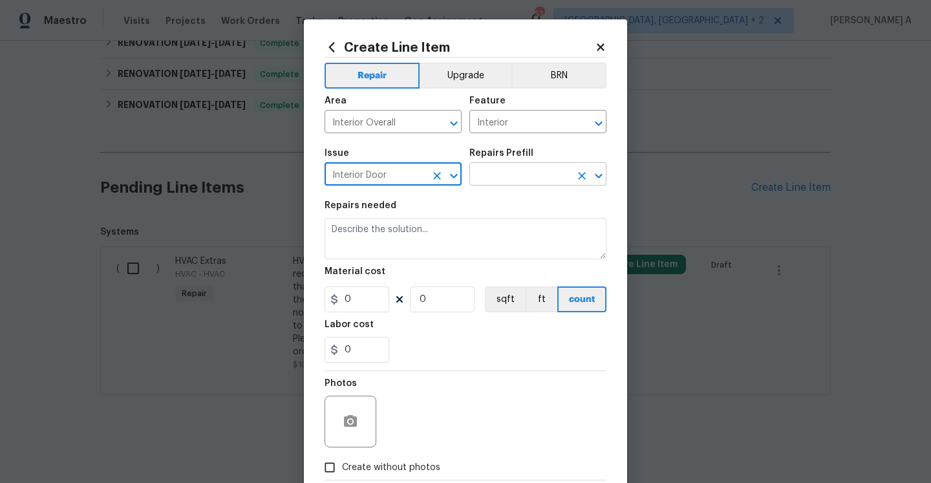
type input "Interior Door"
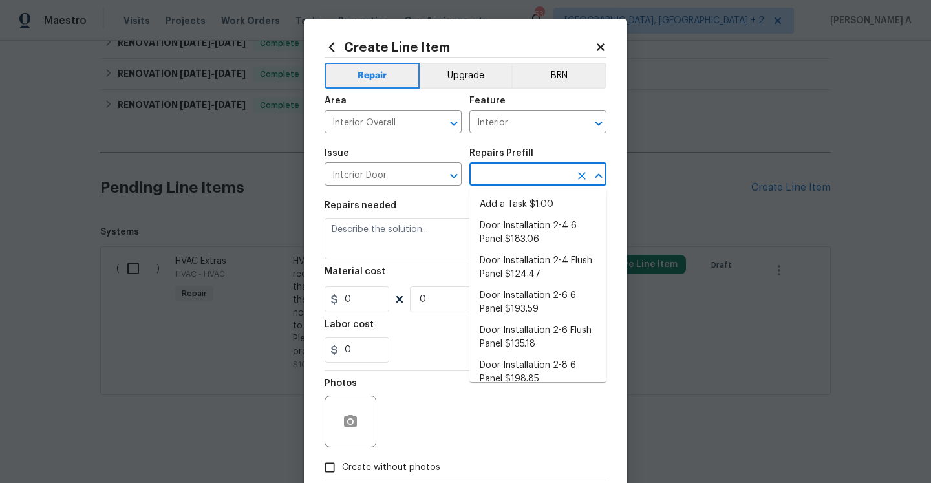
click at [486, 173] on input "text" at bounding box center [519, 176] width 101 height 20
click at [498, 202] on li "Add a Task $1.00" at bounding box center [537, 204] width 137 height 21
type input "Interior Door"
type input "Add a Task $1.00"
type textarea "HPM to detail"
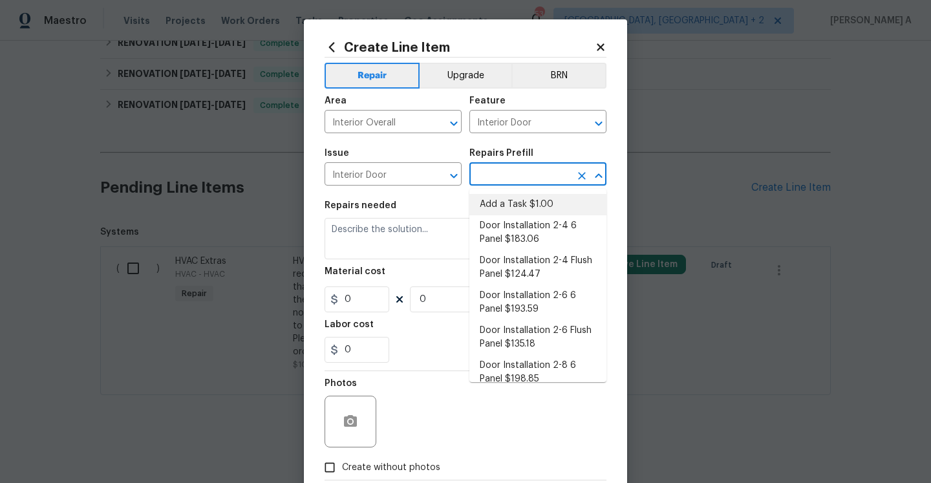
type input "1"
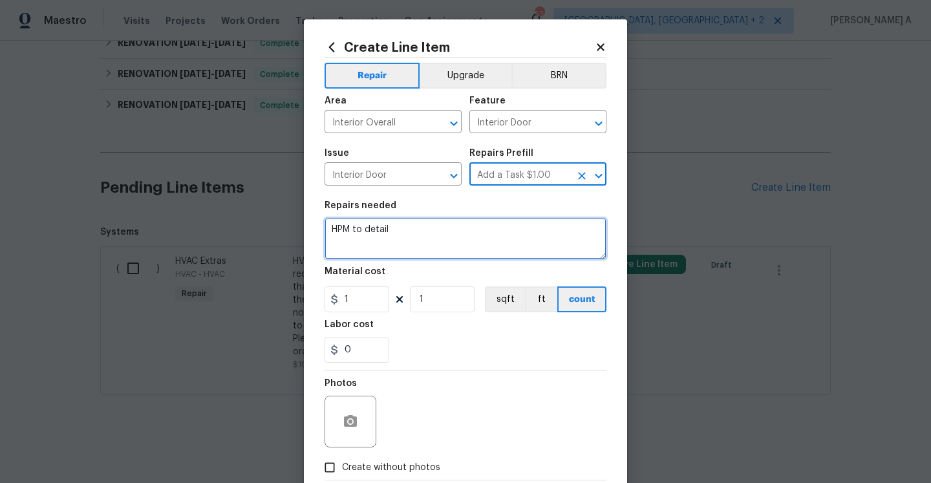
click at [487, 237] on textarea "HPM to detail" at bounding box center [466, 238] width 282 height 41
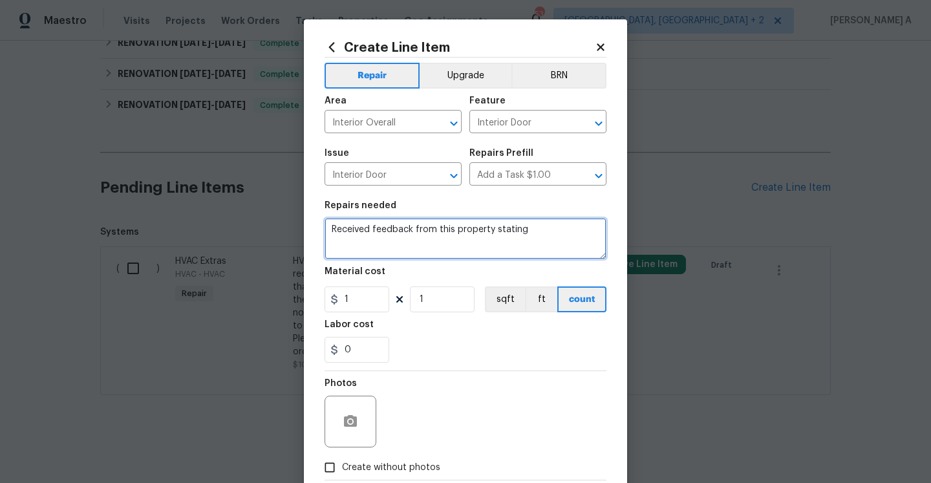
click at [458, 228] on textarea "Received feedback from this property stating" at bounding box center [466, 238] width 282 height 41
paste textarea "handle doesn’t lock and the deadbolt has a blank plate that doesn’t lock so the…"
click at [331, 233] on textarea "handle doesn’t lock and the deadbolt has a blank plate that doesn’t lock so the…" at bounding box center [466, 238] width 282 height 41
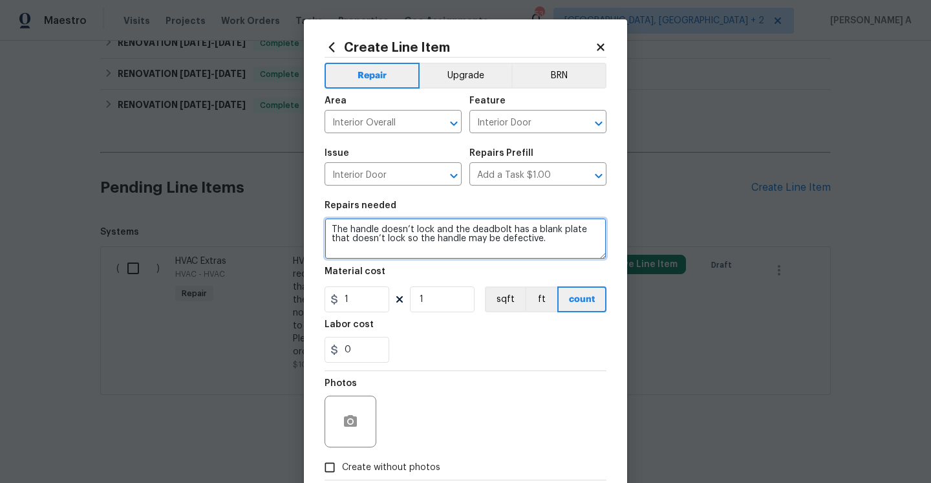
click at [0, 0] on div "lock ," at bounding box center [0, 0] width 0 height 0
click at [0, 0] on qb-div "Add a comma lock ," at bounding box center [0, 0] width 0 height 0
click at [551, 237] on textarea "The handle doesn’t lock, and the deadbolt has a blank plate that doesn’t lock, …" at bounding box center [466, 238] width 282 height 41
click at [475, 239] on textarea "The handle doesn’t lock, and the deadbolt has a blank plate that doesn’t lock, …" at bounding box center [466, 238] width 282 height 41
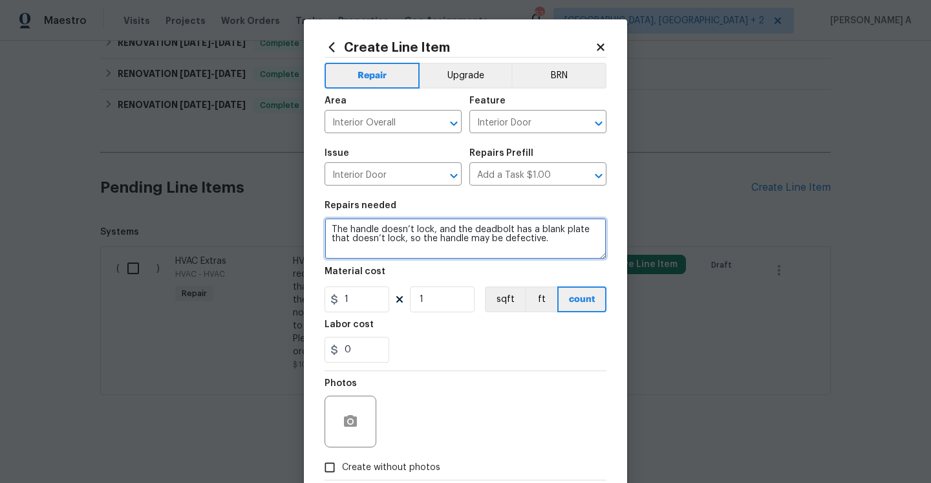
click at [557, 243] on textarea "The handle doesn’t lock, and the deadbolt has a blank plate that doesn’t lock, …" at bounding box center [466, 238] width 282 height 41
paste textarea "address the potentially broken handle."
type textarea "The handle doesn’t lock, and the deadbolt has a blank plate that doesn’t lock, …"
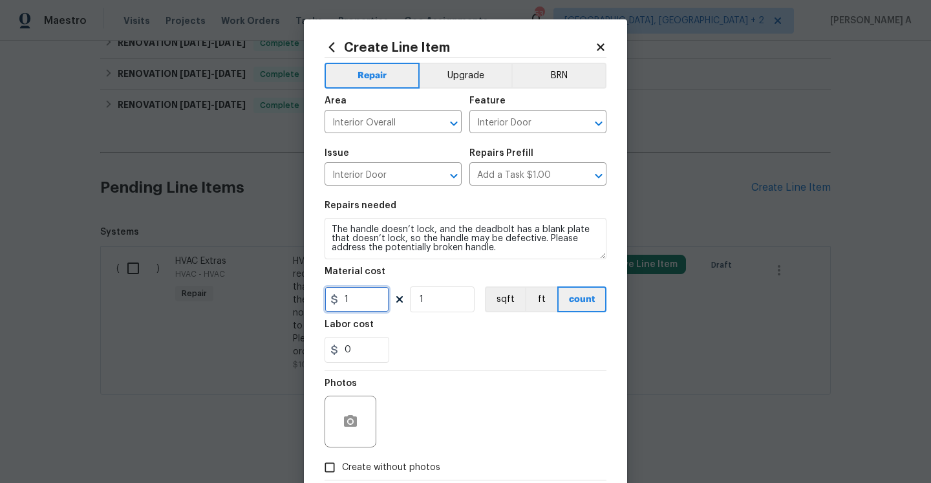
click at [370, 295] on input "1" at bounding box center [357, 299] width 65 height 26
type input "75"
click at [350, 413] on button "button" at bounding box center [350, 421] width 31 height 31
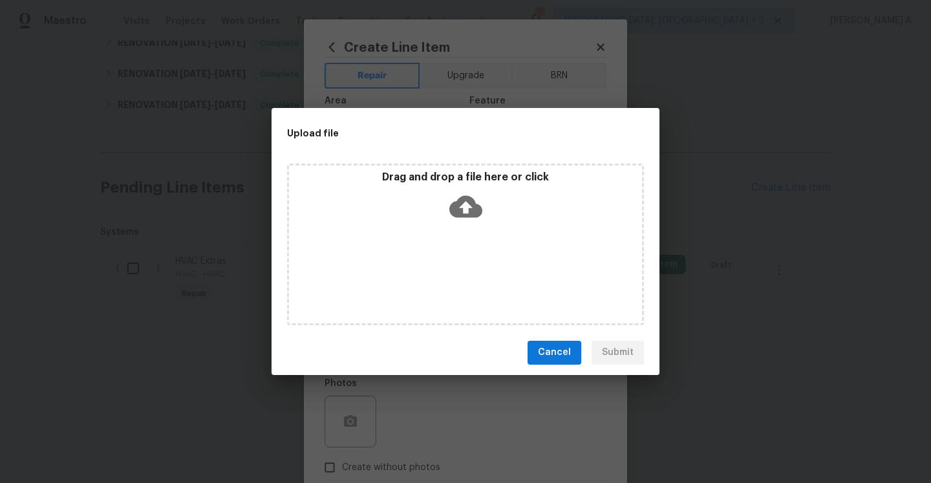
click at [467, 238] on div "Drag and drop a file here or click" at bounding box center [465, 245] width 357 height 162
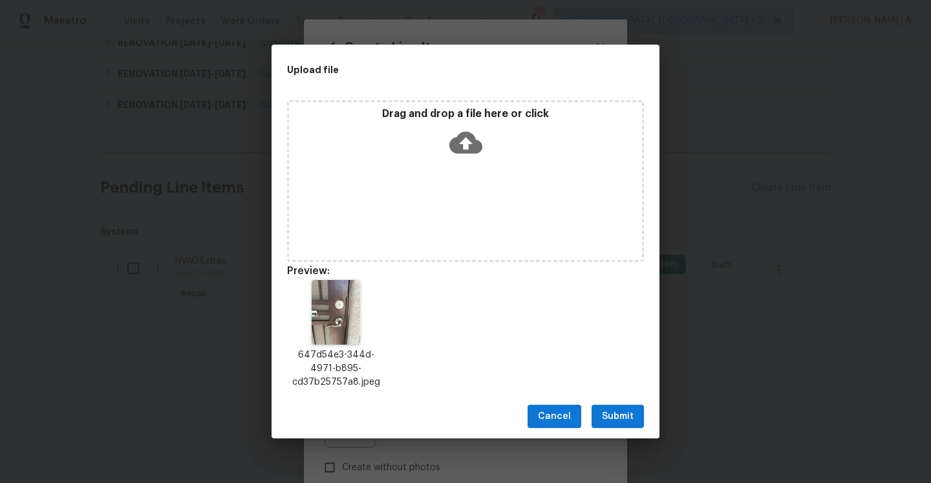
click at [636, 414] on button "Submit" at bounding box center [618, 417] width 52 height 24
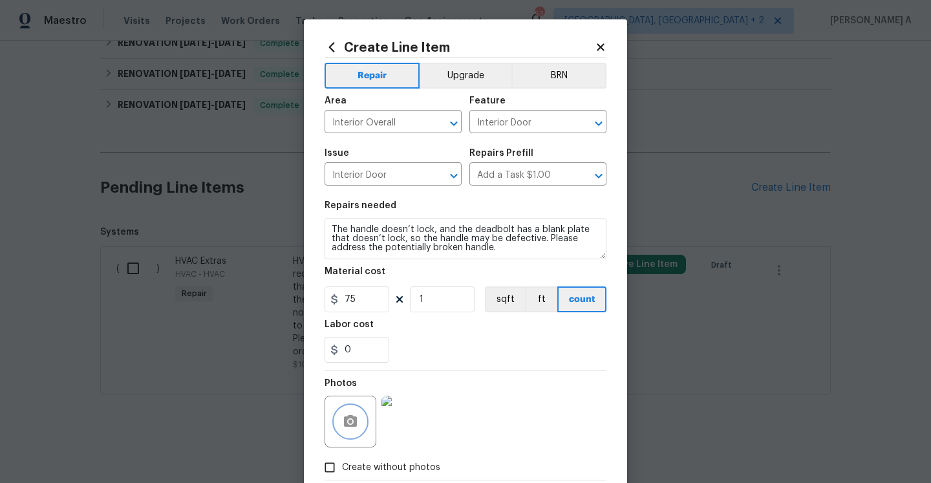
scroll to position [74, 0]
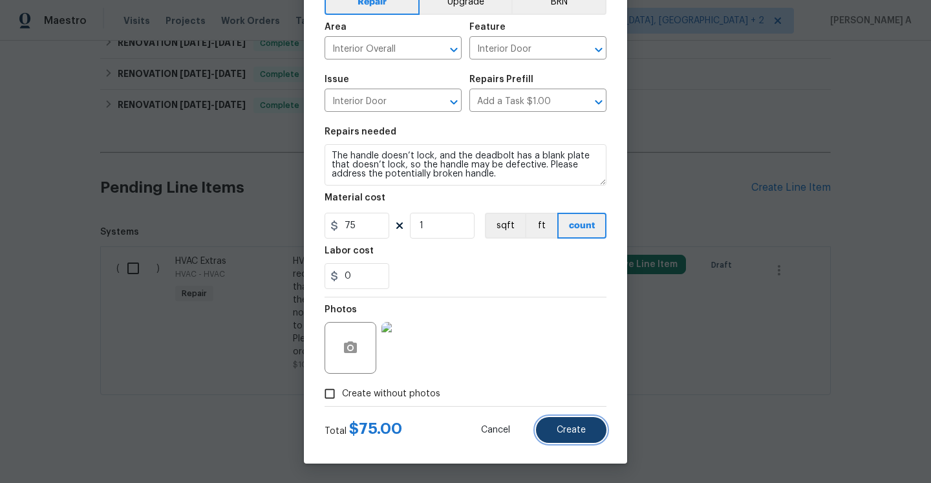
click at [577, 427] on span "Create" at bounding box center [571, 430] width 29 height 10
type input "0"
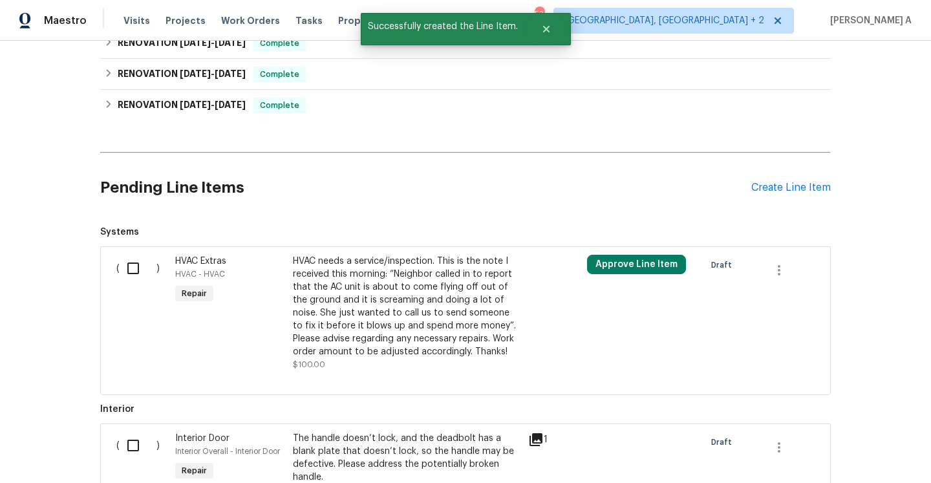
scroll to position [665, 0]
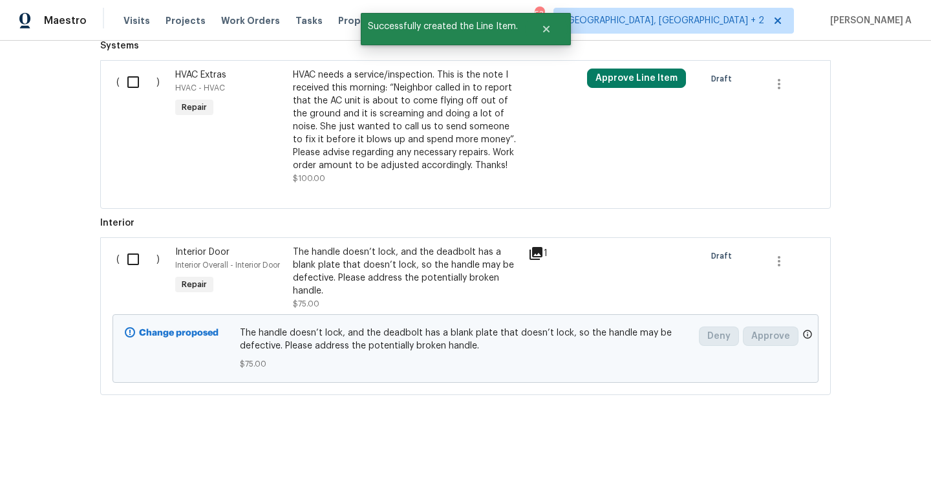
click at [138, 271] on input "checkbox" at bounding box center [138, 259] width 37 height 27
checkbox input "true"
click at [853, 443] on span "Create Work Order" at bounding box center [857, 451] width 86 height 16
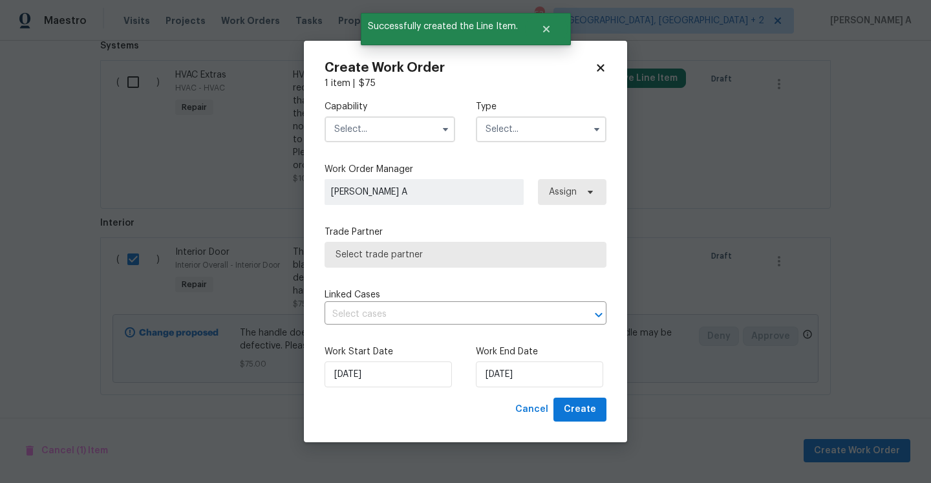
click at [398, 128] on input "text" at bounding box center [390, 129] width 131 height 26
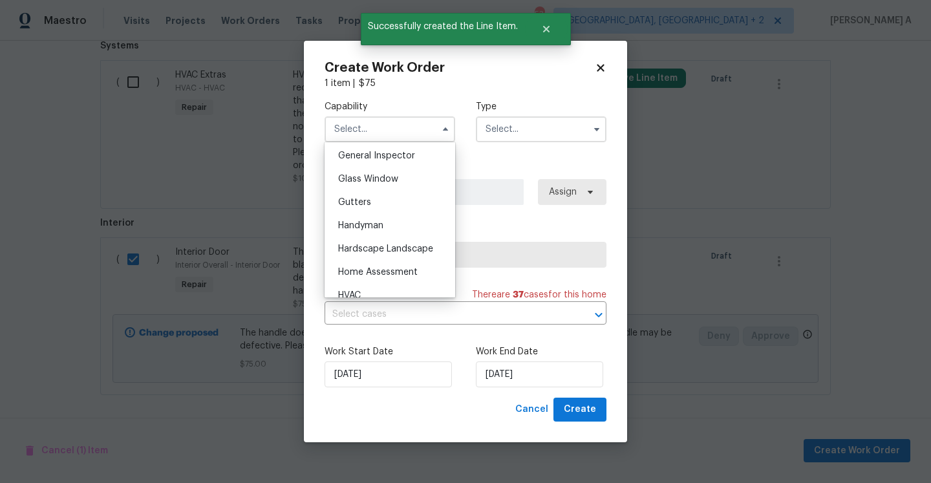
scroll to position [660, 0]
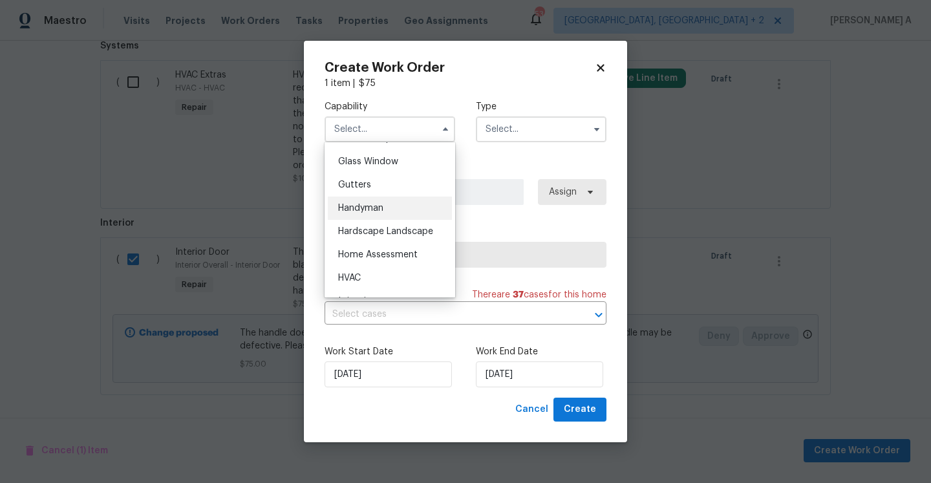
click at [390, 209] on div "Handyman" at bounding box center [390, 208] width 124 height 23
type input "Handyman"
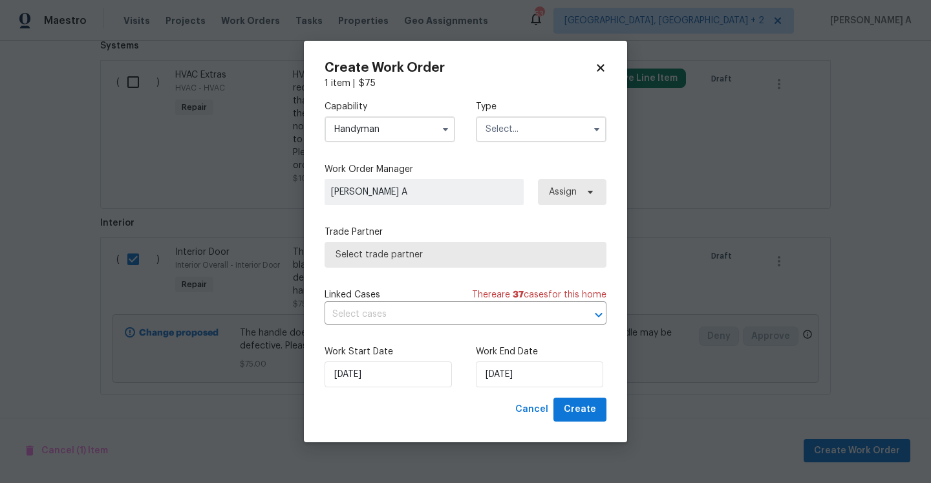
click at [508, 124] on input "text" at bounding box center [541, 129] width 131 height 26
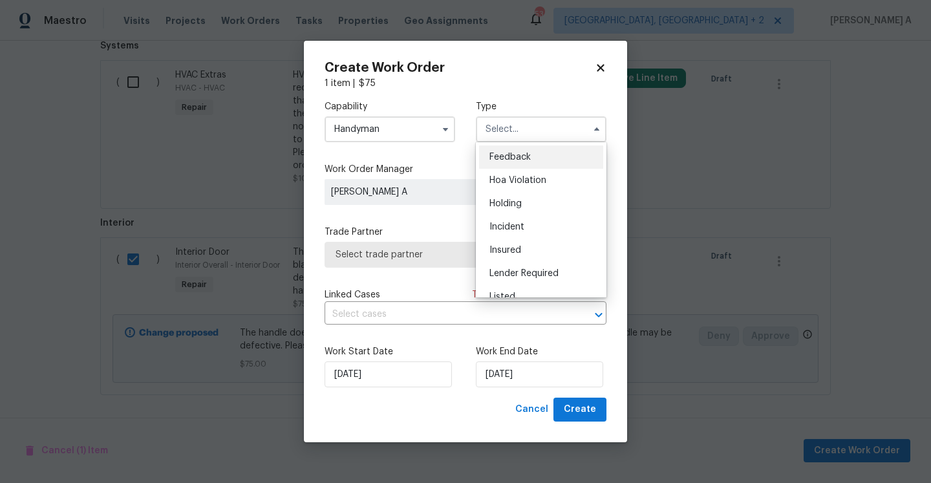
click at [511, 143] on ul "Feedback Hoa Violation Holding Incident Insured Lender Required Listed Lite Lwo…" at bounding box center [541, 219] width 131 height 155
click at [511, 161] on span "Feedback" at bounding box center [509, 157] width 41 height 9
type input "Feedback"
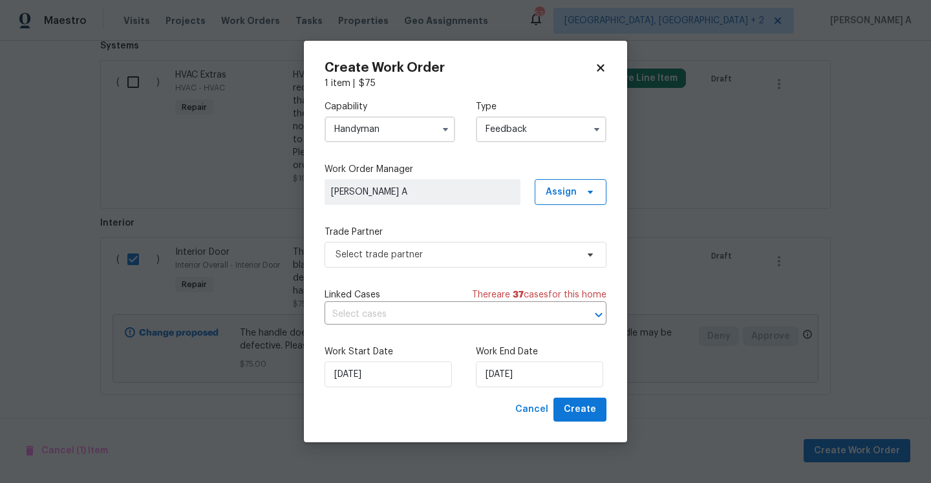
click at [476, 239] on div "Trade Partner Select trade partner" at bounding box center [466, 247] width 282 height 42
click at [476, 255] on span "Select trade partner" at bounding box center [456, 254] width 241 height 13
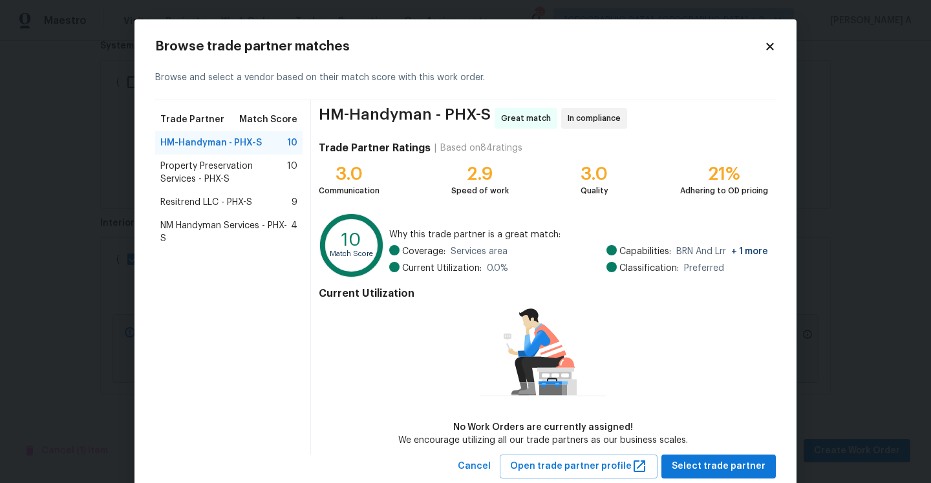
scroll to position [34, 0]
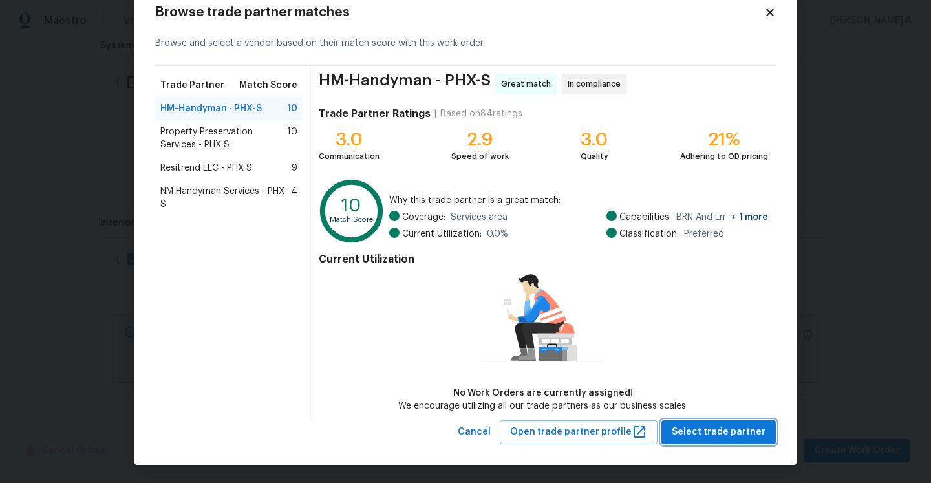
click at [698, 420] on button "Select trade partner" at bounding box center [718, 432] width 114 height 24
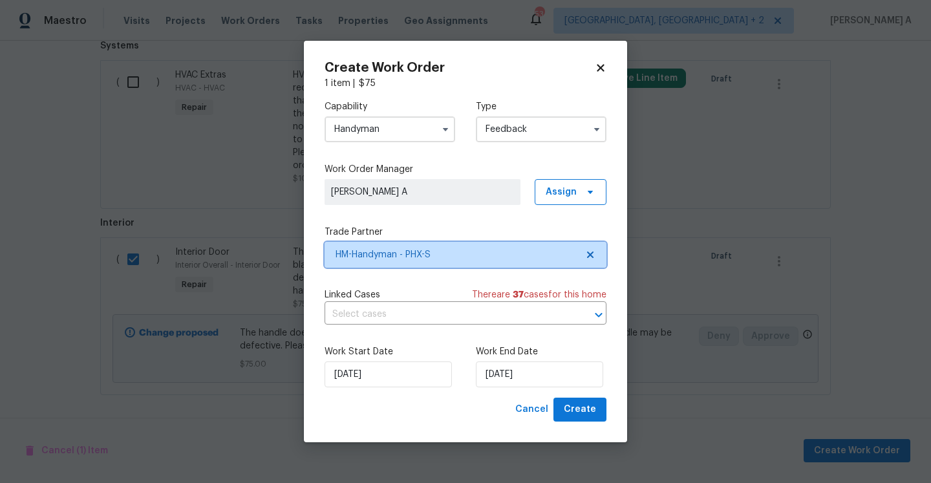
scroll to position [0, 0]
click at [550, 354] on label "Work End Date" at bounding box center [541, 351] width 131 height 13
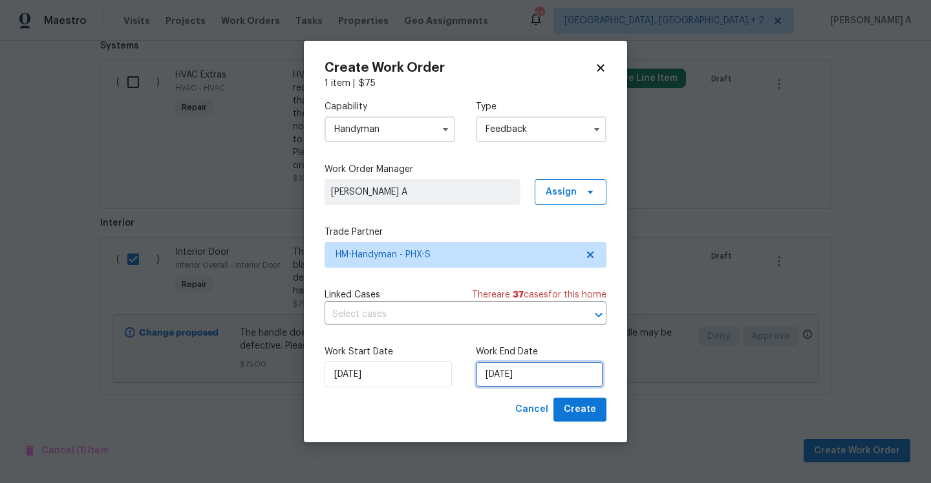
click at [550, 376] on input "[DATE]" at bounding box center [539, 374] width 127 height 26
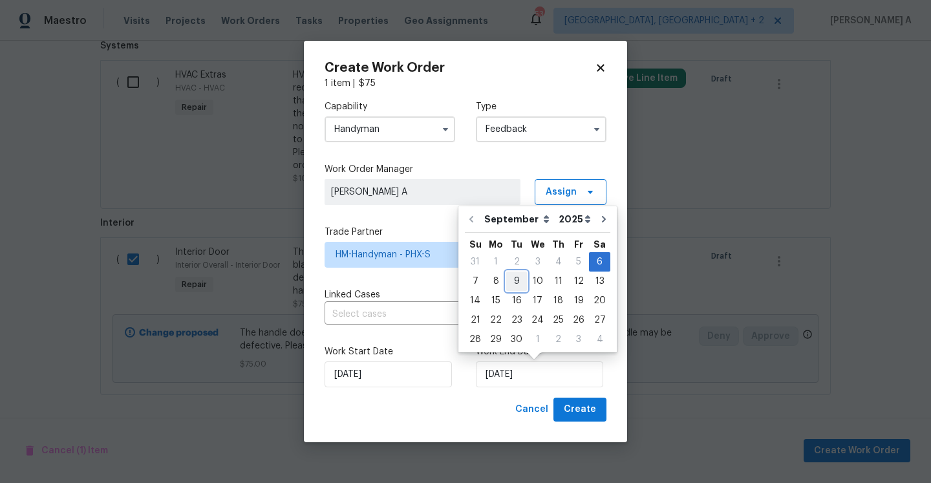
click at [518, 286] on div "9" at bounding box center [516, 281] width 21 height 18
type input "[DATE]"
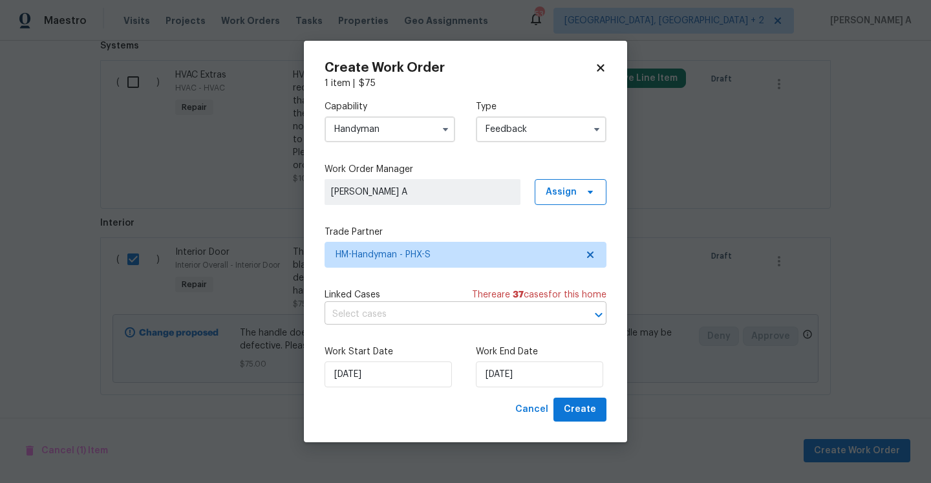
click at [513, 314] on input "text" at bounding box center [448, 315] width 246 height 20
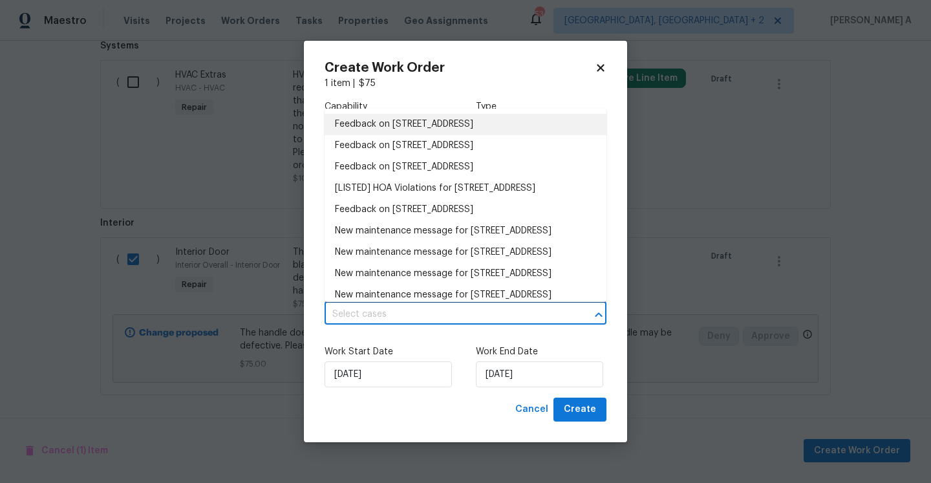
click at [462, 127] on li "Feedback on [STREET_ADDRESS]" at bounding box center [466, 124] width 282 height 21
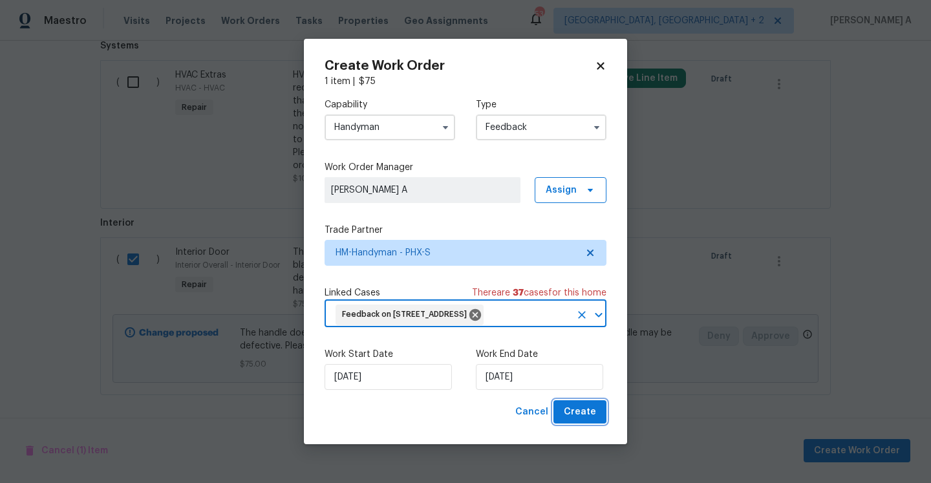
click at [576, 420] on span "Create" at bounding box center [580, 412] width 32 height 16
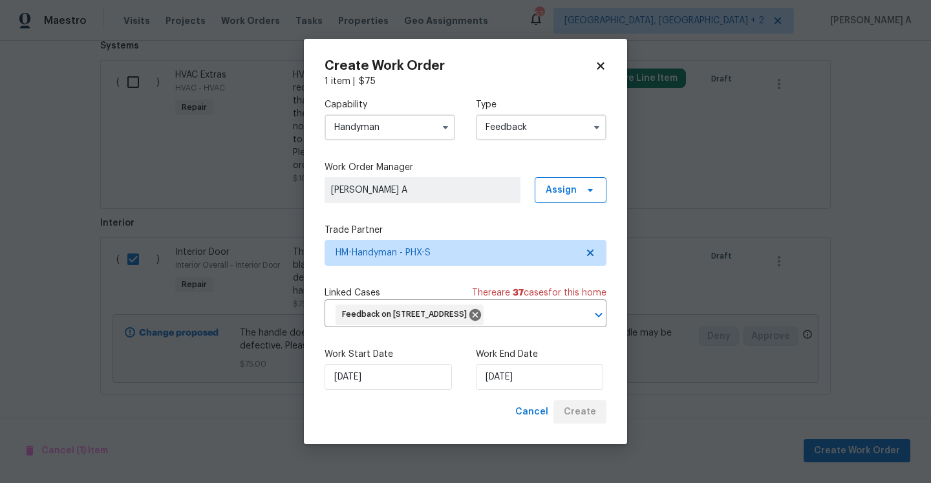
checkbox input "false"
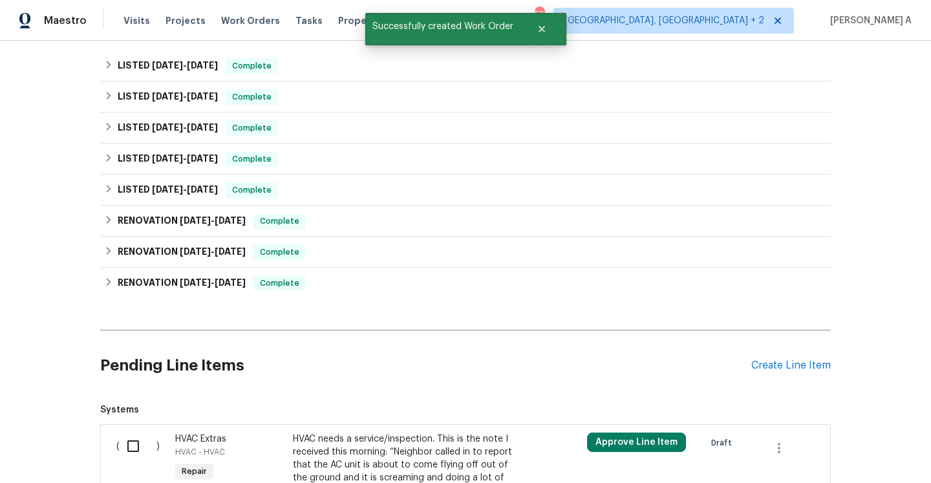
scroll to position [213, 0]
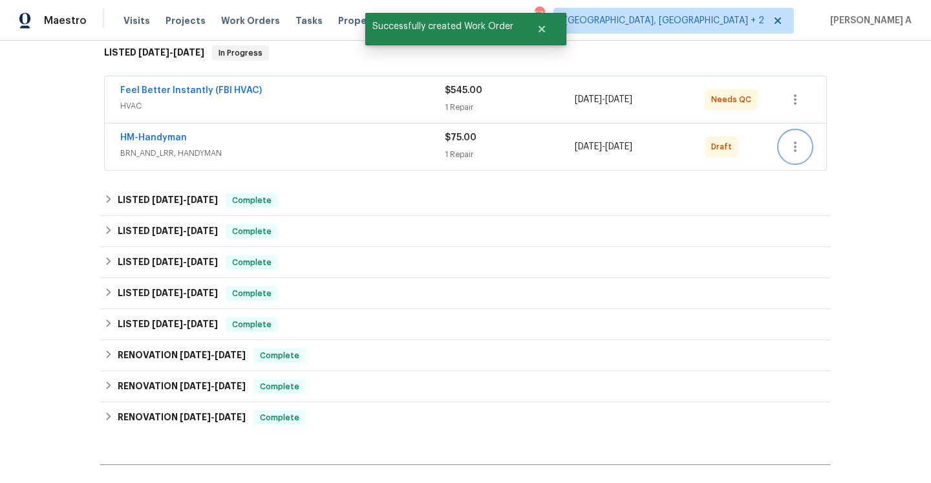
click at [795, 149] on icon "button" at bounding box center [795, 147] width 3 height 10
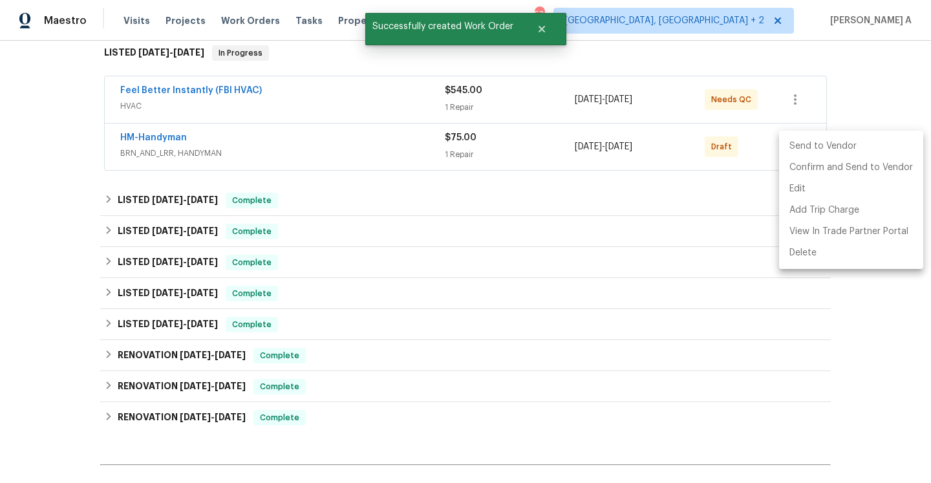
click at [795, 149] on li "Send to Vendor" at bounding box center [851, 146] width 144 height 21
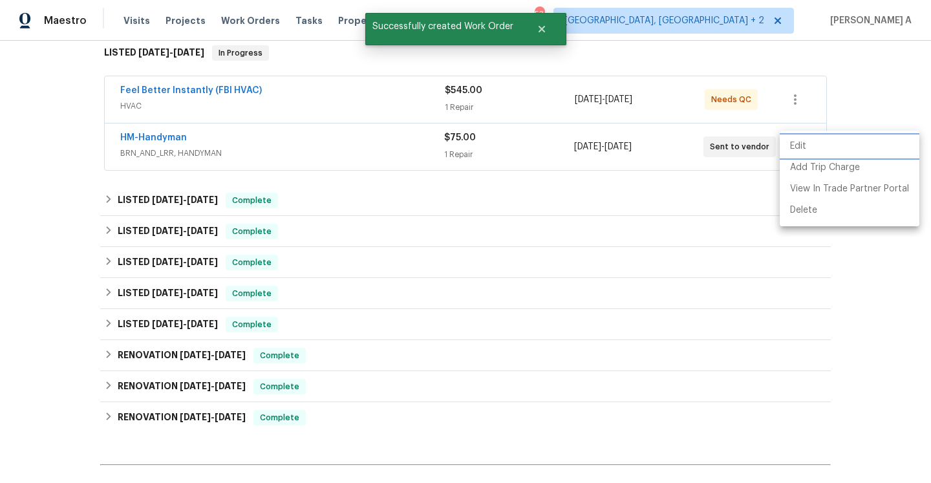
click at [566, 200] on div at bounding box center [465, 241] width 931 height 483
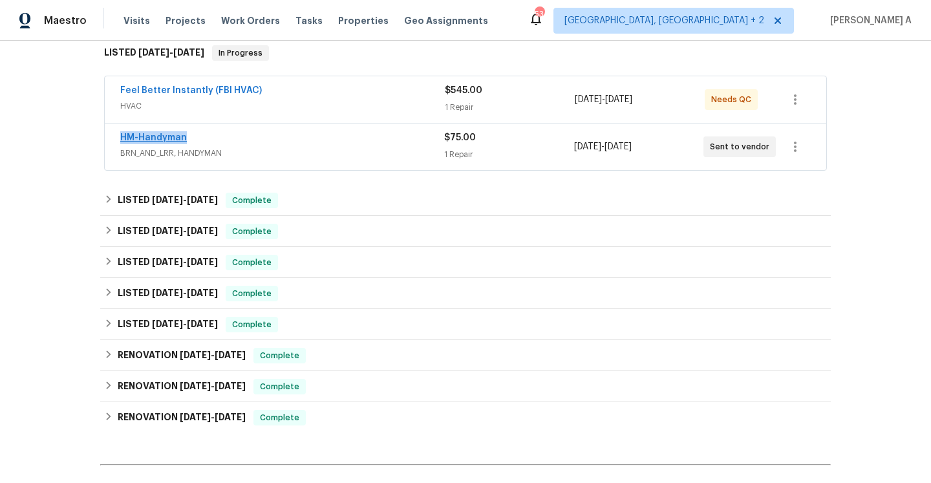
drag, startPoint x: 117, startPoint y: 134, endPoint x: 184, endPoint y: 136, distance: 67.2
click at [184, 134] on div "HM-Handyman BRN_AND_LRR, HANDYMAN $75.00 1 Repair [DATE] - [DATE] Sent to vendor" at bounding box center [465, 146] width 721 height 47
copy link "HM-Handyman"
